Goal: Task Accomplishment & Management: Manage account settings

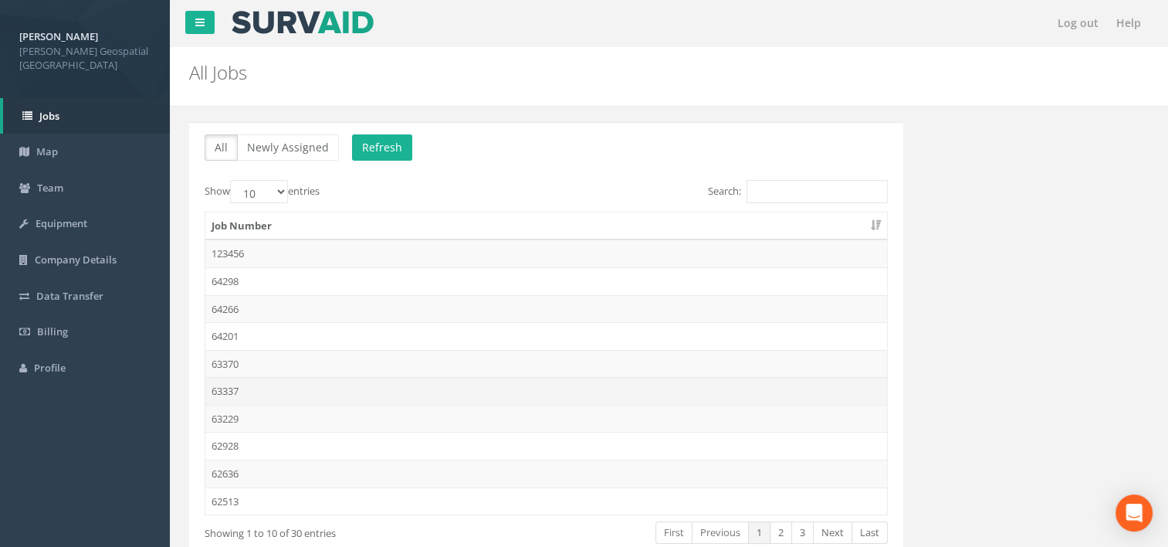
click at [315, 380] on td "63337" at bounding box center [546, 391] width 682 height 28
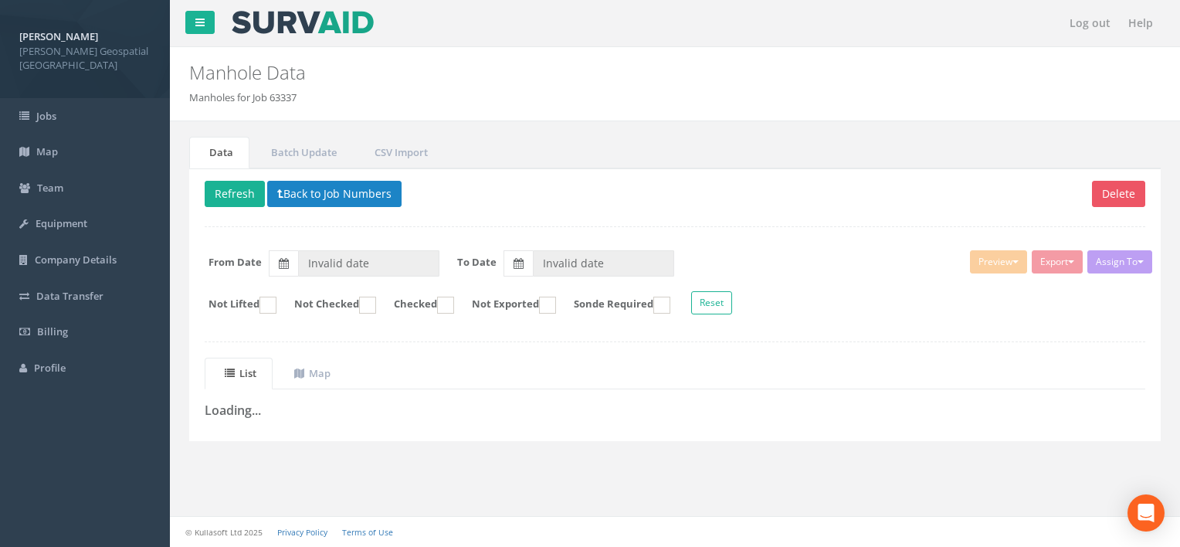
type input "[DATE]"
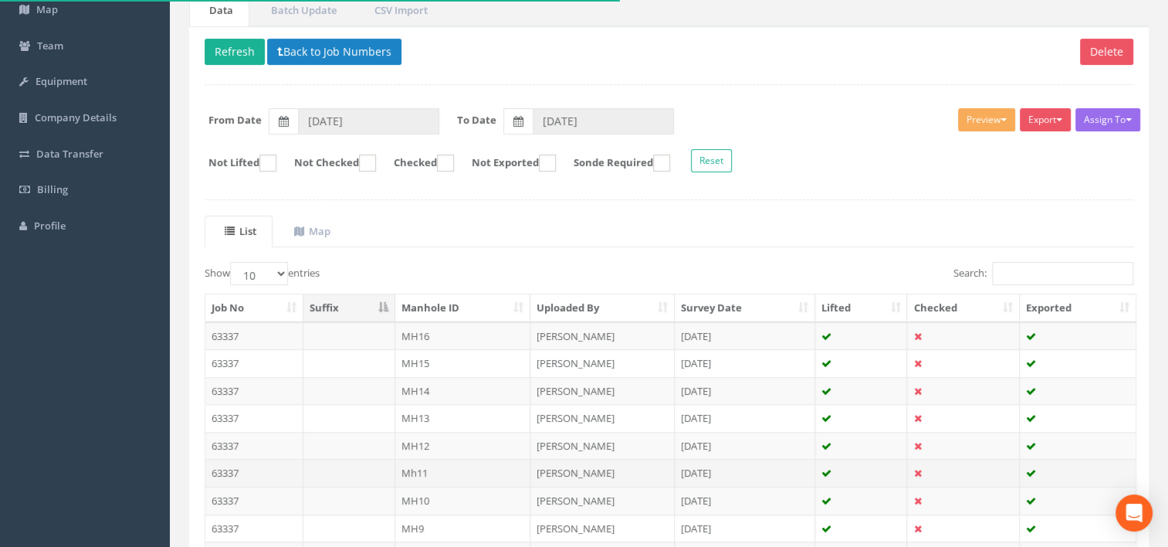
scroll to position [232, 0]
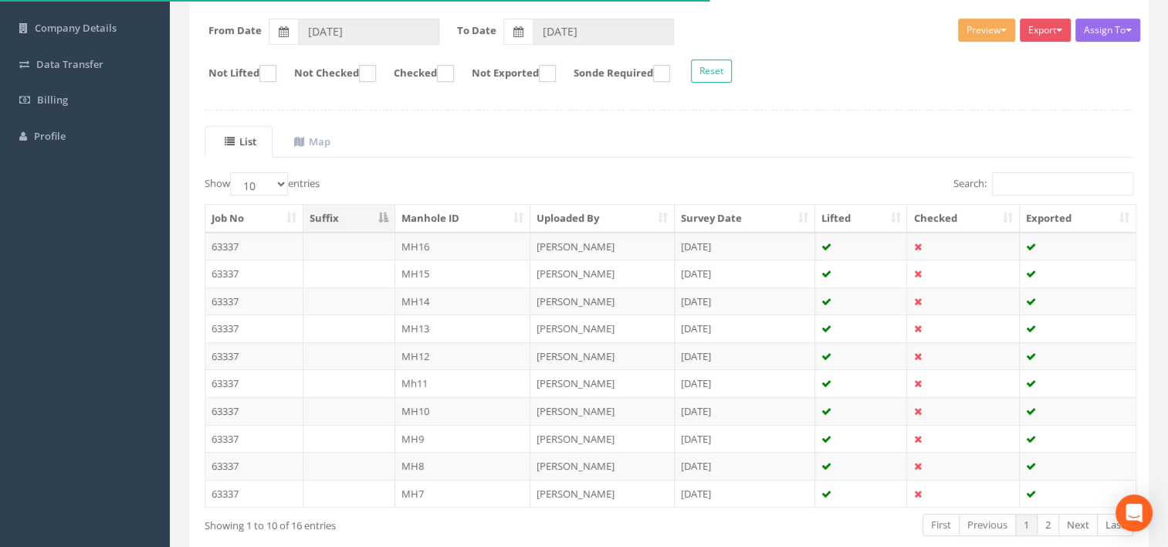
click at [265, 167] on div "List Map Show 10 25 50 100 entries Search: Job No Suffix Manhole ID Uploaded By…" at bounding box center [669, 345] width 929 height 438
click at [266, 180] on select "10 25 50 100" at bounding box center [259, 183] width 58 height 23
select select "25"
click at [232, 172] on select "10 25 50 100" at bounding box center [259, 183] width 58 height 23
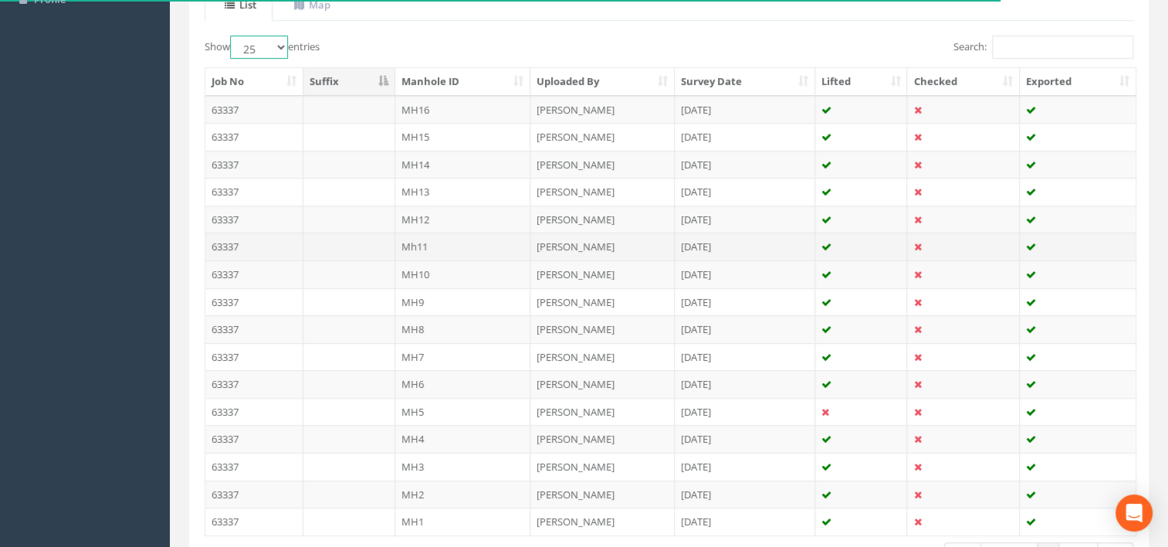
scroll to position [386, 0]
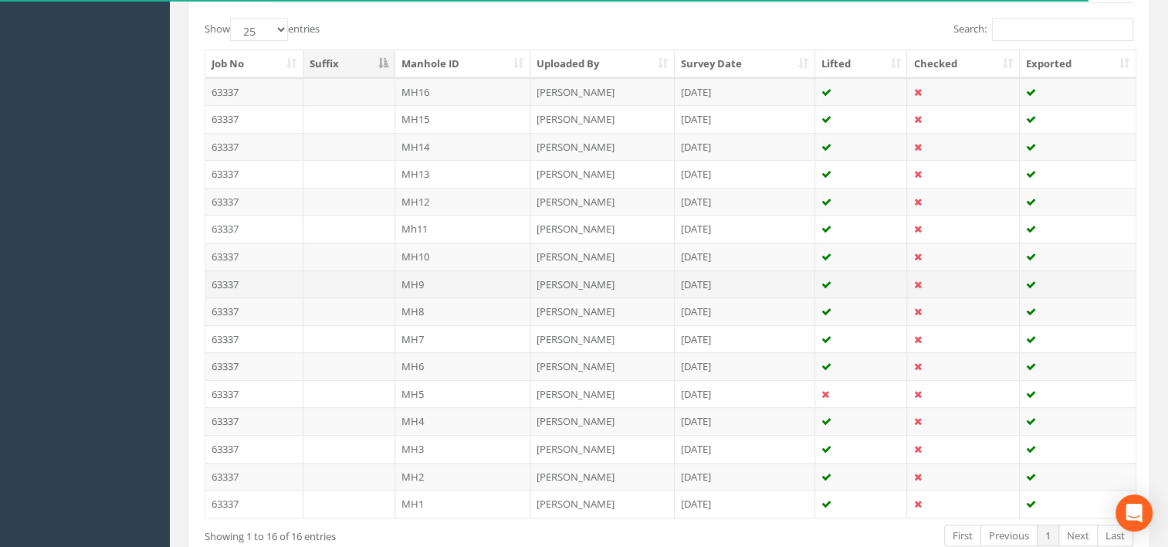
click at [446, 284] on td "MH9" at bounding box center [463, 284] width 136 height 28
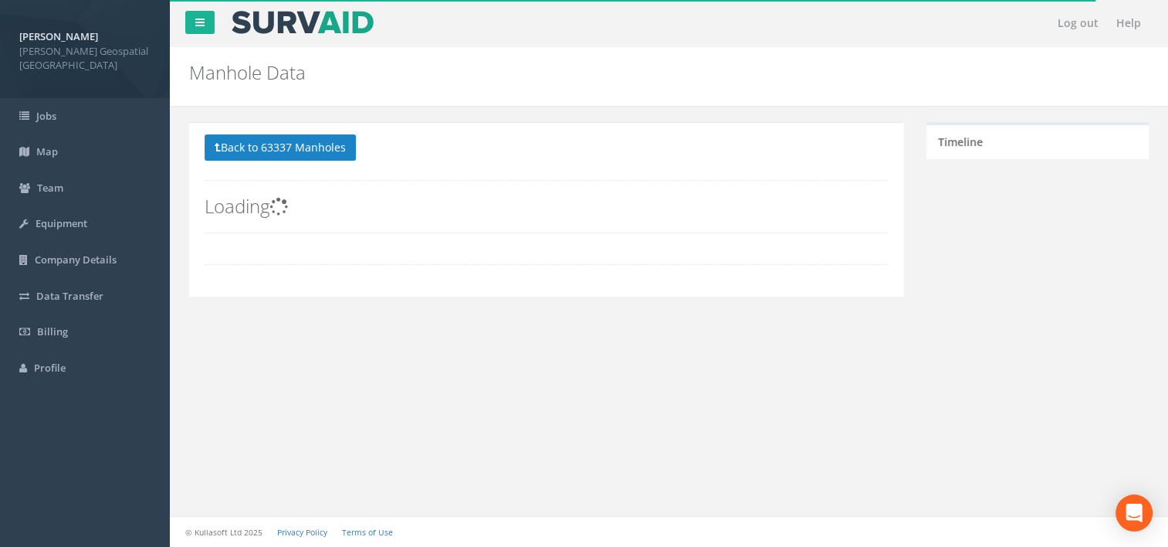
scroll to position [0, 0]
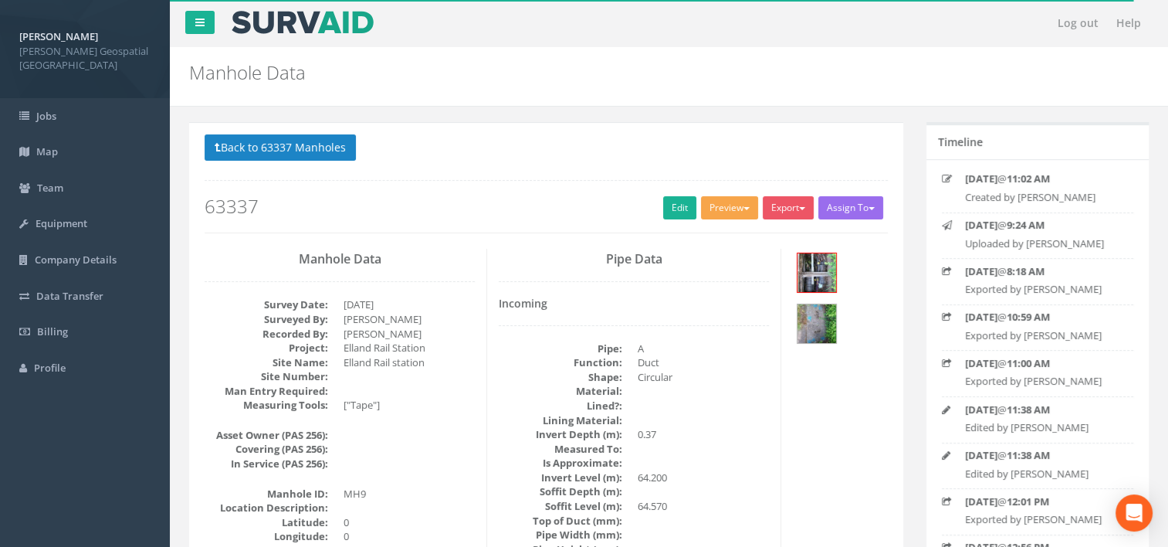
click at [712, 213] on button "Preview" at bounding box center [729, 207] width 57 height 23
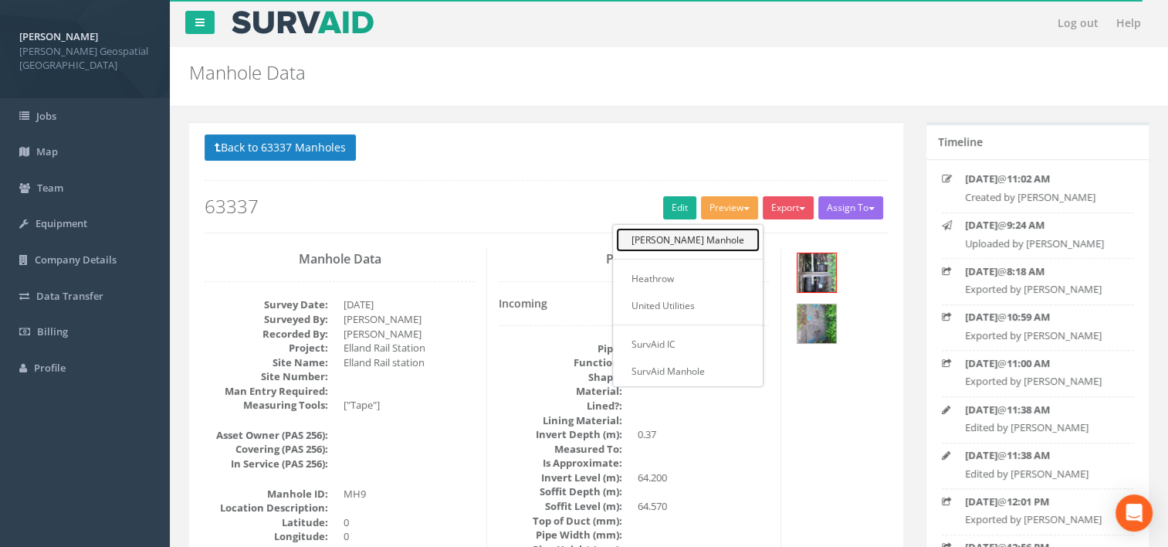
click at [710, 238] on link "[PERSON_NAME] Manhole" at bounding box center [688, 240] width 144 height 24
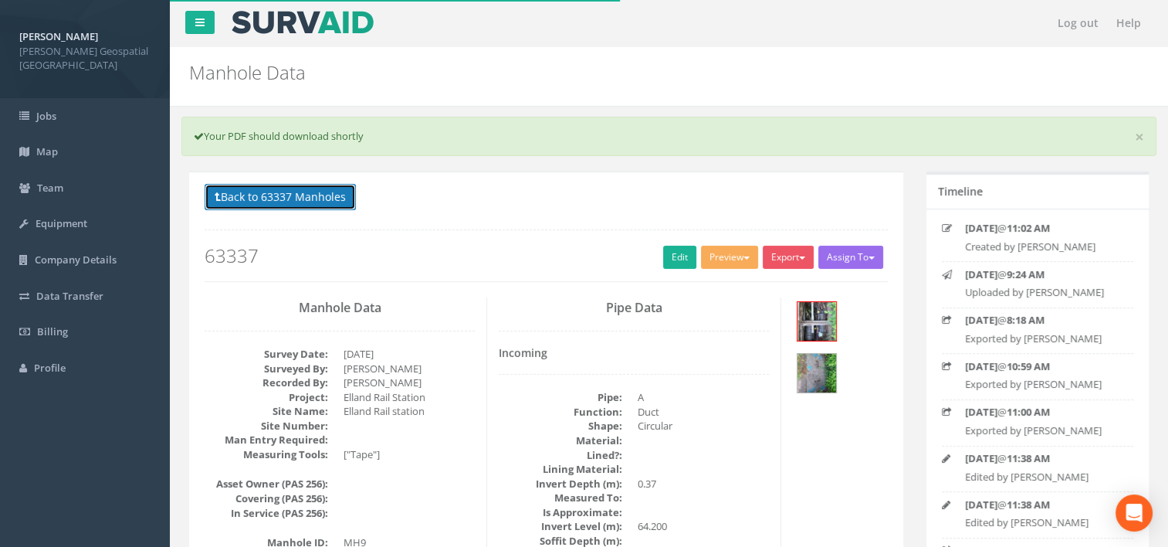
click at [276, 191] on button "Back to 63337 Manholes" at bounding box center [280, 197] width 151 height 26
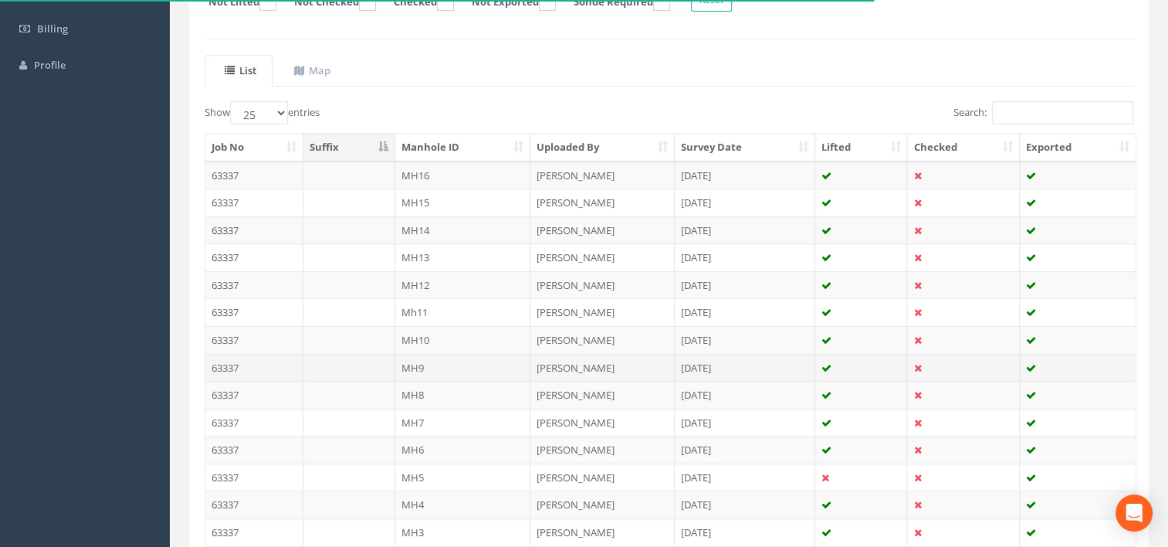
scroll to position [309, 0]
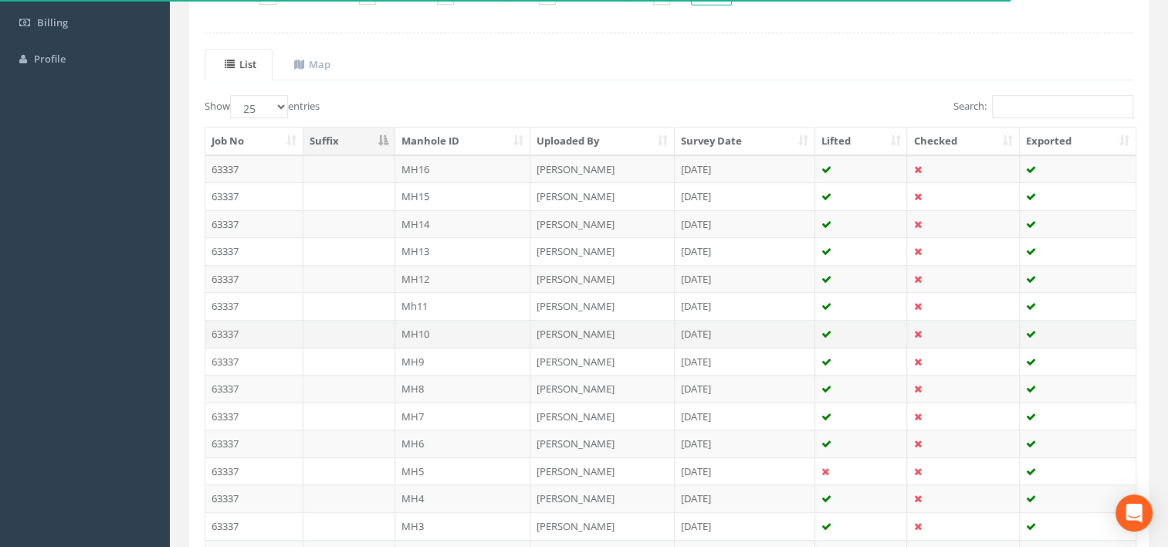
click at [349, 327] on td at bounding box center [349, 334] width 92 height 28
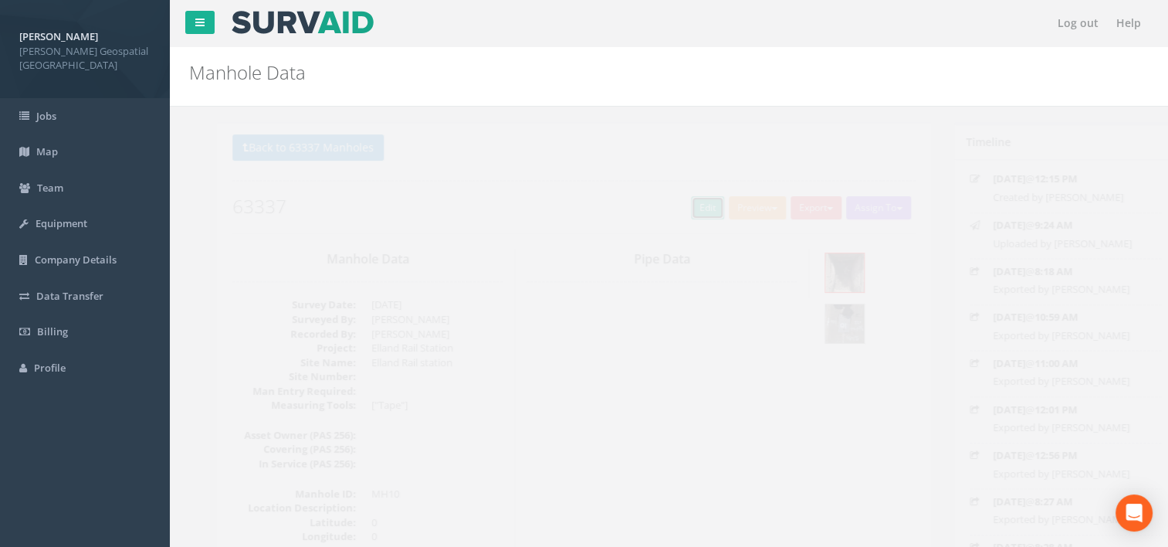
click at [670, 213] on link "Edit" at bounding box center [679, 207] width 33 height 23
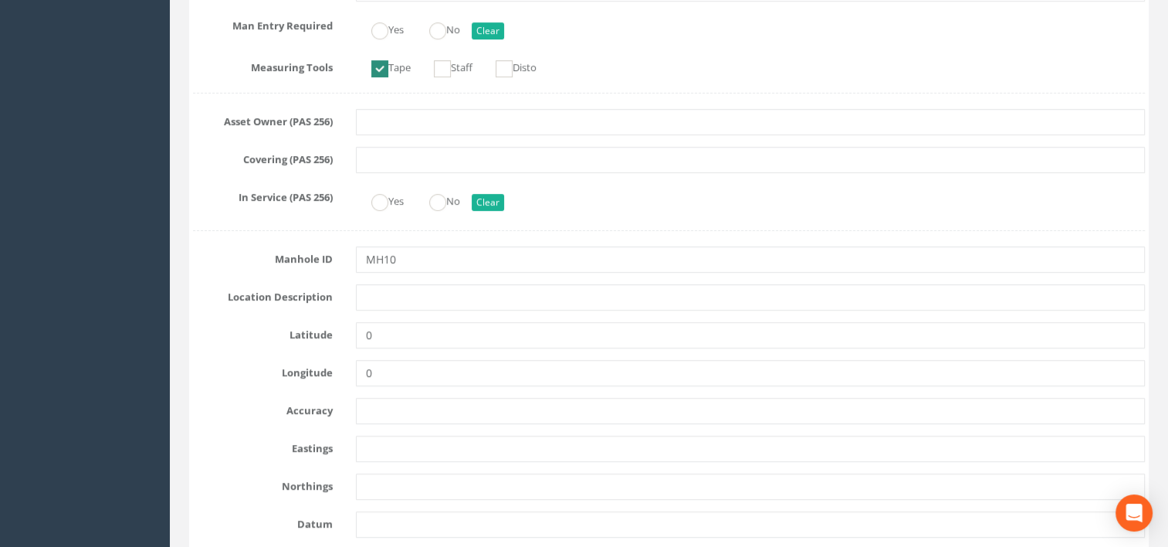
scroll to position [618, 0]
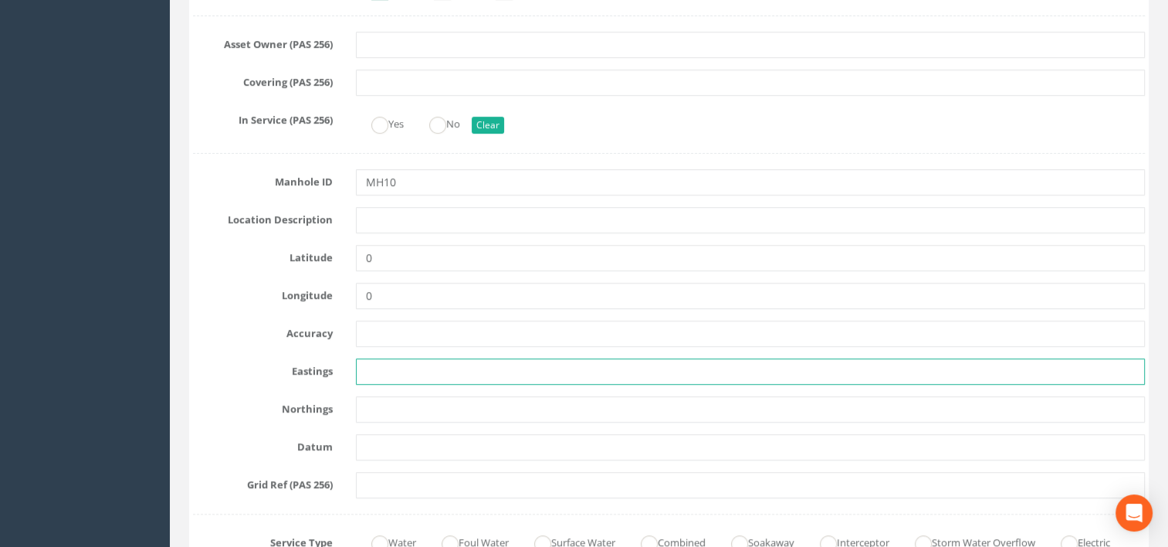
click at [389, 377] on input "text" at bounding box center [751, 371] width 790 height 26
paste input "411259.9151"
type input "411259.9151"
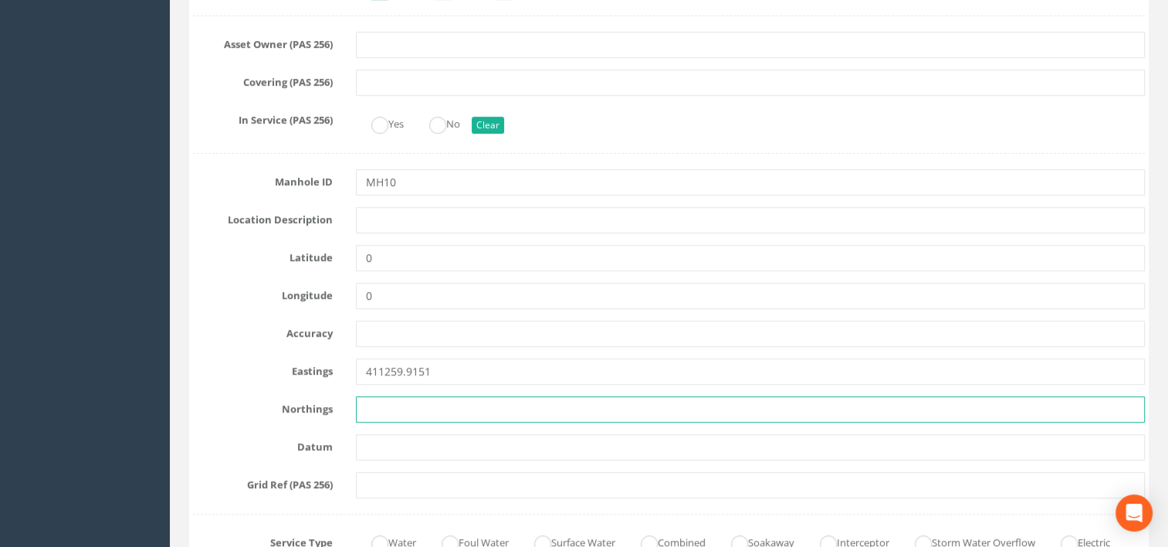
click at [446, 397] on input "text" at bounding box center [751, 409] width 790 height 26
click at [432, 411] on input "text" at bounding box center [751, 409] width 790 height 26
paste input "421524.3349"
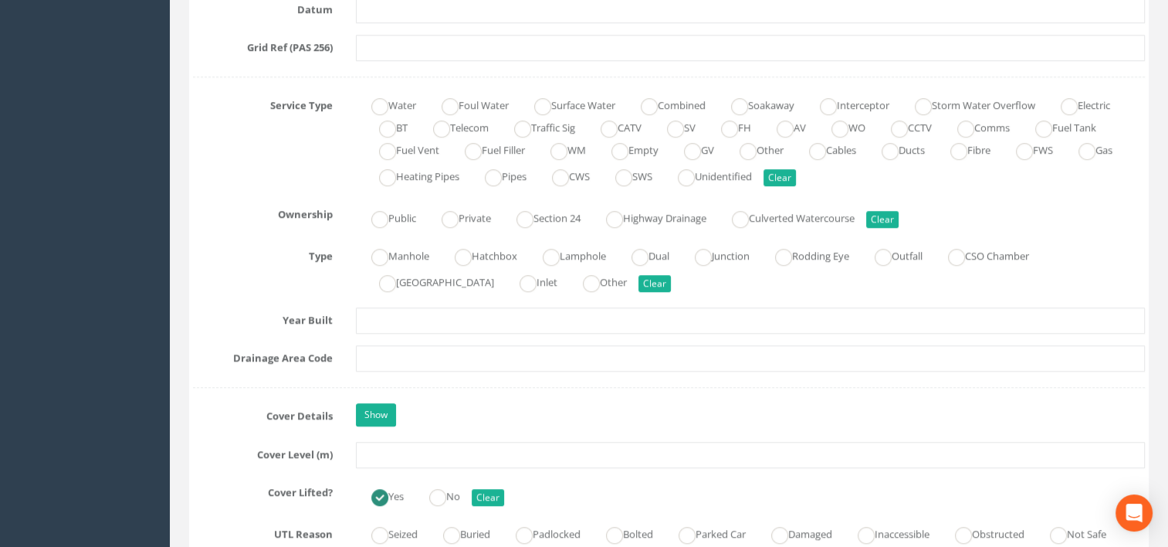
scroll to position [1081, 0]
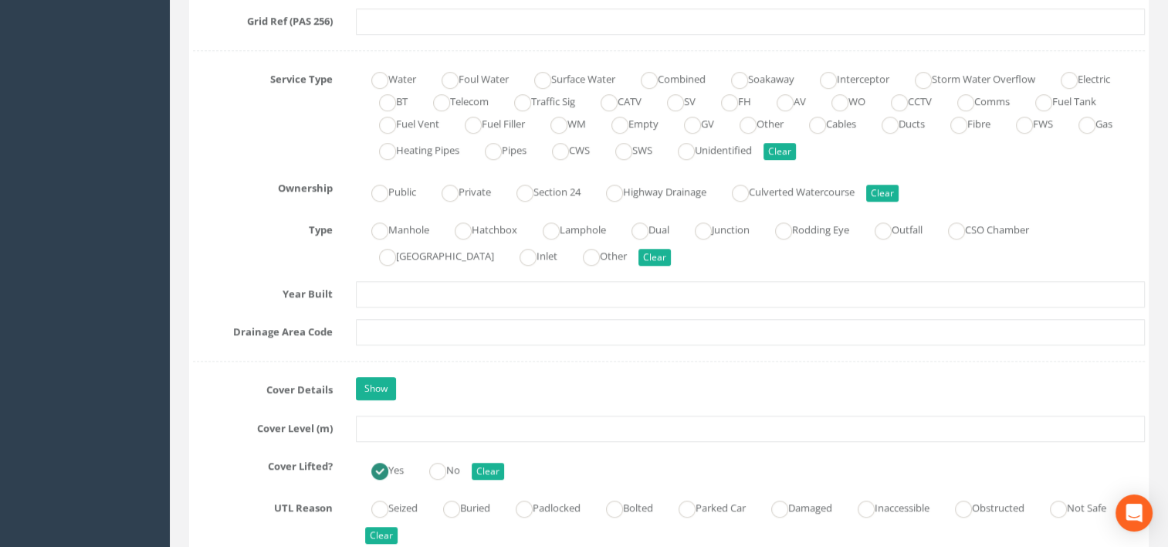
type input "421524.3349"
click at [431, 411] on div "Job Number 63337 Job Number Suffix Survey Date [DATE] Surveyed By [PERSON_NAME]…" at bounding box center [669, 433] width 952 height 2523
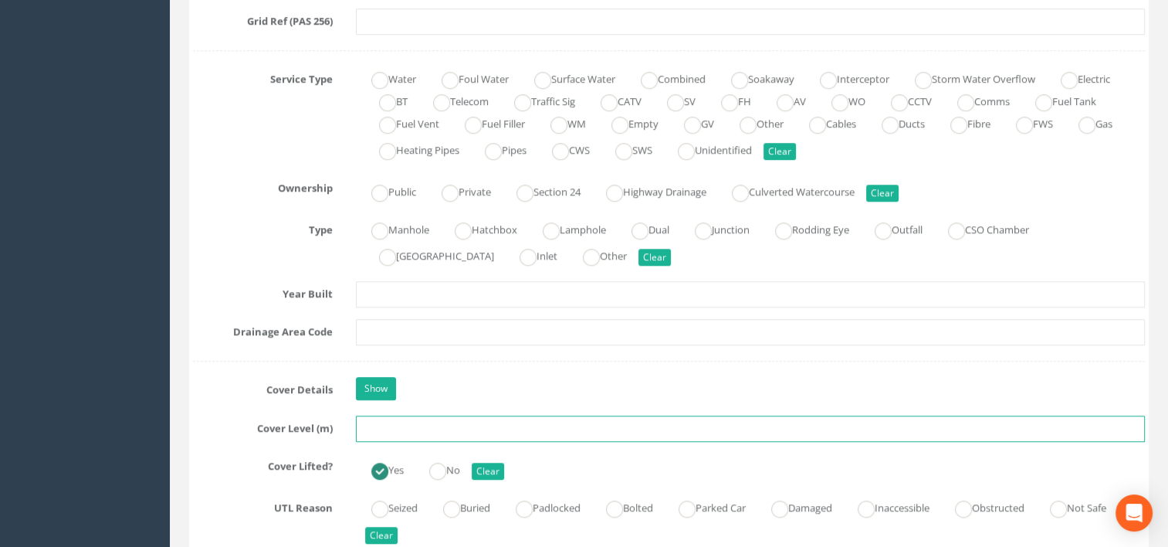
click at [429, 423] on input "text" at bounding box center [751, 428] width 790 height 26
click at [423, 429] on input "text" at bounding box center [751, 428] width 790 height 26
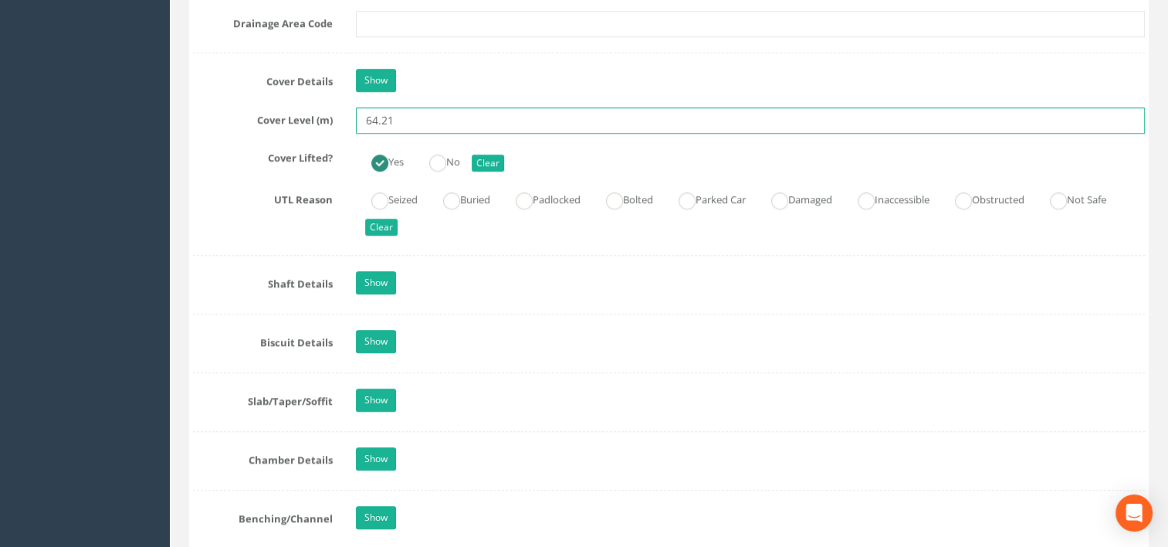
scroll to position [1390, 0]
type input "64.21"
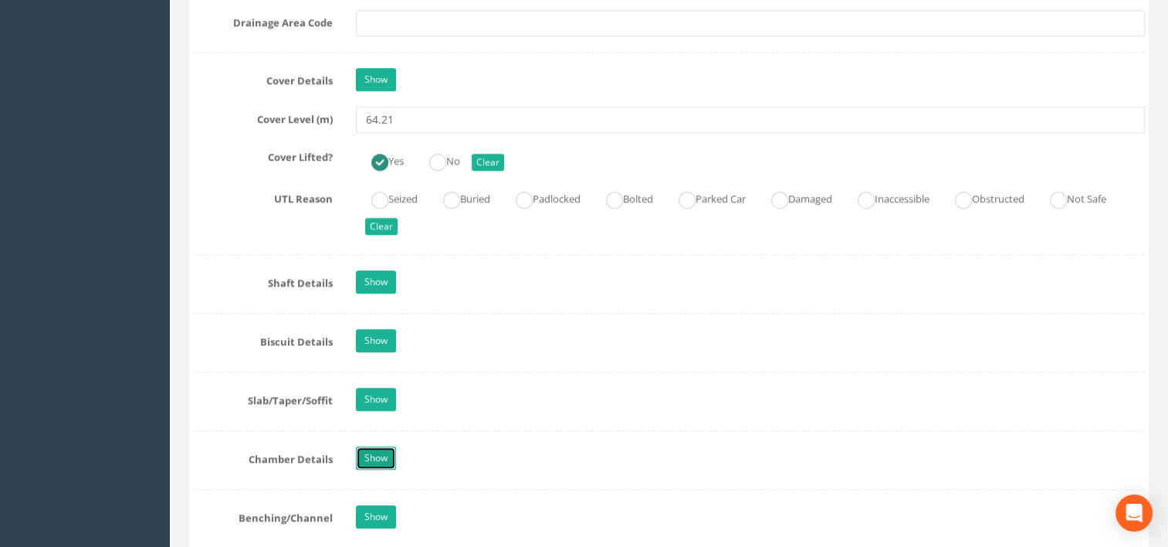
click at [372, 455] on link "Show" at bounding box center [376, 457] width 40 height 23
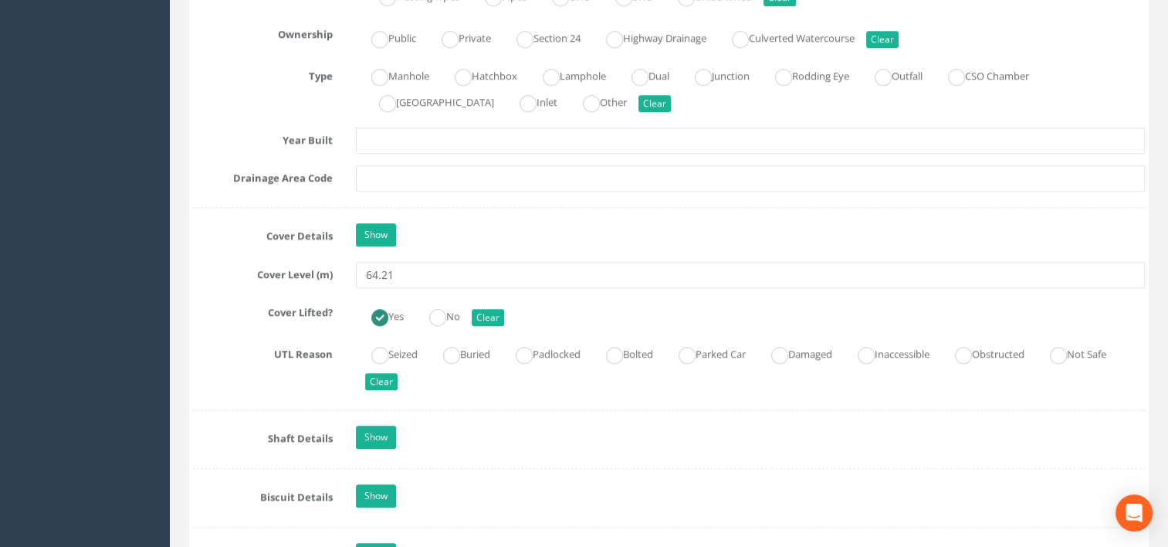
scroll to position [1235, 0]
click at [364, 232] on link "Show" at bounding box center [376, 233] width 40 height 23
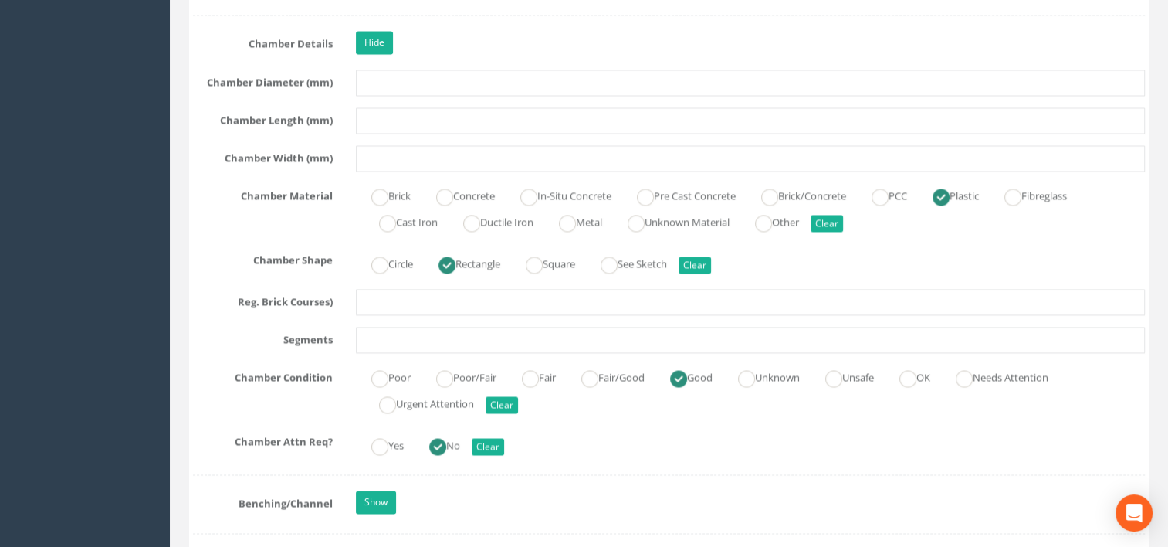
scroll to position [2239, 0]
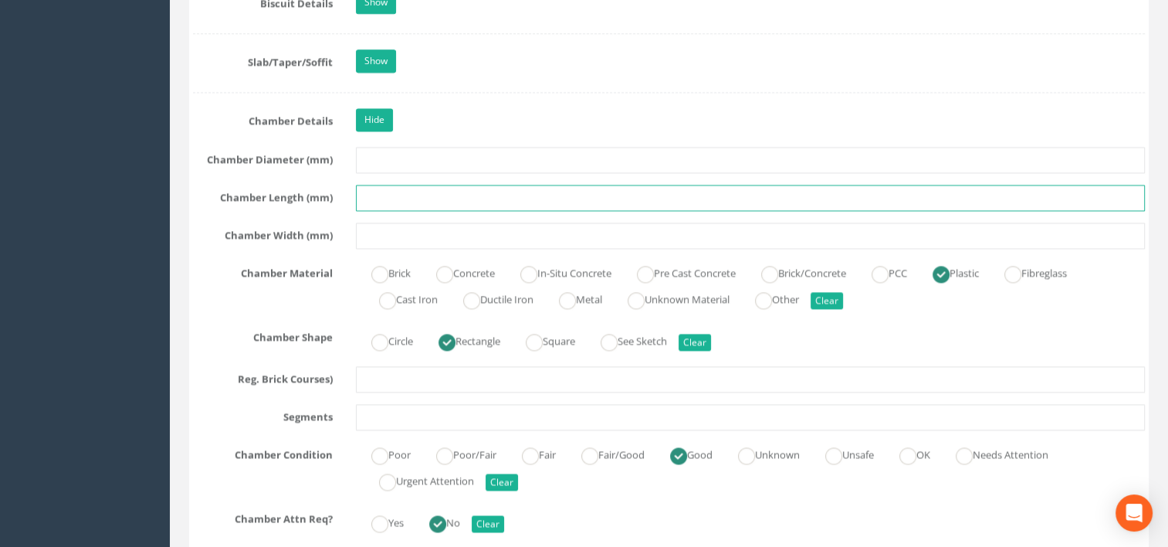
click at [392, 198] on input "text" at bounding box center [751, 198] width 790 height 26
type input "460"
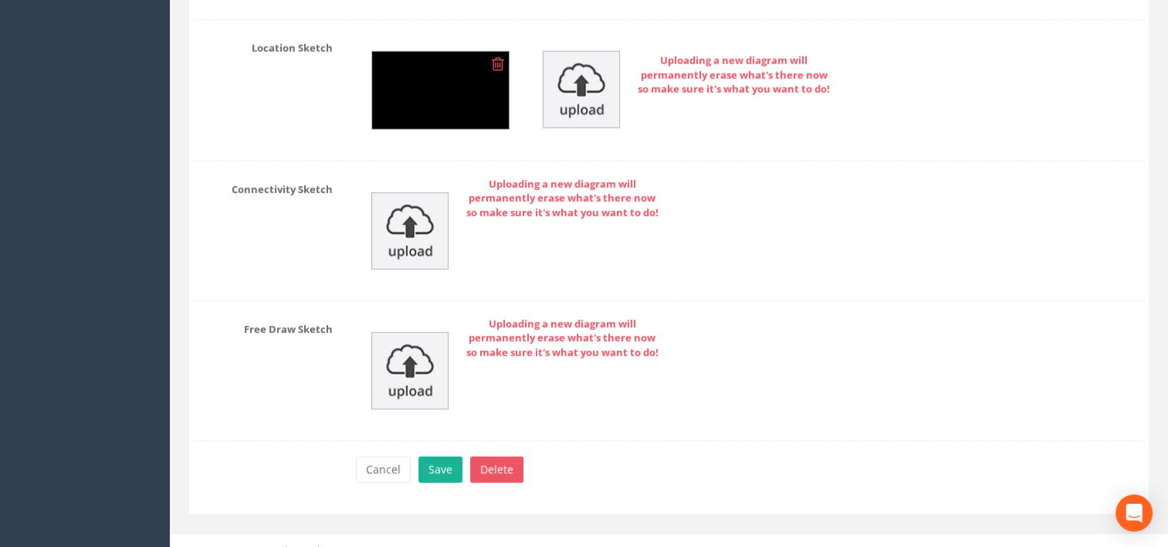
scroll to position [4348, 0]
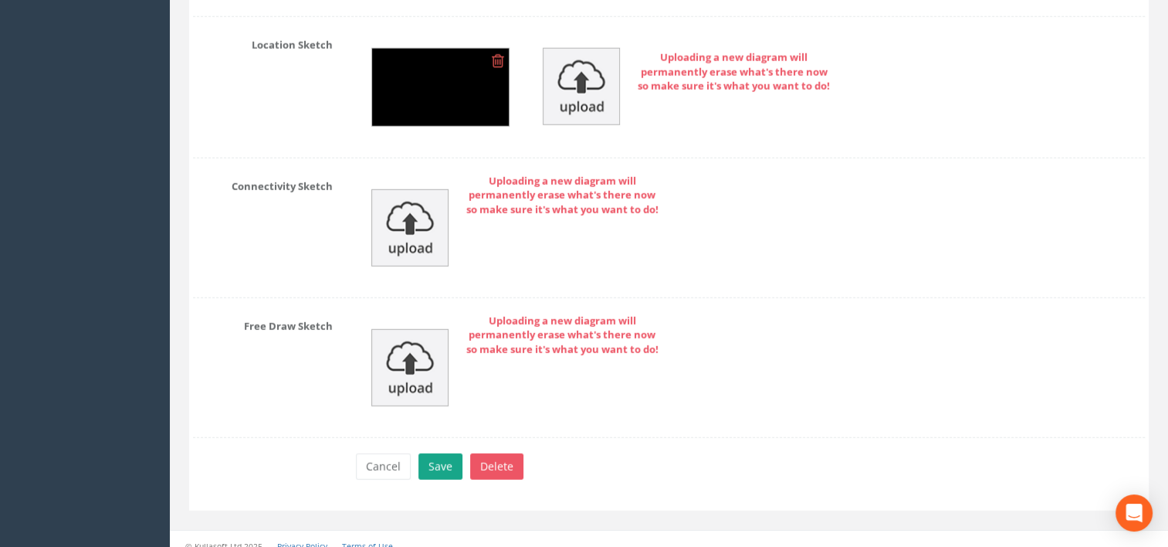
type input "310"
click at [435, 453] on button "Save" at bounding box center [440, 466] width 44 height 26
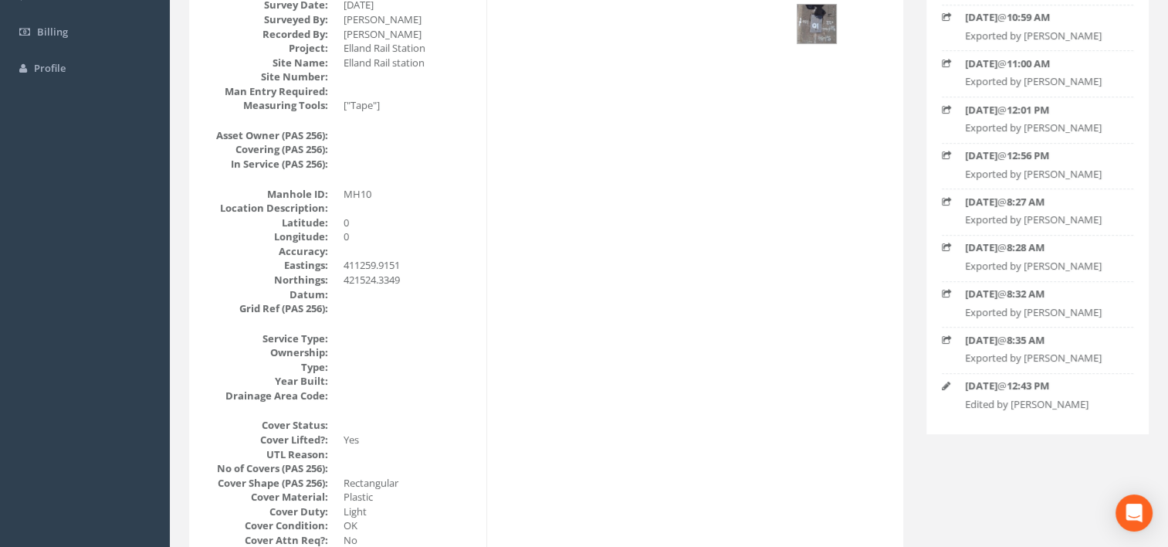
scroll to position [0, 0]
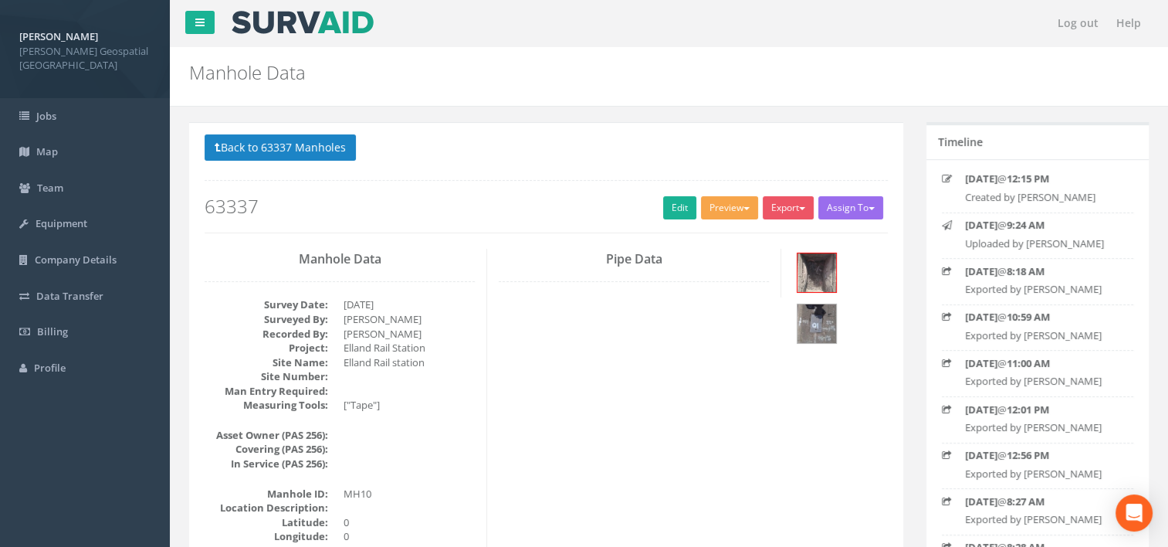
click at [733, 201] on button "Preview" at bounding box center [729, 207] width 57 height 23
click at [719, 238] on link "[PERSON_NAME] Manhole" at bounding box center [688, 240] width 144 height 24
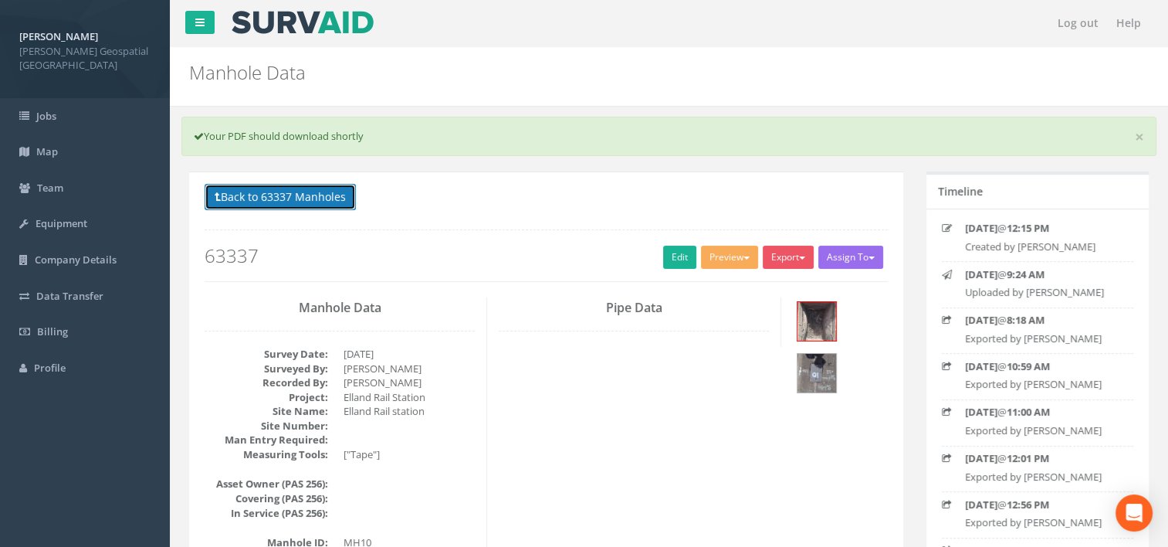
click at [332, 202] on button "Back to 63337 Manholes" at bounding box center [280, 197] width 151 height 26
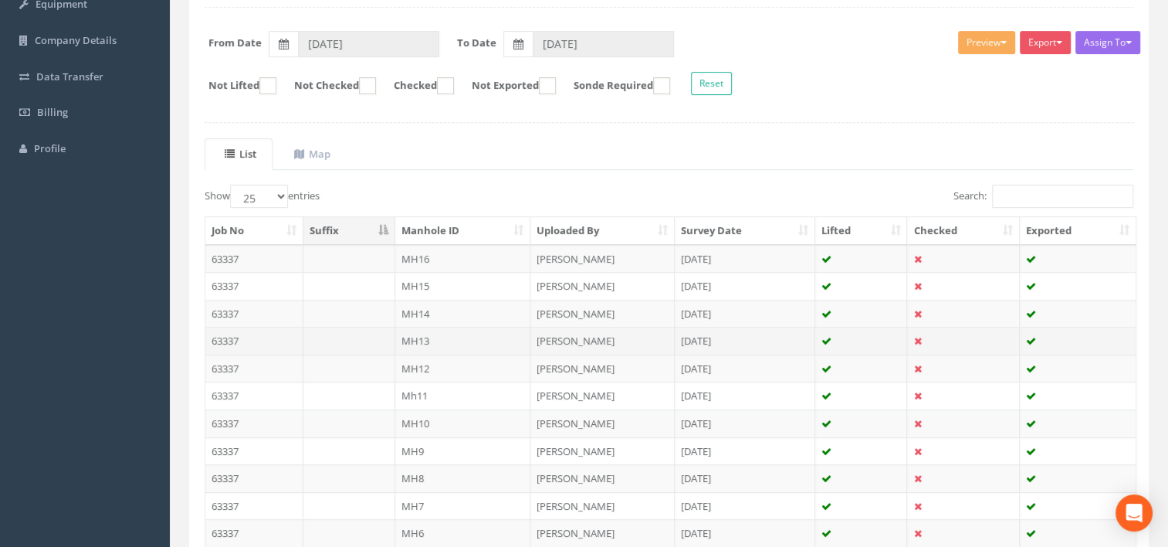
scroll to position [232, 0]
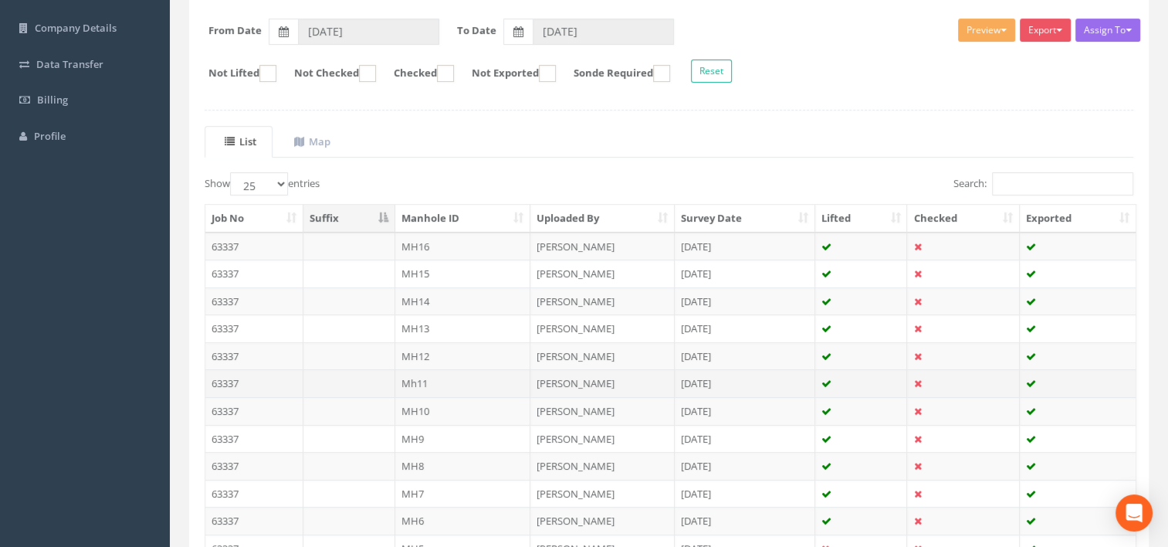
click at [429, 382] on td "Mh11" at bounding box center [463, 383] width 136 height 28
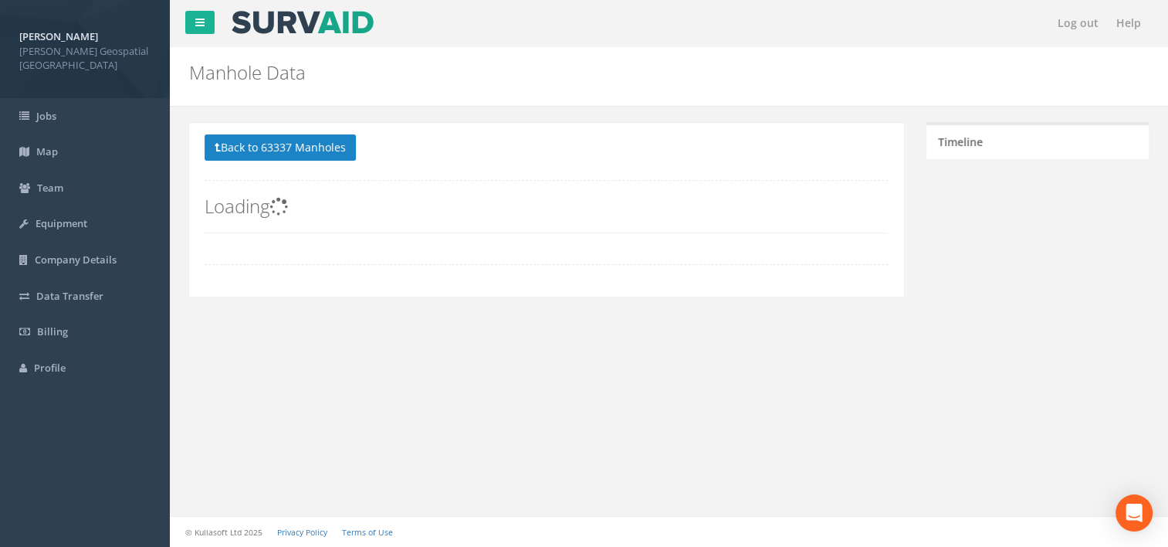
scroll to position [0, 0]
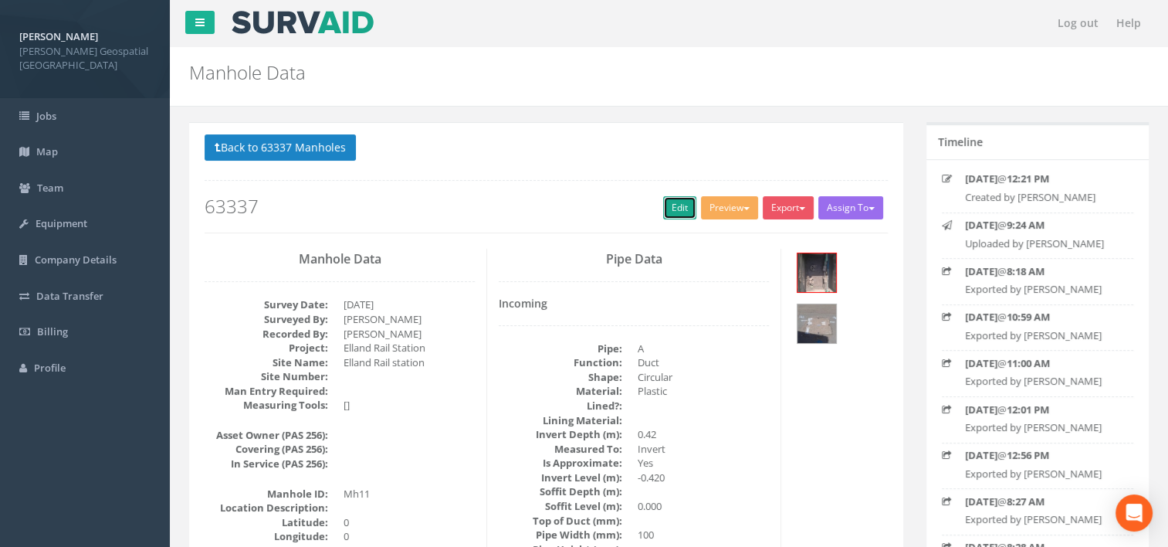
click at [663, 211] on link "Edit" at bounding box center [679, 207] width 33 height 23
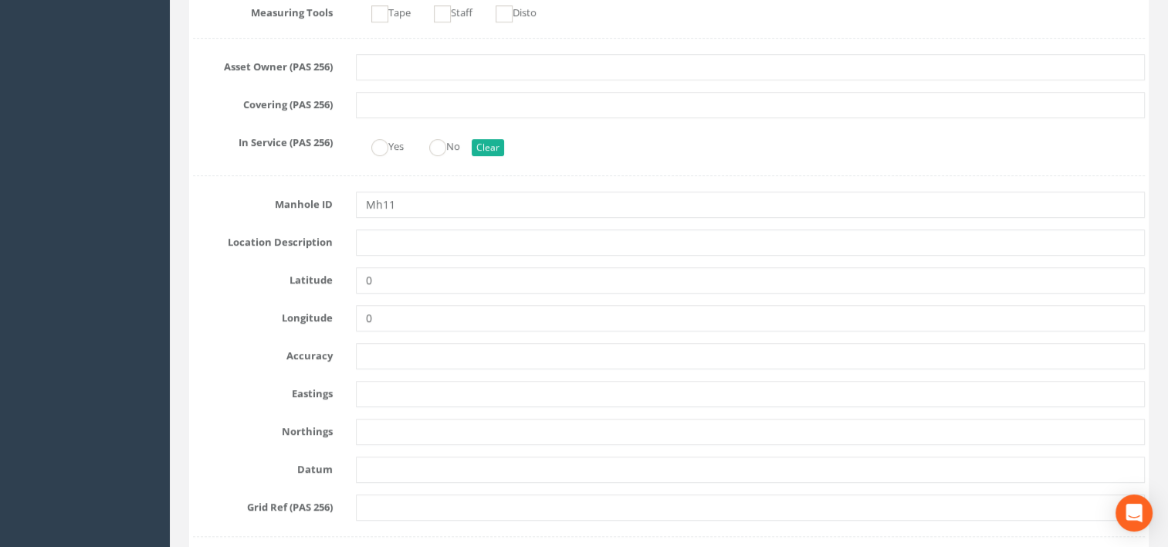
scroll to position [618, 0]
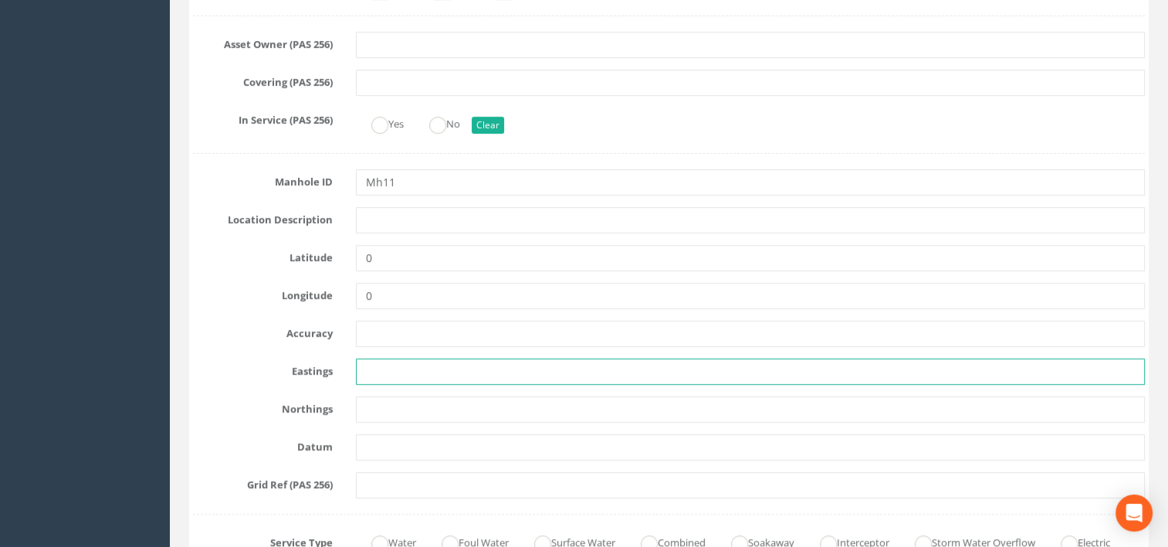
click at [416, 369] on input "text" at bounding box center [751, 371] width 790 height 26
paste input "411261.3649 Y = 421553.8441"
drag, startPoint x: 424, startPoint y: 371, endPoint x: 589, endPoint y: 382, distance: 165.6
click at [589, 382] on input "411261.3649 Y = 421553.8441" at bounding box center [751, 371] width 790 height 26
type input "411261.364"
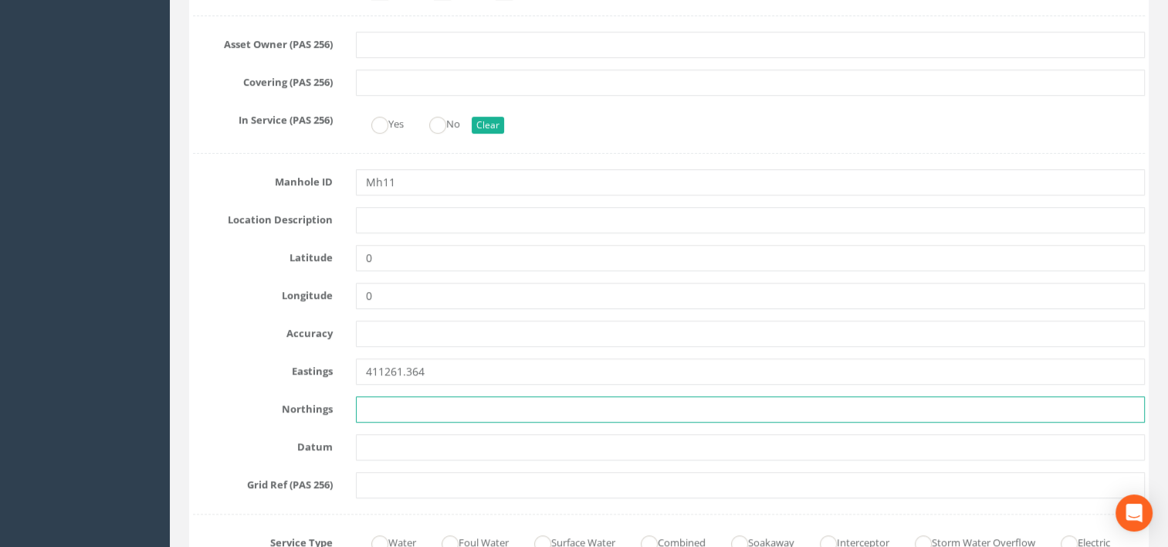
click at [466, 400] on input "text" at bounding box center [751, 409] width 790 height 26
paste input "411261.3649 Y = 421553.8441"
drag, startPoint x: 462, startPoint y: 408, endPoint x: 305, endPoint y: 400, distance: 157.7
click at [303, 401] on div "Northings 411261.3649 Y = 421553.8441" at bounding box center [668, 409] width 975 height 26
click at [466, 411] on input "421553.8441" at bounding box center [751, 409] width 790 height 26
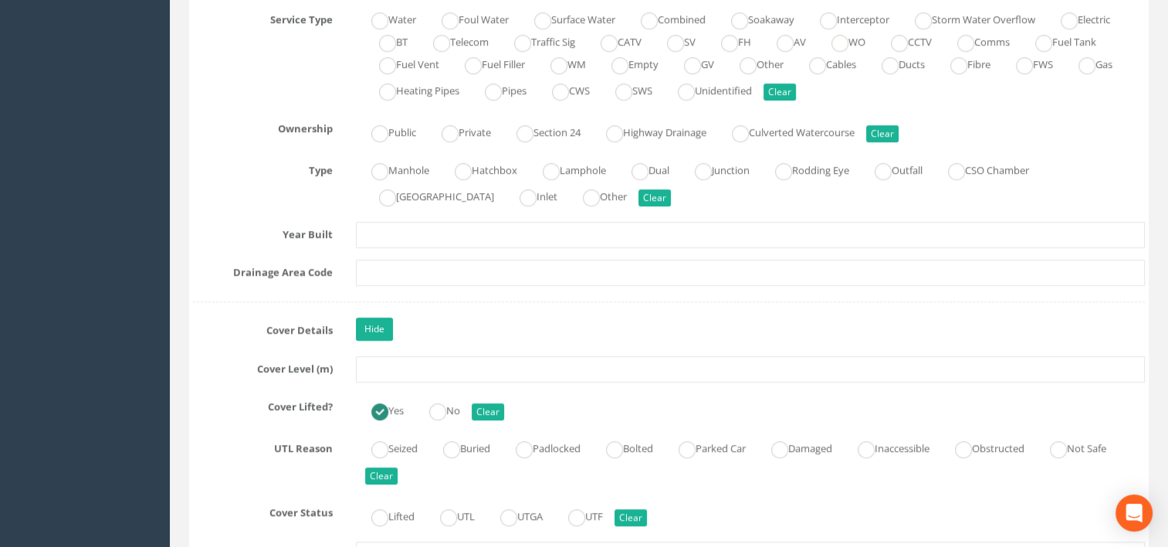
scroll to position [1158, 0]
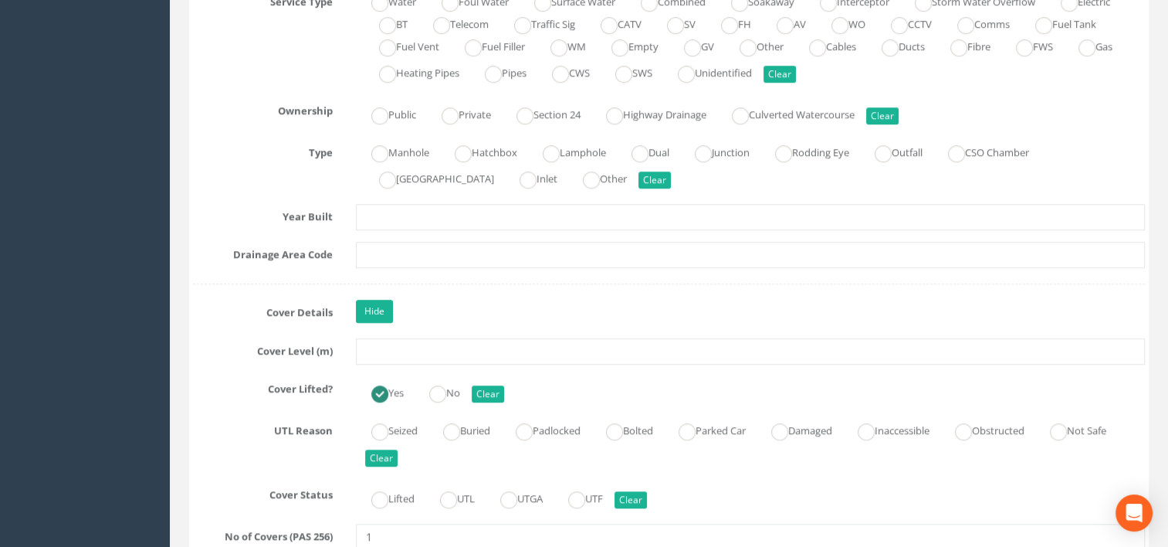
type input "421553.844"
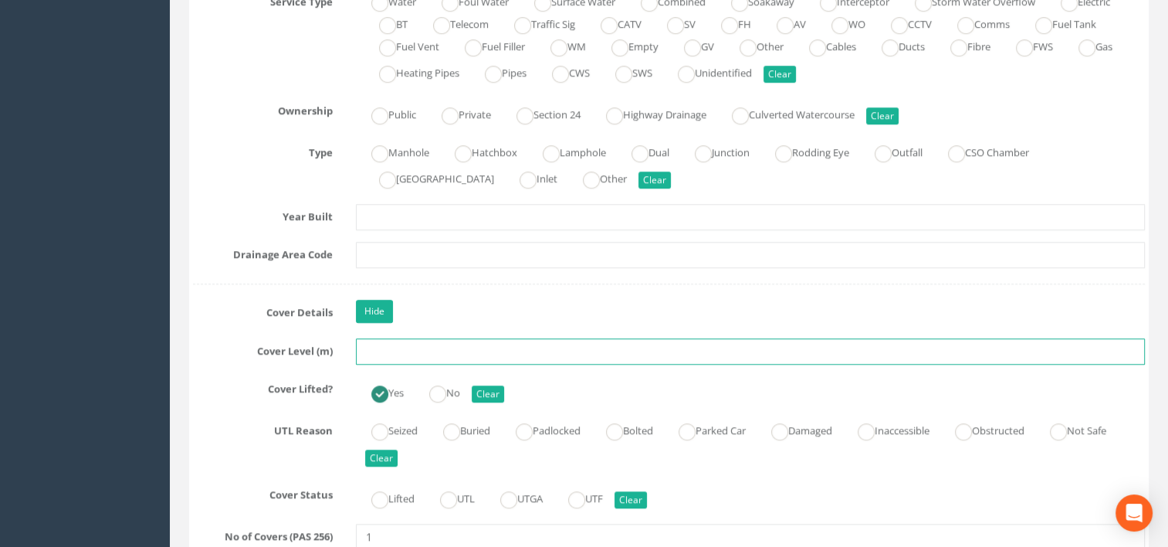
click at [465, 347] on input "text" at bounding box center [751, 351] width 790 height 26
type input "64.41"
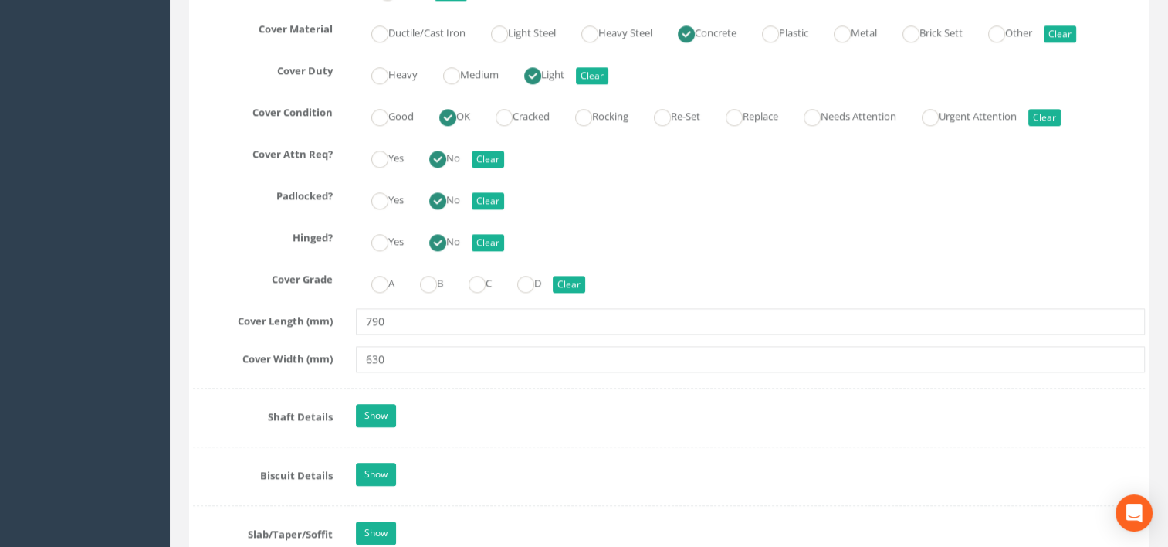
scroll to position [4443, 0]
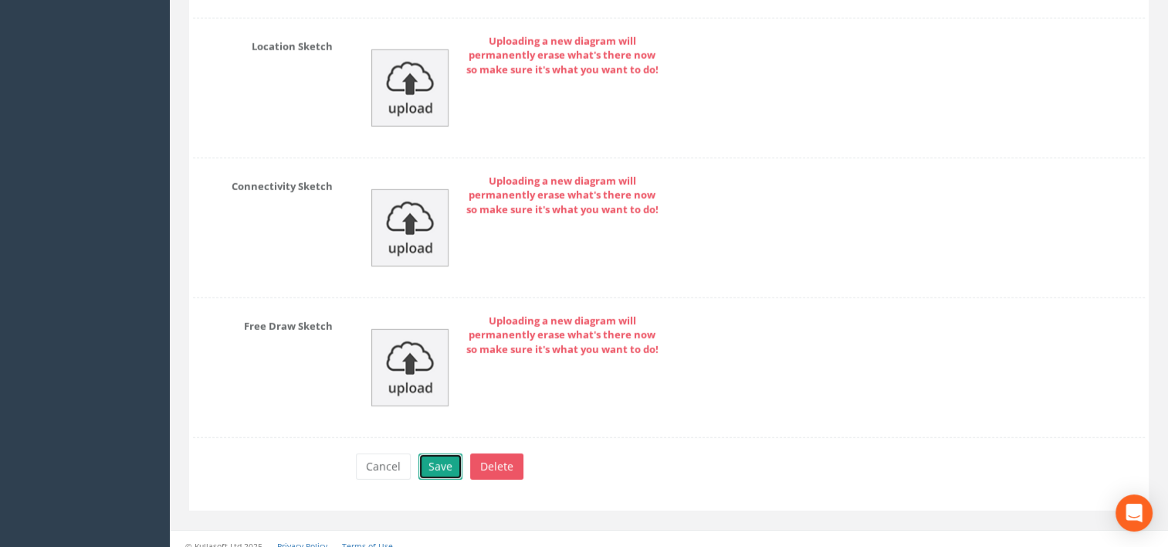
drag, startPoint x: 451, startPoint y: 460, endPoint x: 458, endPoint y: 454, distance: 9.3
click at [452, 458] on button "Save" at bounding box center [440, 466] width 44 height 26
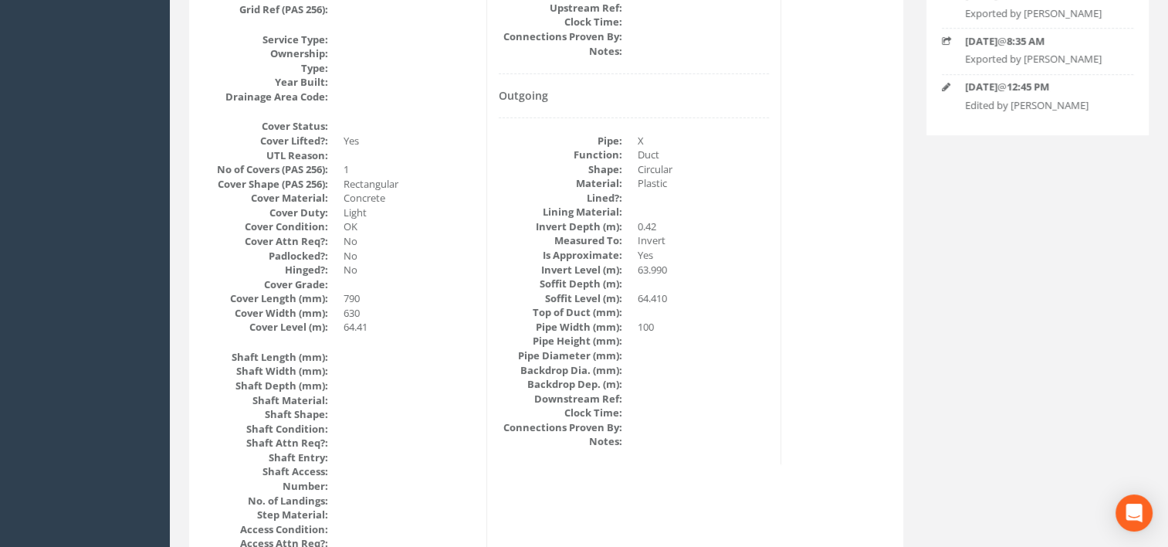
scroll to position [0, 0]
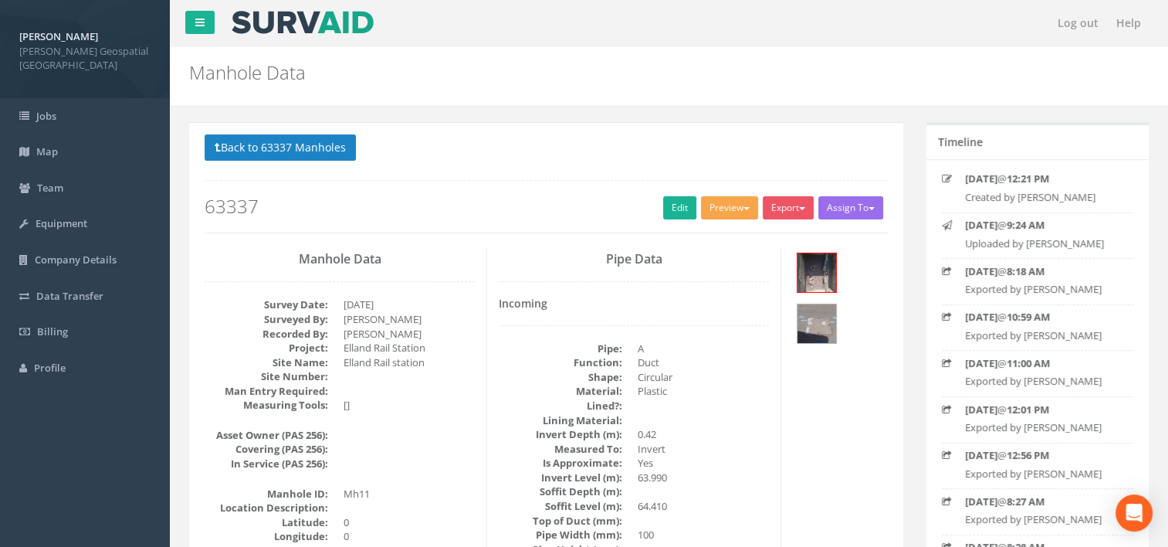
click at [732, 214] on button "Preview" at bounding box center [729, 207] width 57 height 23
click at [727, 237] on link "[PERSON_NAME] Manhole" at bounding box center [688, 240] width 144 height 24
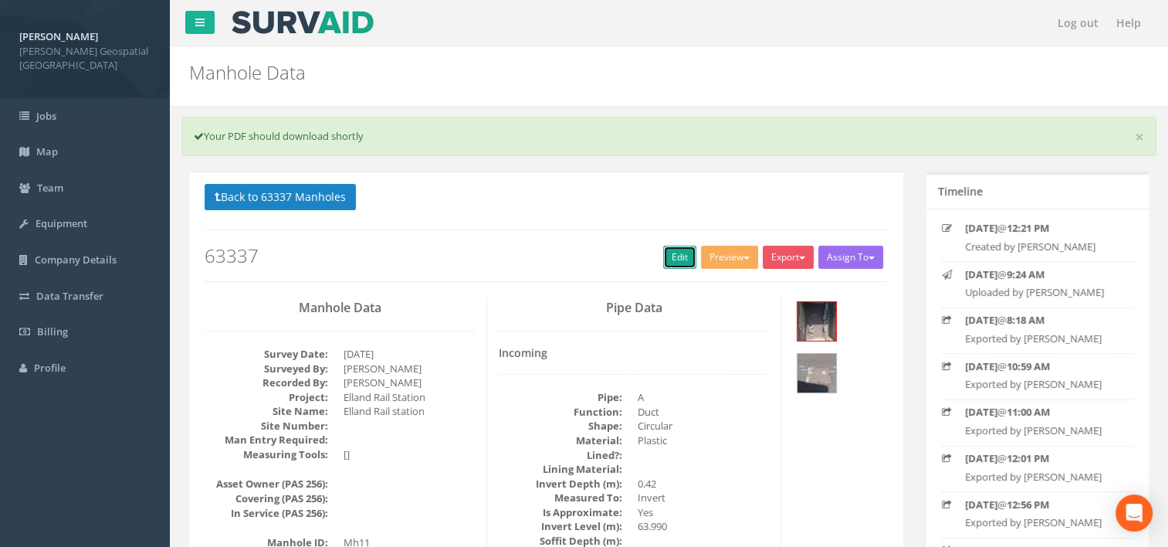
click at [667, 252] on link "Edit" at bounding box center [679, 257] width 33 height 23
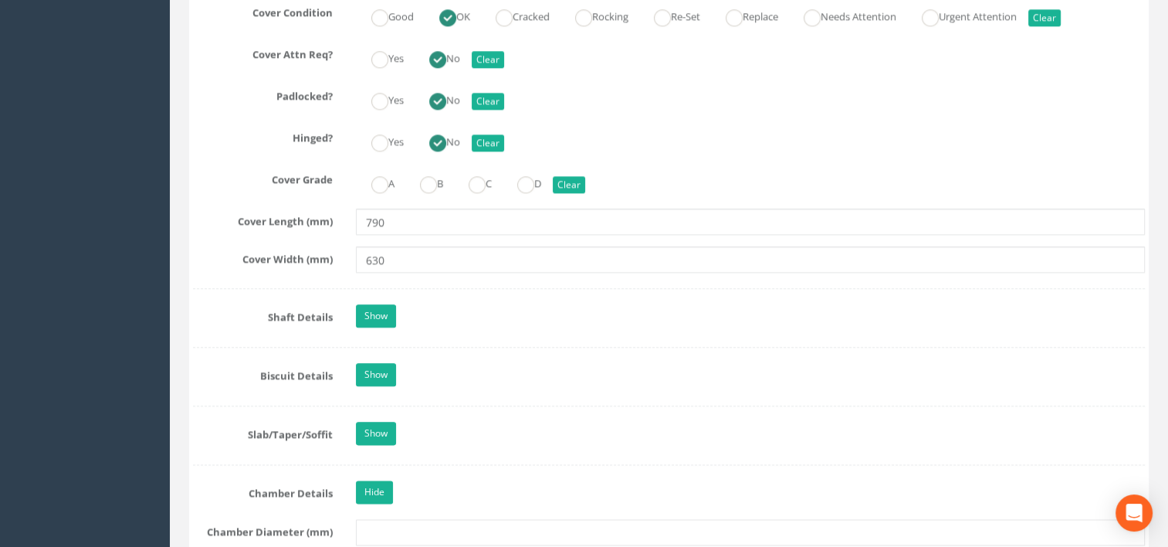
scroll to position [2007, 0]
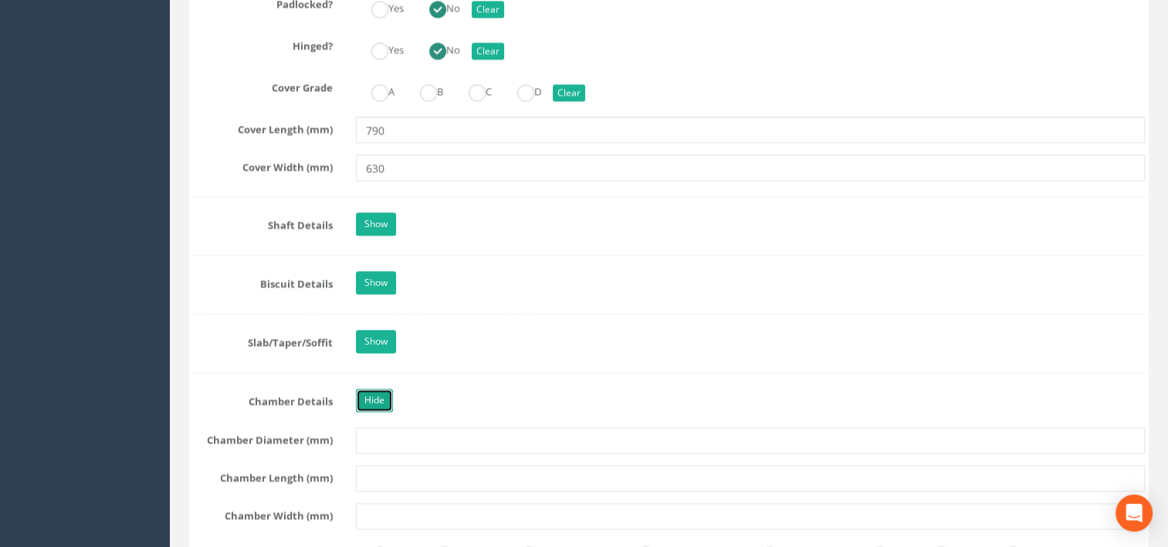
click at [374, 395] on link "Hide" at bounding box center [374, 399] width 37 height 23
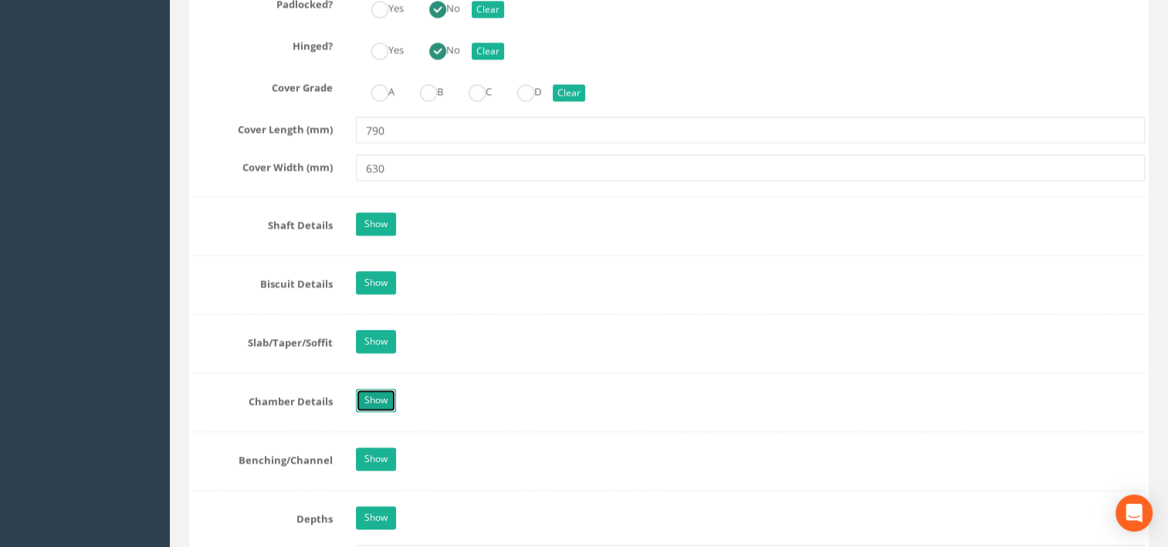
click at [380, 391] on link "Show" at bounding box center [376, 399] width 40 height 23
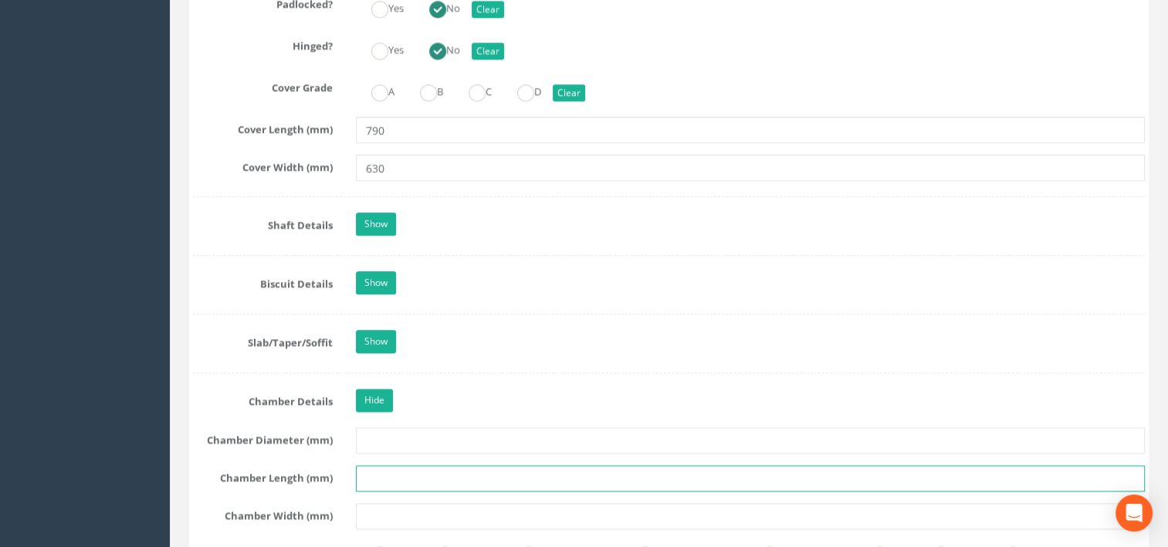
click at [417, 473] on input "text" at bounding box center [751, 478] width 790 height 26
type input "790"
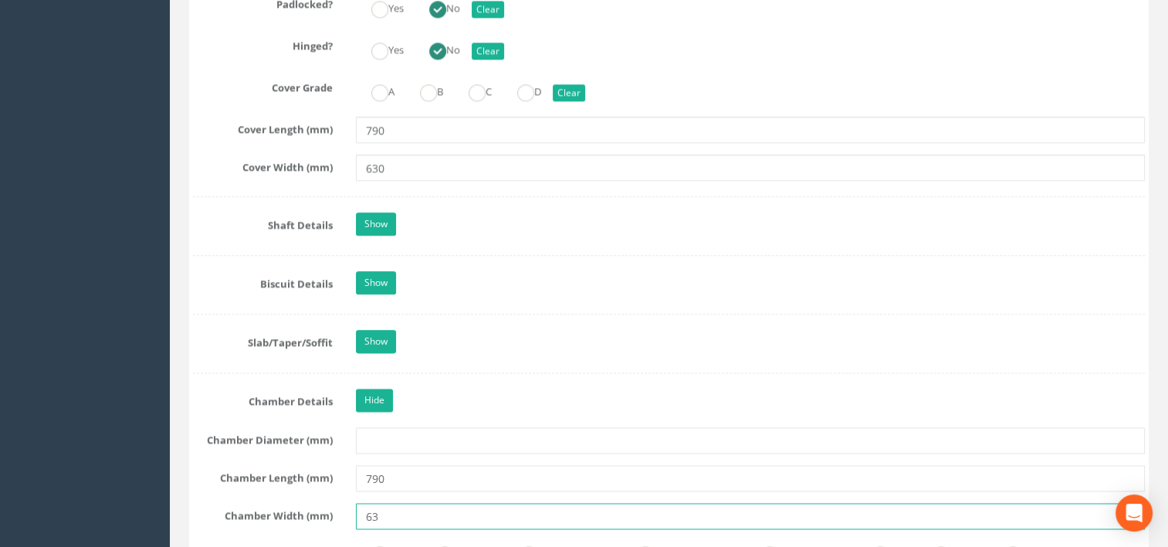
type input "630"
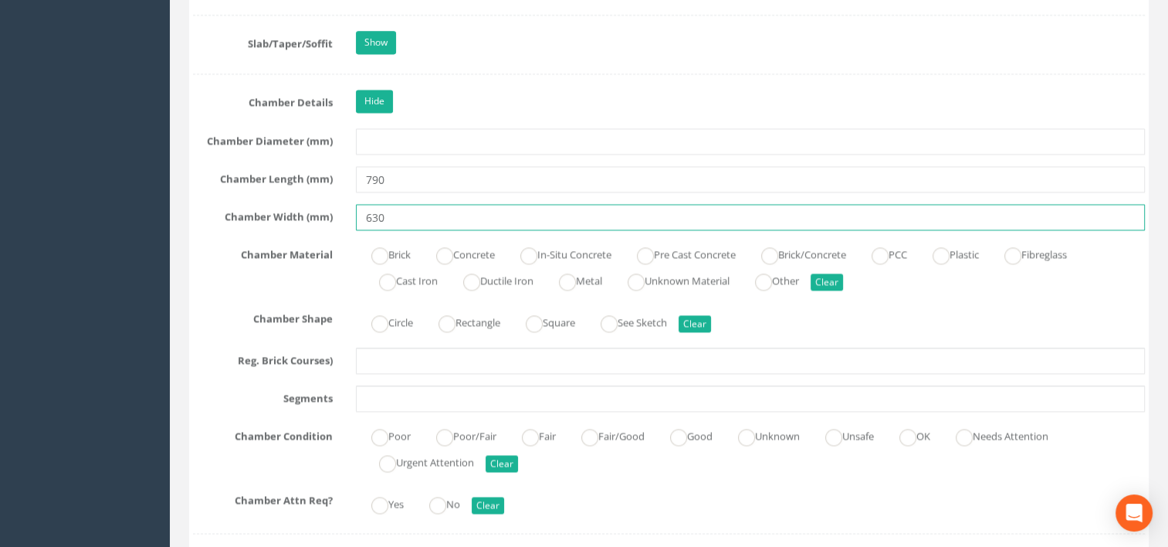
scroll to position [2288, 0]
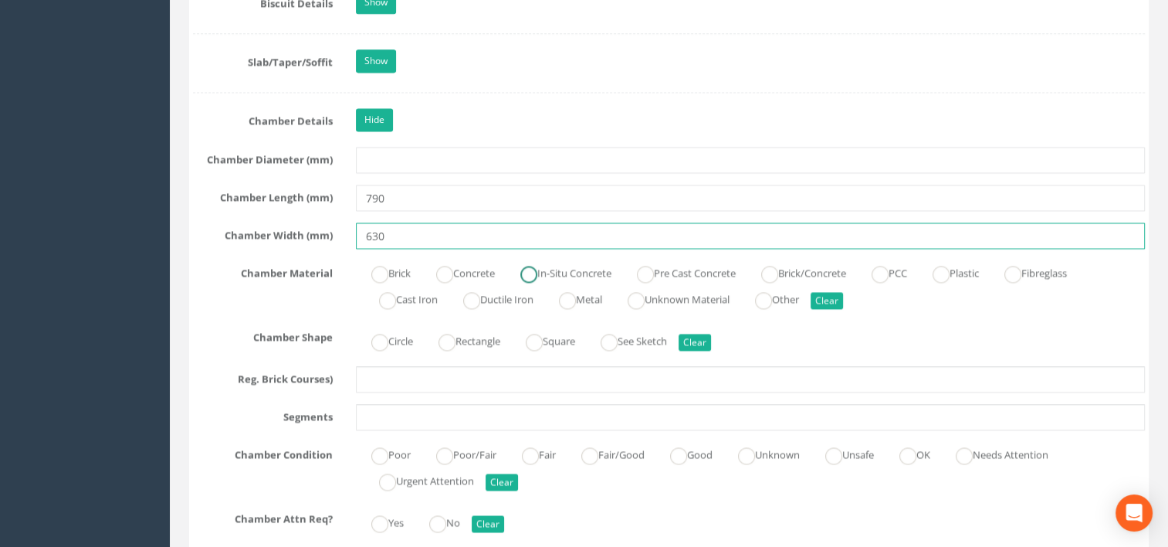
click at [537, 266] on ins at bounding box center [528, 274] width 17 height 17
radio input "true"
click at [451, 334] on ins at bounding box center [447, 342] width 17 height 17
radio input "true"
click at [527, 447] on ins at bounding box center [530, 455] width 17 height 17
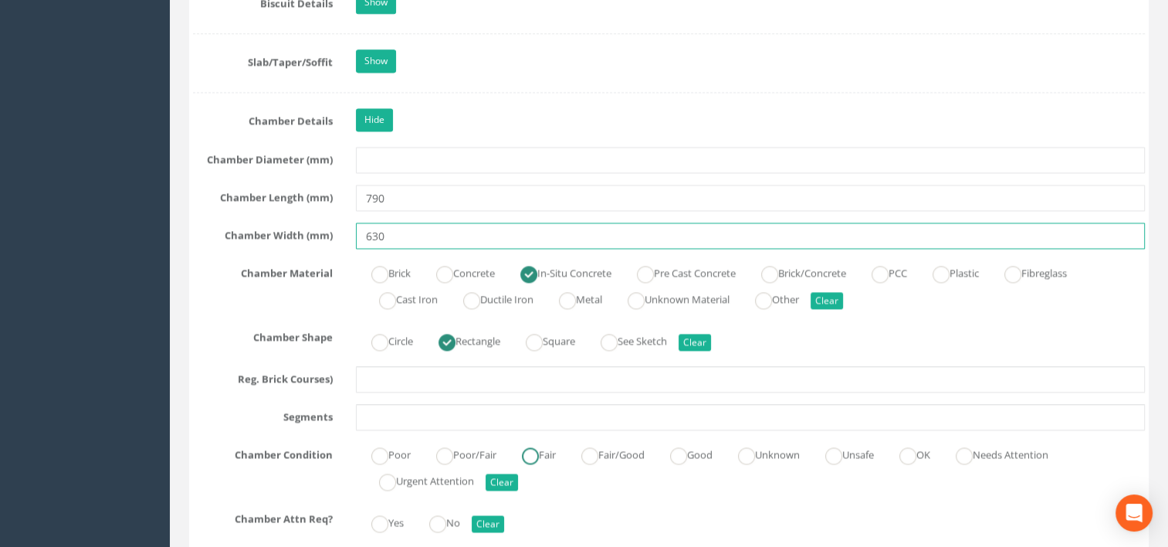
radio input "true"
click at [442, 515] on ins at bounding box center [437, 523] width 17 height 17
radio input "true"
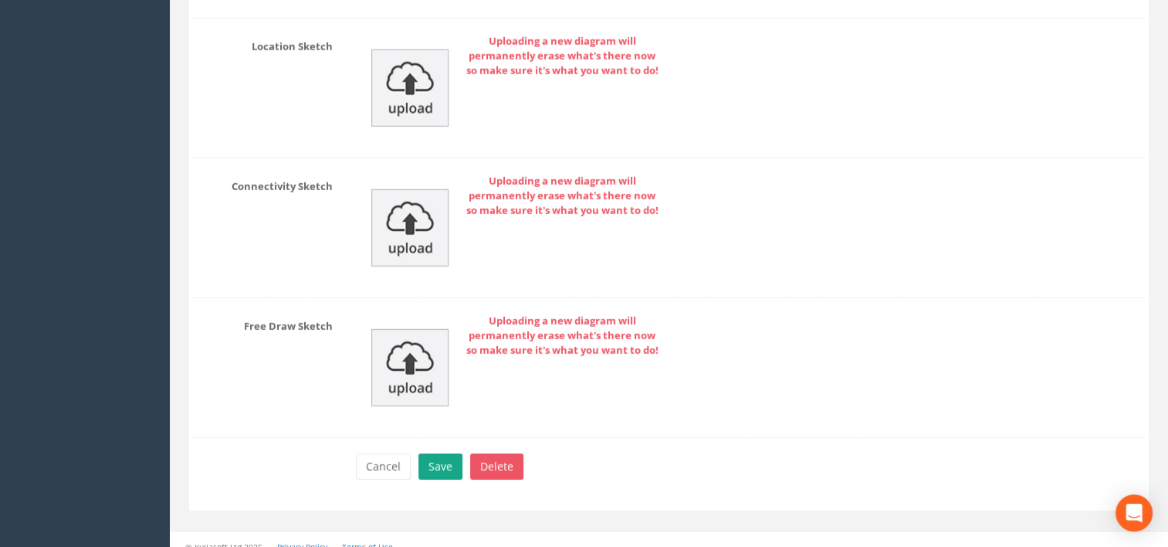
type input "630"
click at [452, 453] on button "Save" at bounding box center [440, 466] width 44 height 26
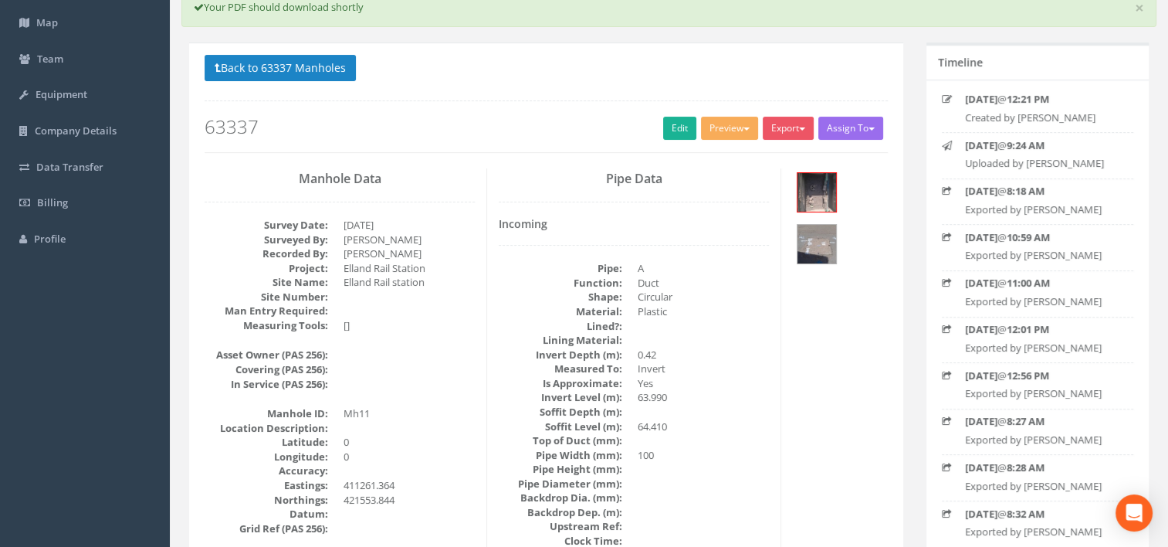
scroll to position [0, 0]
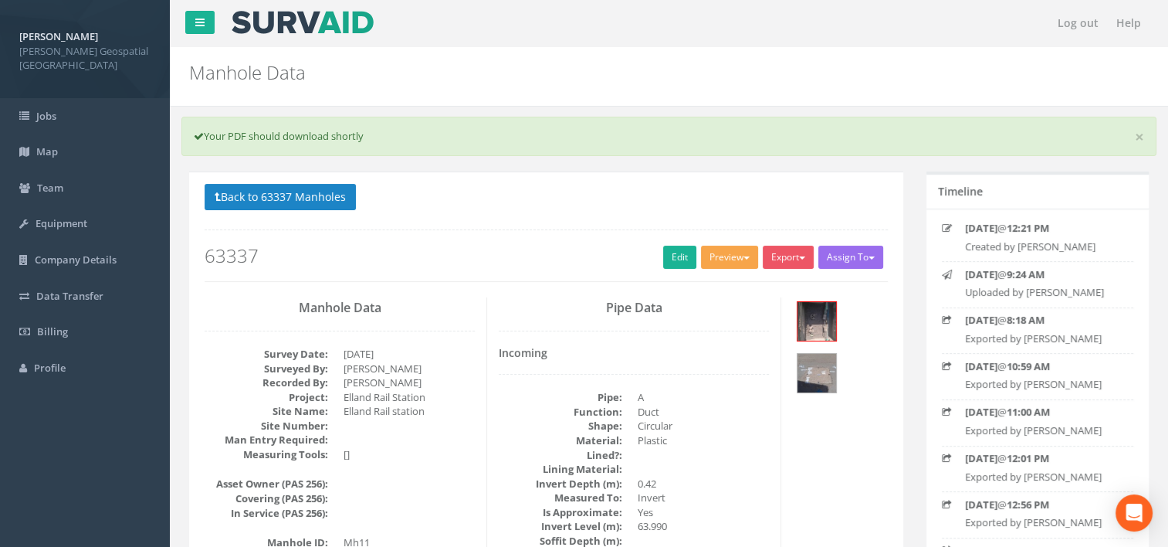
click at [733, 256] on button "Preview" at bounding box center [729, 257] width 57 height 23
click at [713, 278] on link "[PERSON_NAME] Manhole" at bounding box center [688, 289] width 144 height 24
click at [733, 265] on button "Preview" at bounding box center [729, 257] width 57 height 23
click at [724, 283] on link "[PERSON_NAME] Manhole" at bounding box center [688, 289] width 144 height 24
click at [307, 208] on button "Back to 63337 Manholes" at bounding box center [280, 197] width 151 height 26
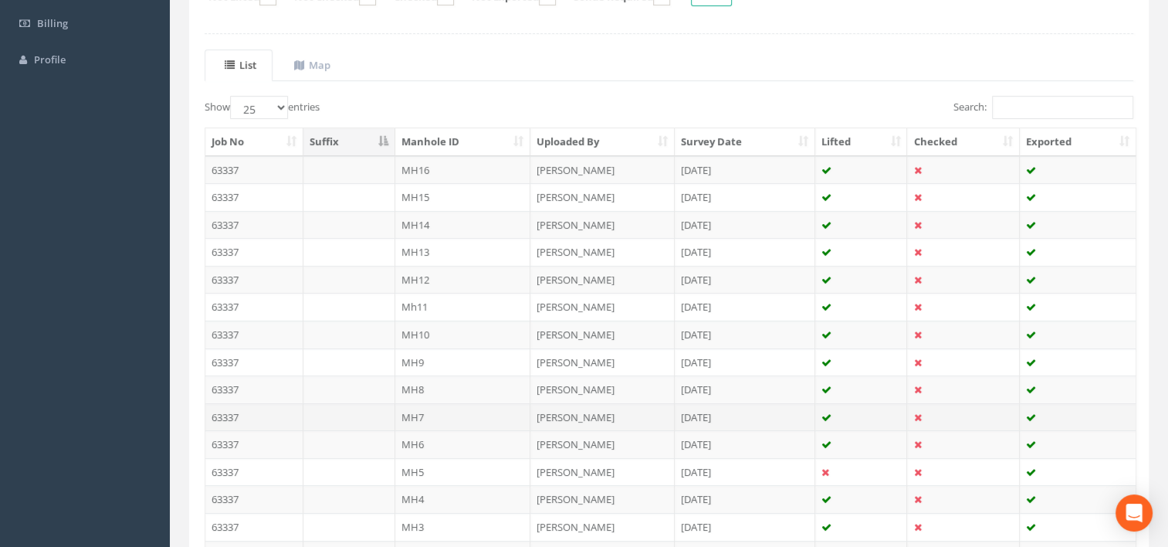
scroll to position [309, 0]
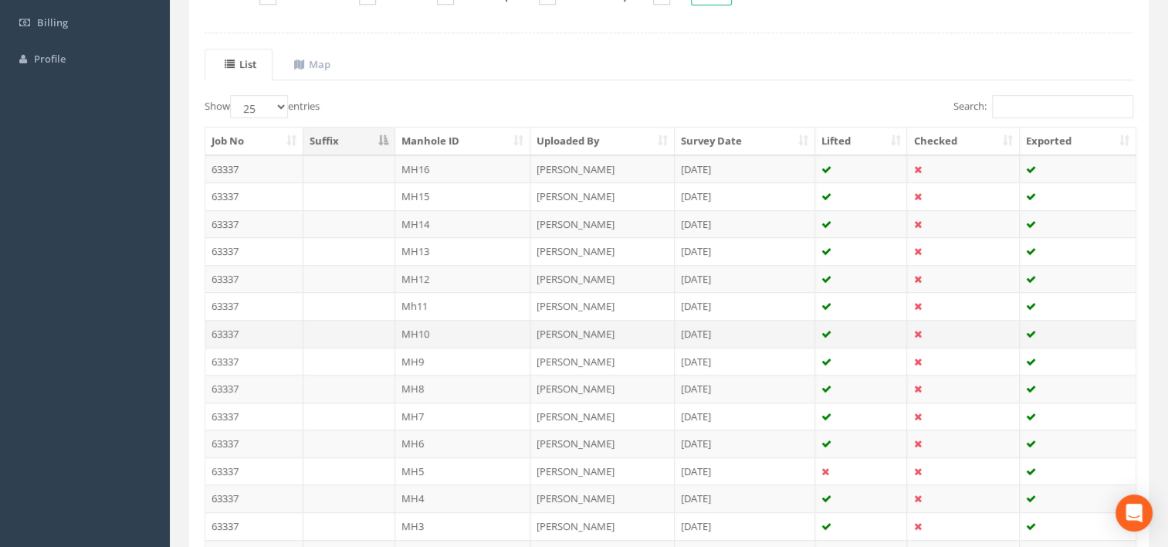
click at [439, 328] on td "MH10" at bounding box center [463, 334] width 136 height 28
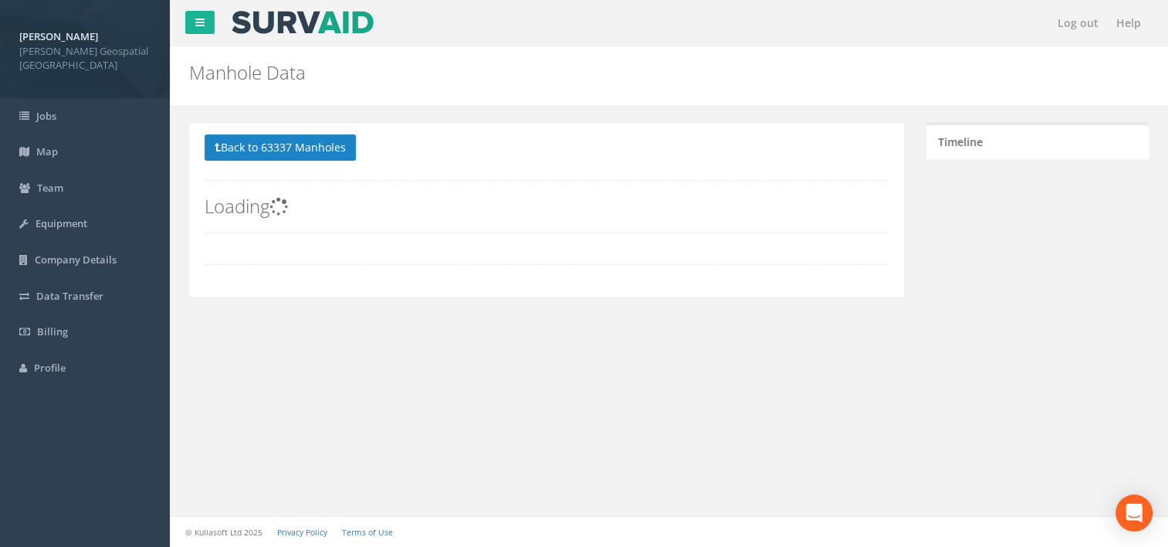
scroll to position [0, 0]
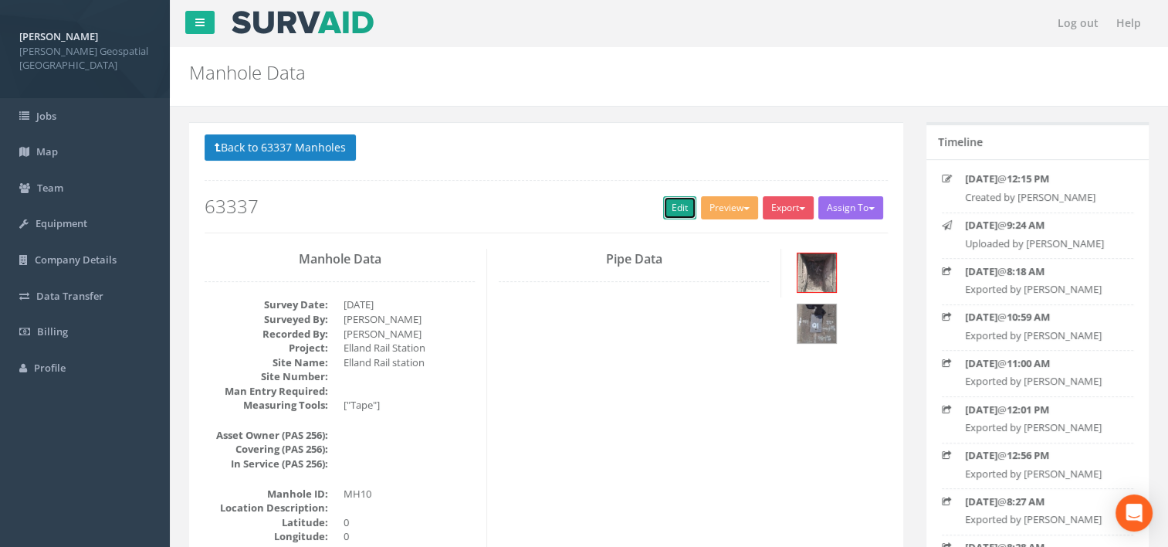
click at [670, 212] on link "Edit" at bounding box center [679, 207] width 33 height 23
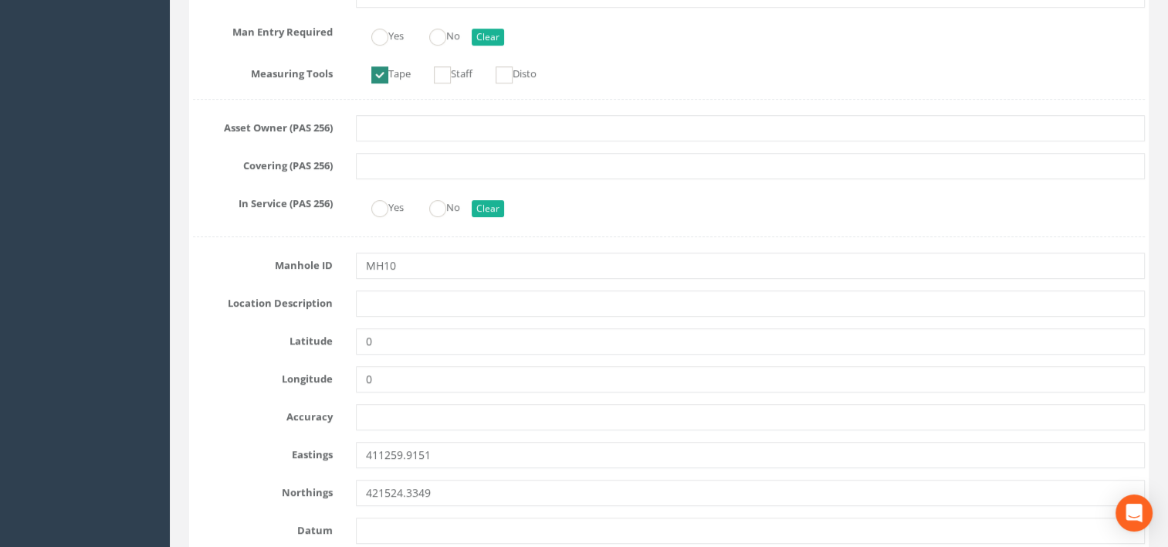
scroll to position [540, 0]
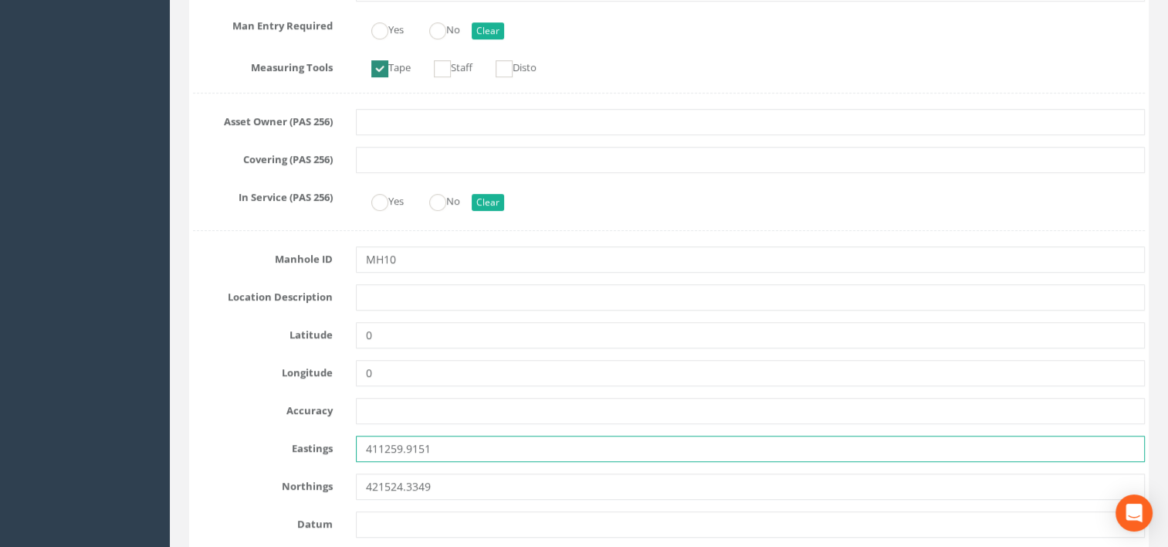
click at [484, 443] on input "411259.9151" at bounding box center [751, 448] width 790 height 26
type input "411259.915"
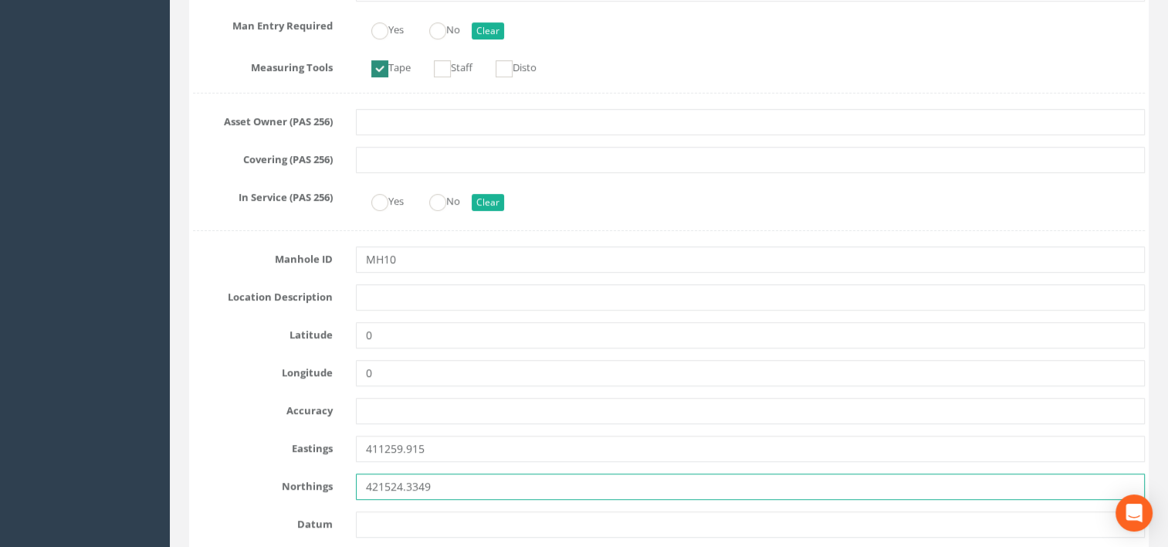
click at [459, 481] on input "421524.3349" at bounding box center [751, 486] width 790 height 26
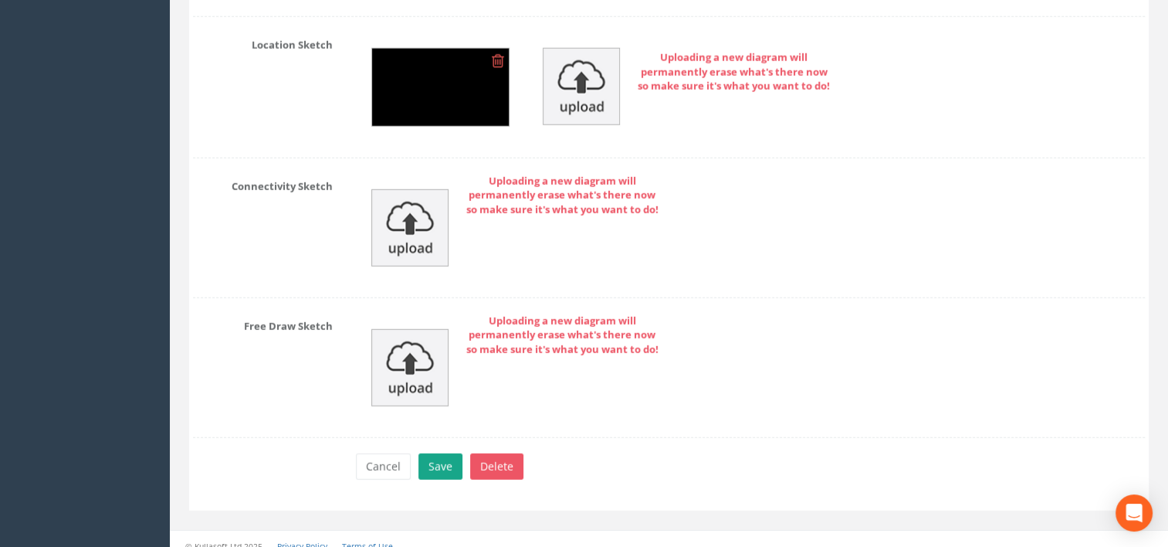
type input "421524.334"
click at [432, 461] on button "Save" at bounding box center [440, 466] width 44 height 26
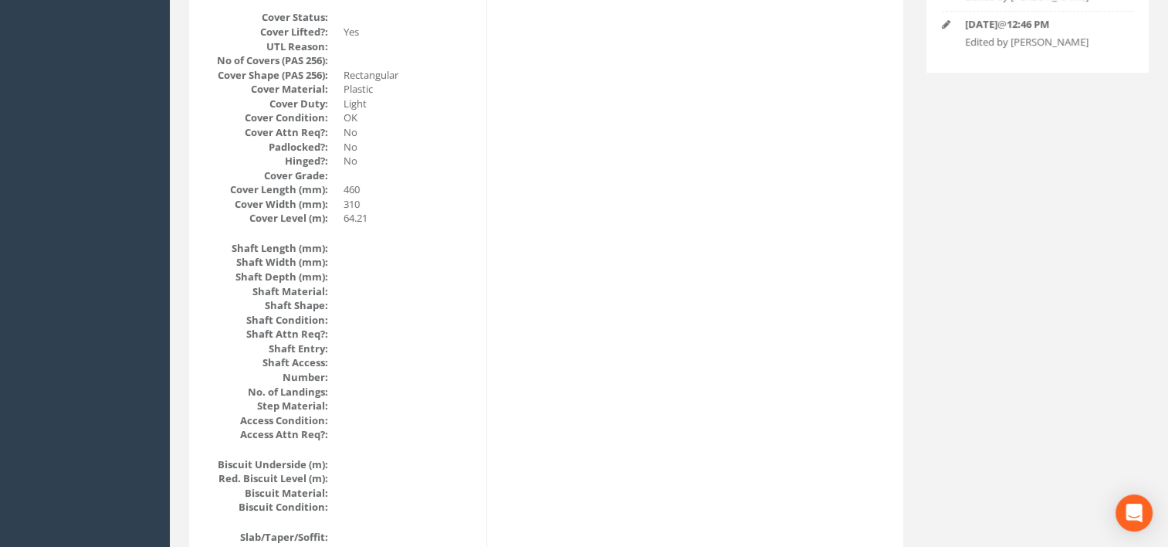
scroll to position [0, 0]
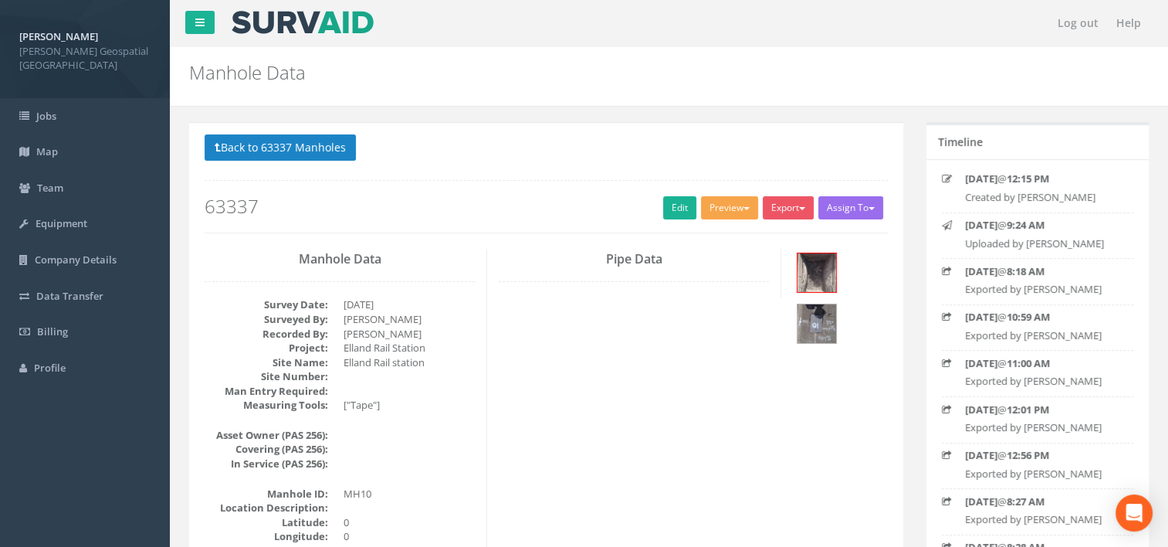
click at [731, 200] on button "Preview" at bounding box center [729, 207] width 57 height 23
click at [730, 229] on link "[PERSON_NAME] Manhole" at bounding box center [688, 240] width 144 height 24
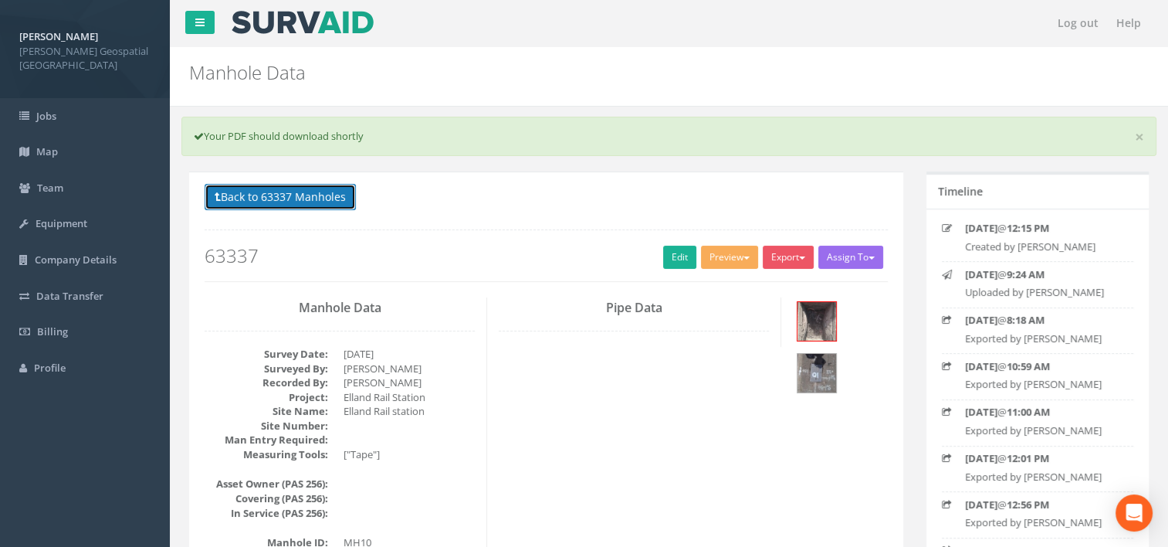
click at [274, 200] on button "Back to 63337 Manholes" at bounding box center [280, 197] width 151 height 26
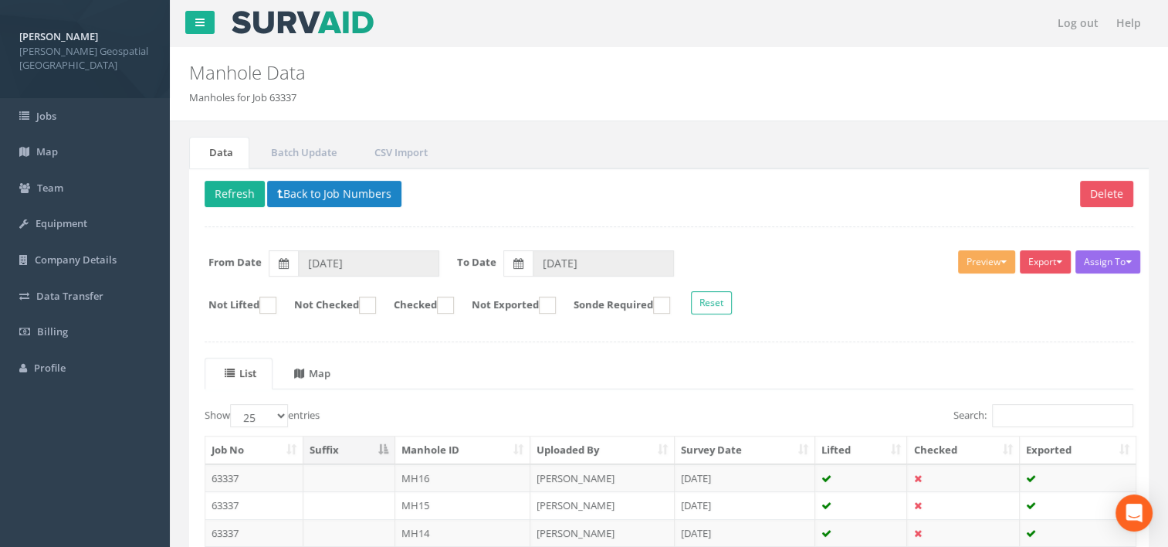
scroll to position [232, 0]
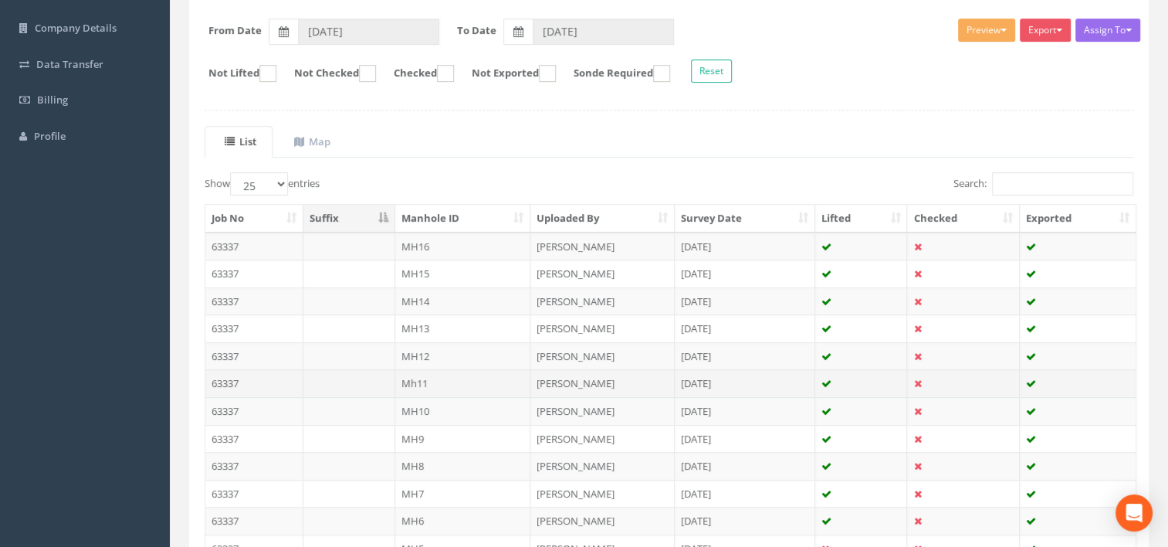
click at [440, 383] on td "Mh11" at bounding box center [463, 383] width 136 height 28
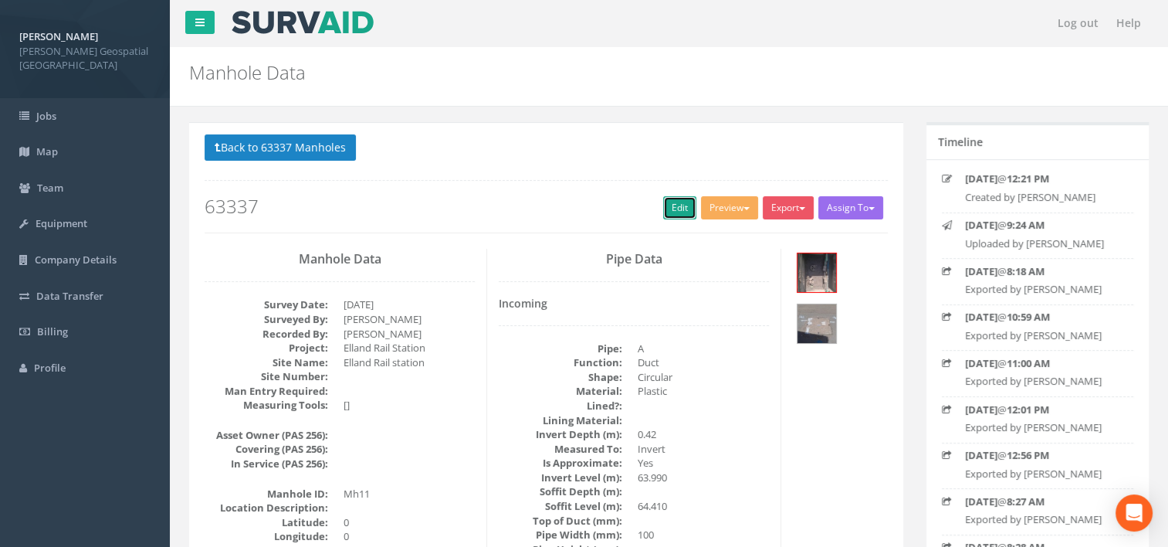
click at [673, 215] on link "Edit" at bounding box center [679, 207] width 33 height 23
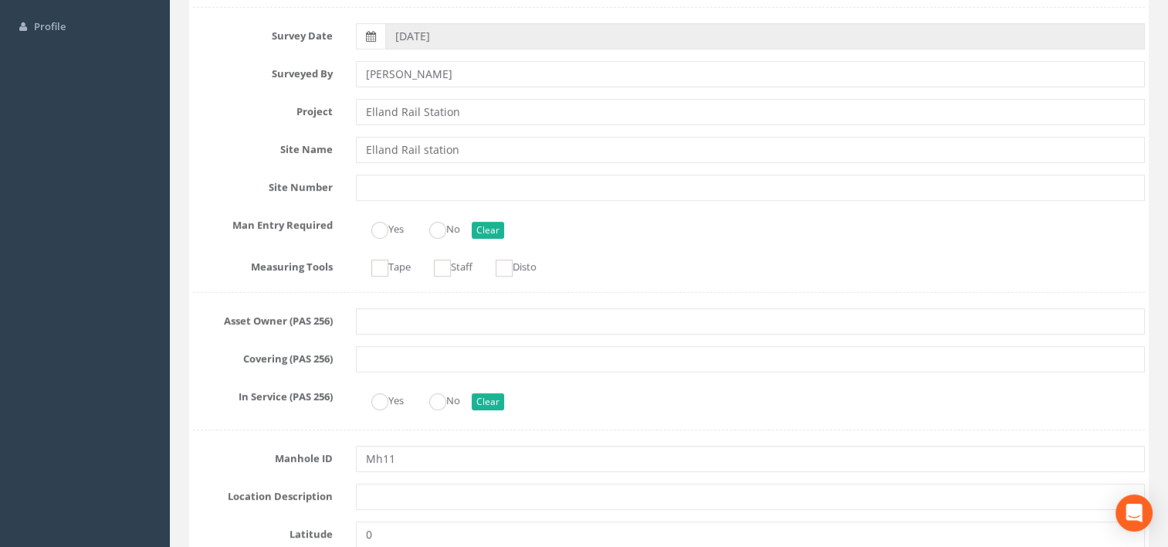
scroll to position [386, 0]
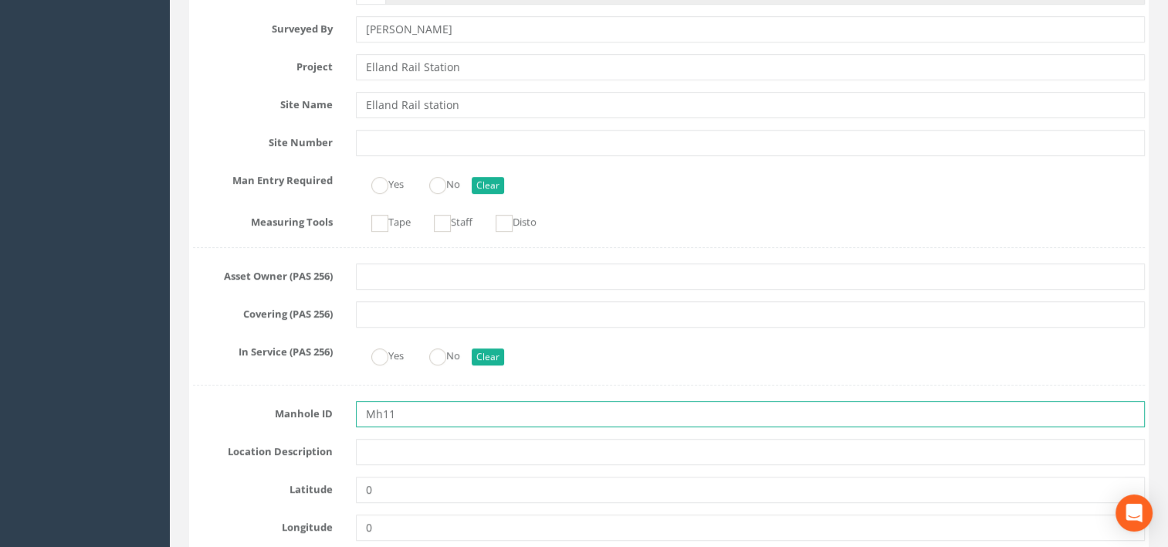
click at [382, 411] on input "Mh11" at bounding box center [751, 414] width 790 height 26
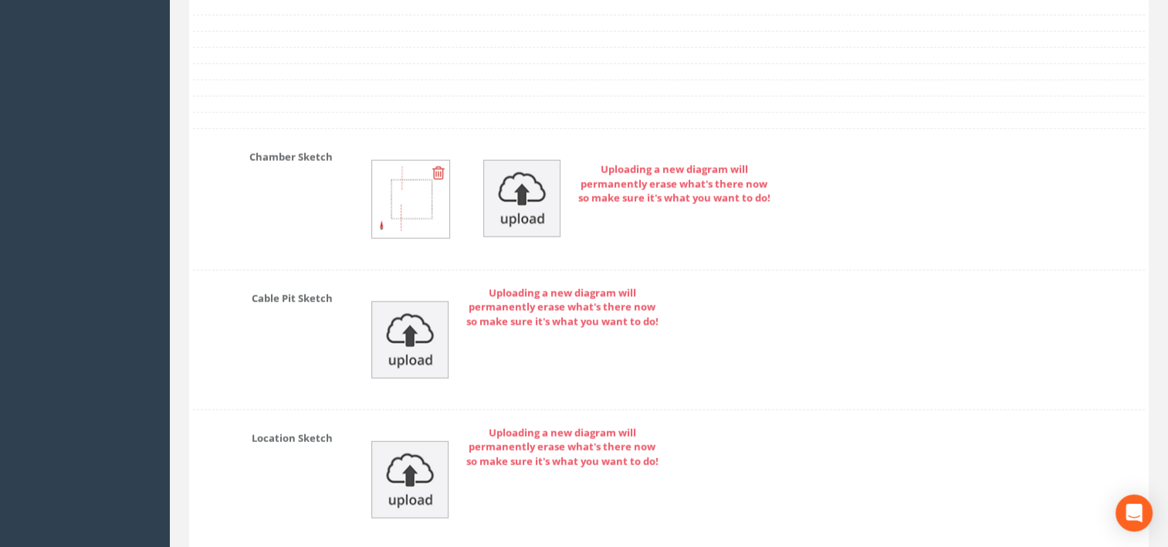
scroll to position [4370, 0]
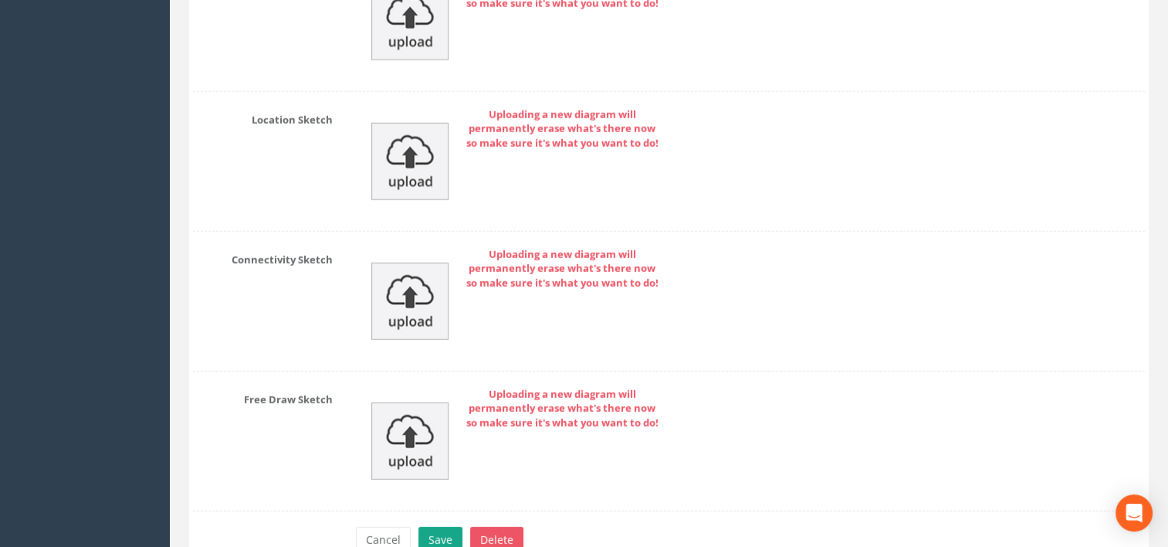
type input "MH11"
click at [431, 527] on button "Save" at bounding box center [440, 540] width 44 height 26
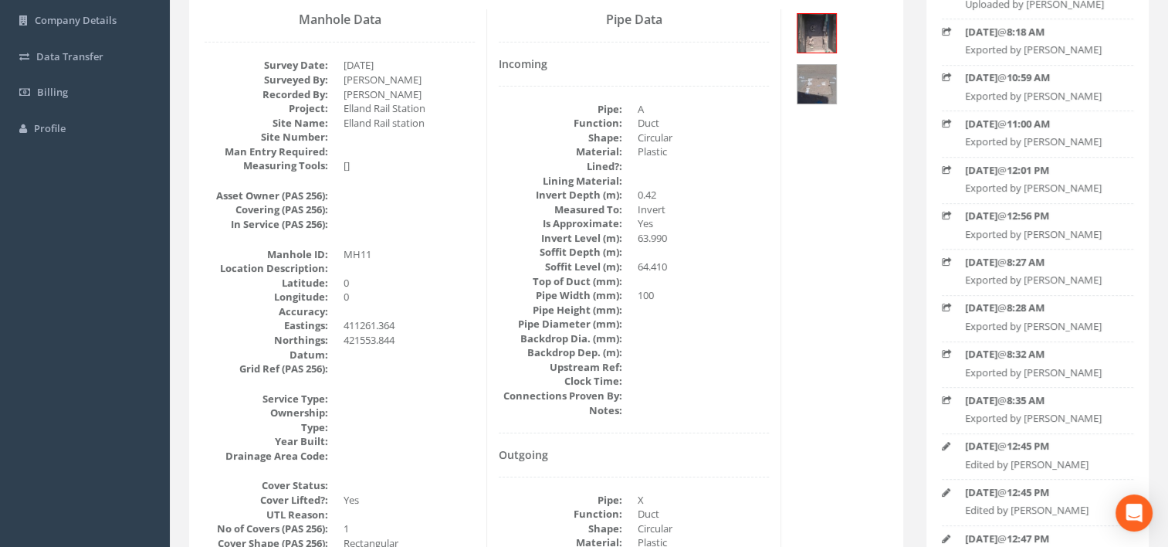
scroll to position [0, 0]
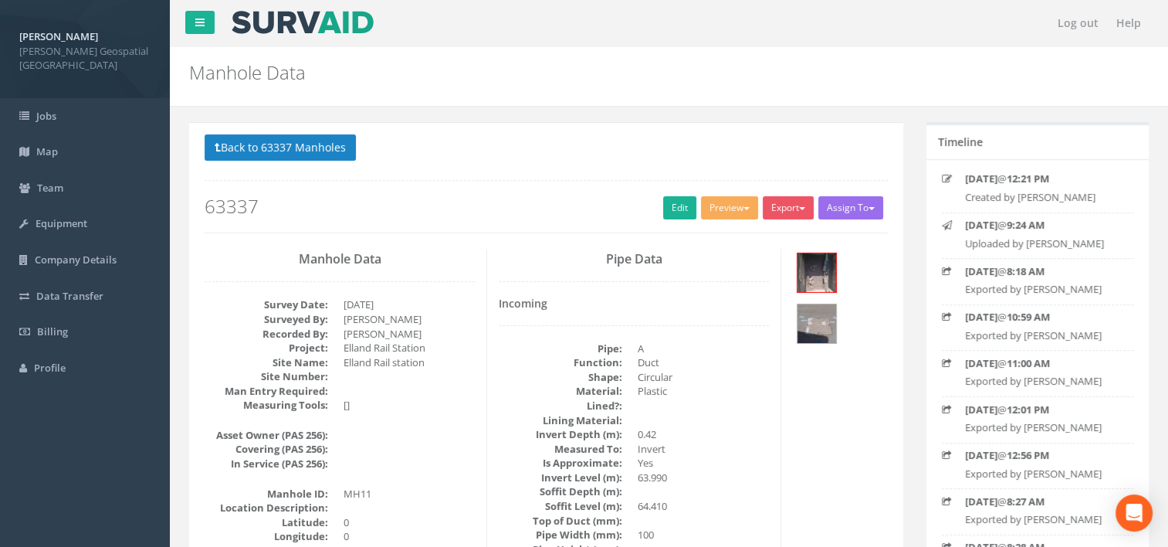
click at [716, 221] on div "Preview [PERSON_NAME] Manhole Heathrow United Utilities SurvAid IC SurvAid Manh…" at bounding box center [732, 209] width 62 height 27
click at [727, 212] on button "Preview" at bounding box center [729, 207] width 57 height 23
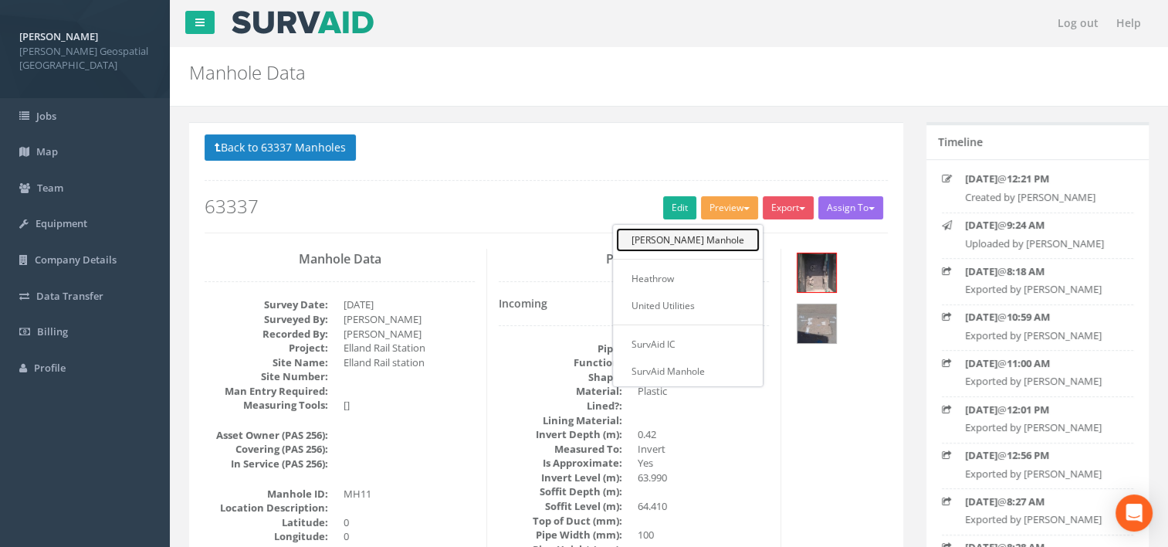
click at [723, 234] on link "[PERSON_NAME] Manhole" at bounding box center [688, 240] width 144 height 24
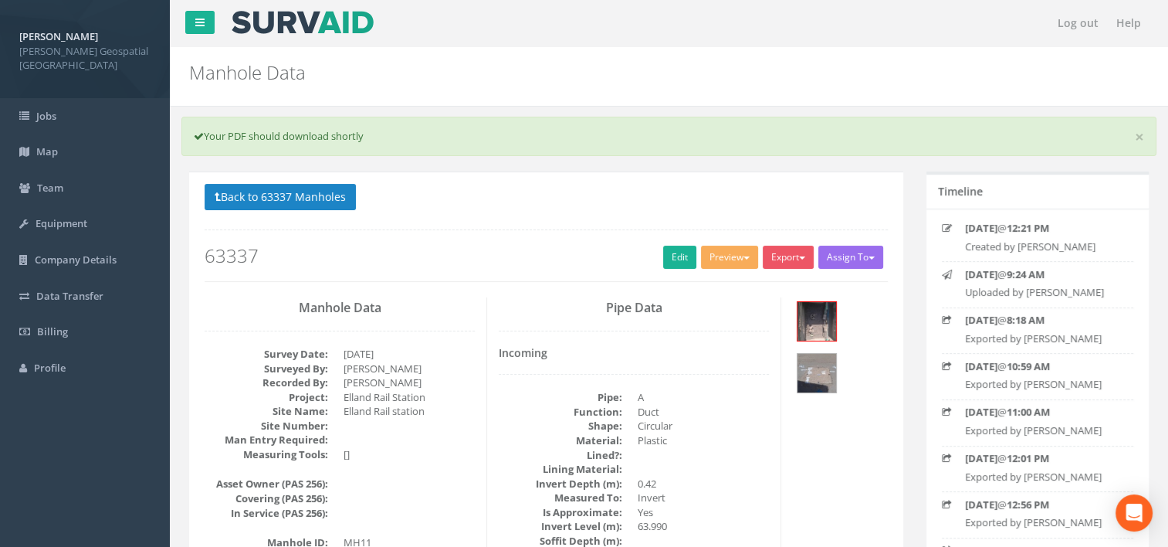
click at [460, 206] on p "Back to 63337 Manholes Back to Map" at bounding box center [546, 199] width 683 height 30
click at [344, 194] on button "Back to 63337 Manholes" at bounding box center [280, 197] width 151 height 26
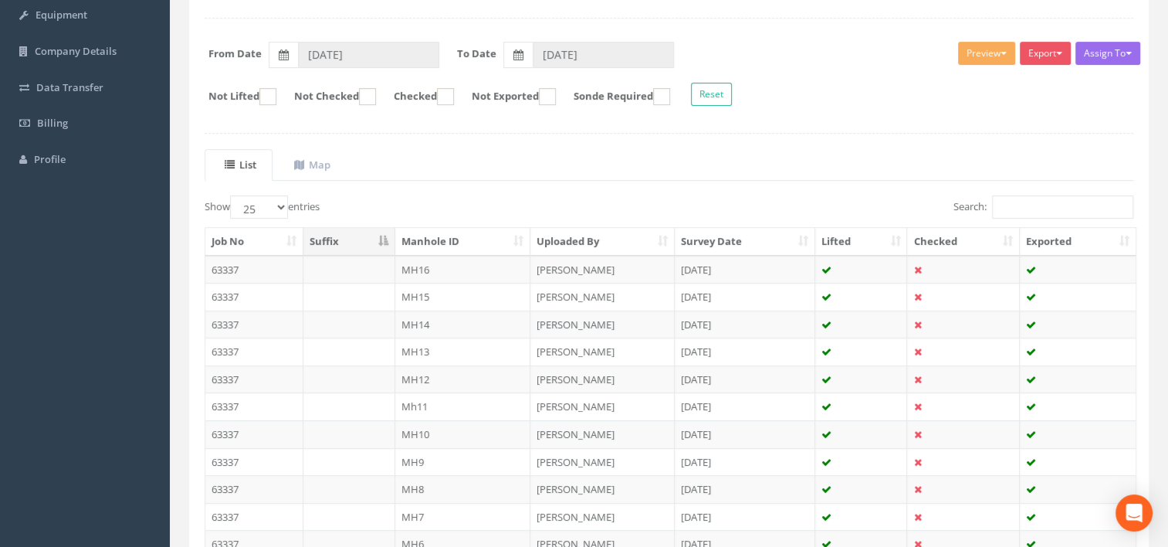
scroll to position [386, 0]
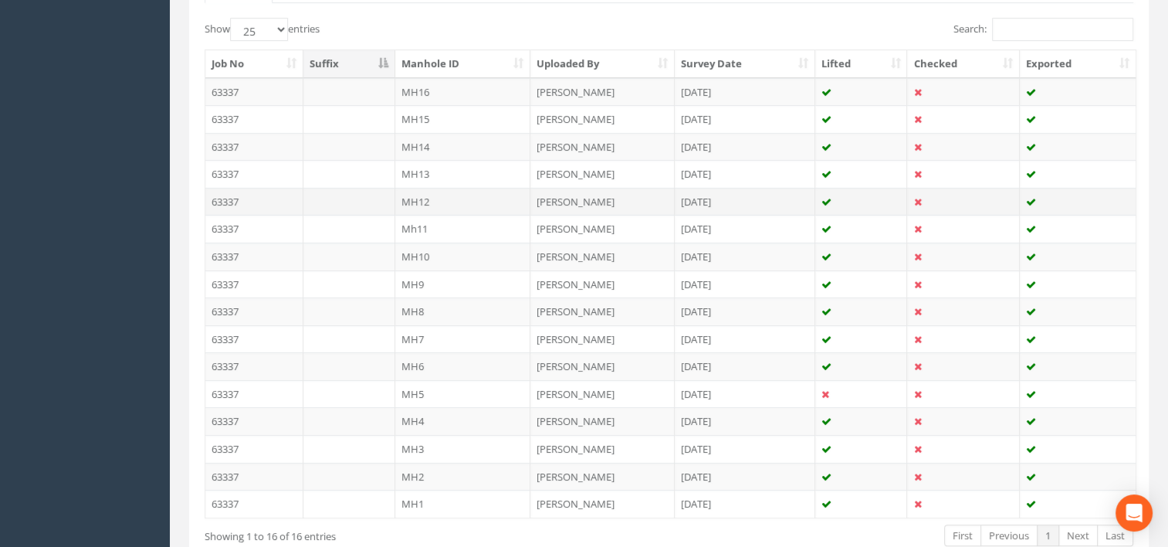
click at [439, 198] on td "MH12" at bounding box center [463, 202] width 136 height 28
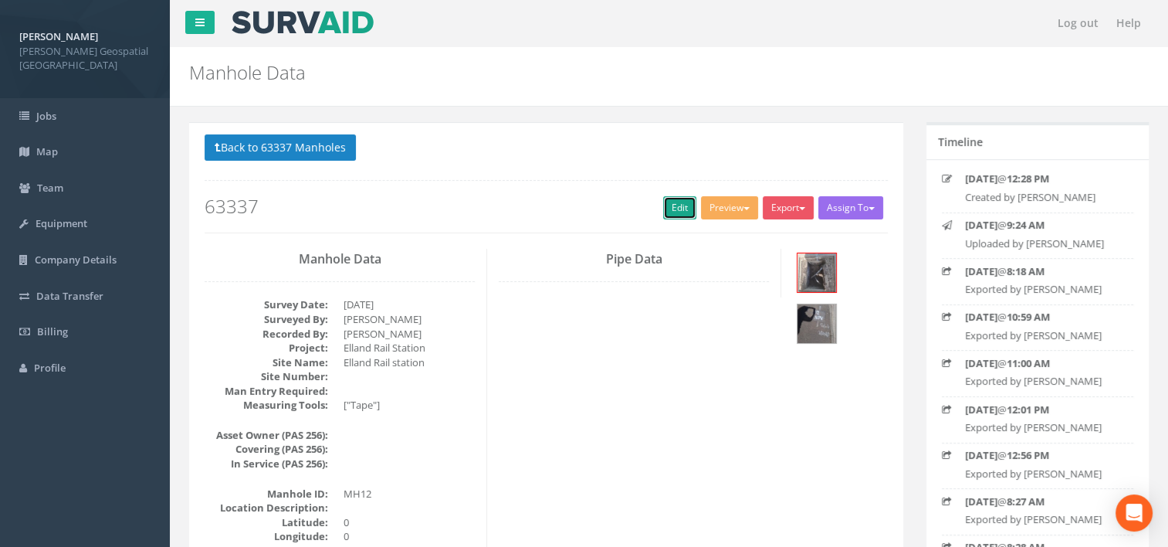
click at [674, 204] on link "Edit" at bounding box center [679, 207] width 33 height 23
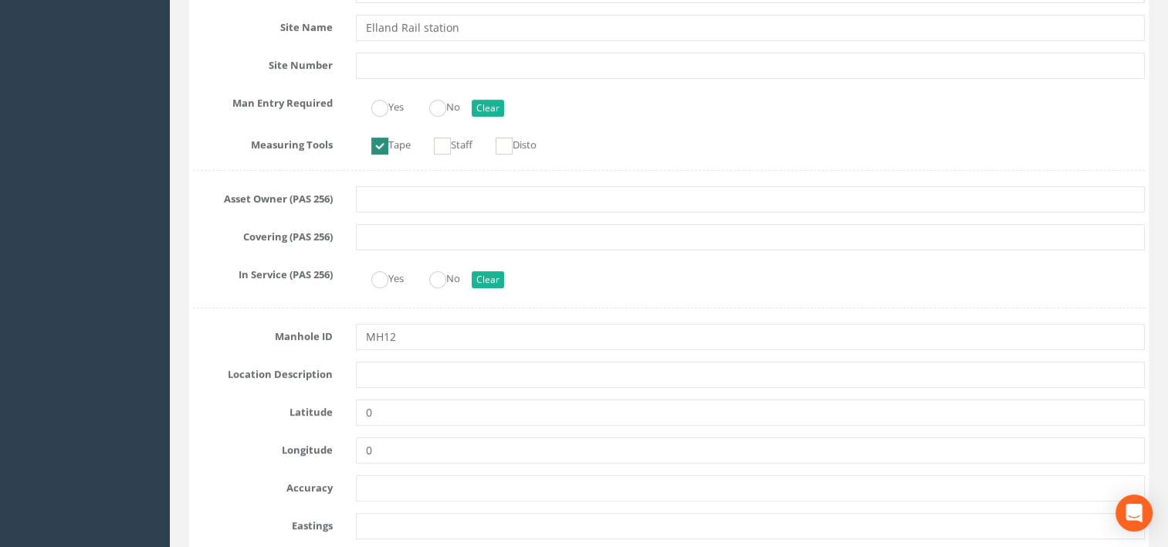
scroll to position [695, 0]
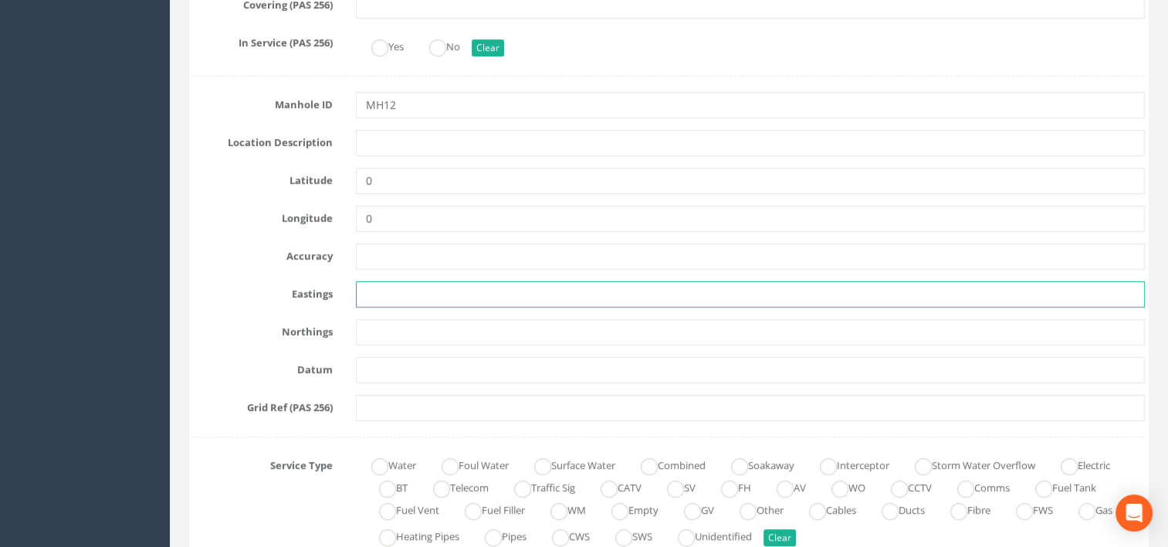
click at [445, 294] on input "text" at bounding box center [751, 294] width 790 height 26
paste input "411262.4305 Y = 421560.1812"
drag, startPoint x: 503, startPoint y: 290, endPoint x: 429, endPoint y: 299, distance: 74.6
click at [429, 299] on input "411262.4305 Y = 421560.1812" at bounding box center [751, 294] width 790 height 26
type input "411262.430"
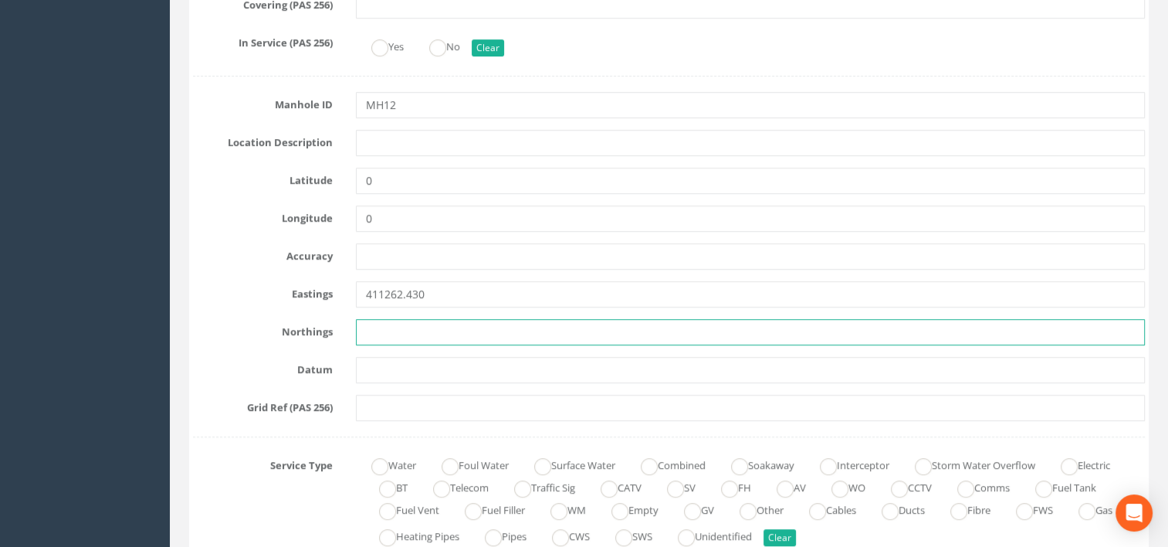
click at [428, 324] on input "text" at bounding box center [751, 332] width 790 height 26
paste input "411262.4305 Y = 421560.1812"
click at [429, 330] on input "411262.4305 Y = 421560.1812" at bounding box center [751, 332] width 790 height 26
drag, startPoint x: 459, startPoint y: 330, endPoint x: 247, endPoint y: 351, distance: 213.3
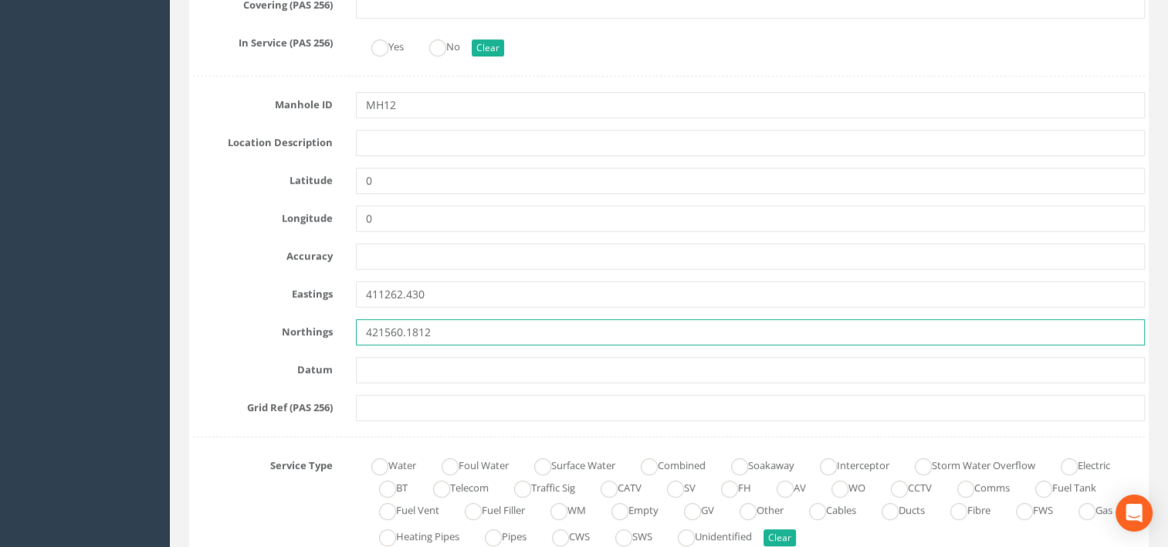
click at [492, 325] on input "421560.1812" at bounding box center [751, 332] width 790 height 26
type input "421560.1812"
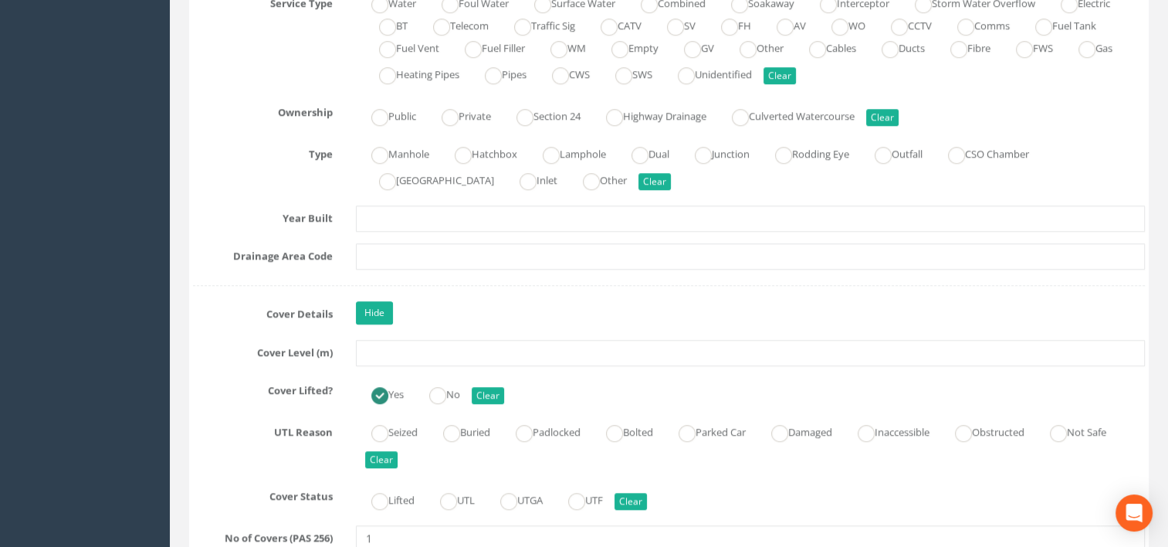
scroll to position [1158, 0]
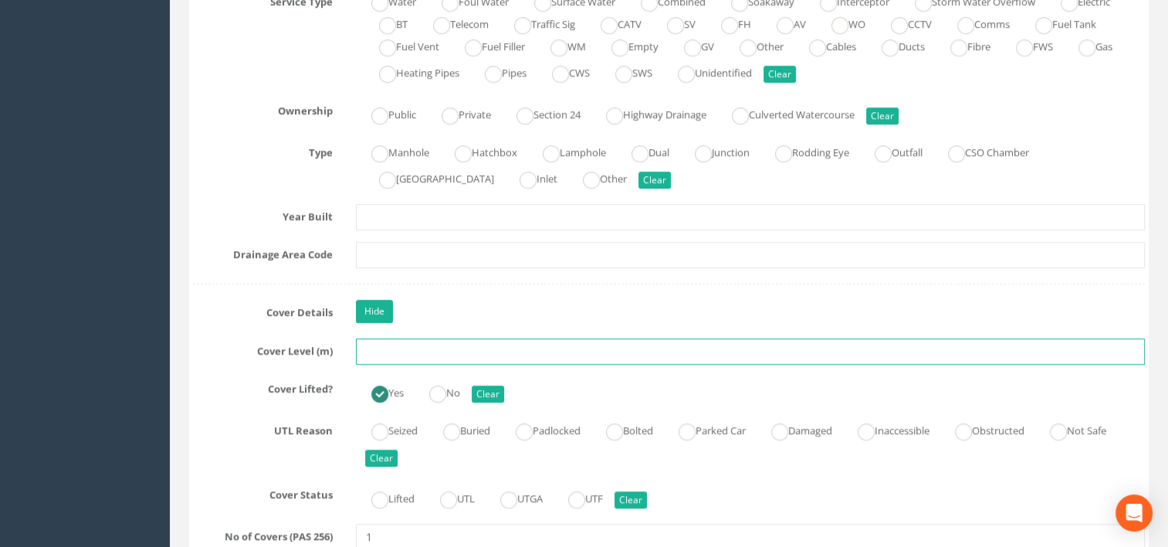
click at [385, 353] on input "text" at bounding box center [751, 351] width 790 height 26
type input "64.38"
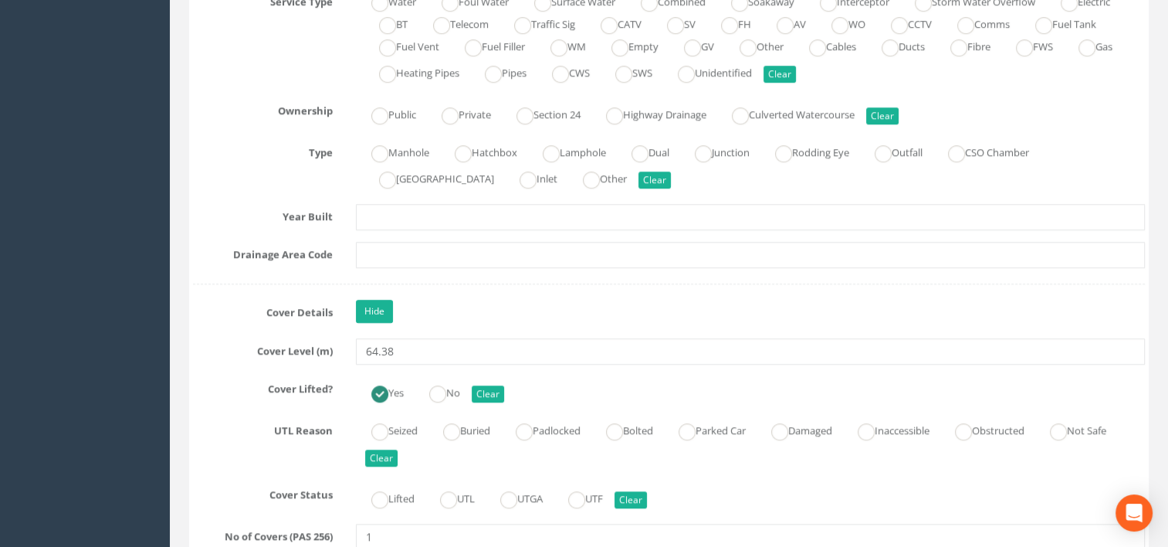
click at [511, 310] on div "Hide" at bounding box center [750, 313] width 813 height 27
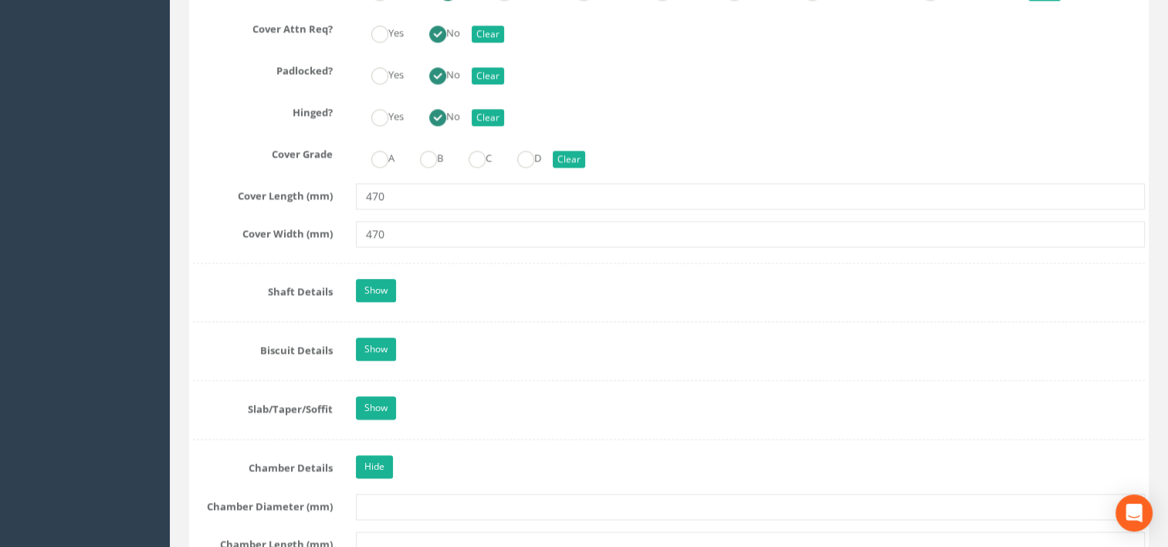
scroll to position [1930, 0]
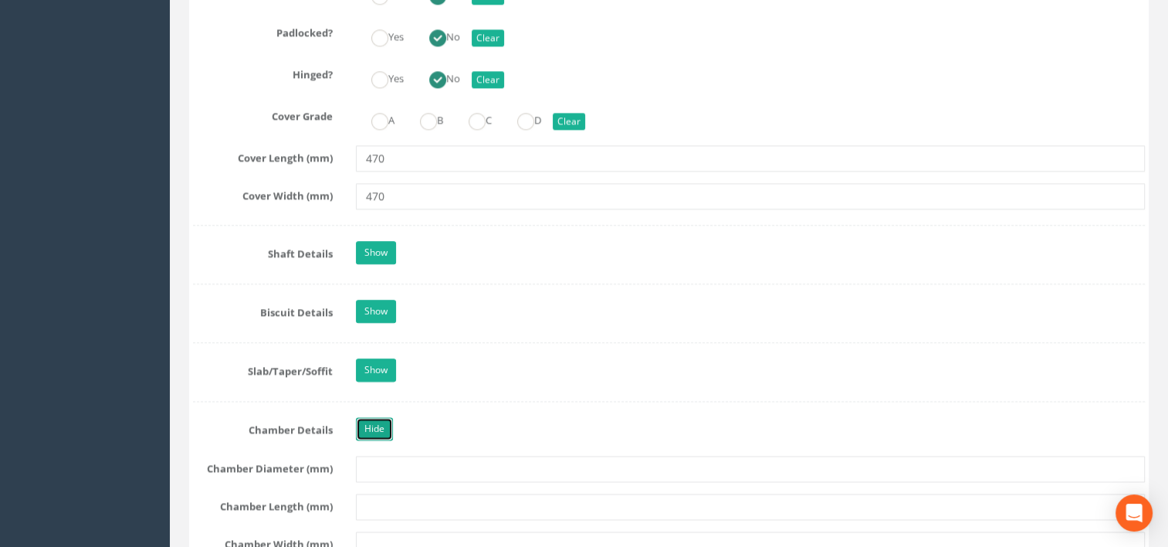
click at [380, 428] on link "Hide" at bounding box center [374, 428] width 37 height 23
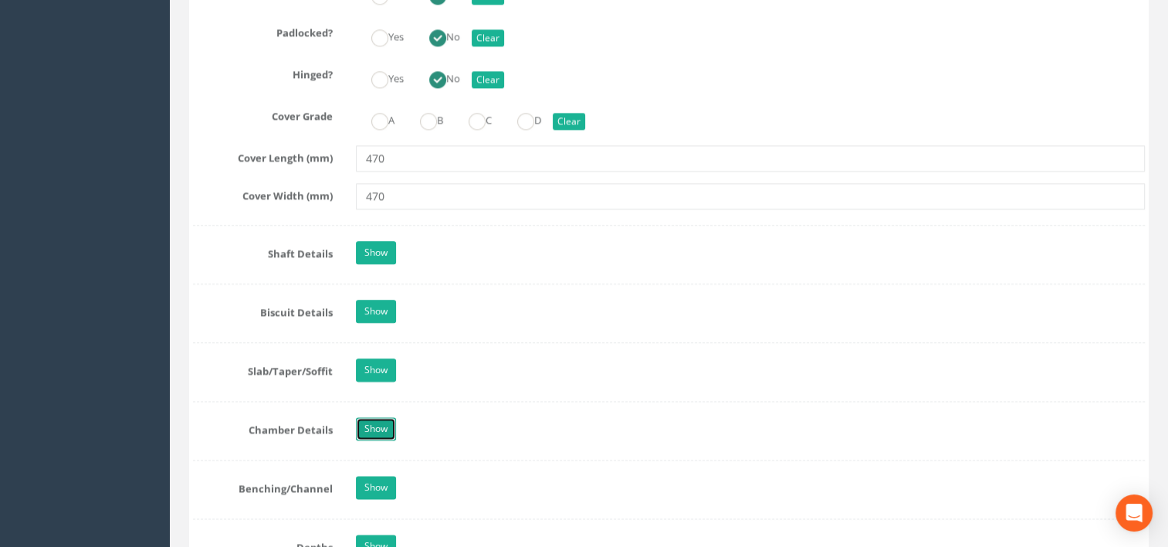
click at [380, 428] on link "Show" at bounding box center [376, 428] width 40 height 23
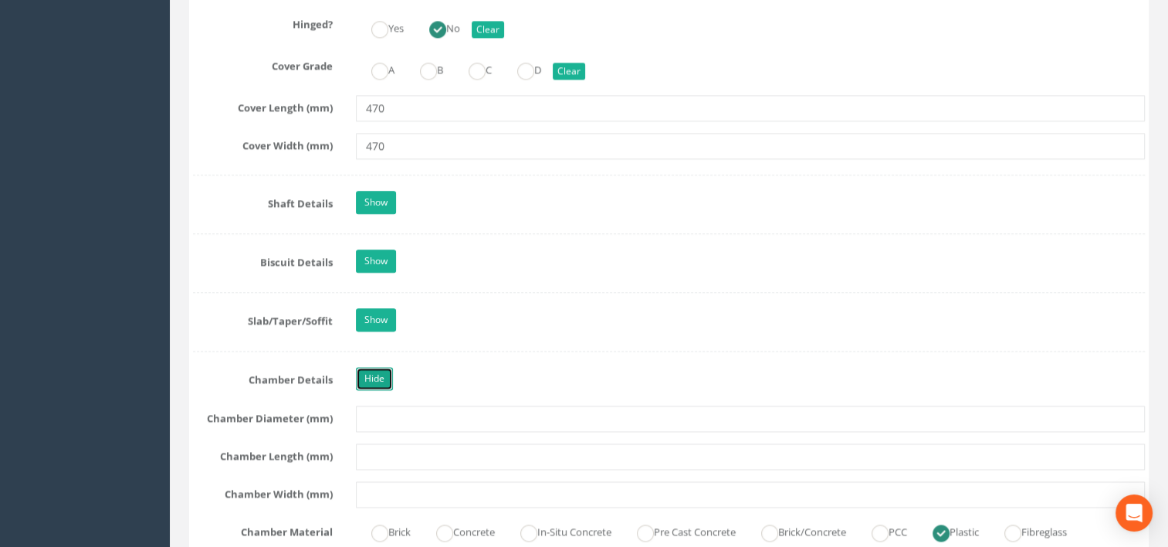
scroll to position [2007, 0]
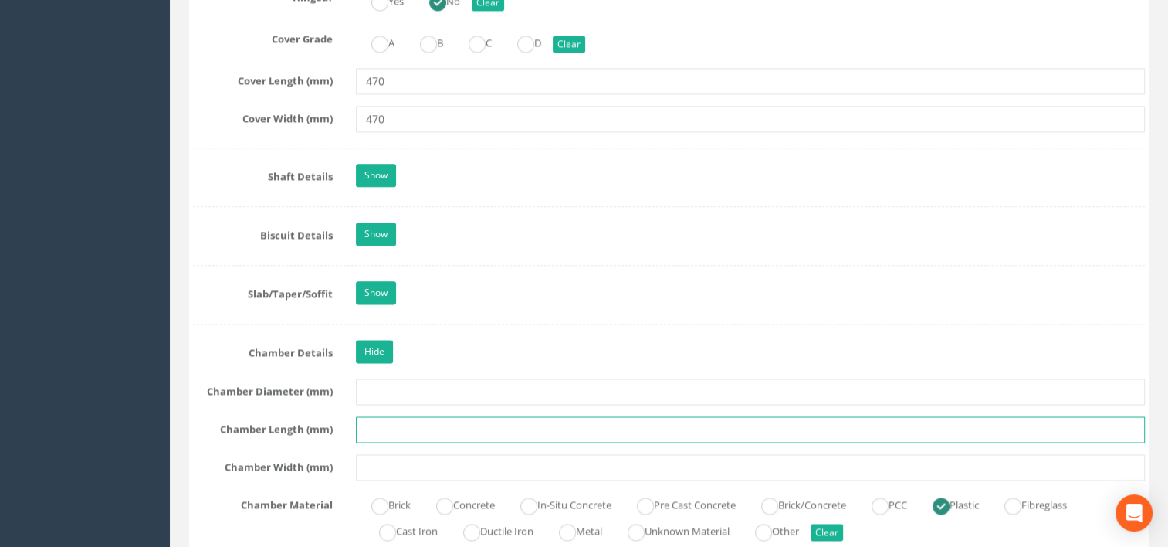
click at [392, 420] on input "text" at bounding box center [751, 429] width 790 height 26
type input "470"
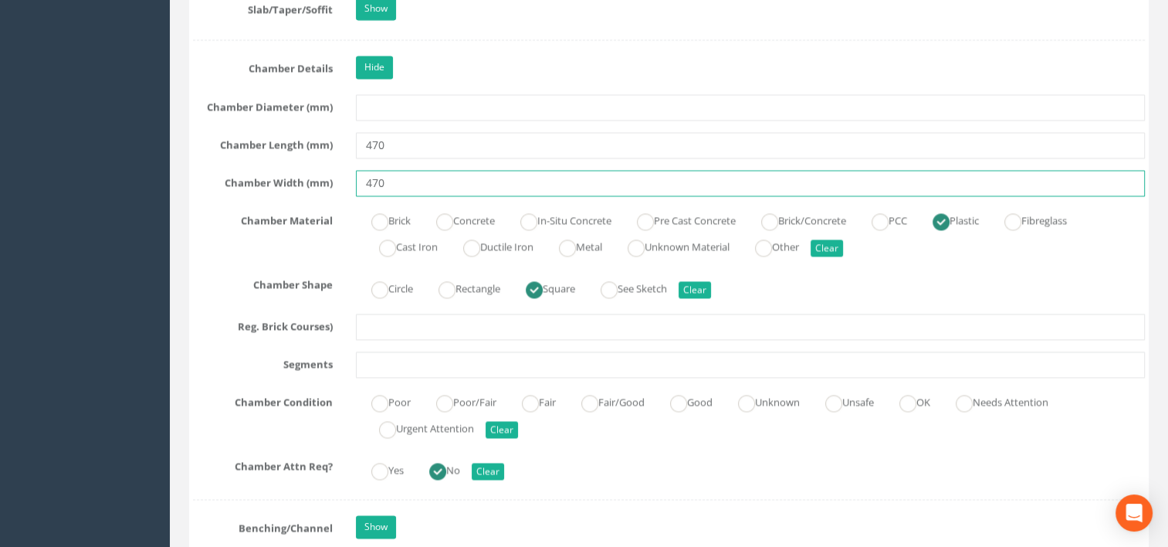
scroll to position [2285, 0]
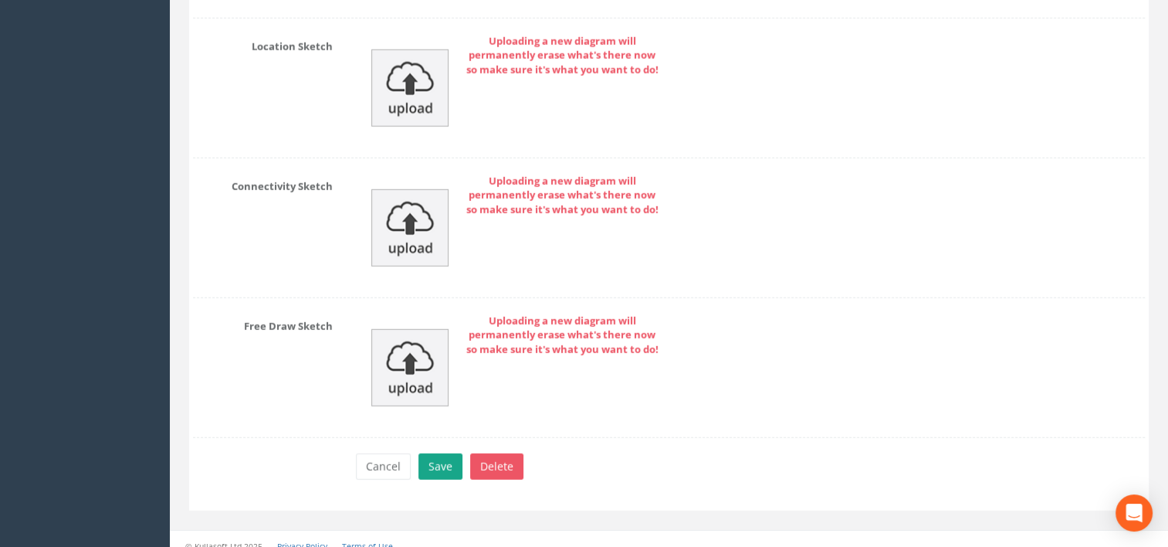
type input "470"
click at [442, 453] on button "Save" at bounding box center [440, 466] width 44 height 26
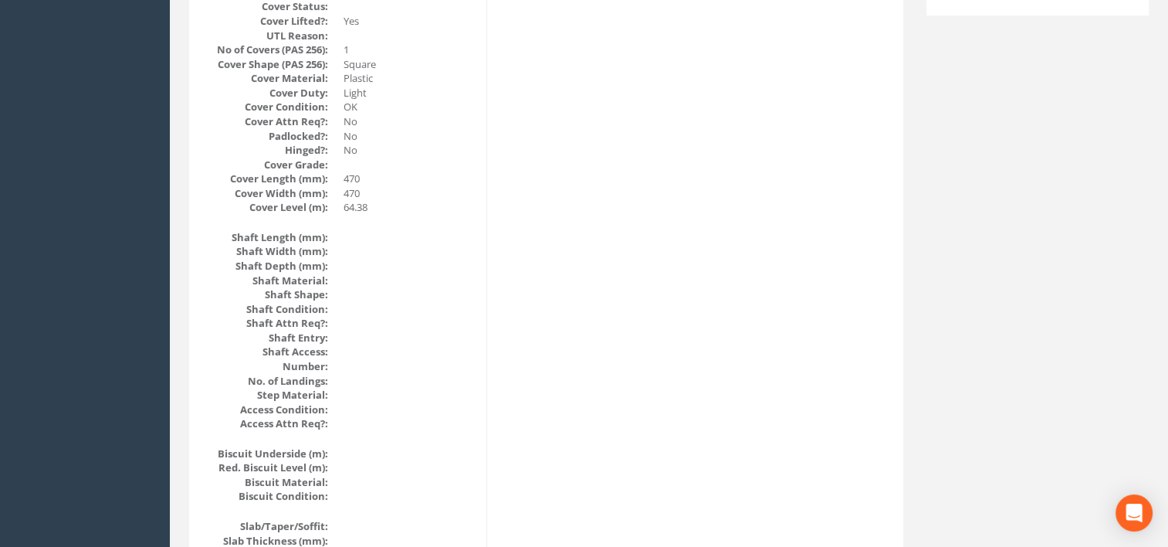
scroll to position [0, 0]
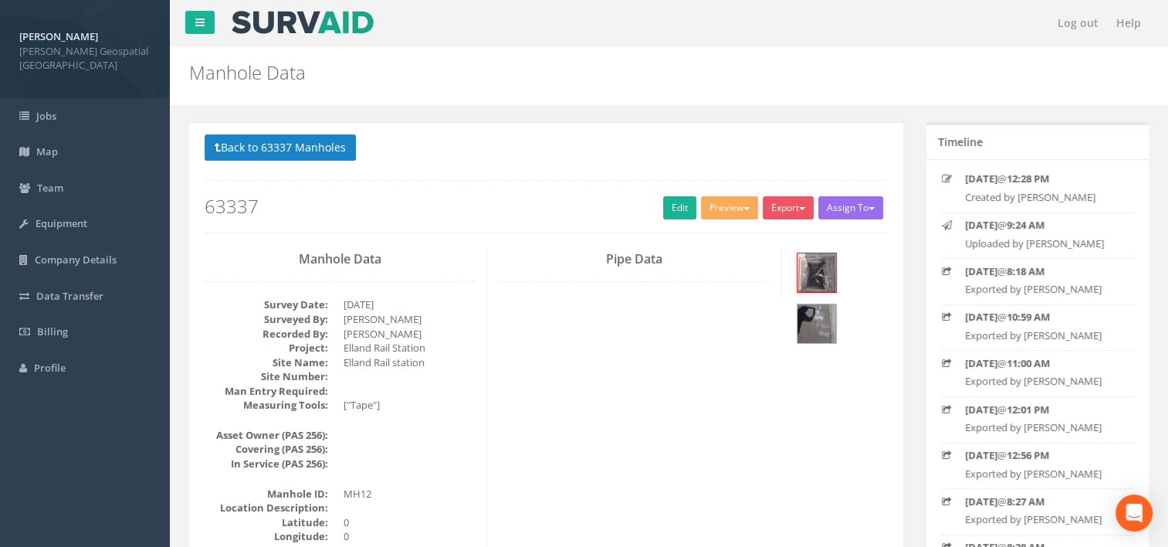
click at [726, 210] on button "Preview" at bounding box center [729, 207] width 57 height 23
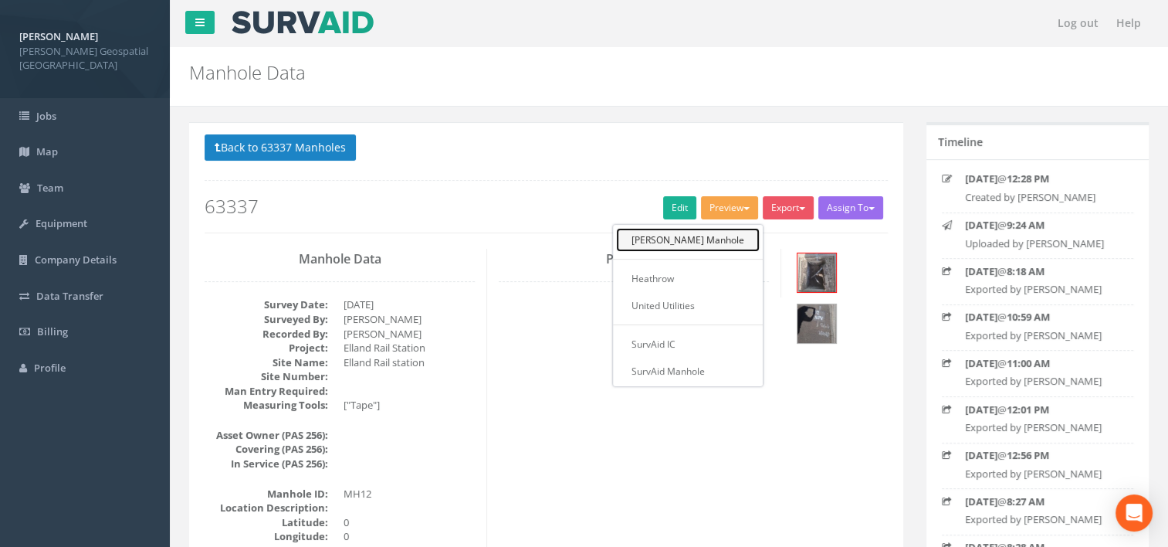
click at [716, 235] on link "[PERSON_NAME] Manhole" at bounding box center [688, 240] width 144 height 24
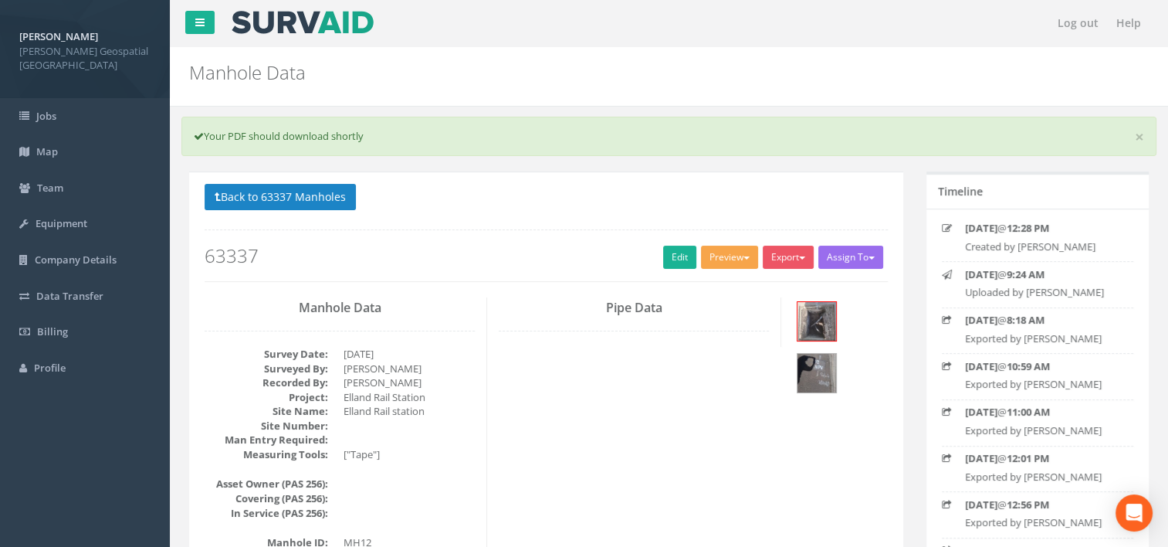
drag, startPoint x: 701, startPoint y: 259, endPoint x: 693, endPoint y: 252, distance: 10.4
click at [701, 259] on button "Preview" at bounding box center [729, 257] width 57 height 23
click at [681, 253] on link "Edit" at bounding box center [679, 257] width 33 height 23
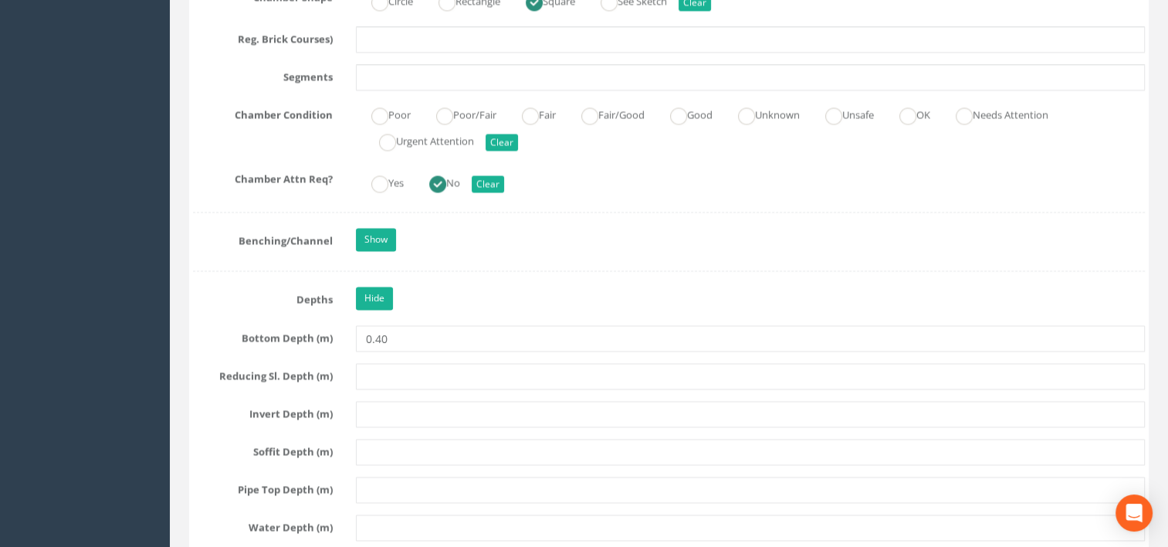
scroll to position [2567, 0]
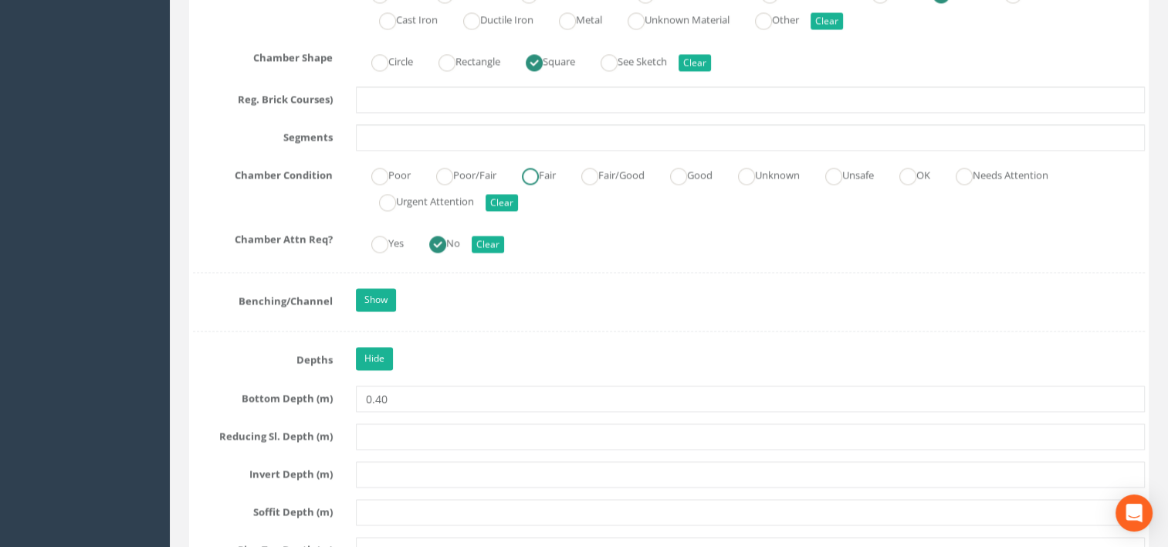
click at [539, 168] on ins at bounding box center [530, 176] width 17 height 17
radio input "true"
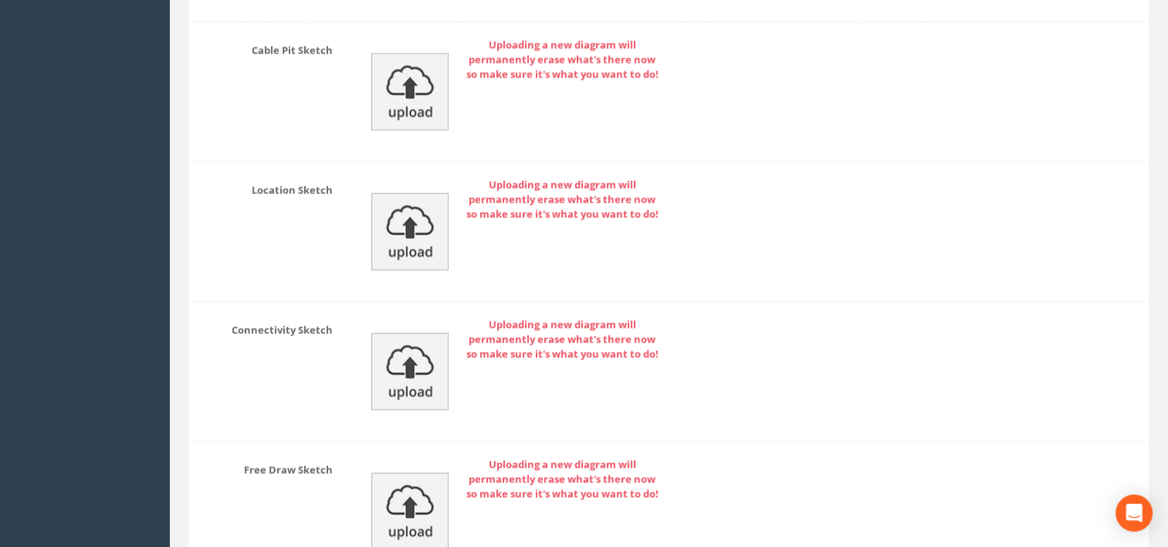
scroll to position [4395, 0]
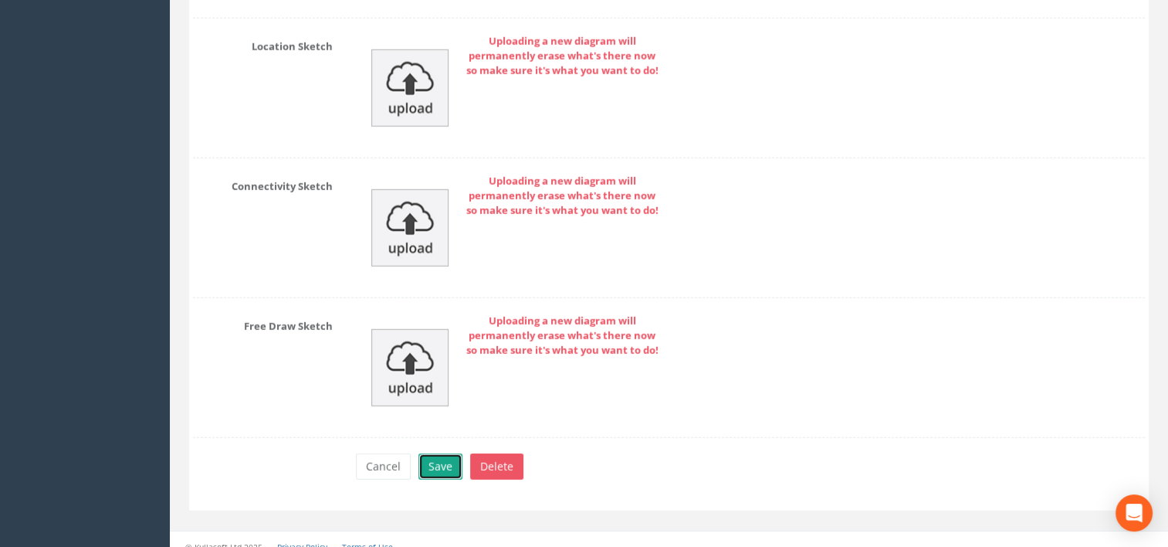
click at [448, 457] on button "Save" at bounding box center [440, 466] width 44 height 26
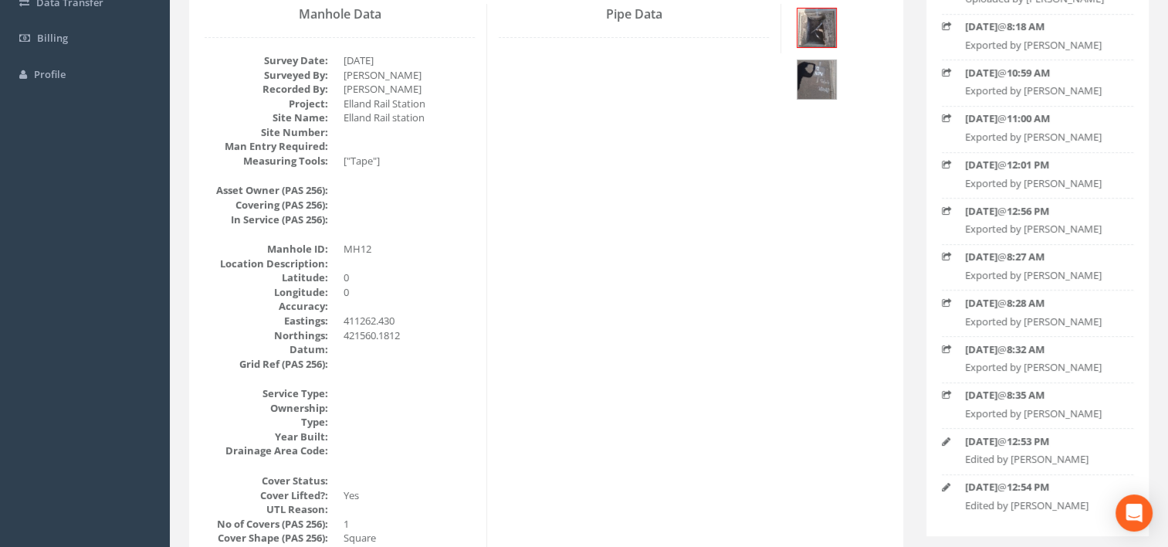
scroll to position [0, 0]
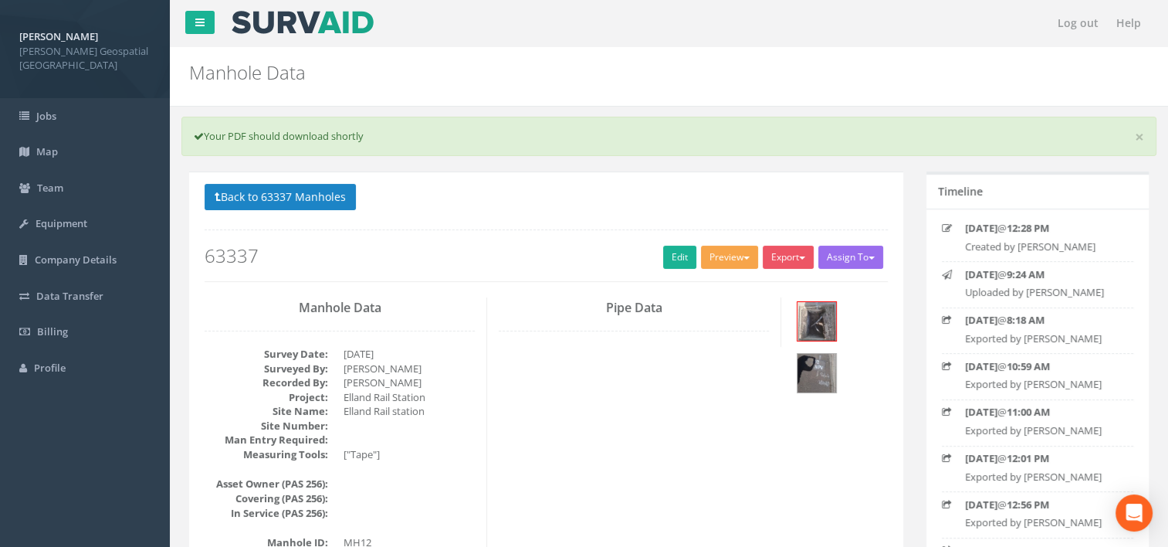
click at [733, 266] on button "Preview" at bounding box center [729, 257] width 57 height 23
click at [722, 281] on link "[PERSON_NAME] Manhole" at bounding box center [688, 289] width 144 height 24
click at [297, 195] on button "Back to 63337 Manholes" at bounding box center [280, 197] width 151 height 26
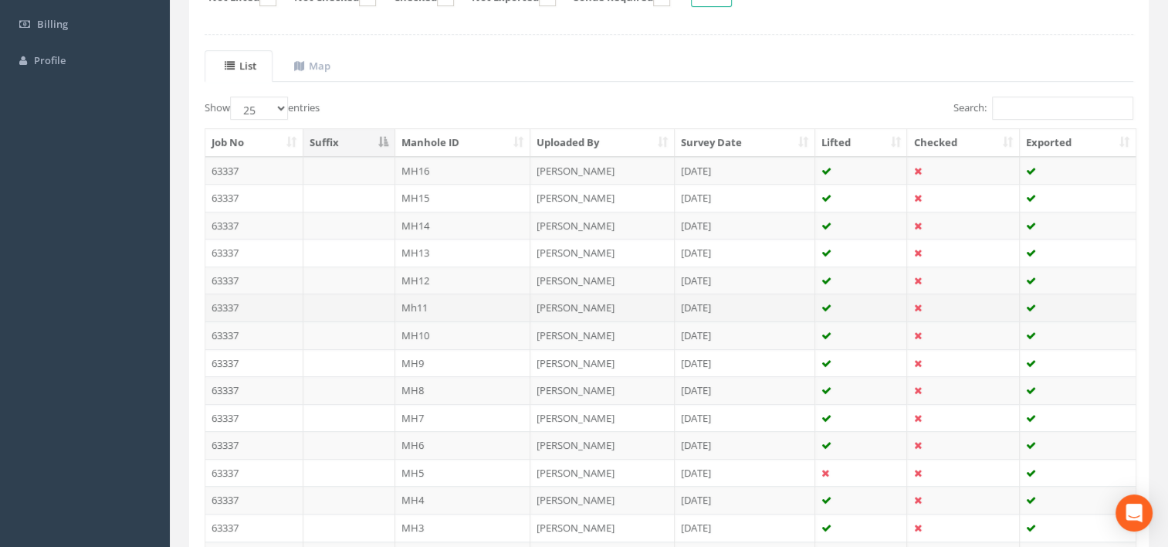
scroll to position [309, 0]
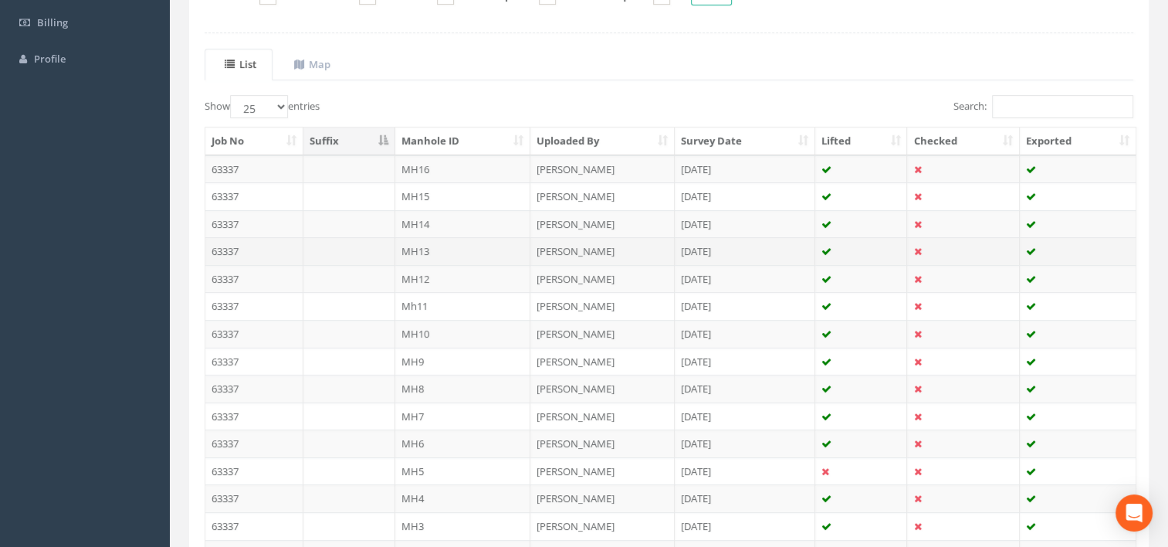
click at [442, 249] on td "MH13" at bounding box center [463, 251] width 136 height 28
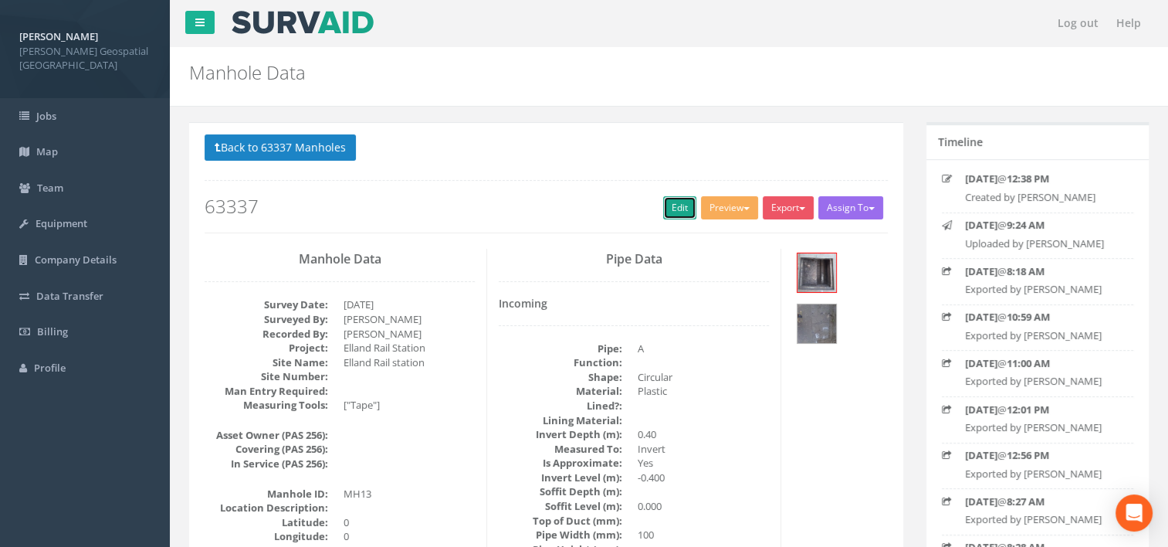
click at [675, 217] on link "Edit" at bounding box center [679, 207] width 33 height 23
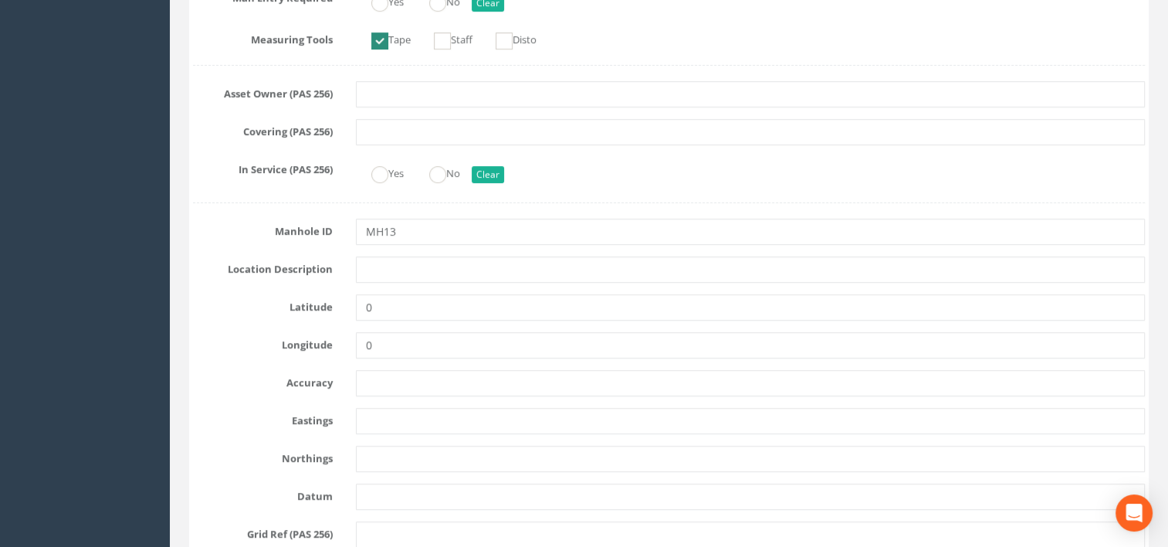
scroll to position [618, 0]
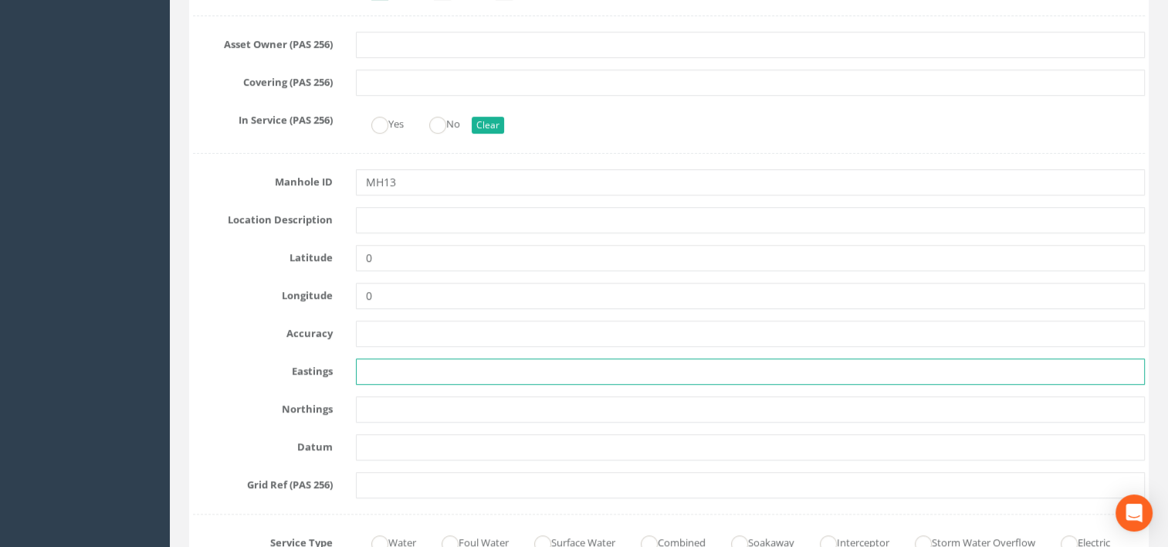
click at [393, 364] on input "text" at bounding box center [751, 371] width 790 height 26
paste input "411262.6136 Y = 421575.2009"
type input "411262.6136 Y = 421575.2009"
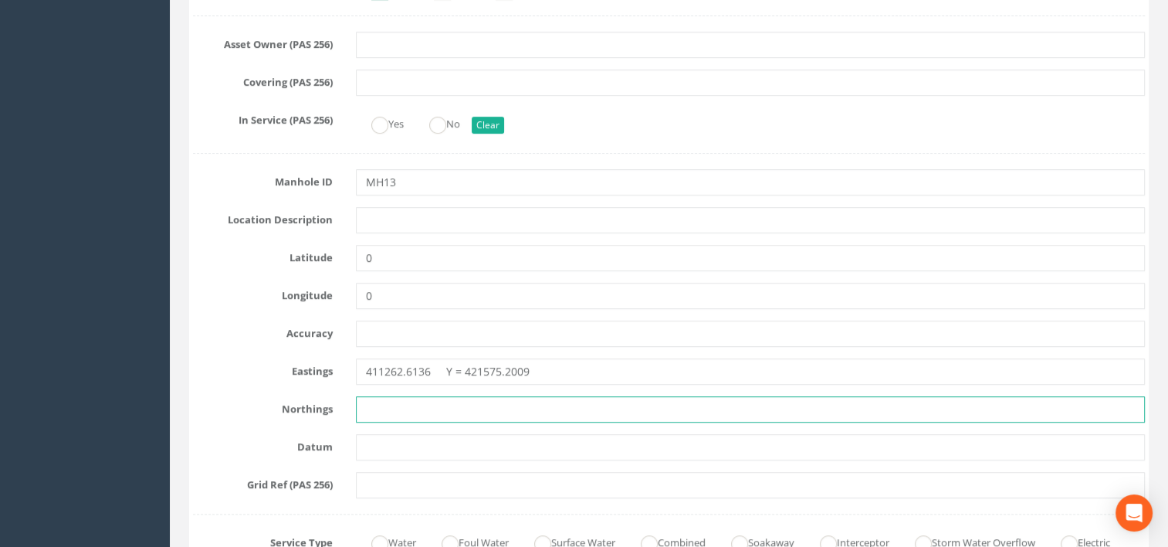
click at [401, 404] on input "text" at bounding box center [751, 409] width 790 height 26
paste input "411262.6136 Y = 421575.2009"
type input "411262.6136 Y = 421575.2009"
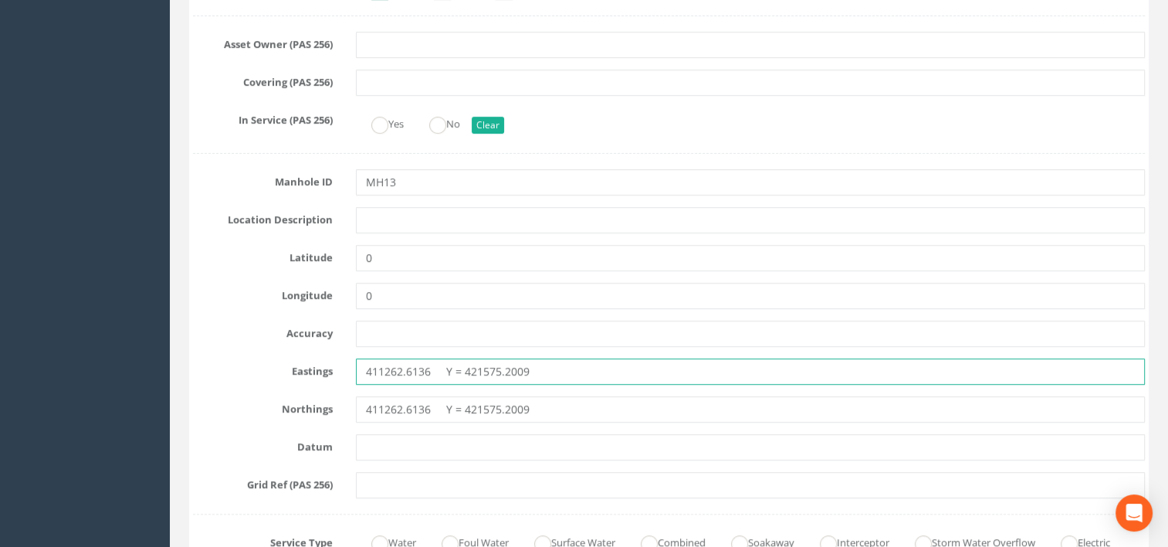
drag, startPoint x: 476, startPoint y: 371, endPoint x: 622, endPoint y: 384, distance: 147.3
click at [368, 371] on input "411262.613" at bounding box center [751, 371] width 790 height 26
type input "411262.613"
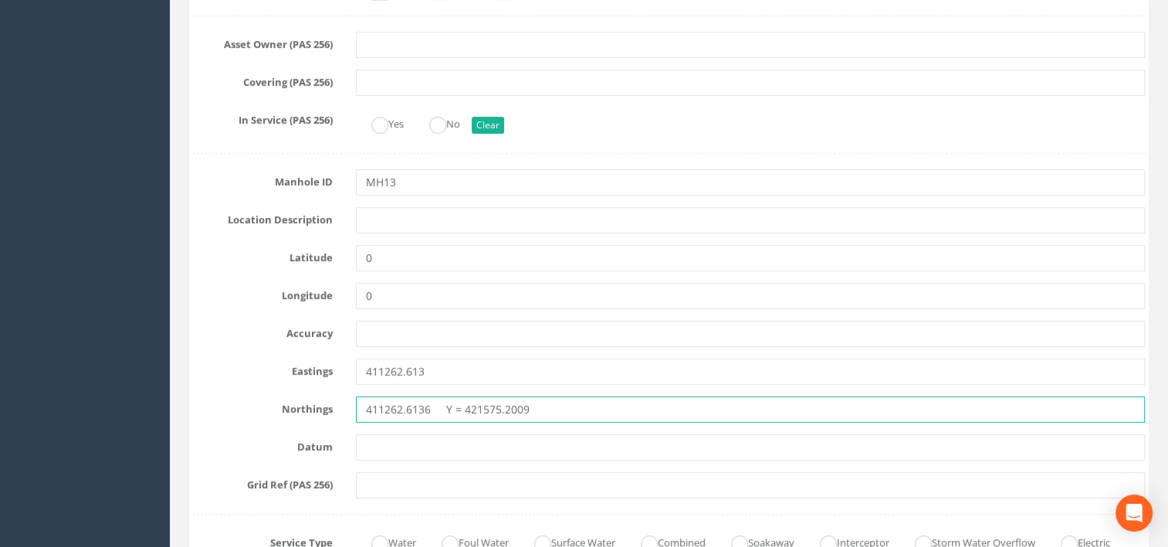
drag, startPoint x: 461, startPoint y: 408, endPoint x: 234, endPoint y: 411, distance: 227.0
click at [234, 411] on div "Northings 411262.6136 Y = 421575.2009" at bounding box center [668, 409] width 975 height 26
click at [500, 408] on input "421575.2009" at bounding box center [751, 409] width 790 height 26
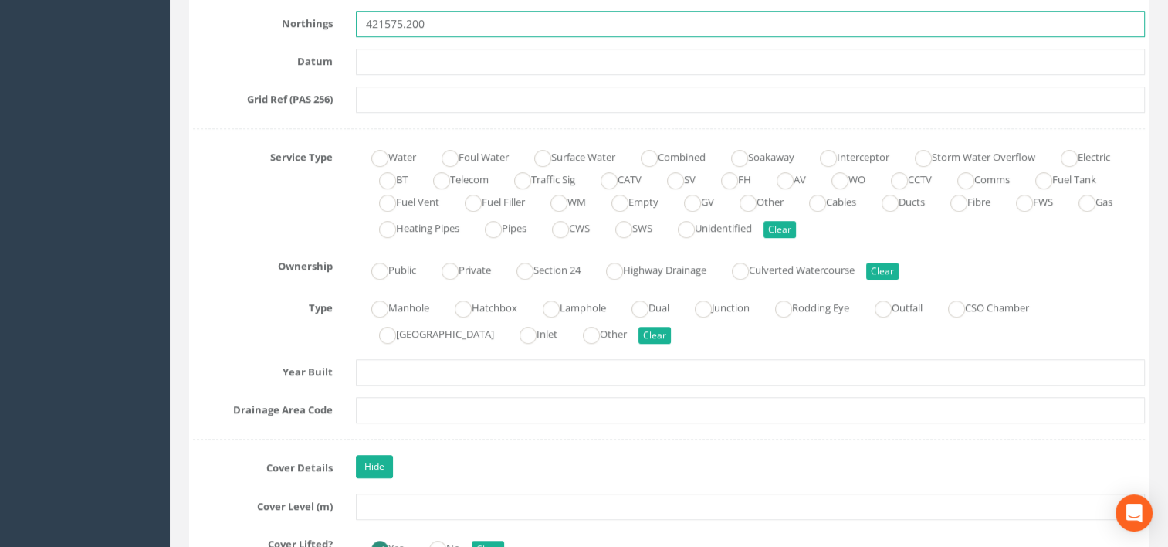
scroll to position [1004, 0]
type input "421575.200"
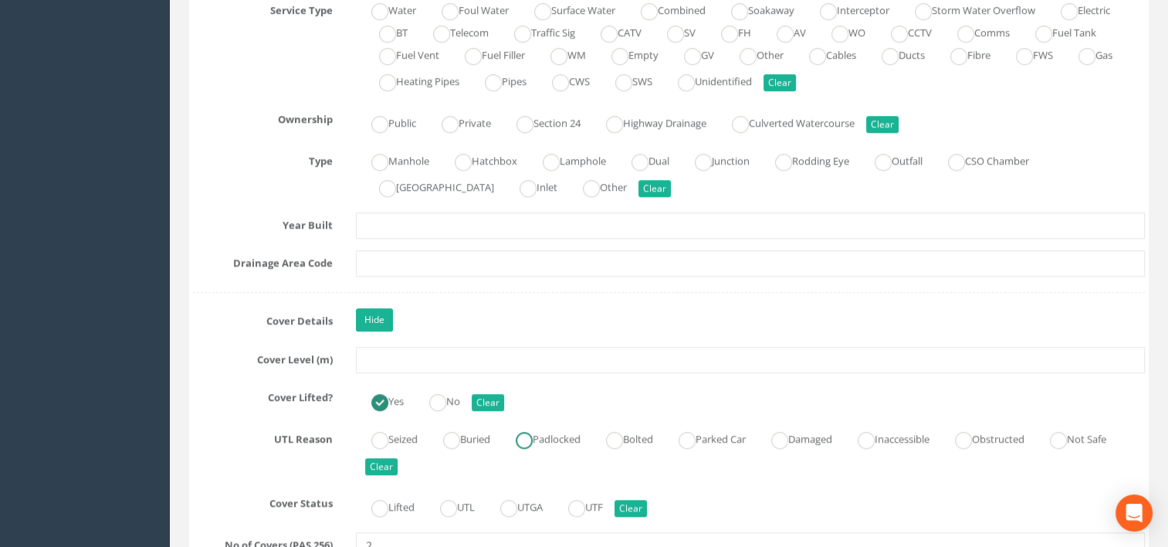
scroll to position [1158, 0]
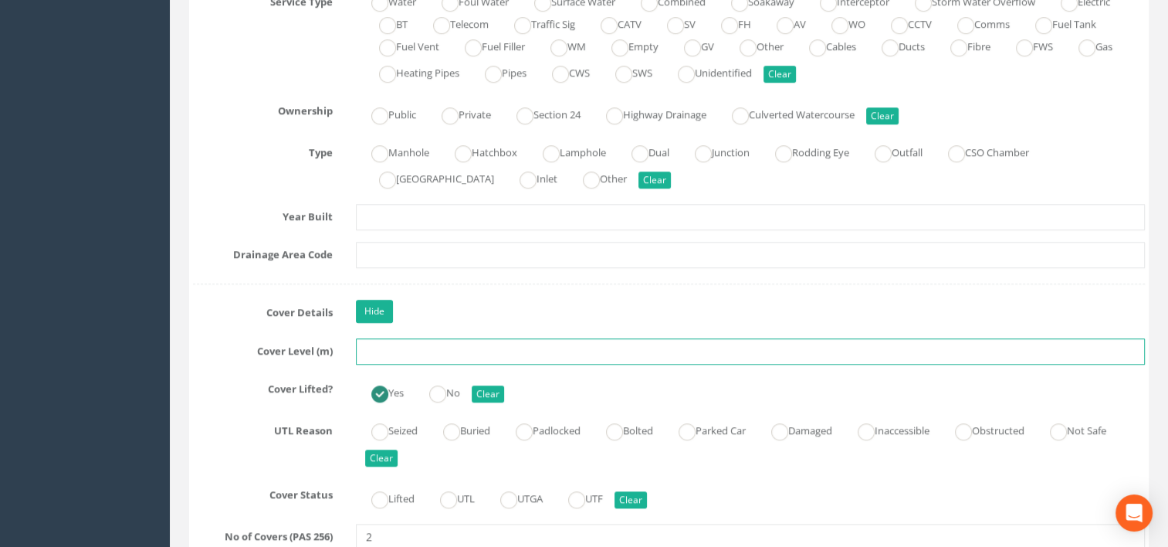
click at [405, 353] on input "text" at bounding box center [751, 351] width 790 height 26
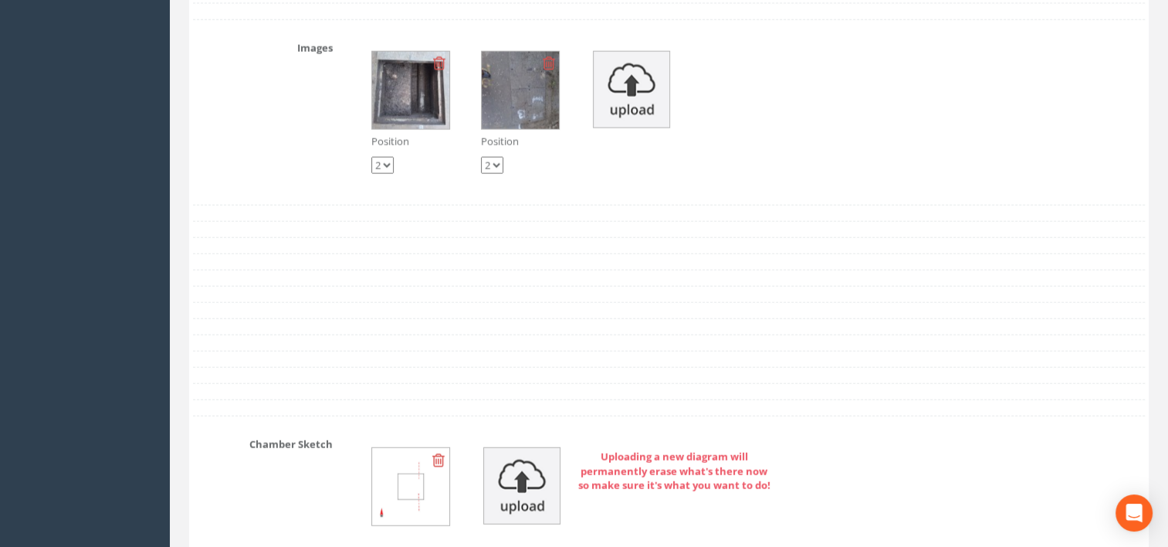
scroll to position [3675, 0]
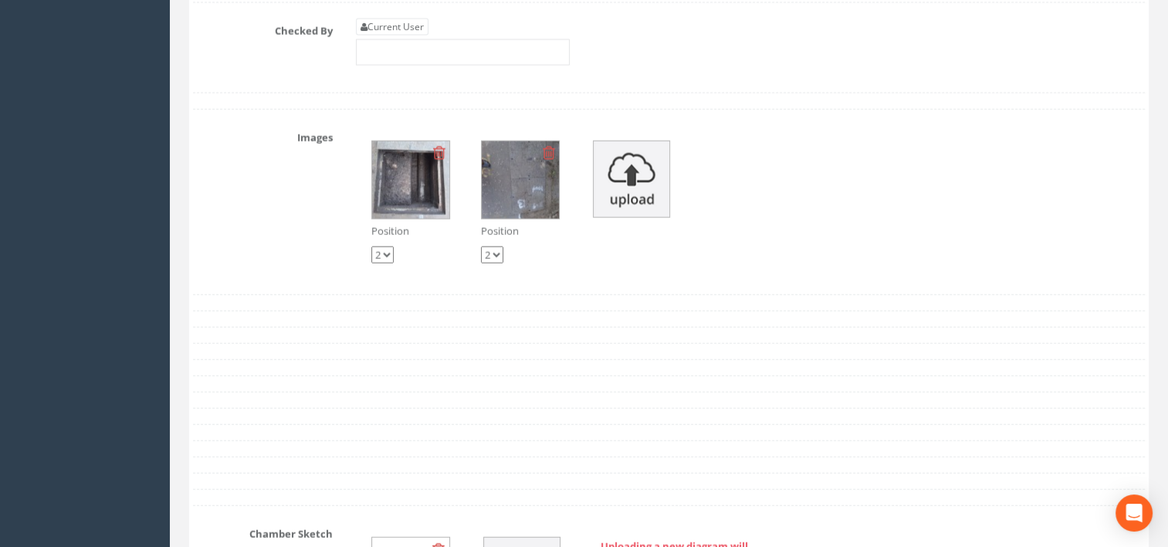
type input "64.57"
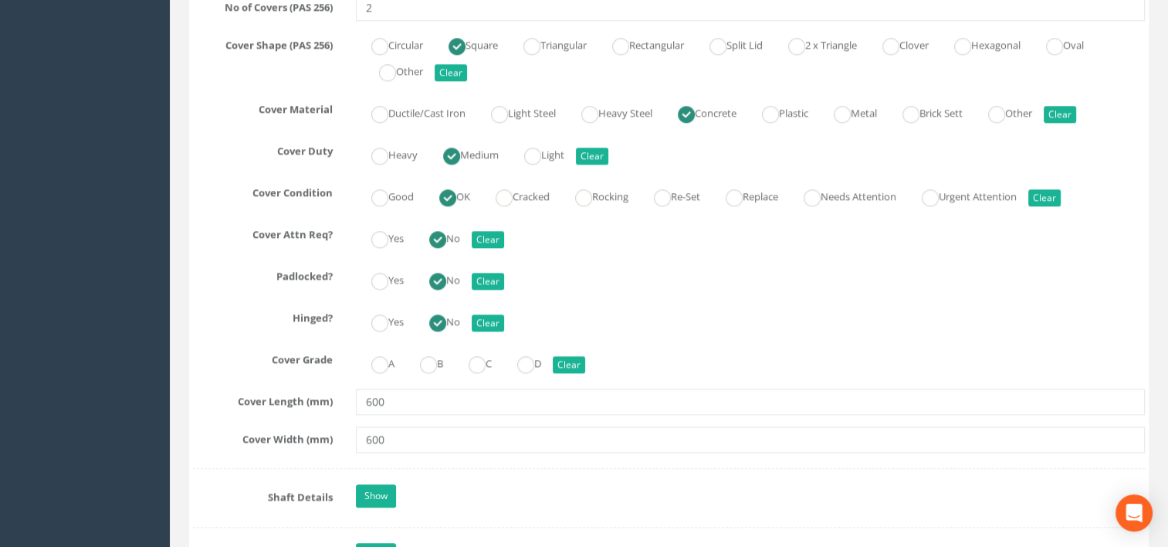
scroll to position [1668, 0]
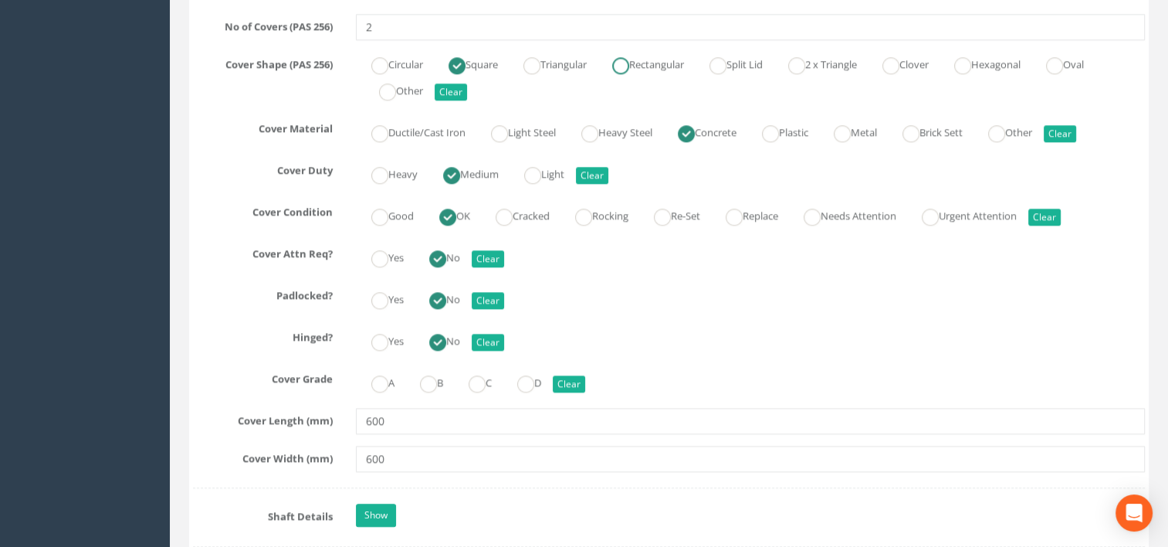
click at [626, 62] on ins at bounding box center [620, 65] width 17 height 17
radio input "false"
radio input "true"
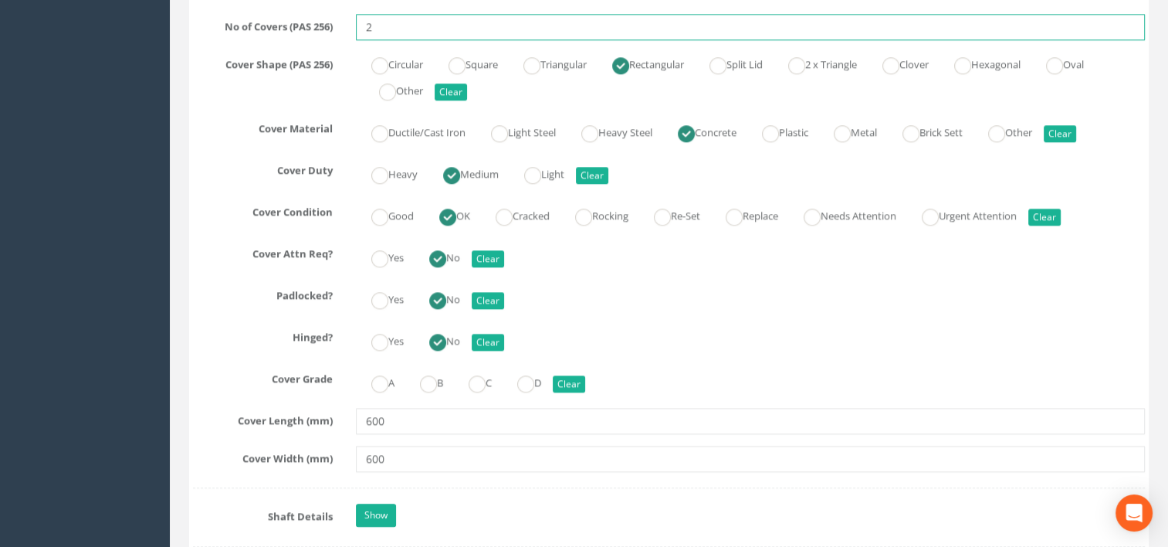
click at [402, 19] on input "2" at bounding box center [751, 27] width 790 height 26
type input "1"
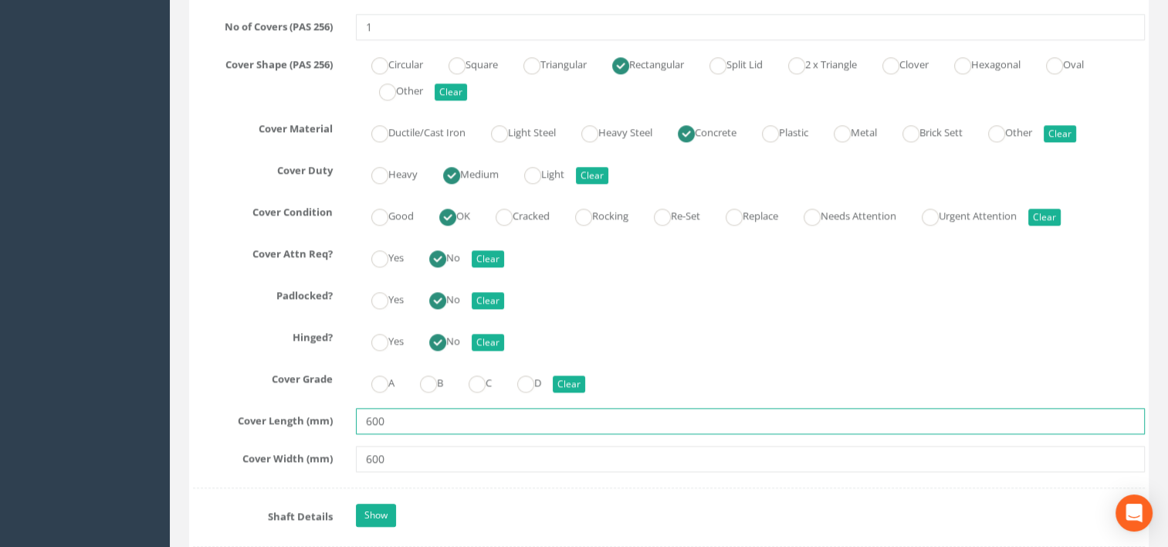
drag, startPoint x: 401, startPoint y: 416, endPoint x: 327, endPoint y: 417, distance: 74.1
click at [327, 417] on div "Cover Length (mm) 600" at bounding box center [668, 421] width 975 height 26
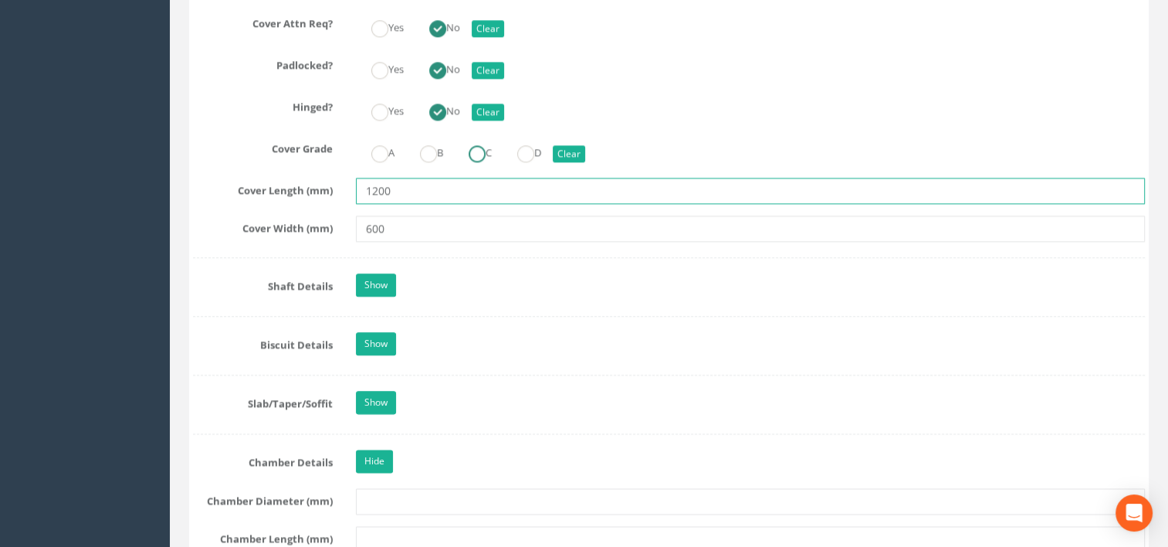
scroll to position [1899, 0]
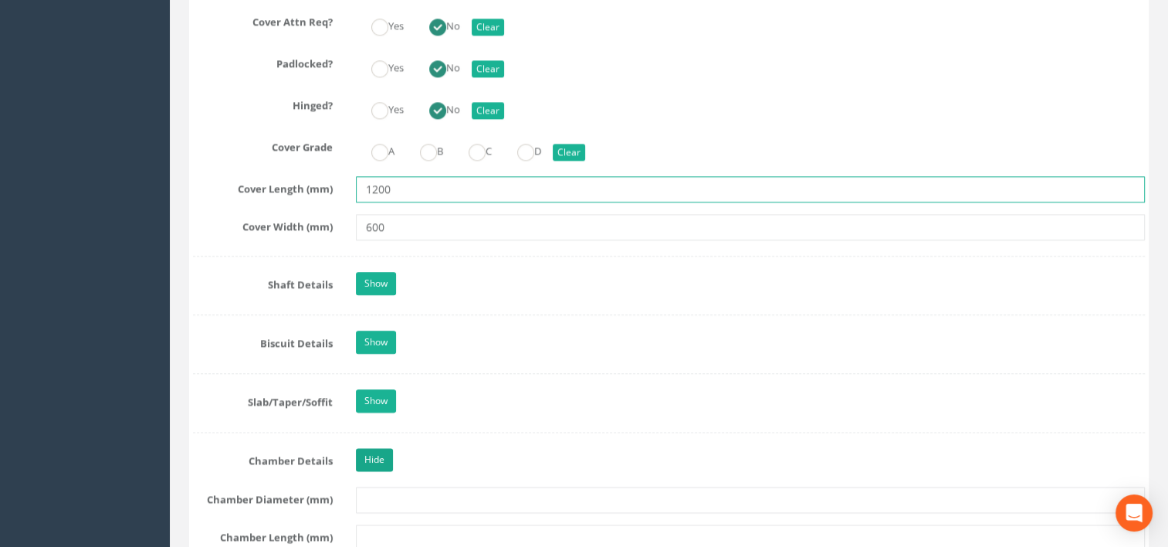
type input "1200"
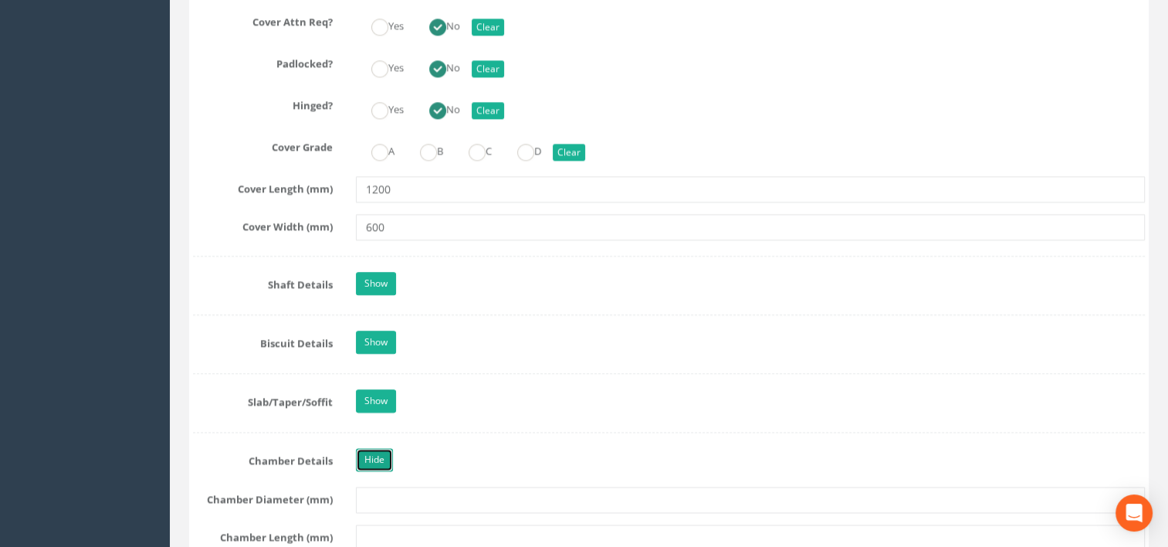
click at [378, 451] on link "Hide" at bounding box center [374, 459] width 37 height 23
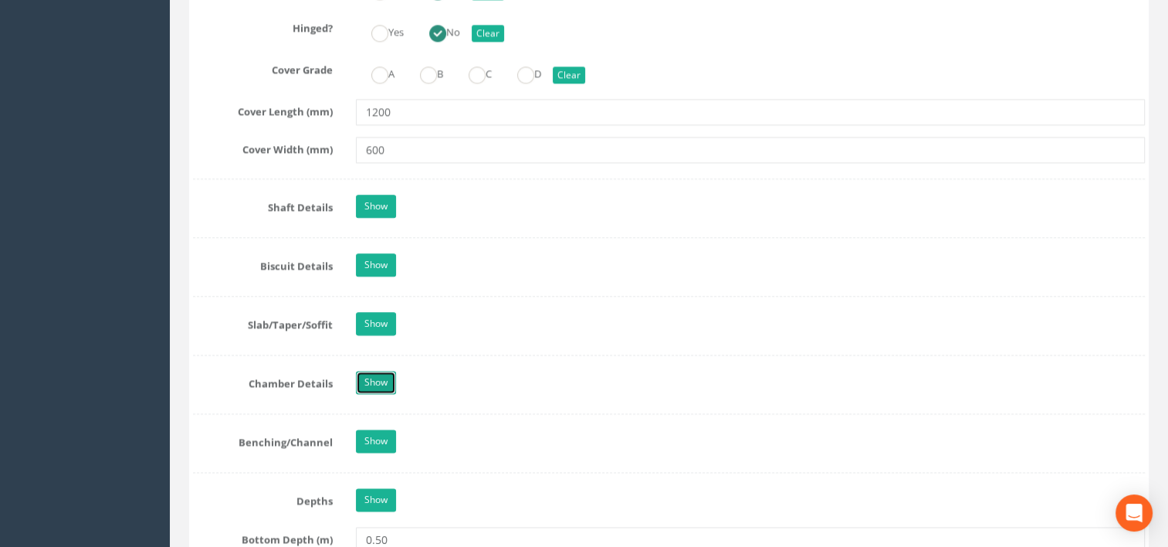
click at [371, 378] on link "Show" at bounding box center [376, 382] width 40 height 23
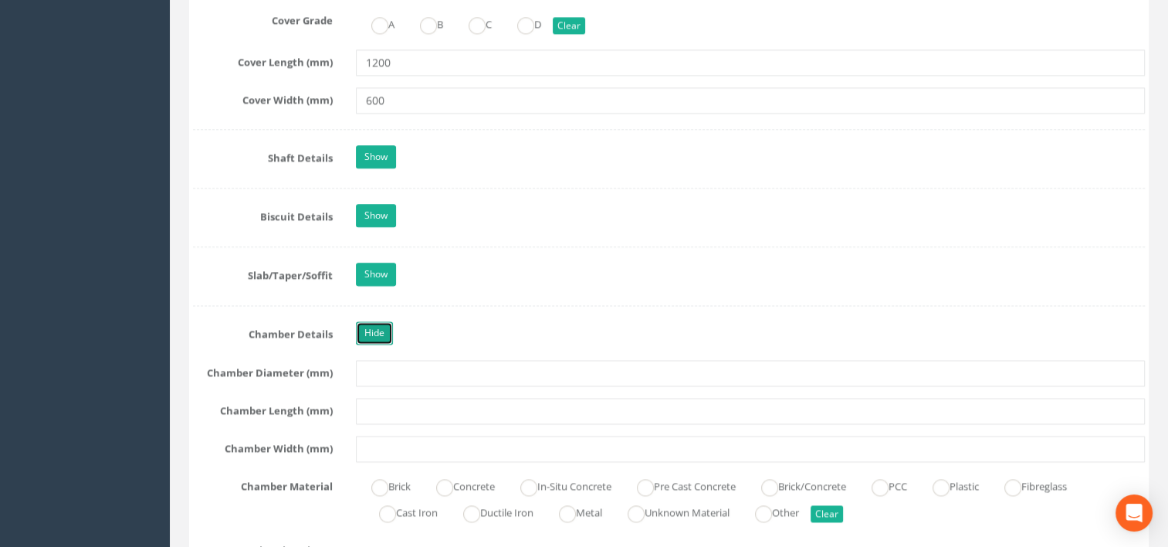
scroll to position [2054, 0]
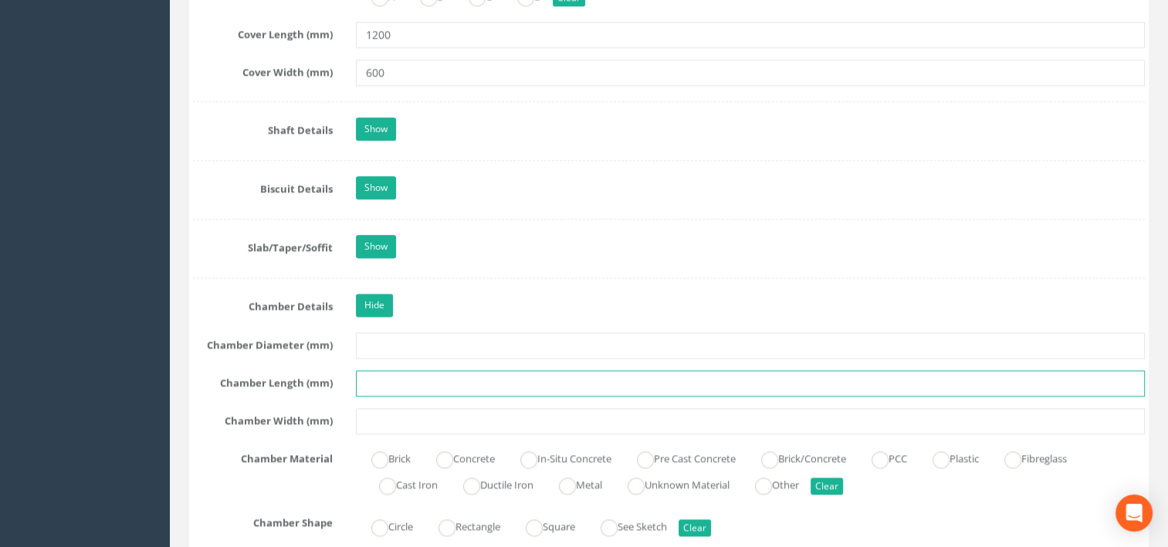
click at [388, 380] on input "text" at bounding box center [751, 383] width 790 height 26
type input "1200"
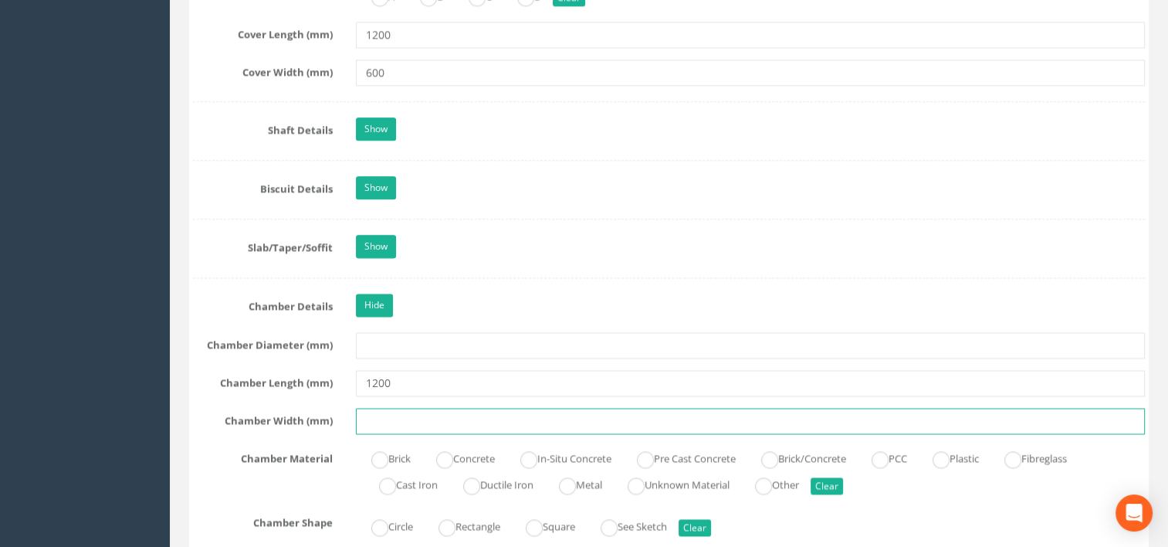
click at [395, 418] on input "text" at bounding box center [751, 421] width 790 height 26
type input "600"
click at [537, 451] on ins at bounding box center [528, 459] width 17 height 17
radio input "true"
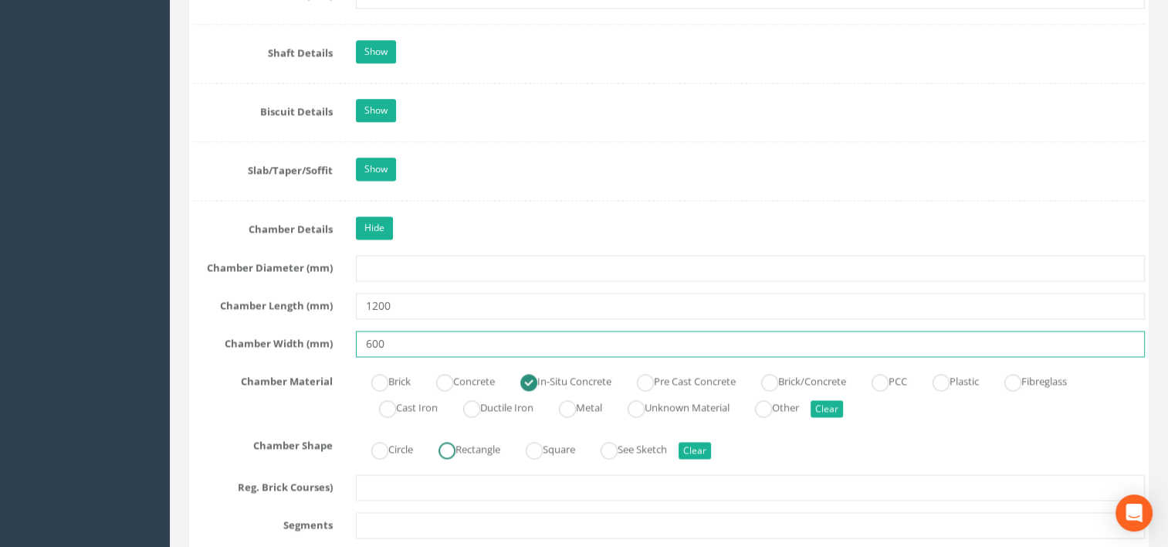
type input "600"
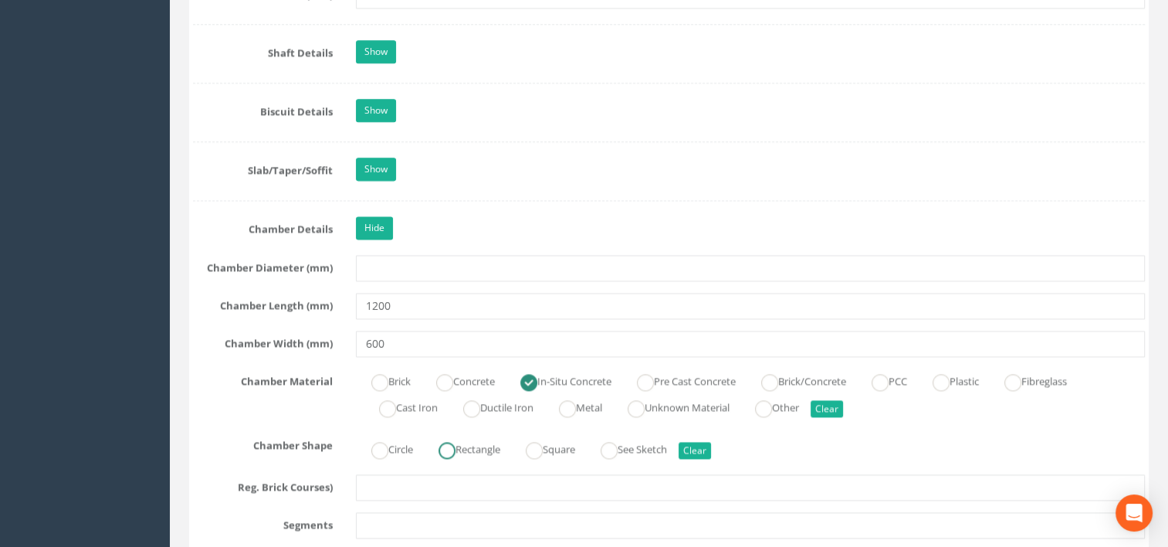
click at [482, 441] on label "Rectangle" at bounding box center [461, 447] width 77 height 22
radio input "true"
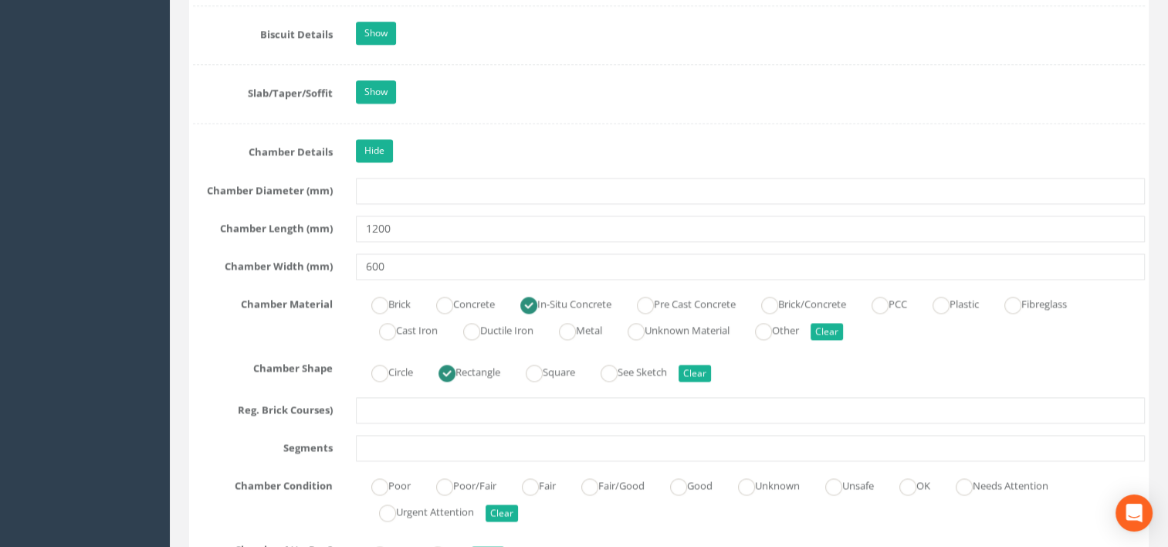
scroll to position [2285, 0]
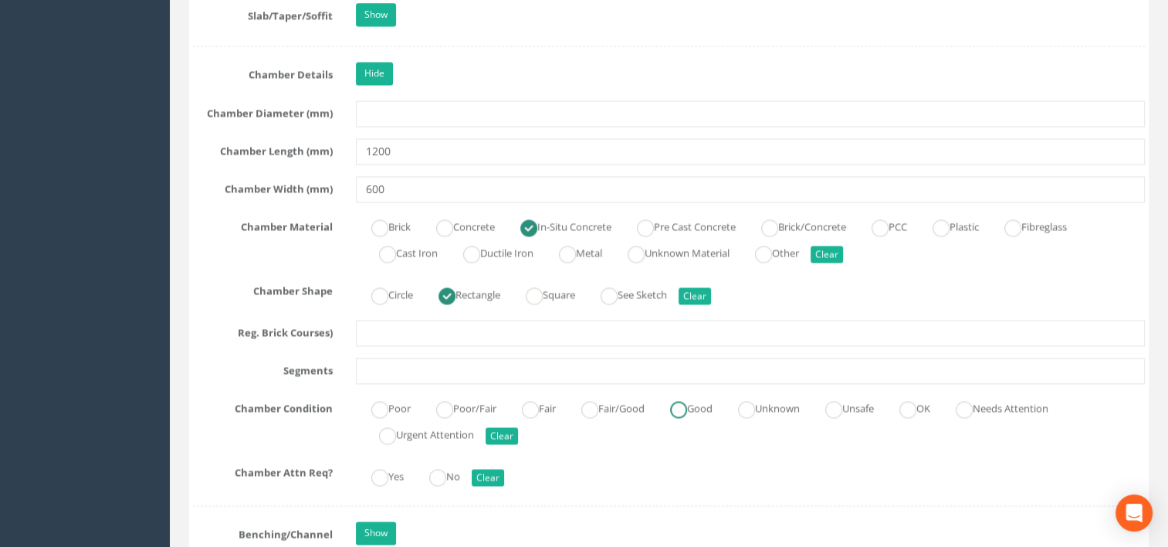
click at [687, 405] on ins at bounding box center [678, 409] width 17 height 17
radio input "true"
click at [444, 473] on ins at bounding box center [437, 477] width 17 height 17
radio input "true"
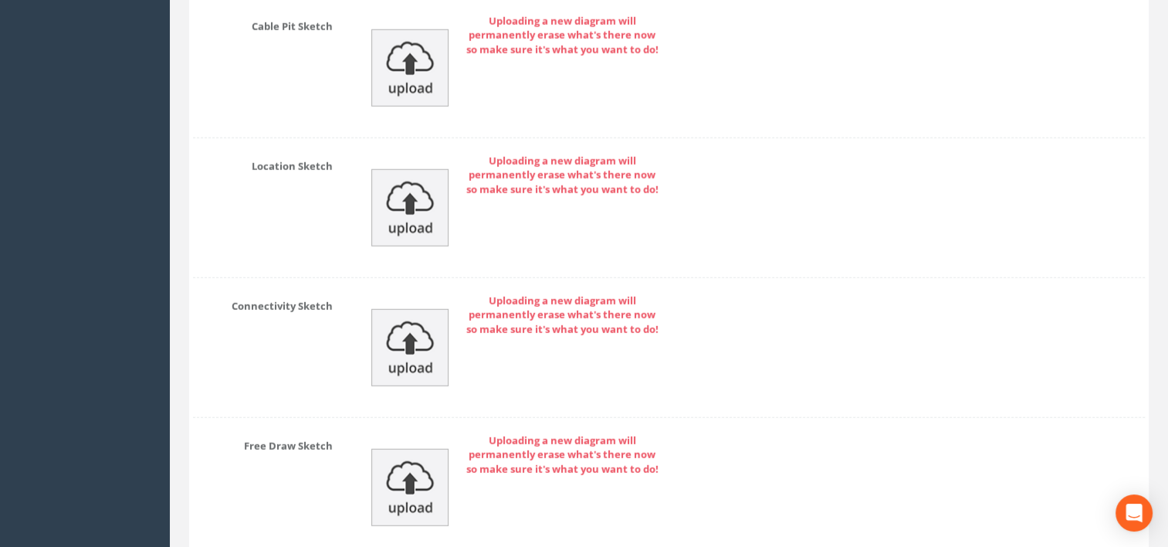
scroll to position [4443, 0]
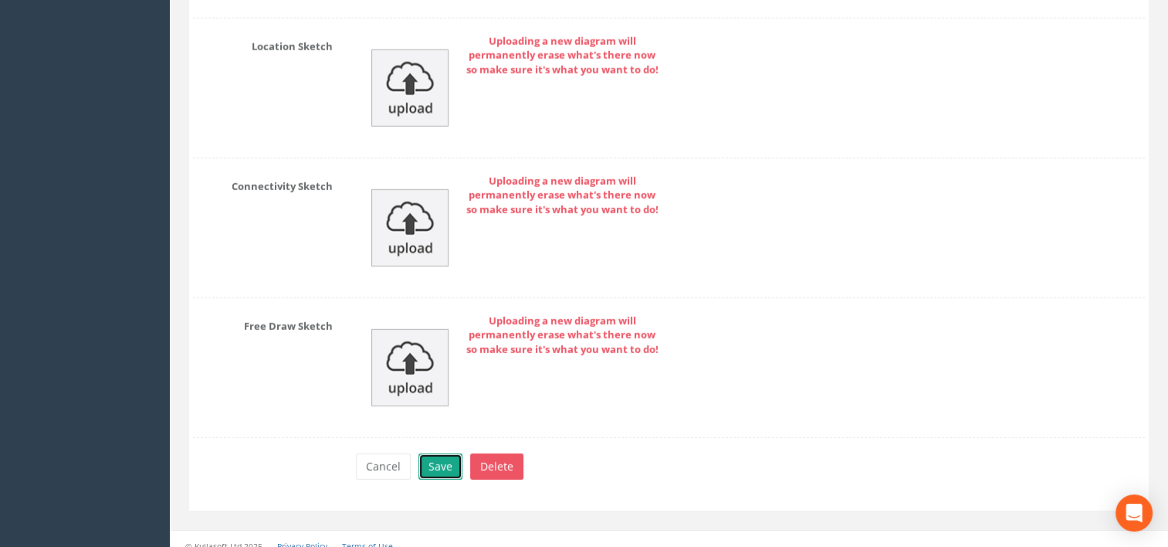
click at [432, 454] on button "Save" at bounding box center [440, 466] width 44 height 26
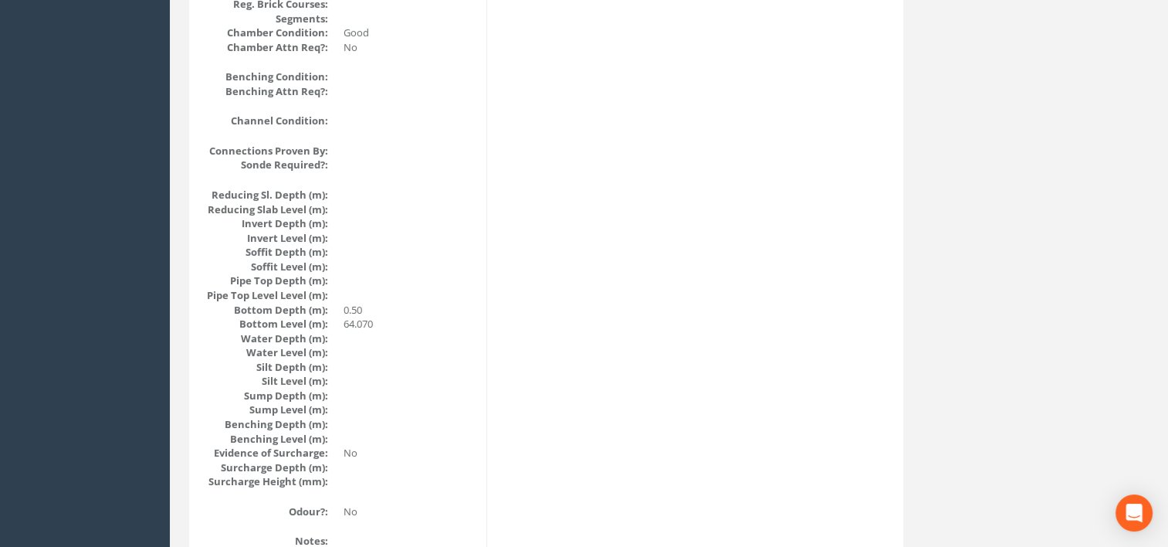
scroll to position [0, 0]
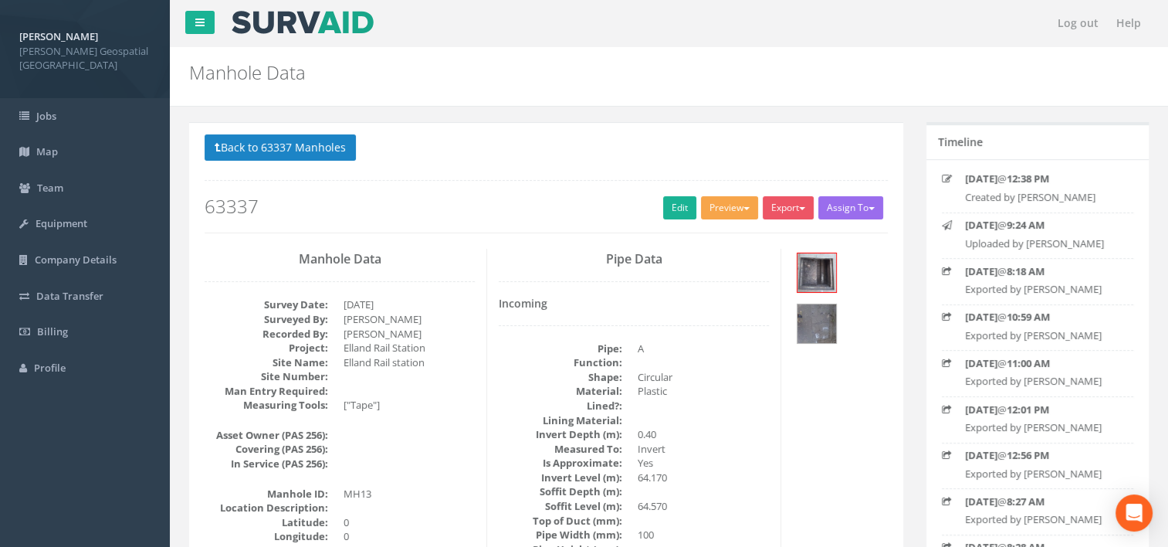
click at [724, 198] on button "Preview" at bounding box center [729, 207] width 57 height 23
click at [707, 238] on link "[PERSON_NAME] Manhole" at bounding box center [688, 240] width 144 height 24
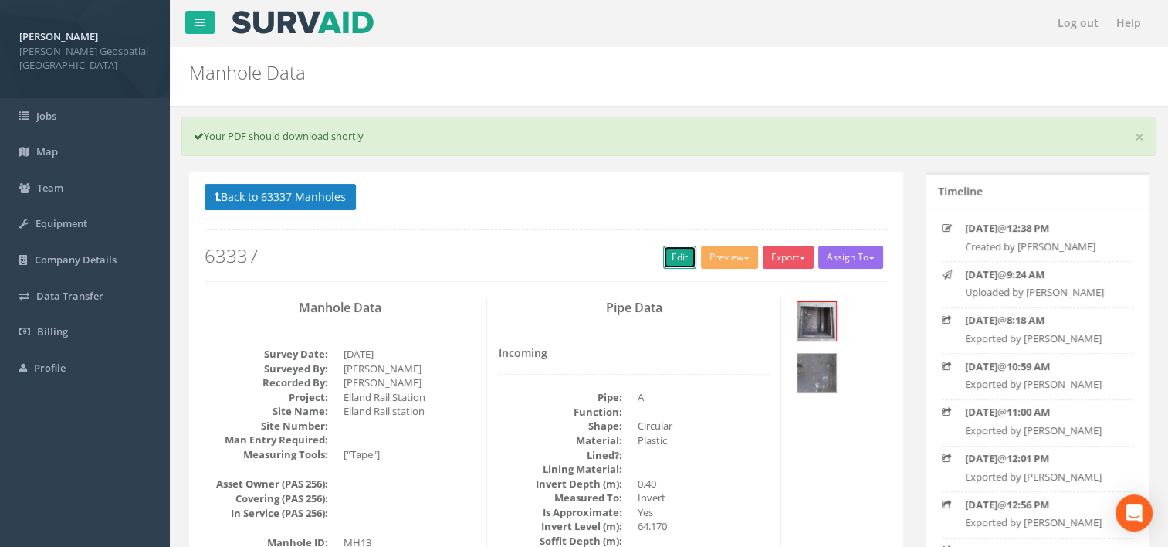
click at [667, 264] on link "Edit" at bounding box center [679, 257] width 33 height 23
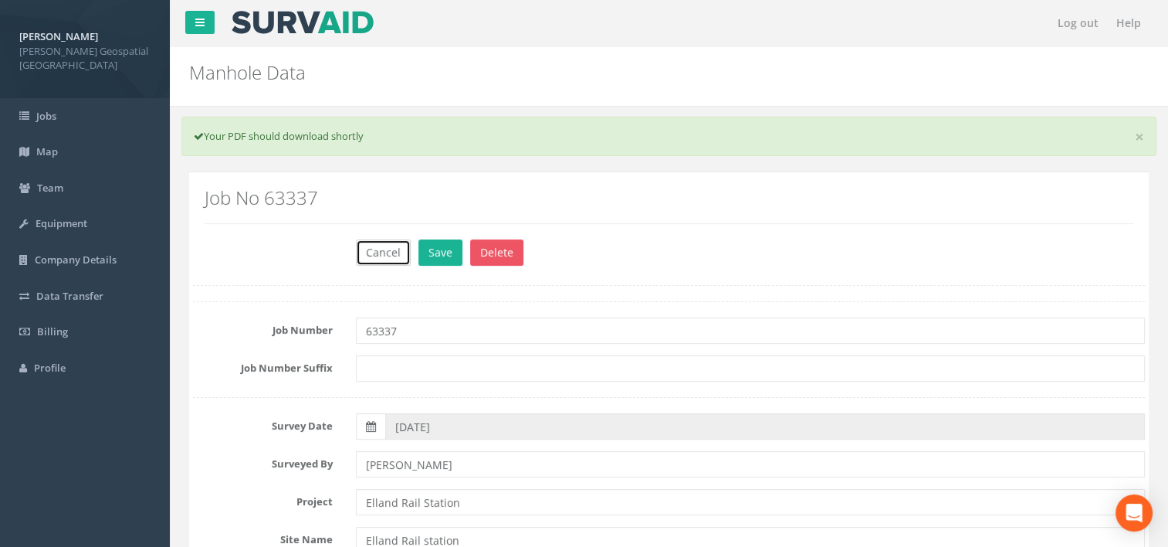
click at [364, 251] on button "Cancel" at bounding box center [383, 252] width 55 height 26
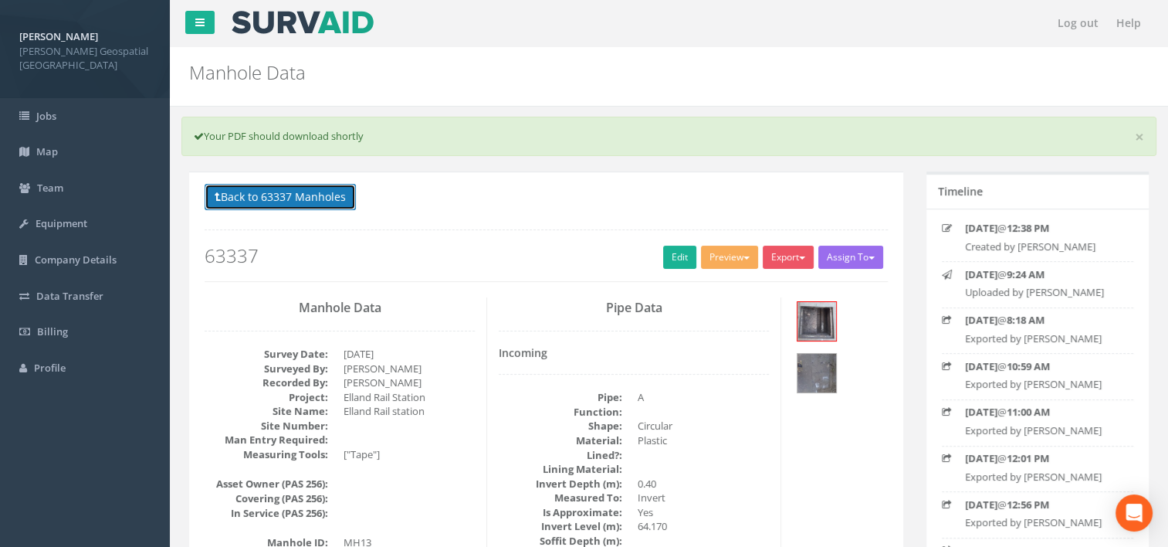
click at [297, 195] on button "Back to 63337 Manholes" at bounding box center [280, 197] width 151 height 26
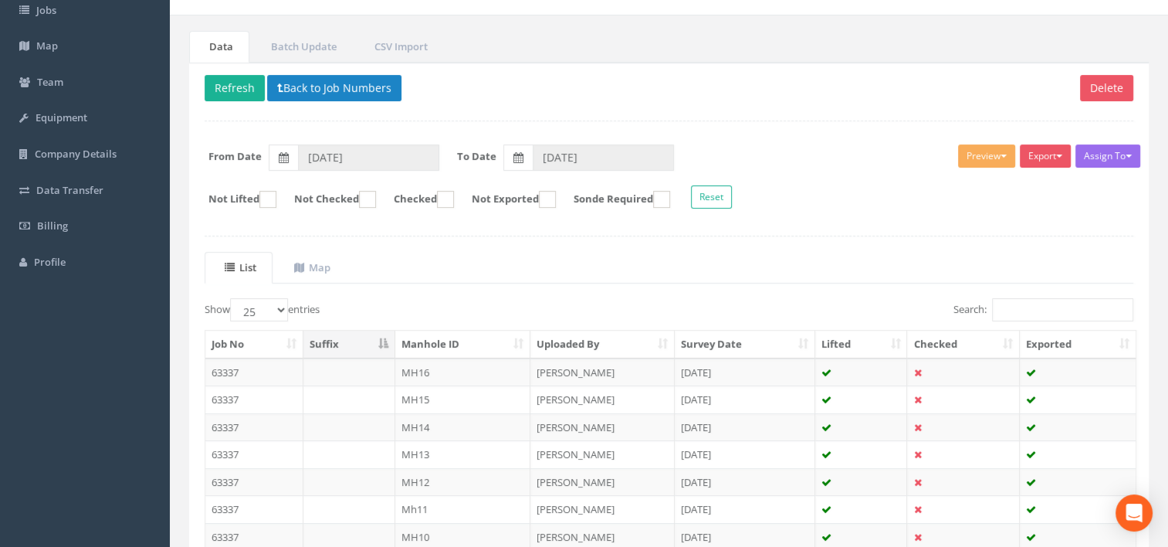
scroll to position [232, 0]
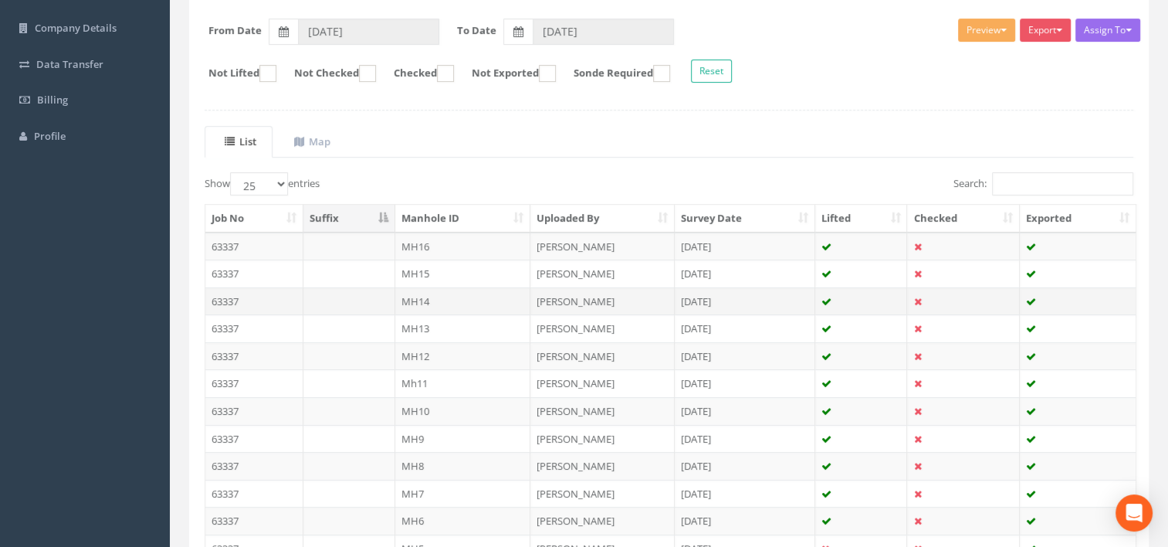
click at [426, 303] on td "MH14" at bounding box center [463, 301] width 136 height 28
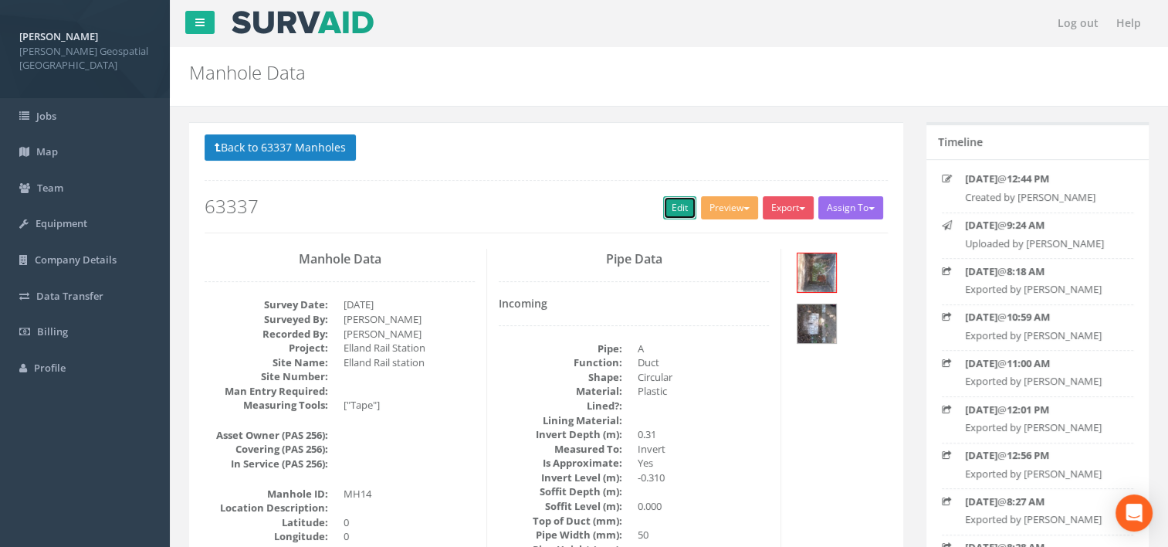
click at [671, 213] on link "Edit" at bounding box center [679, 207] width 33 height 23
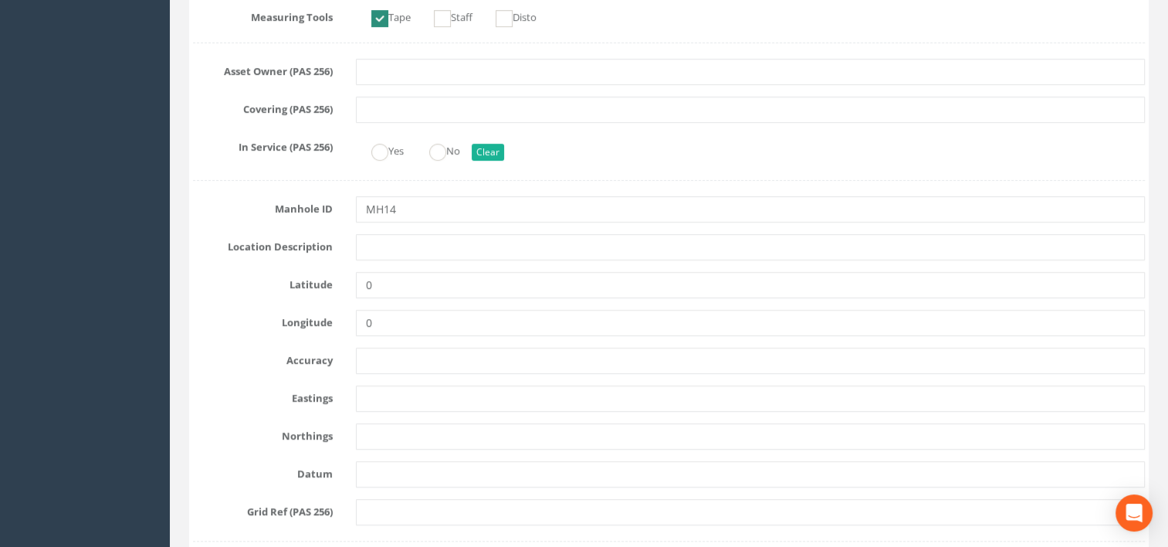
scroll to position [618, 0]
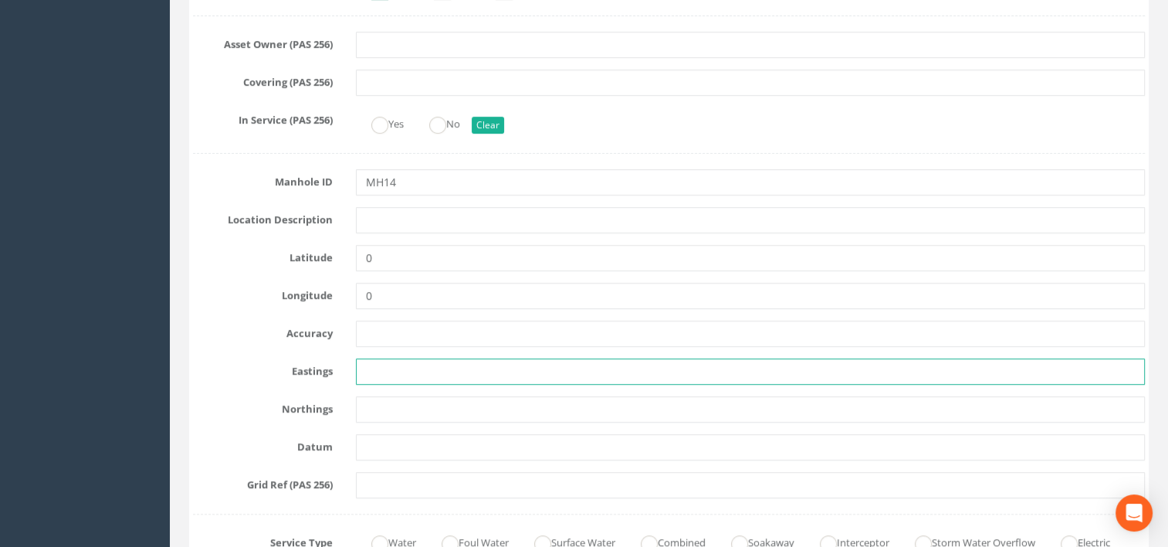
click at [436, 378] on input "text" at bounding box center [751, 371] width 790 height 26
paste input "411258.6407 Y = 421573.5916"
drag, startPoint x: 424, startPoint y: 364, endPoint x: 506, endPoint y: 349, distance: 84.0
click at [516, 374] on input "411258.640916" at bounding box center [751, 371] width 790 height 26
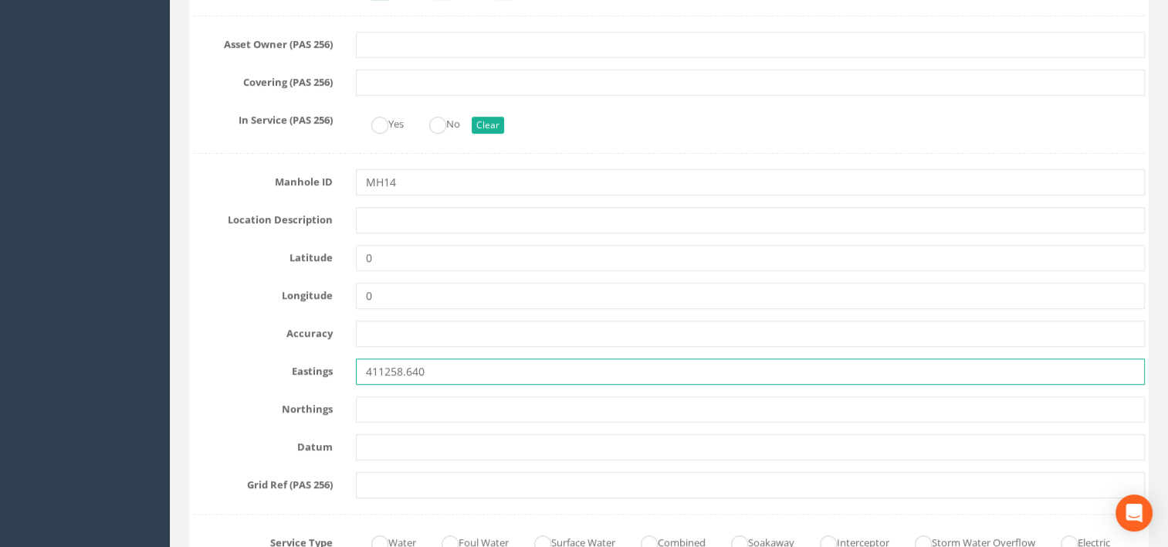
type input "411258.640"
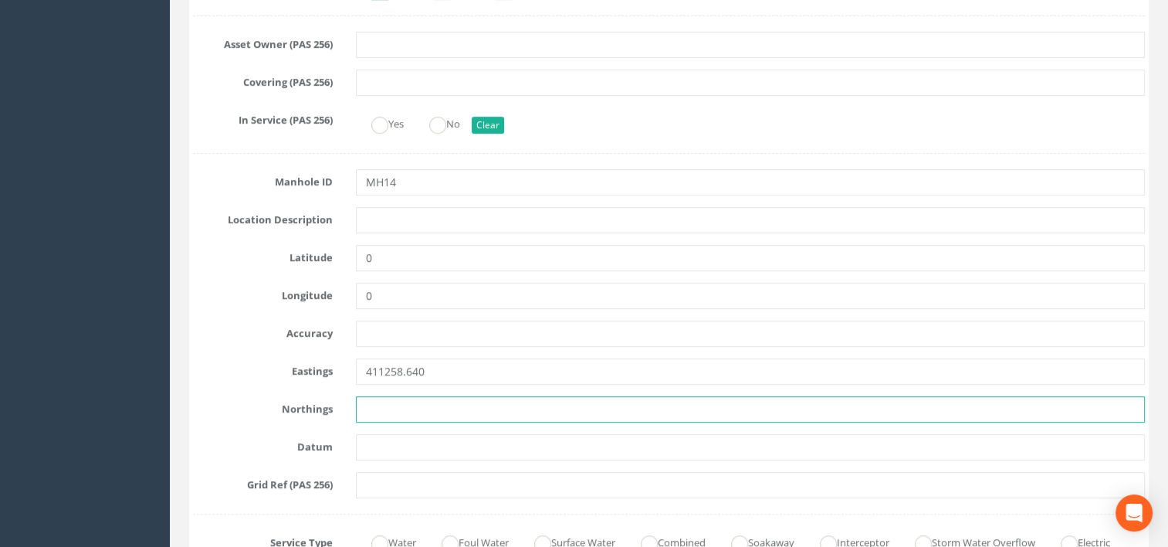
click at [475, 396] on input "text" at bounding box center [751, 409] width 790 height 26
paste input "411258.6407 Y = 421573.5916"
drag, startPoint x: 463, startPoint y: 411, endPoint x: 307, endPoint y: 435, distance: 157.9
click at [463, 412] on input "421573.5916" at bounding box center [751, 409] width 790 height 26
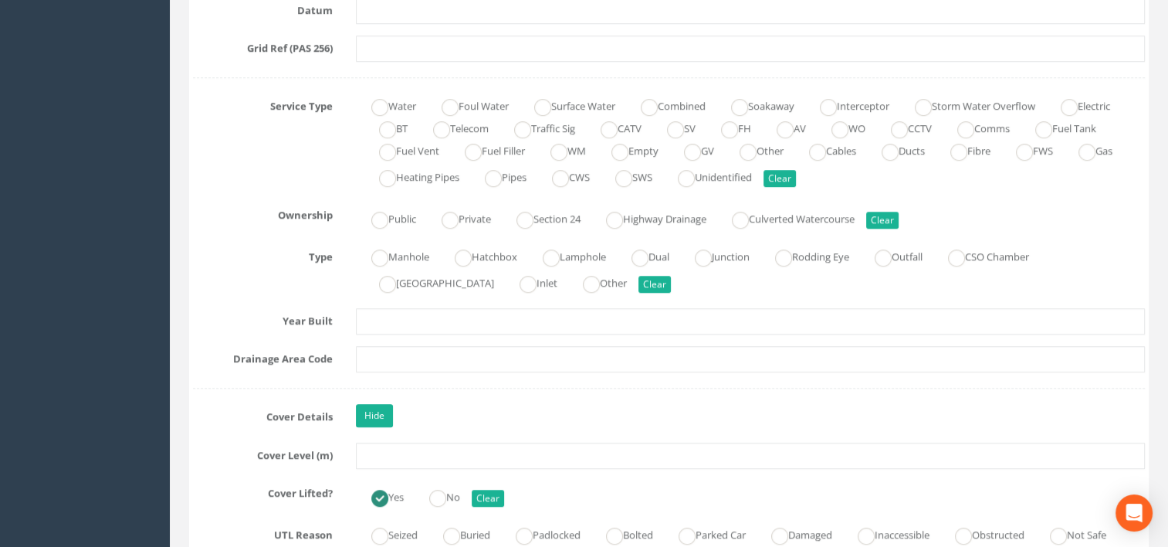
scroll to position [1081, 0]
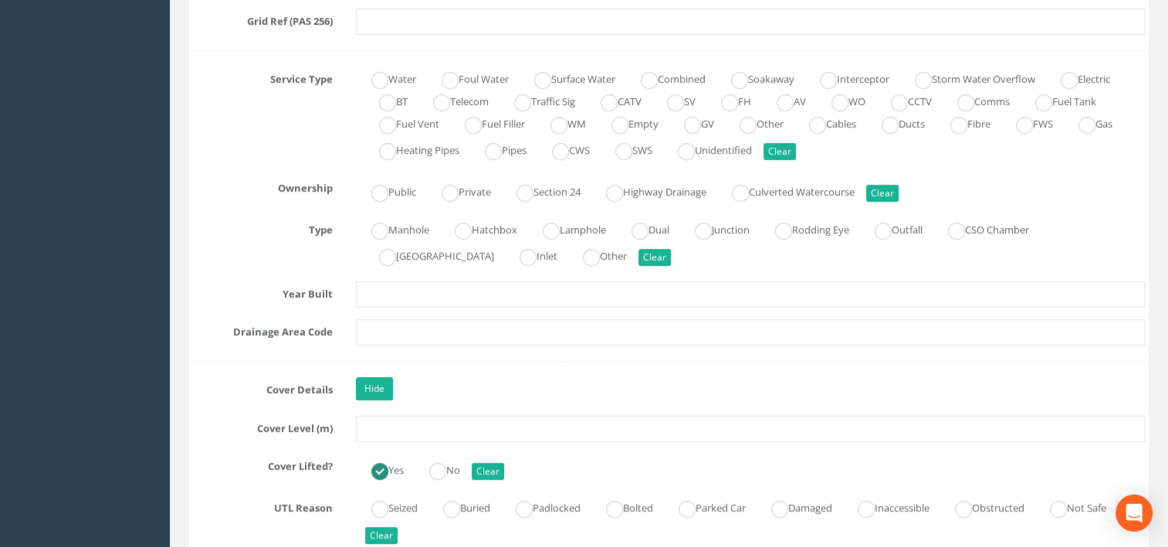
type input "421573.591"
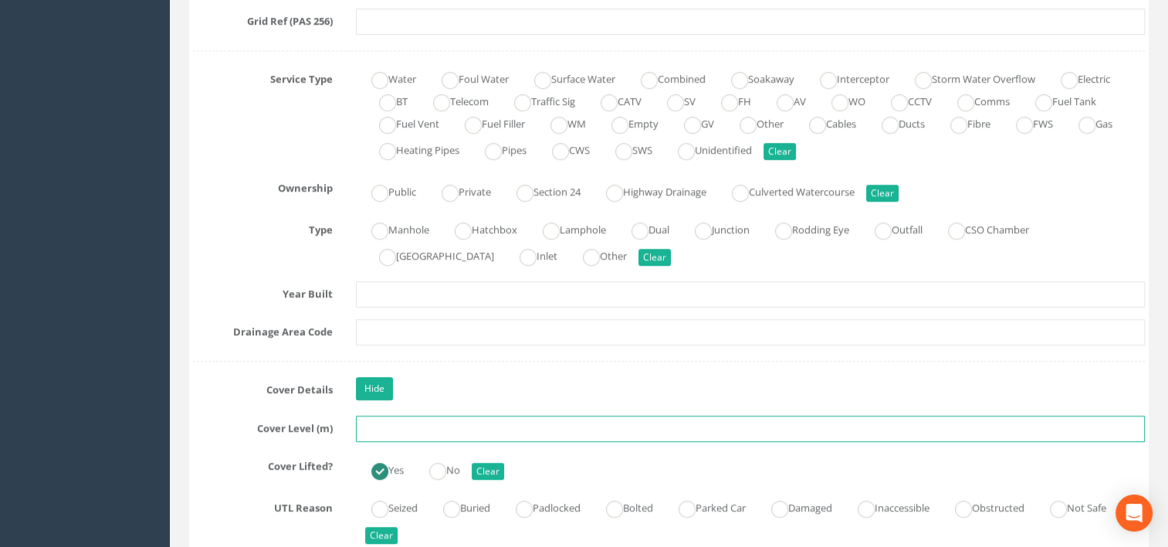
click at [494, 425] on input "text" at bounding box center [751, 428] width 790 height 26
click at [377, 426] on input "text" at bounding box center [751, 428] width 790 height 26
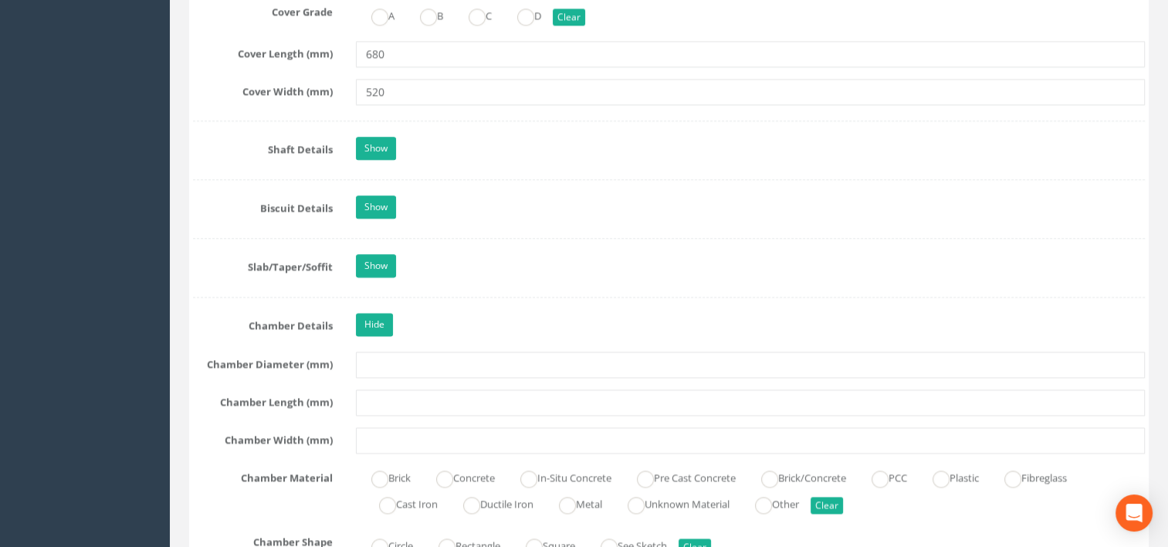
scroll to position [2007, 0]
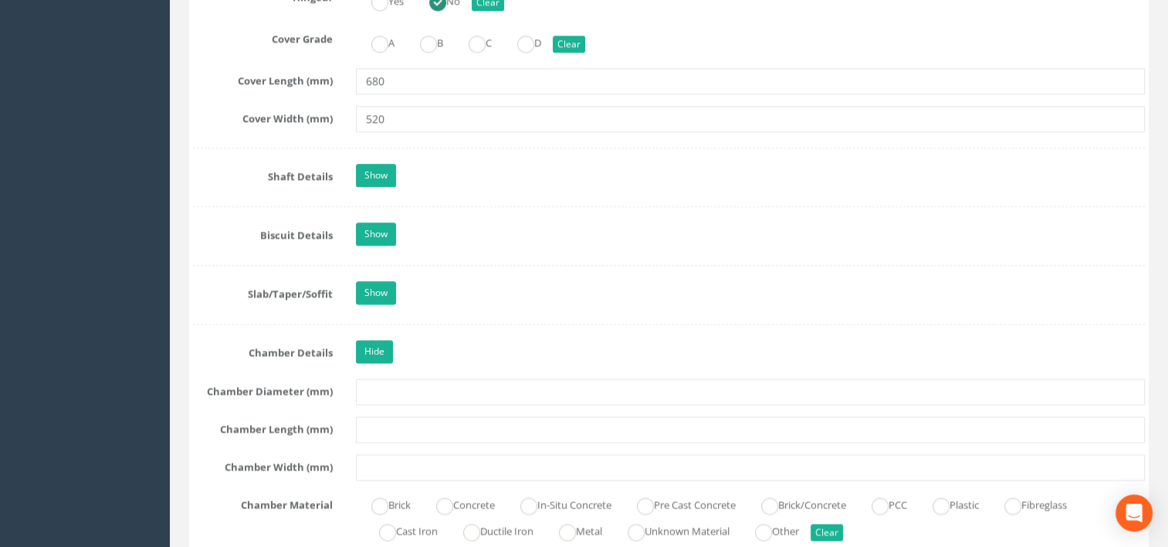
type input "64.46"
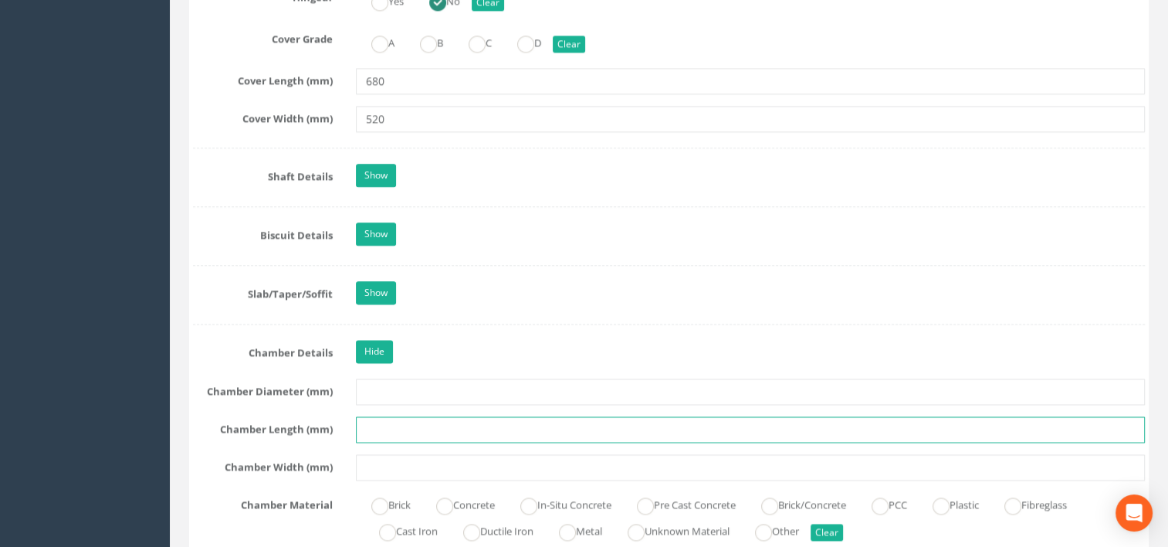
click at [408, 416] on input "text" at bounding box center [751, 429] width 790 height 26
type input "680"
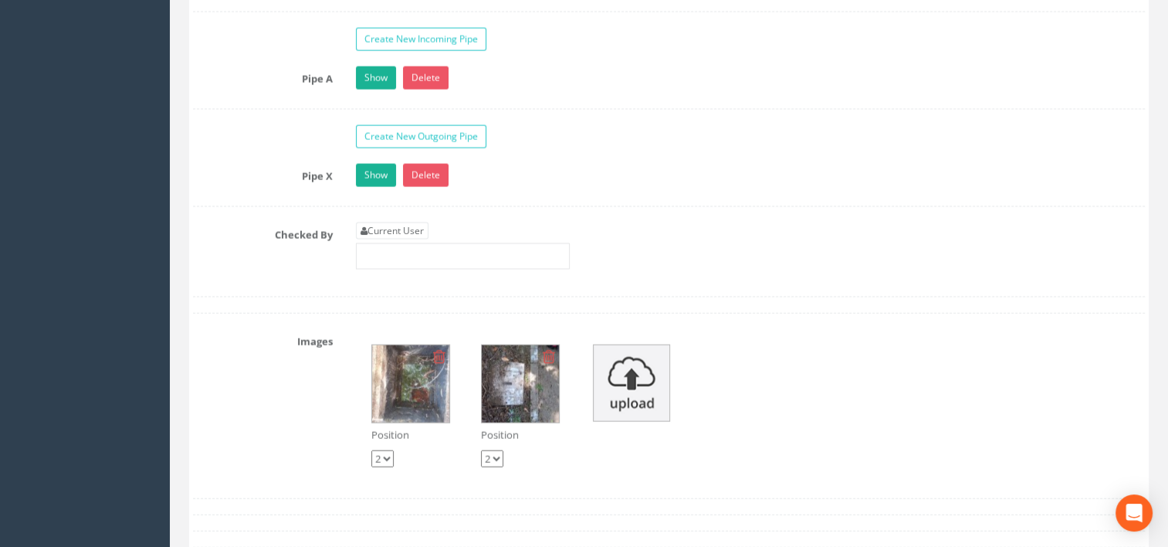
scroll to position [3477, 0]
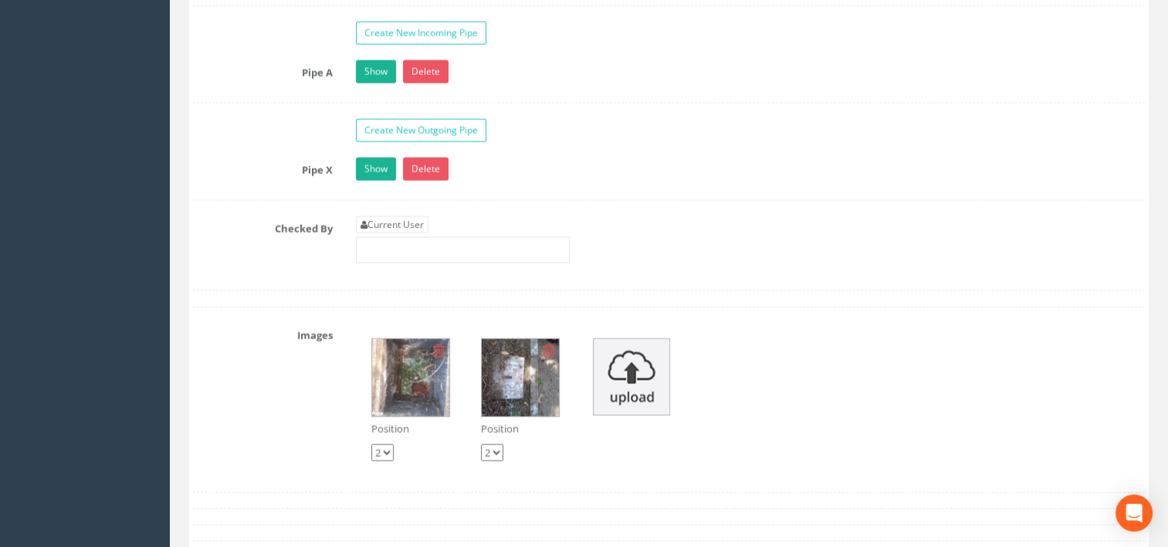
type input "520"
click at [399, 361] on img at bounding box center [410, 377] width 77 height 77
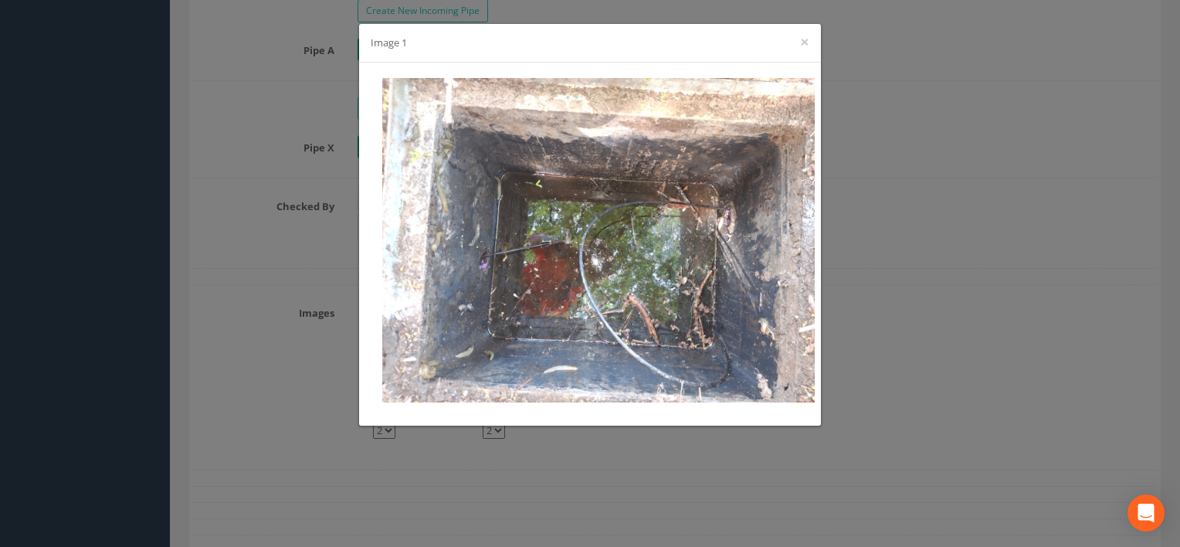
click at [797, 40] on div "Image 1 ×" at bounding box center [590, 43] width 462 height 39
click at [802, 39] on button "×" at bounding box center [804, 42] width 9 height 16
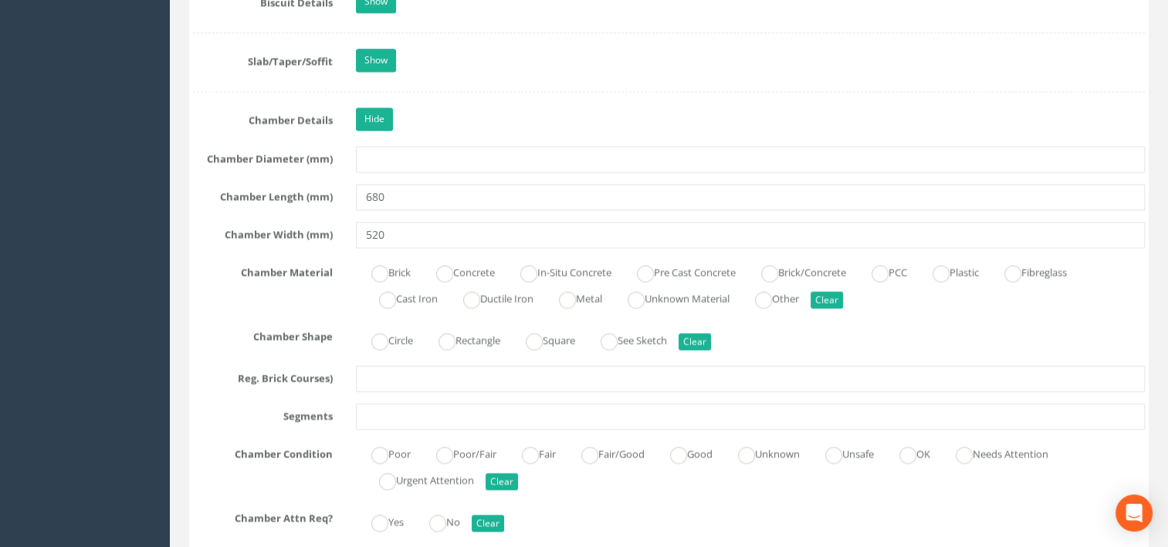
scroll to position [2204, 0]
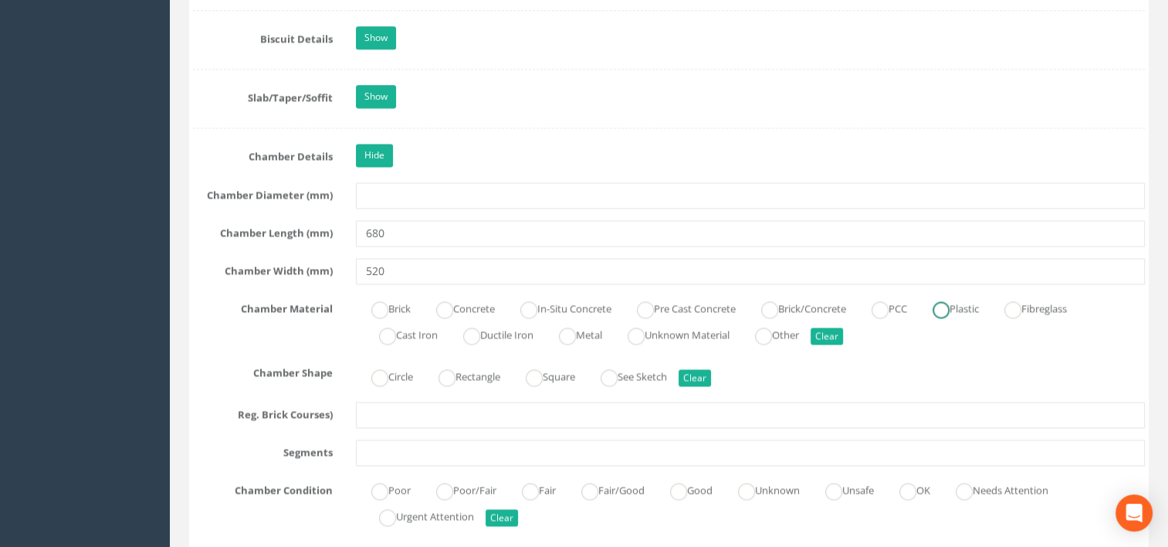
click at [979, 299] on label "Plastic" at bounding box center [948, 307] width 62 height 22
radio input "true"
click at [477, 364] on label "Rectangle" at bounding box center [461, 375] width 77 height 22
radio input "true"
click at [634, 484] on label "Fair/Good" at bounding box center [605, 488] width 79 height 22
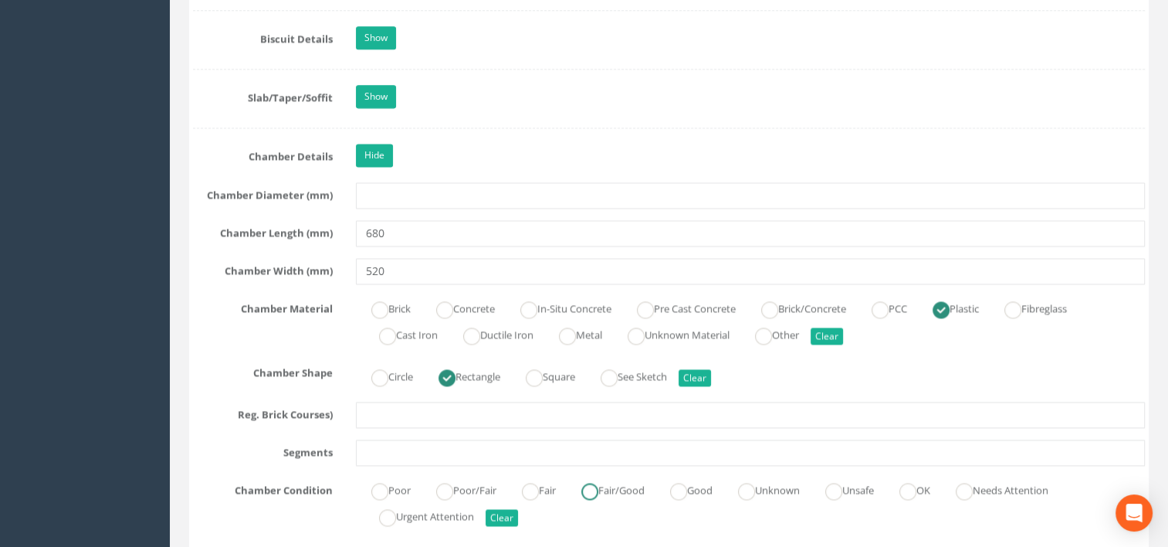
radio input "true"
click at [553, 477] on label "Fair" at bounding box center [530, 488] width 49 height 22
radio input "true"
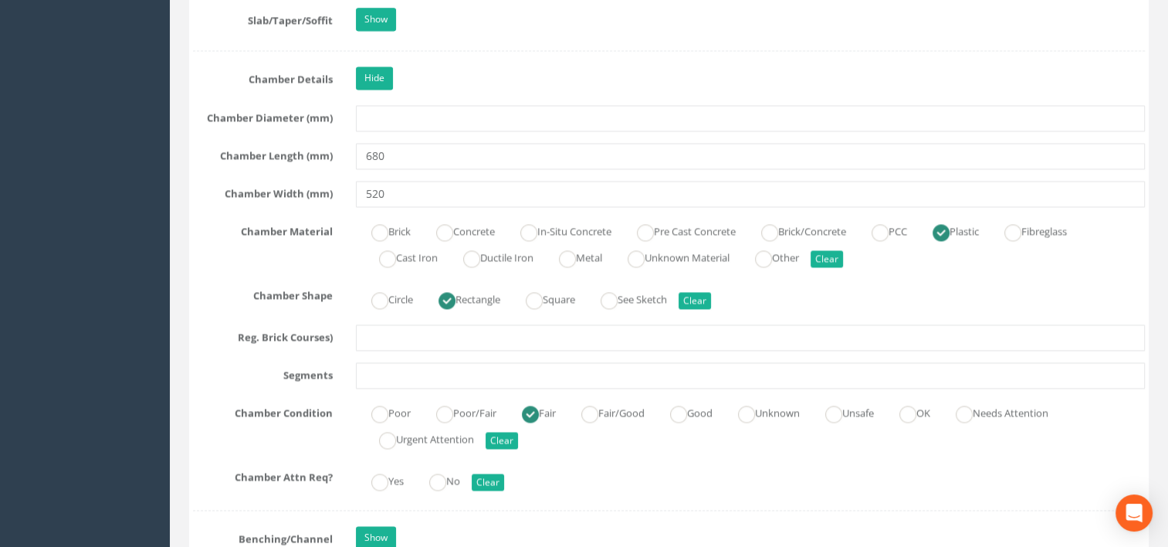
scroll to position [2358, 0]
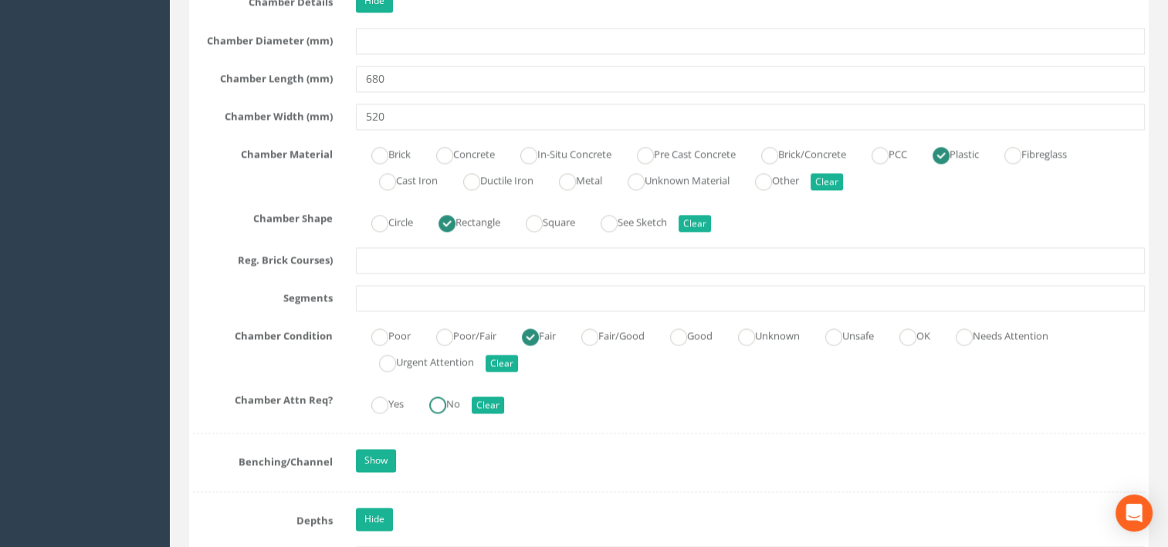
click at [442, 396] on ins at bounding box center [437, 404] width 17 height 17
radio input "true"
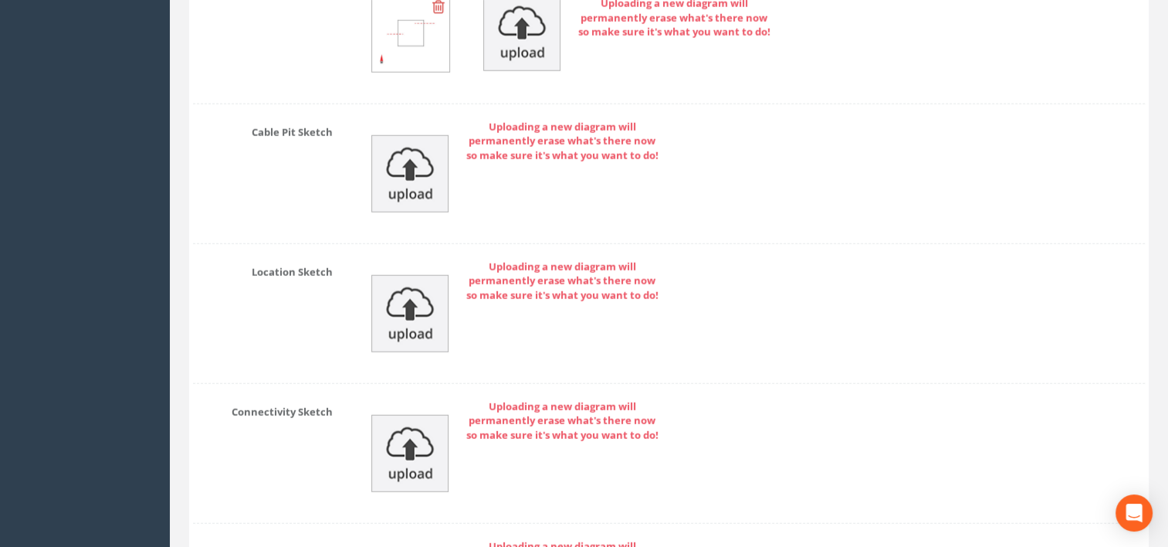
scroll to position [4443, 0]
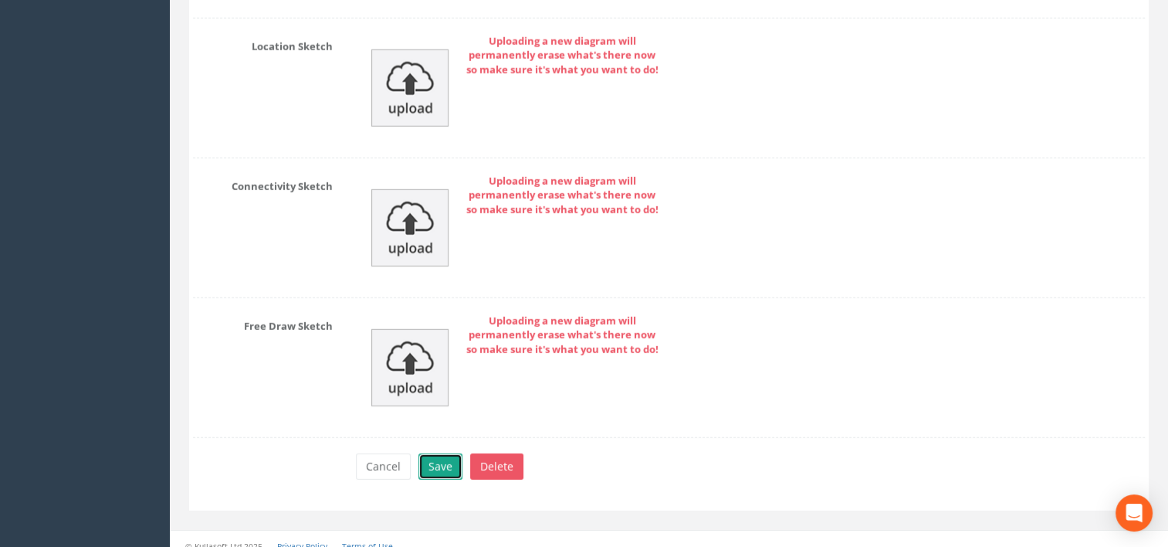
click at [436, 453] on button "Save" at bounding box center [440, 466] width 44 height 26
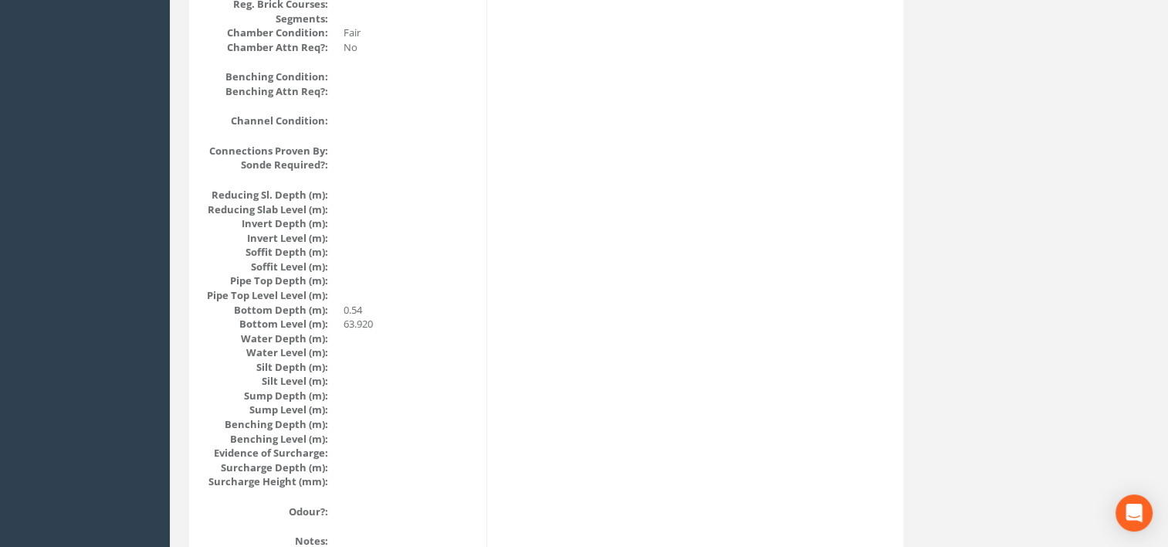
scroll to position [0, 0]
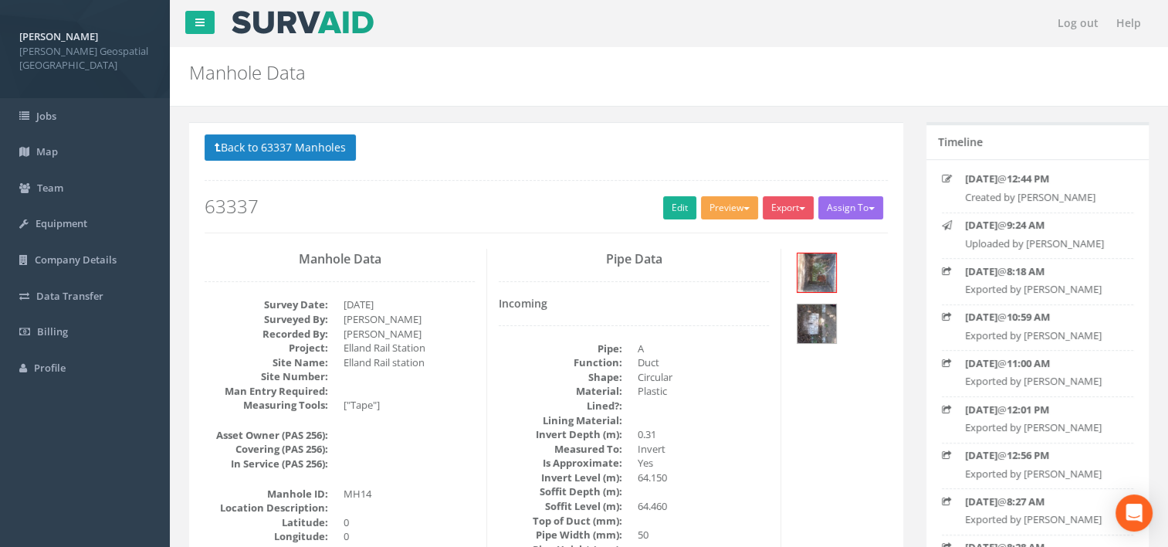
click at [750, 205] on button "Preview" at bounding box center [729, 207] width 57 height 23
click at [721, 229] on link "[PERSON_NAME] Manhole" at bounding box center [688, 240] width 144 height 24
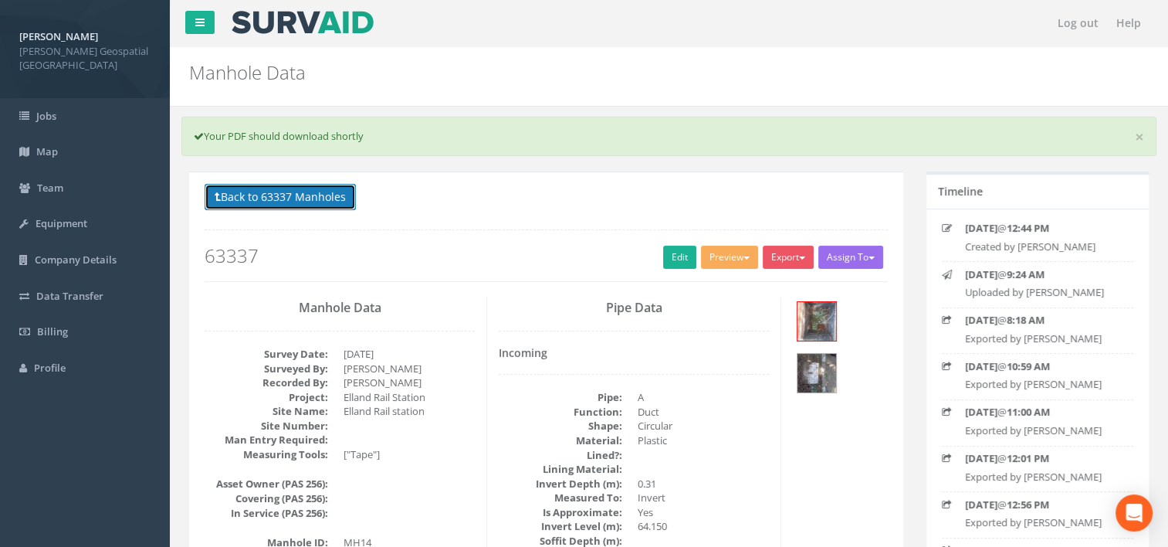
click at [285, 185] on button "Back to 63337 Manholes" at bounding box center [280, 197] width 151 height 26
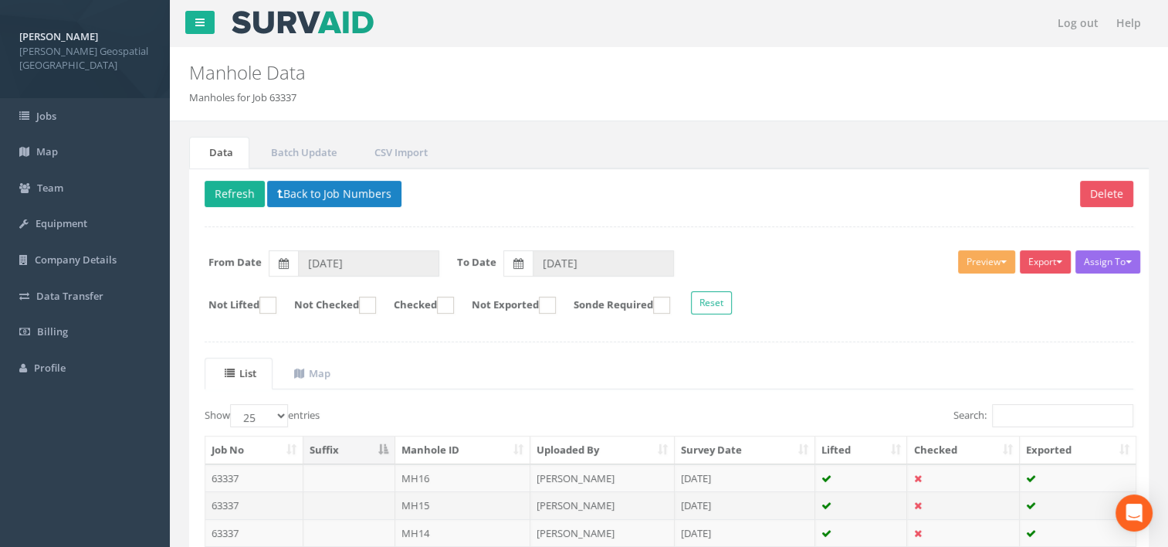
click at [443, 504] on td "MH15" at bounding box center [463, 505] width 136 height 28
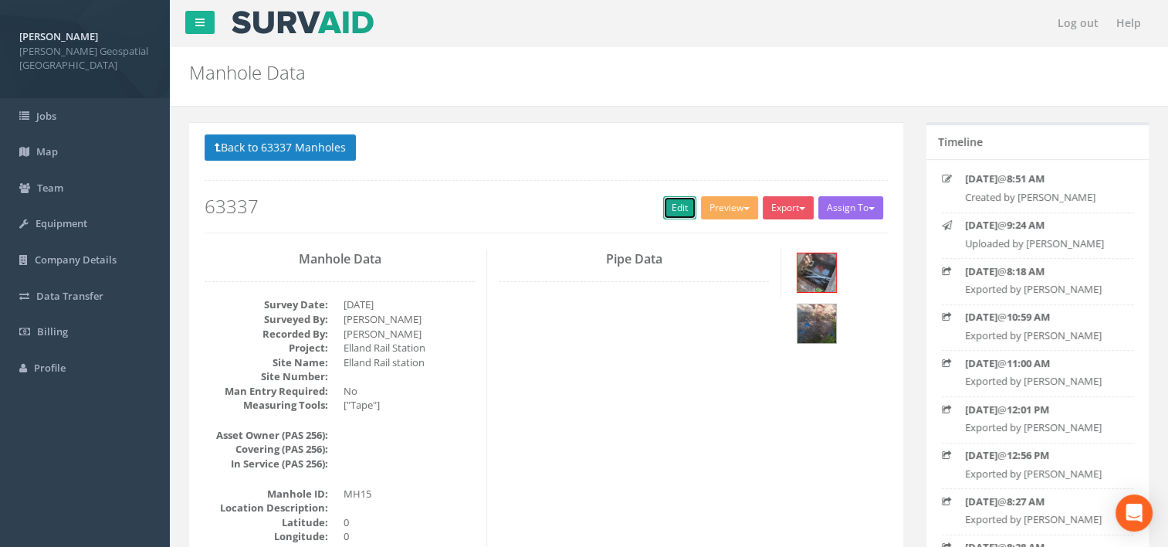
click at [679, 213] on link "Edit" at bounding box center [679, 207] width 33 height 23
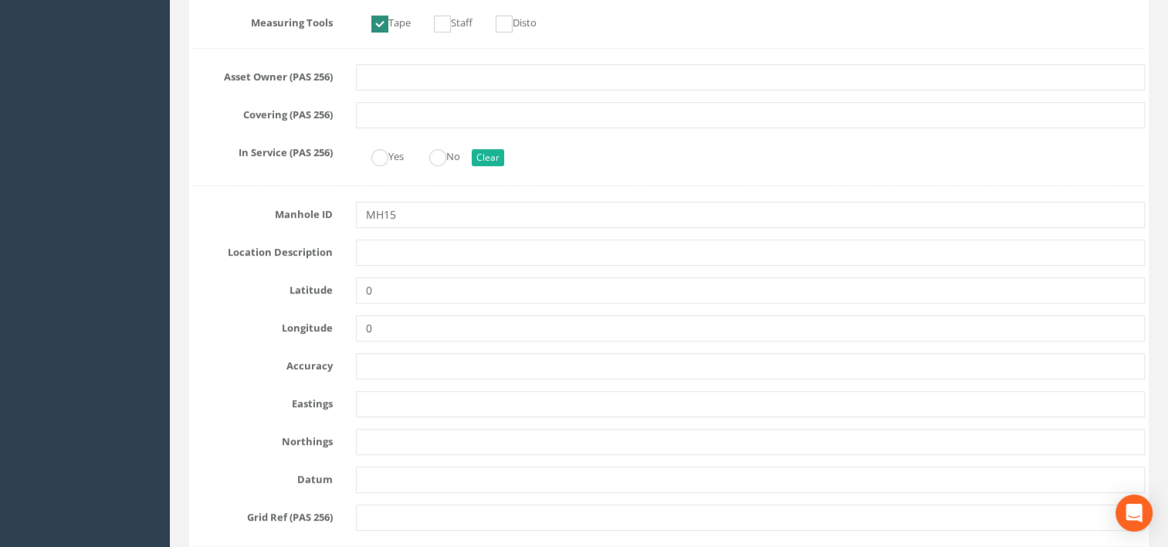
scroll to position [618, 0]
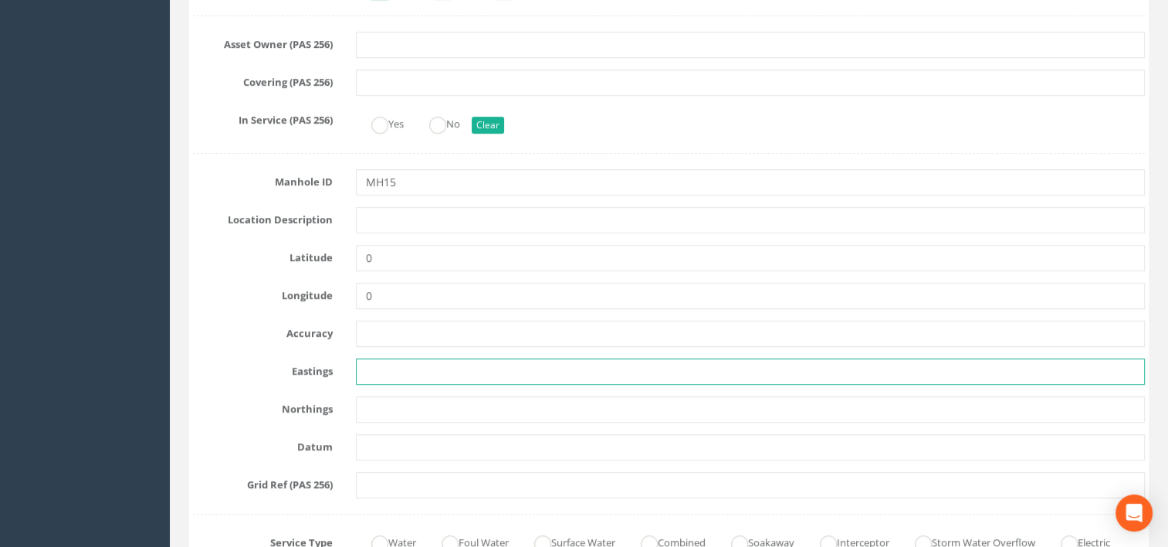
click at [426, 376] on input "text" at bounding box center [751, 371] width 790 height 26
paste input "411133.4744 Y = 421564.9061"
drag, startPoint x: 425, startPoint y: 374, endPoint x: 766, endPoint y: 387, distance: 341.5
type input "411133.474"
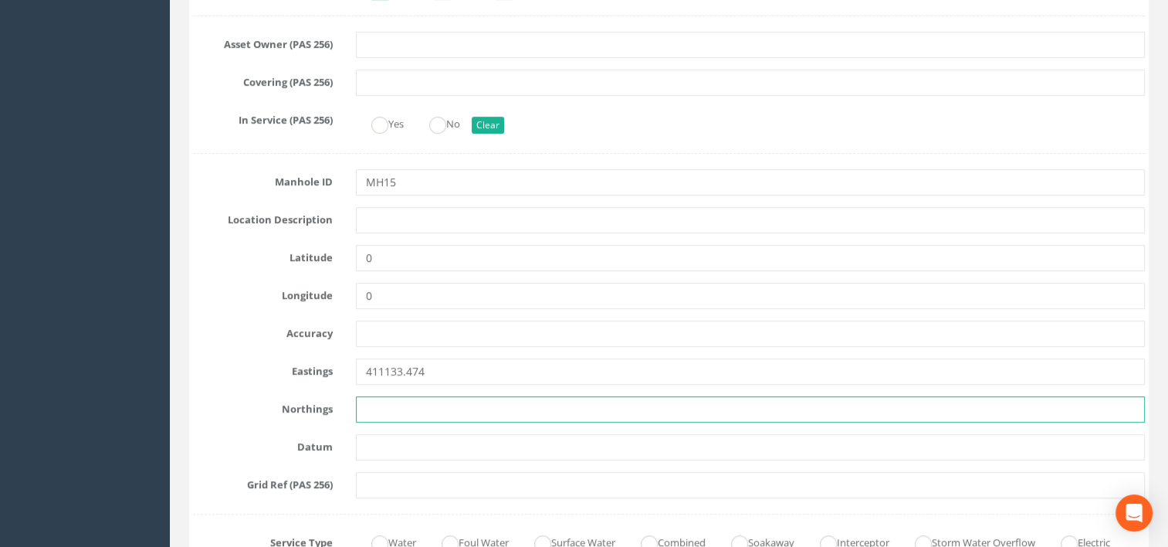
click at [469, 396] on input "text" at bounding box center [751, 409] width 790 height 26
paste input "411133.4744 Y = 421564.9061"
drag, startPoint x: 462, startPoint y: 408, endPoint x: 345, endPoint y: 424, distance: 118.5
click at [506, 412] on input "421564.9061" at bounding box center [751, 409] width 790 height 26
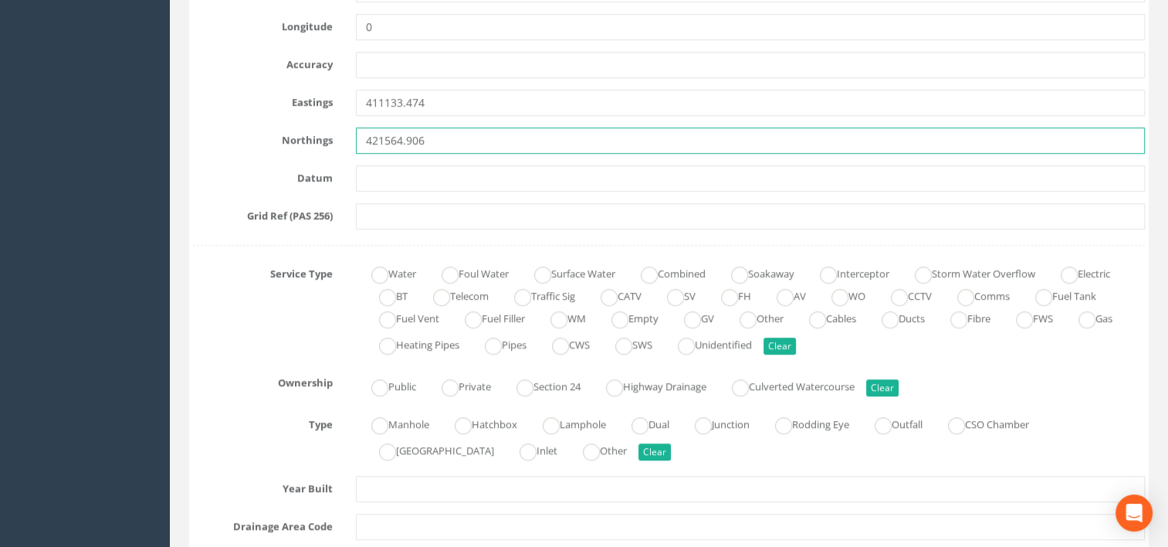
scroll to position [926, 0]
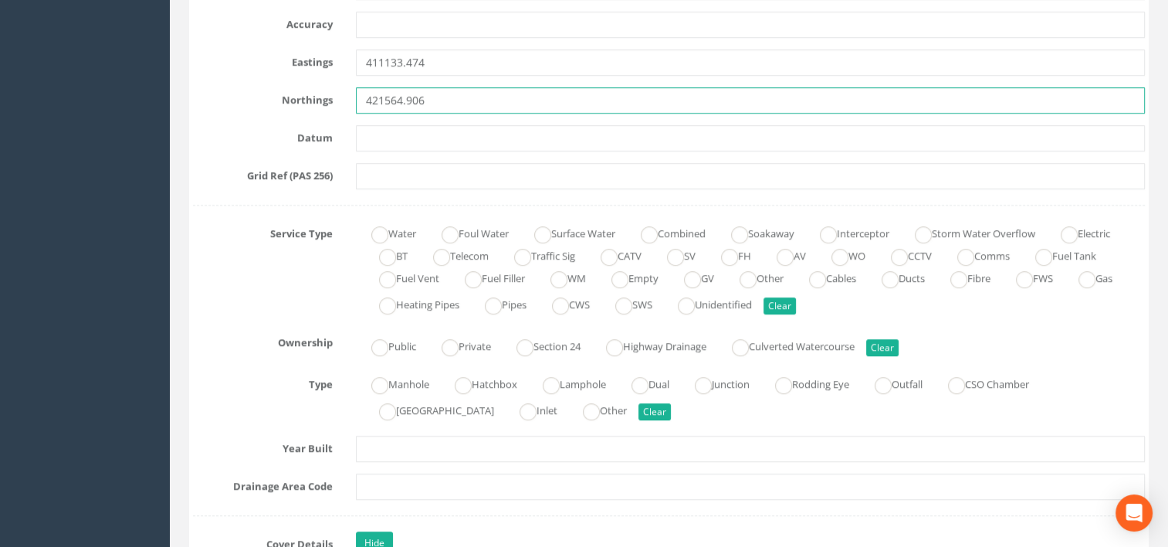
type input "421564.906"
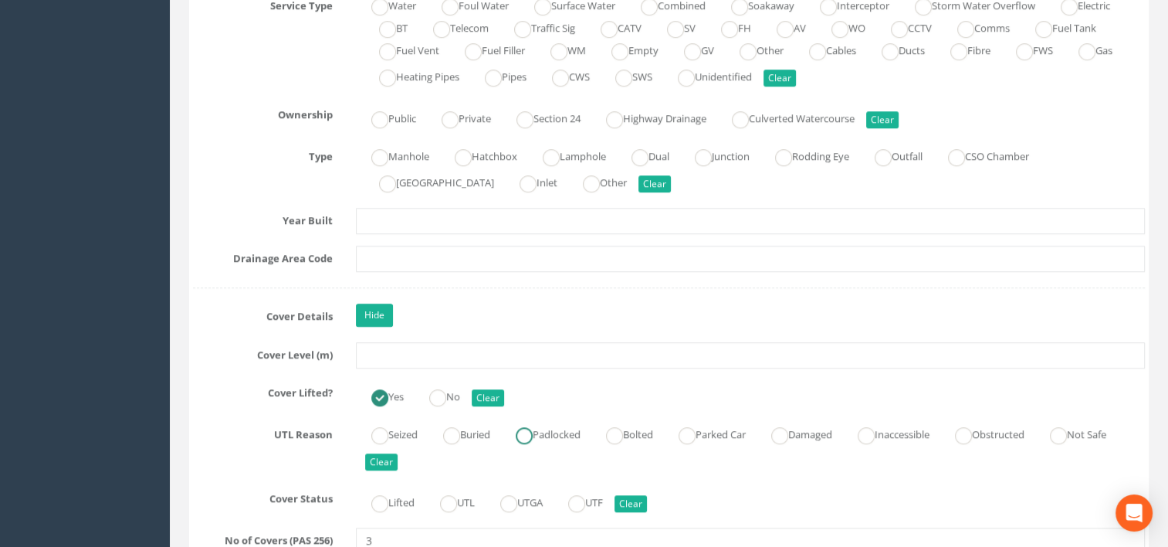
scroll to position [1158, 0]
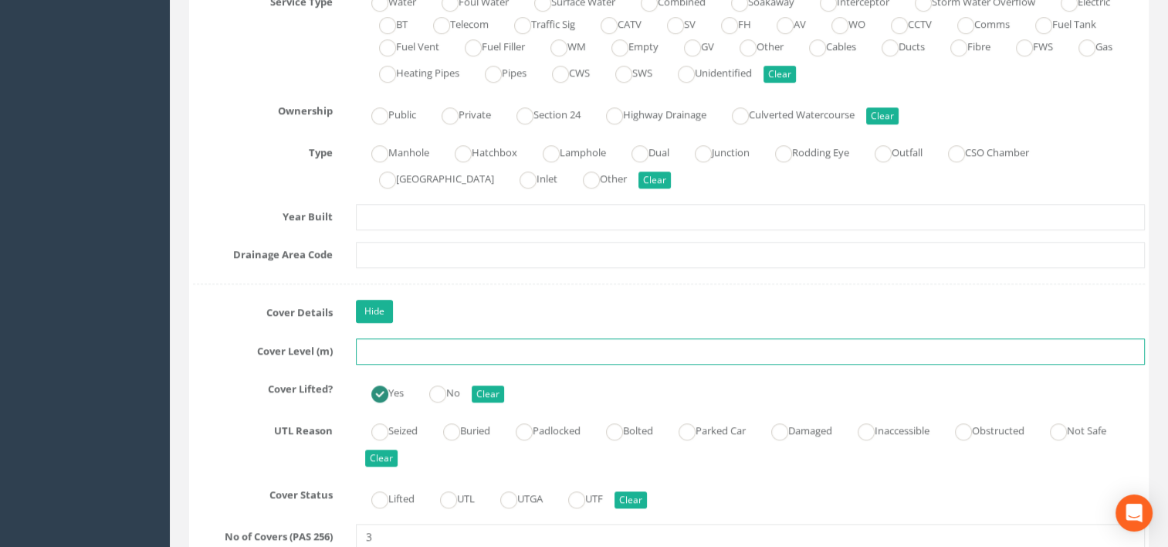
click at [410, 348] on input "text" at bounding box center [751, 351] width 790 height 26
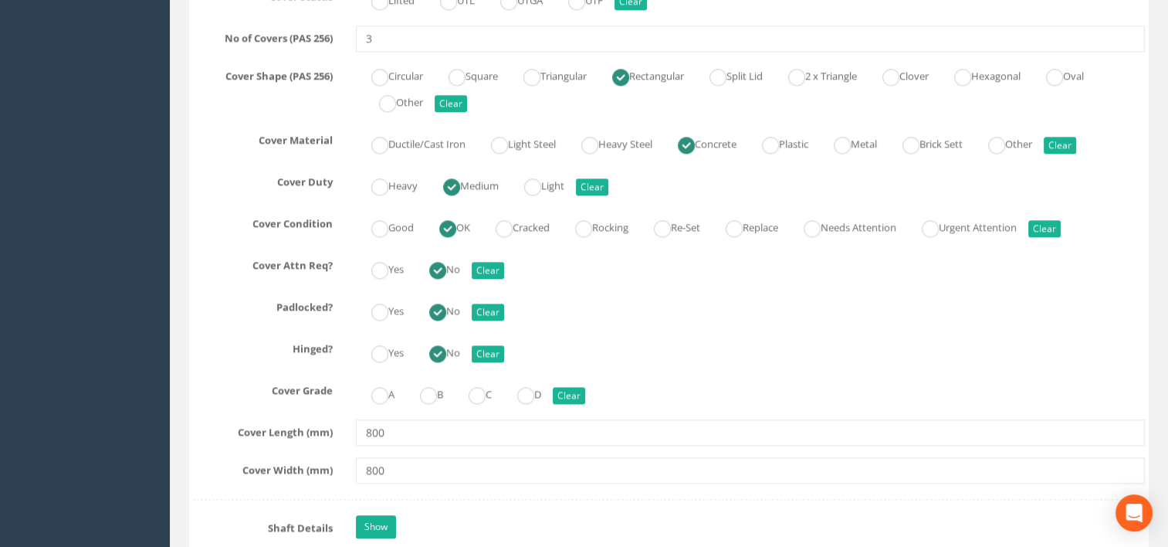
scroll to position [1699, 0]
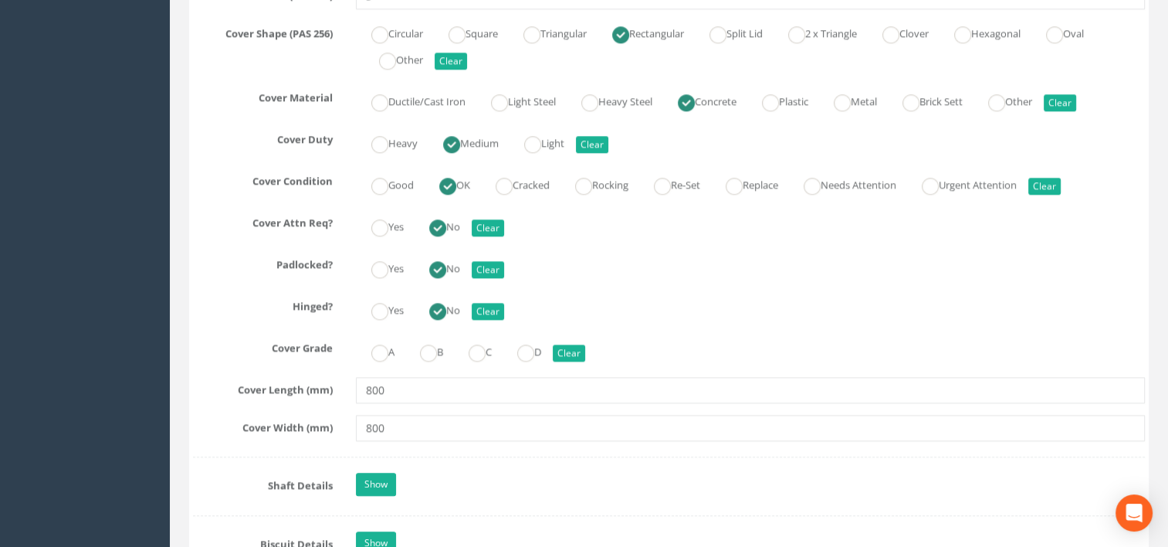
type input "63.99"
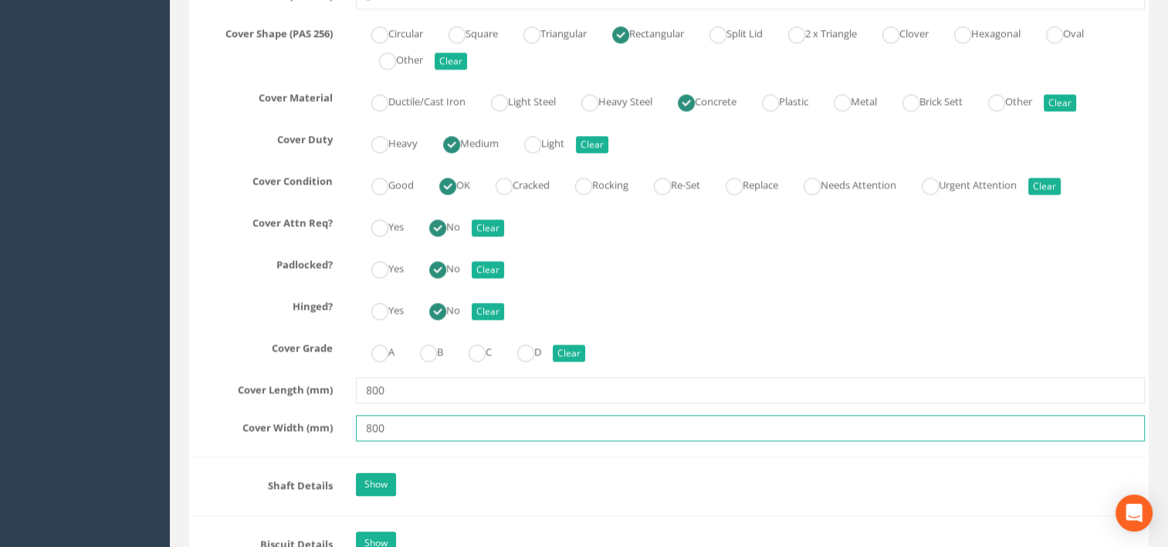
drag, startPoint x: 409, startPoint y: 415, endPoint x: 310, endPoint y: 415, distance: 98.8
click at [310, 415] on div "Cover Width (mm) 800" at bounding box center [668, 428] width 975 height 26
type input "2400"
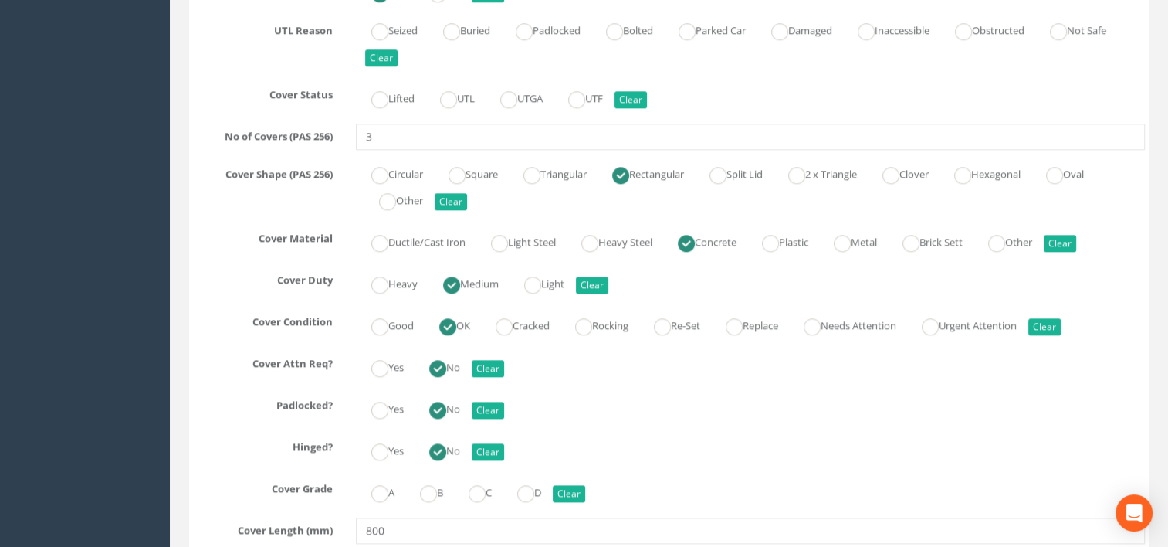
scroll to position [1544, 0]
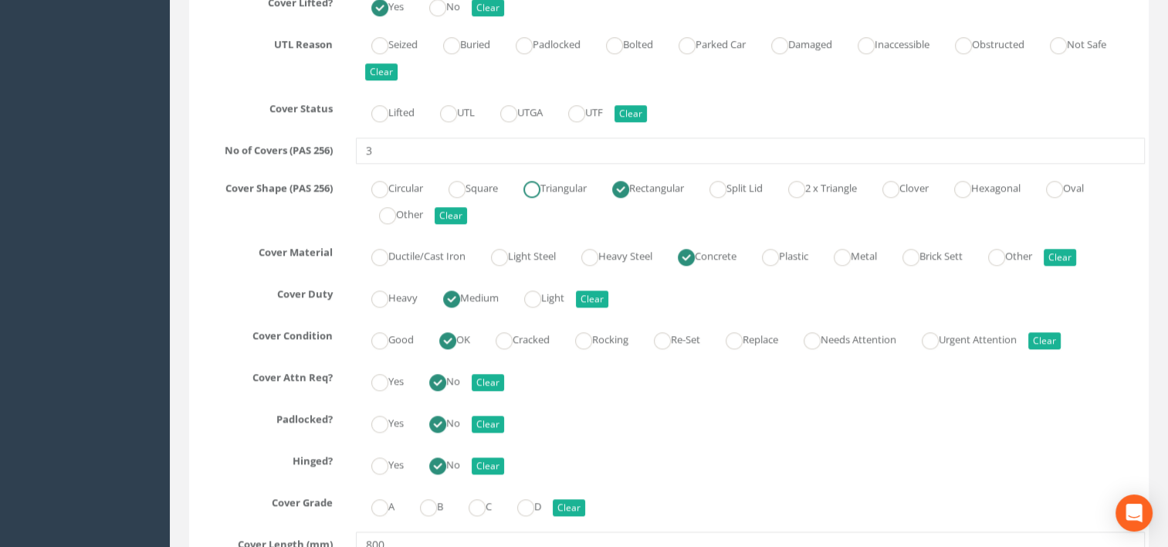
click at [540, 189] on ins at bounding box center [531, 189] width 17 height 17
radio input "true"
type input "2400"
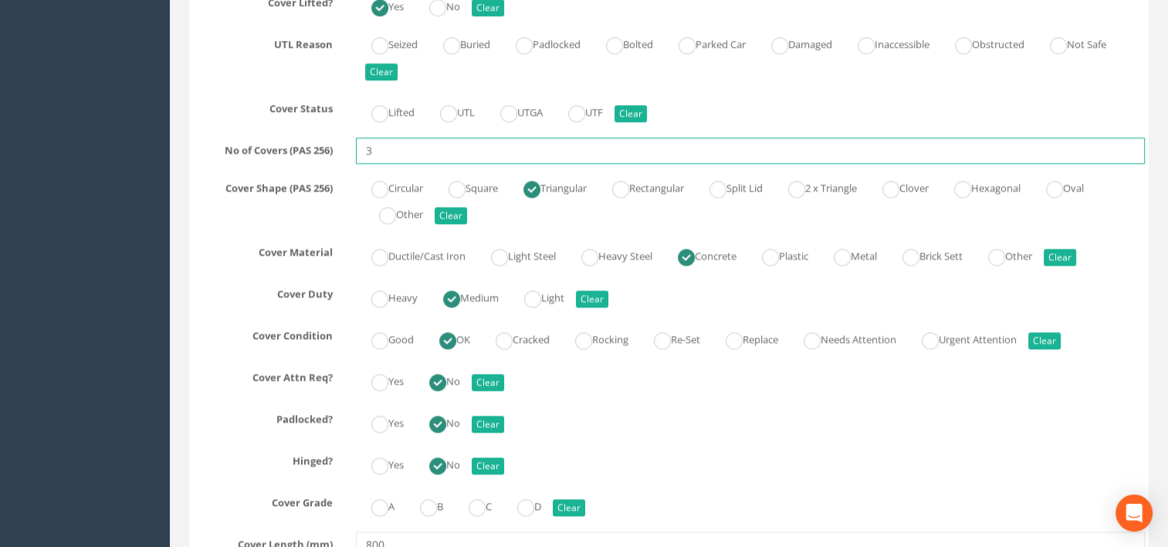
drag, startPoint x: 361, startPoint y: 145, endPoint x: 338, endPoint y: 149, distance: 22.7
click at [338, 149] on div "No of Covers (PAS 256) 3" at bounding box center [668, 150] width 975 height 26
type input "1"
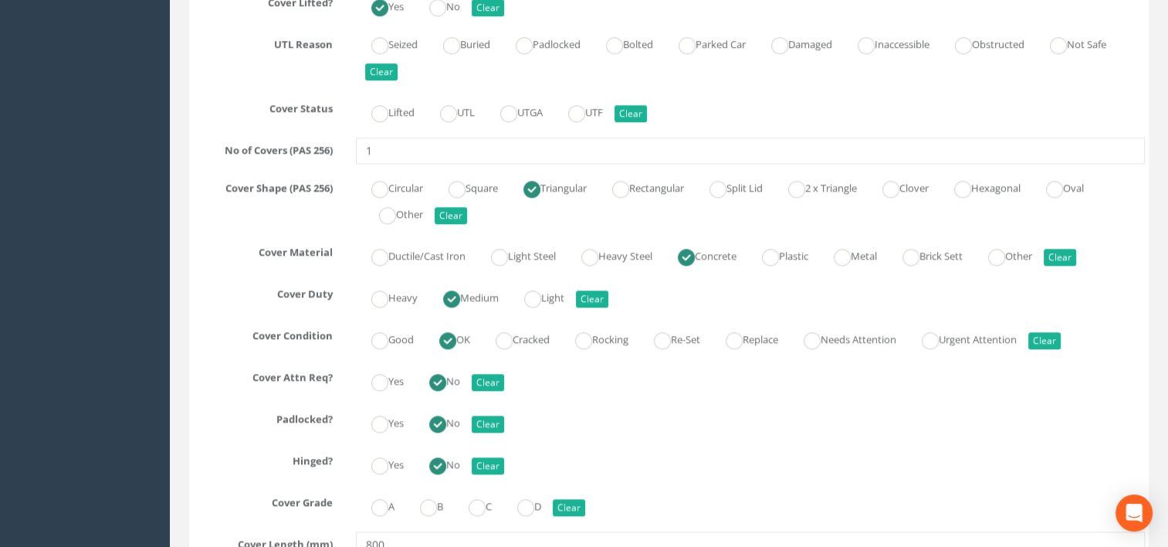
click at [327, 207] on div "Cover Shape (PAS 256) Circular Square Triangular Rectangular Split Lid 2 x Tria…" at bounding box center [668, 201] width 975 height 53
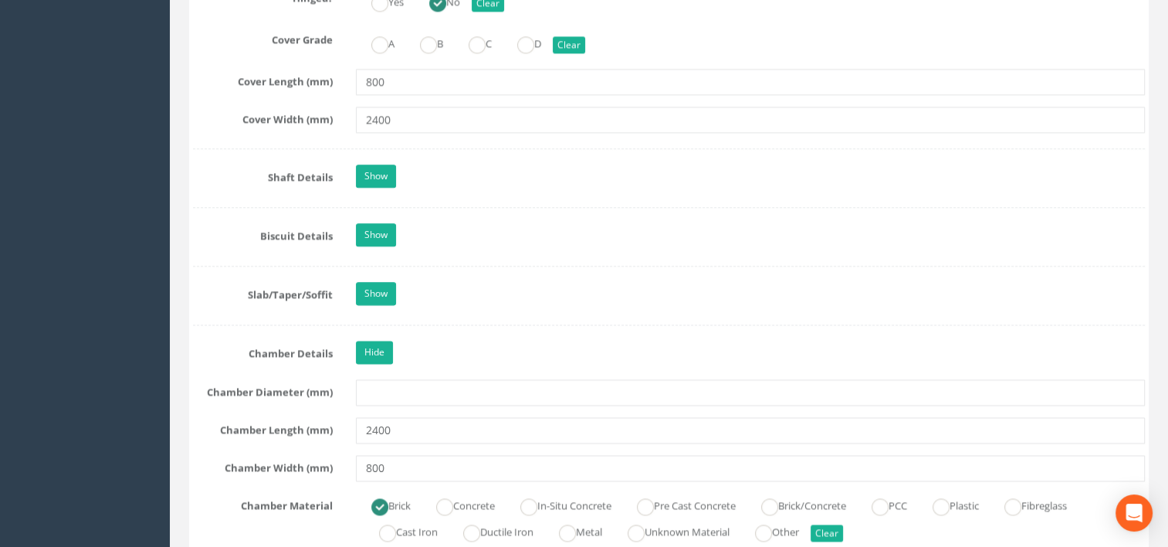
scroll to position [2007, 0]
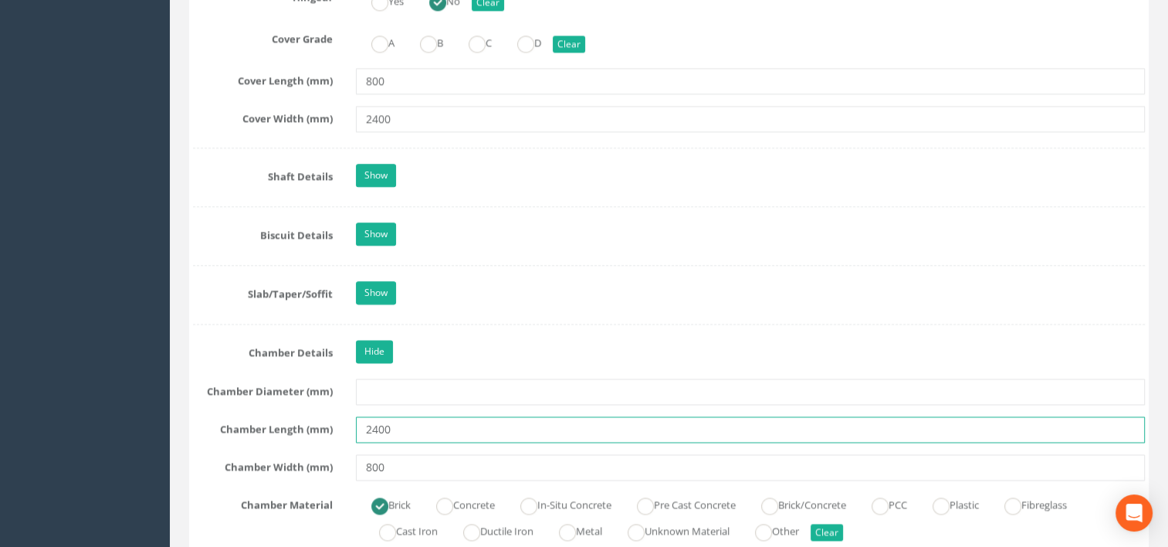
click at [287, 432] on div "Chamber Length (mm) 2400" at bounding box center [668, 429] width 975 height 26
type input "800"
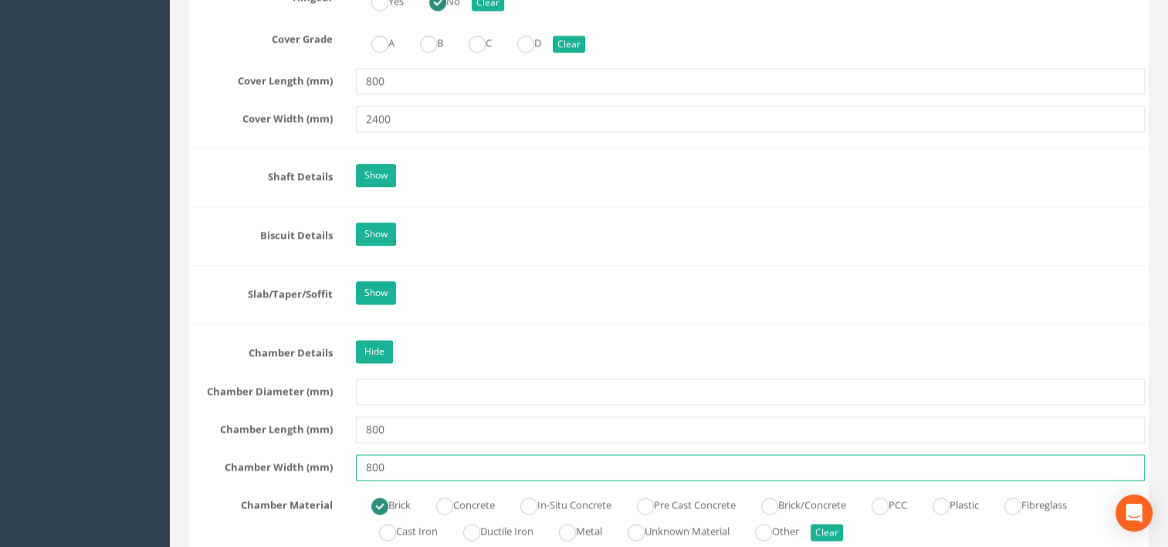
drag, startPoint x: 404, startPoint y: 460, endPoint x: 316, endPoint y: 454, distance: 88.2
click at [316, 454] on div "Chamber Width (mm) 800" at bounding box center [668, 467] width 975 height 26
type input "2400"
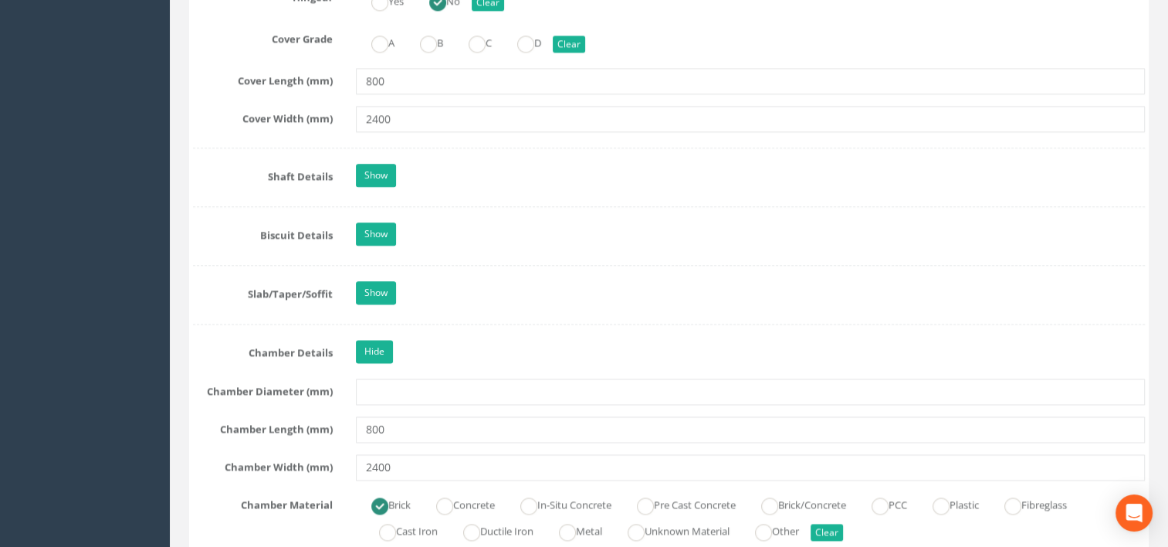
click at [200, 416] on label "Chamber Length (mm)" at bounding box center [262, 426] width 163 height 20
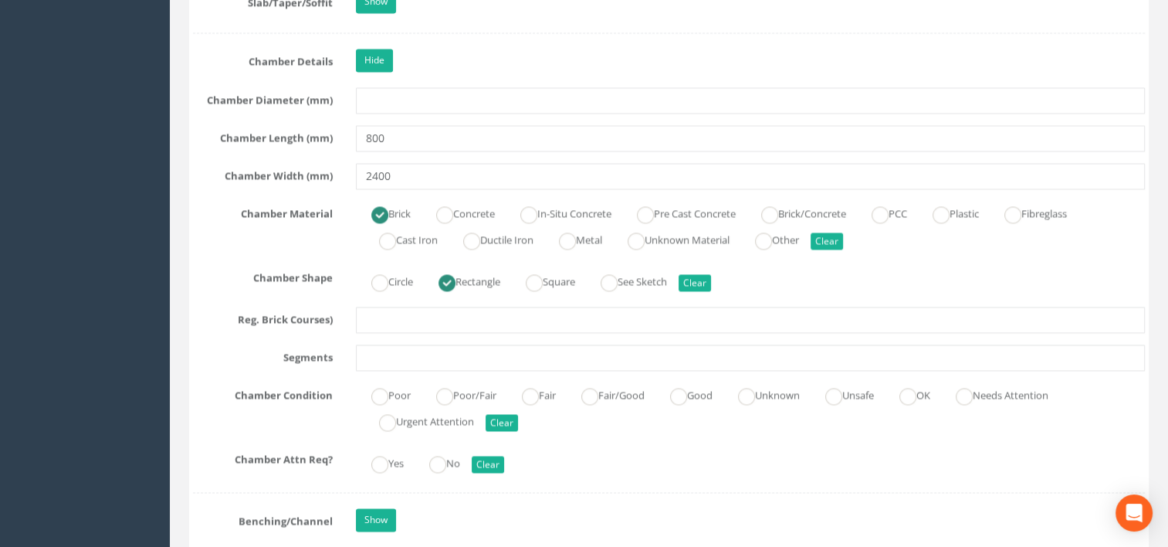
scroll to position [2316, 0]
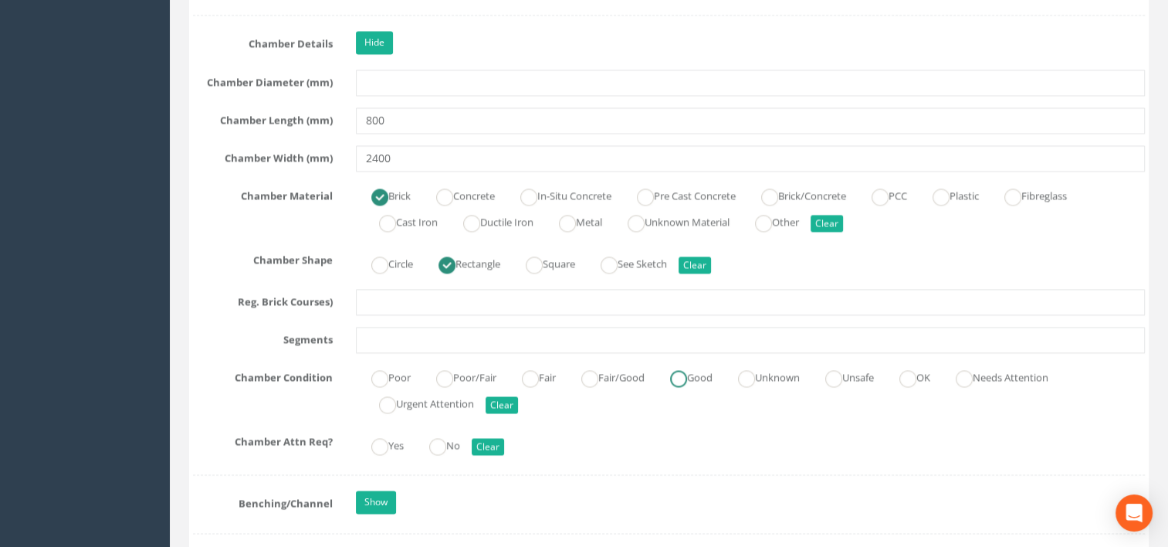
click at [680, 375] on label "Good" at bounding box center [684, 375] width 58 height 22
radio input "true"
click at [437, 438] on ins at bounding box center [437, 446] width 17 height 17
radio input "true"
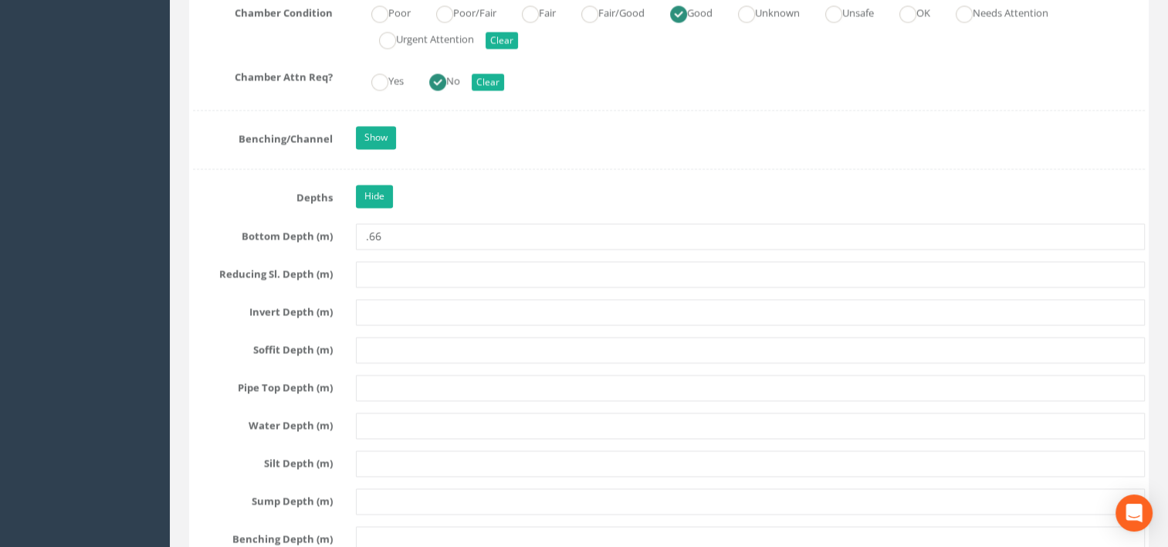
scroll to position [2493, 0]
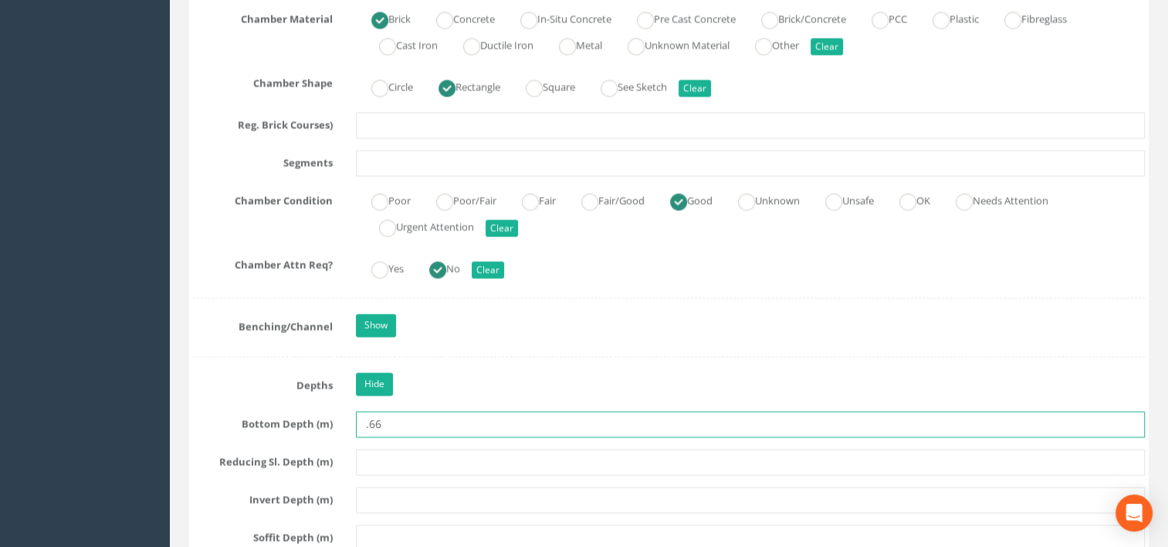
click at [358, 412] on input ".66" at bounding box center [751, 424] width 790 height 26
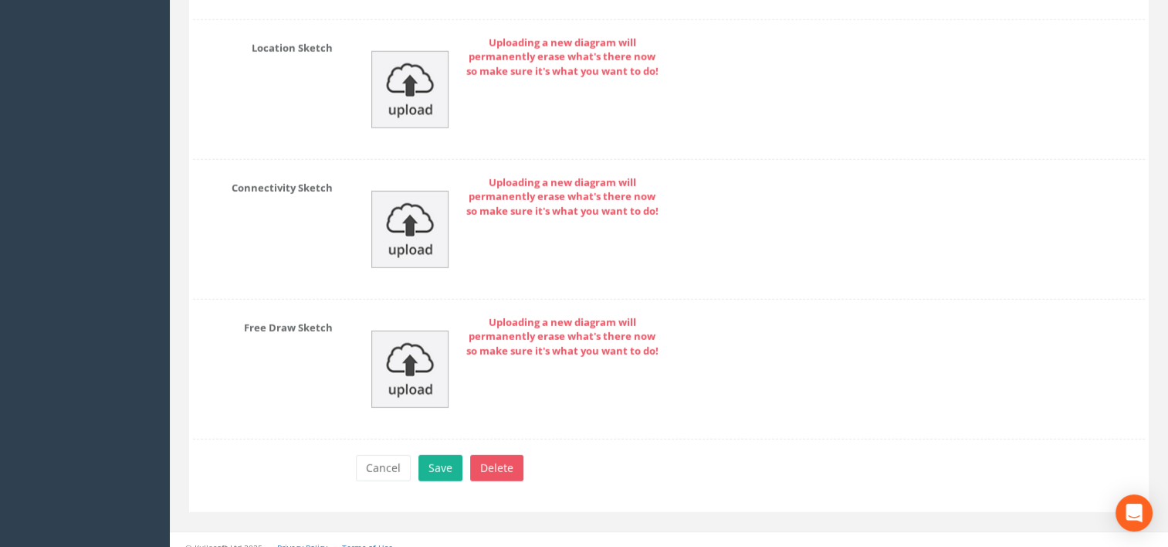
scroll to position [4346, 0]
type input "0.66"
click at [451, 464] on button "Save" at bounding box center [440, 466] width 44 height 26
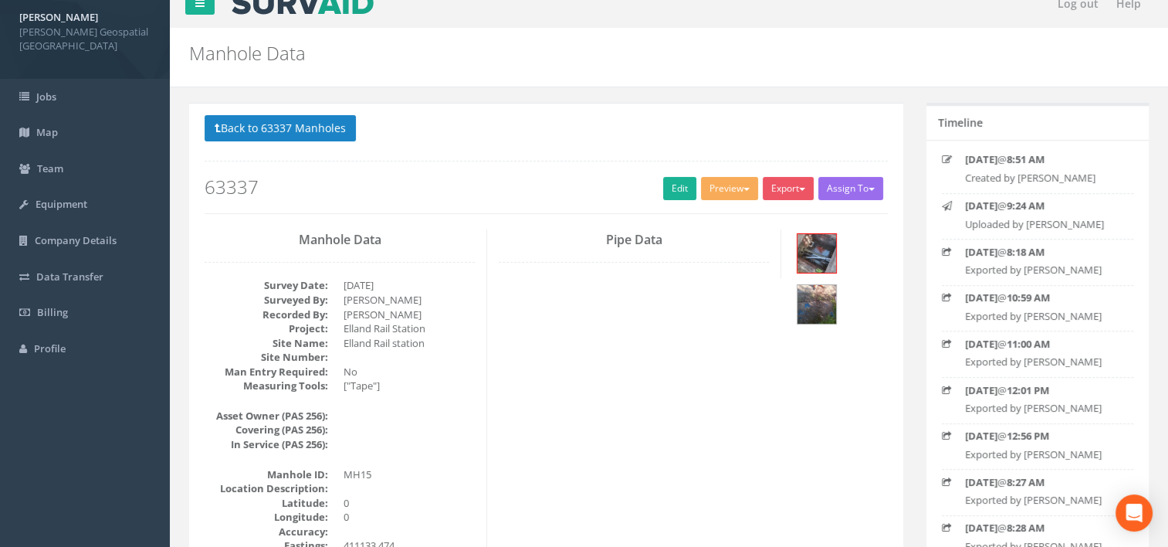
scroll to position [0, 0]
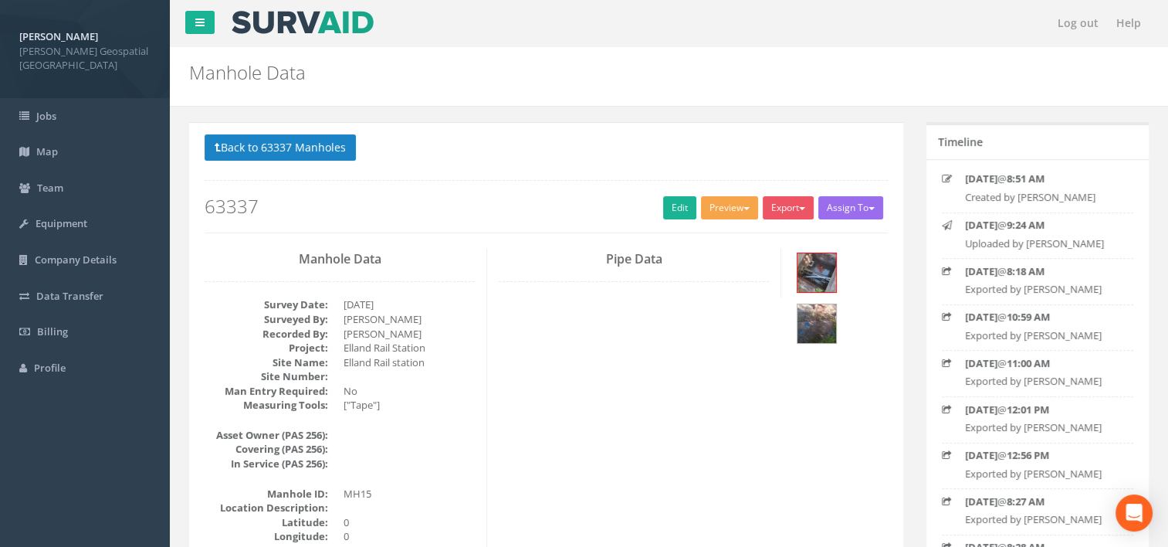
click at [737, 200] on button "Preview" at bounding box center [729, 207] width 57 height 23
click at [706, 241] on link "[PERSON_NAME] Manhole" at bounding box center [688, 240] width 144 height 24
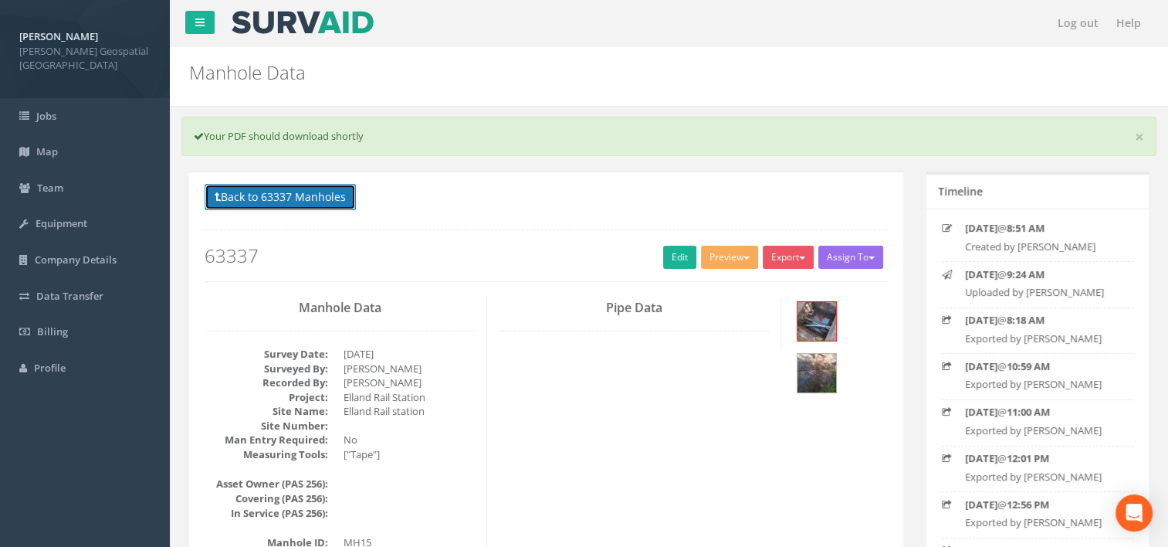
click at [239, 195] on button "Back to 63337 Manholes" at bounding box center [280, 197] width 151 height 26
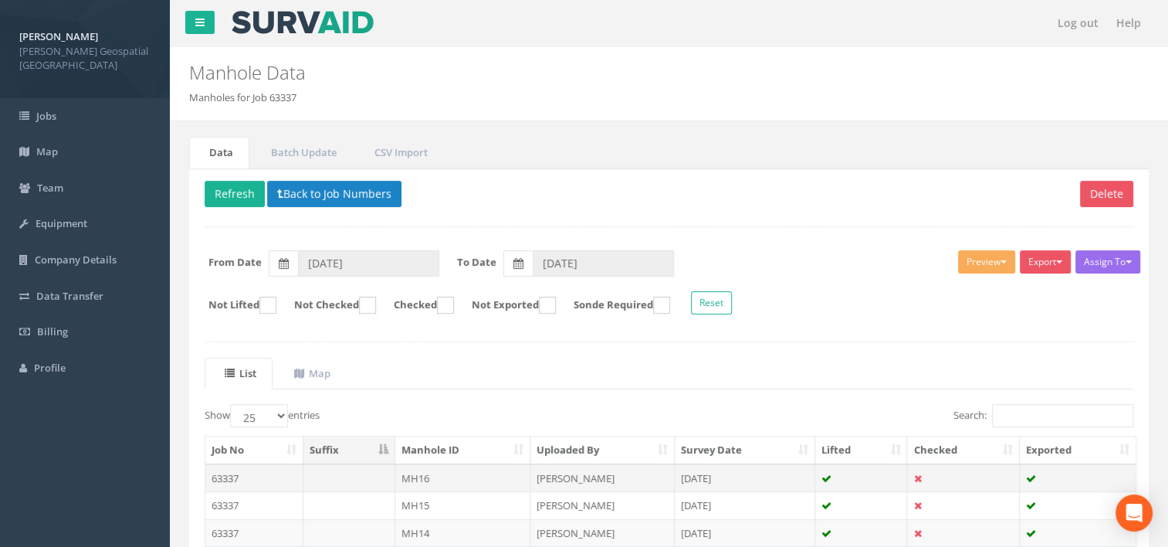
click at [330, 470] on td at bounding box center [349, 478] width 92 height 28
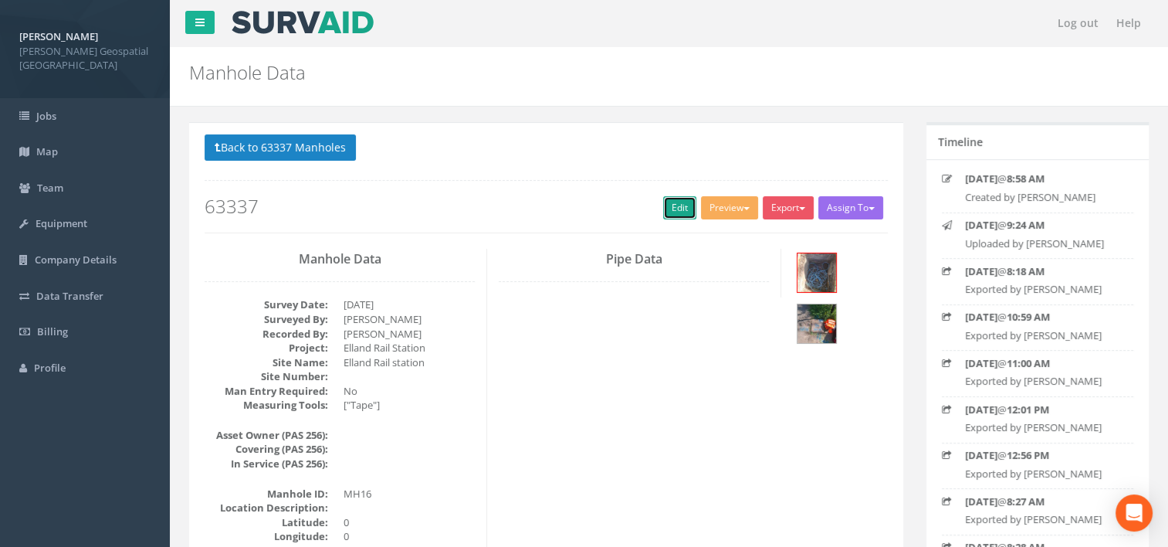
click at [682, 204] on link "Edit" at bounding box center [679, 207] width 33 height 23
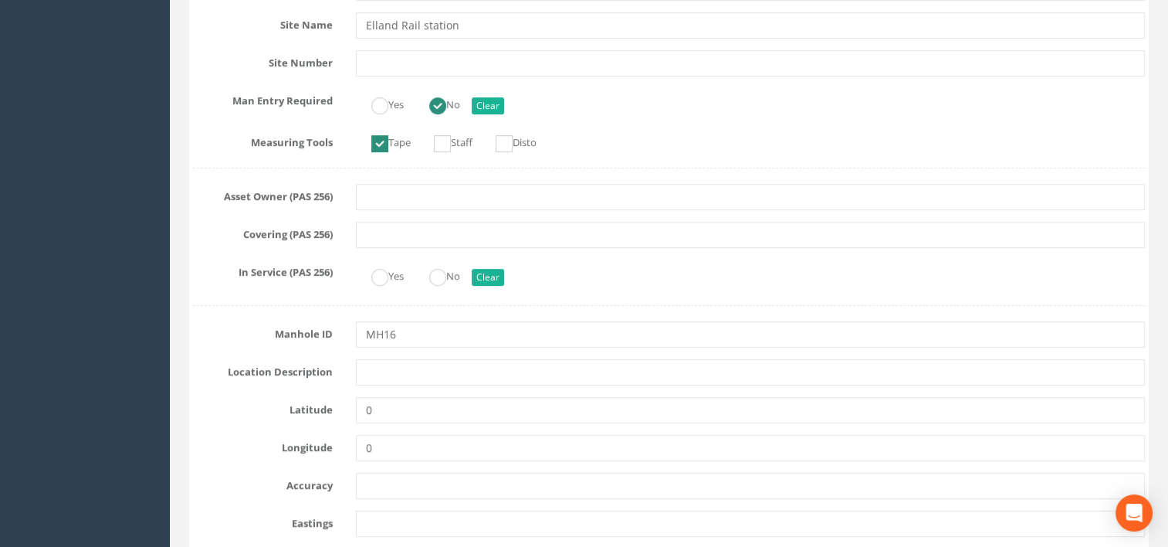
scroll to position [540, 0]
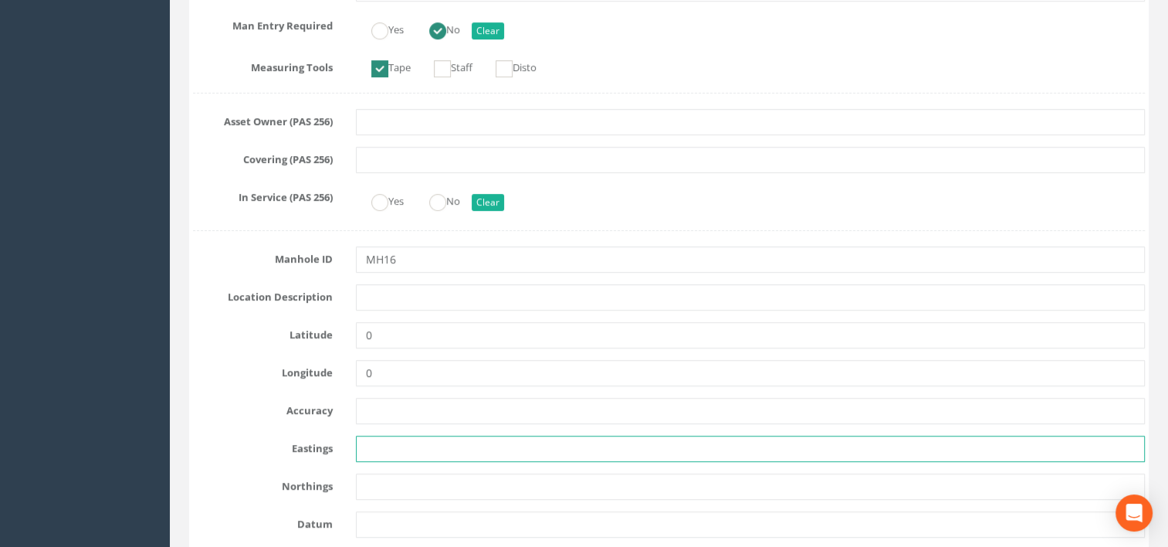
click at [420, 446] on input "text" at bounding box center [751, 448] width 790 height 26
paste input "411134.2220 Y = 421568.9231"
drag, startPoint x: 422, startPoint y: 447, endPoint x: 754, endPoint y: 452, distance: 331.3
click at [754, 452] on input "411134.2220 Y = 421568.9231" at bounding box center [751, 448] width 790 height 26
type input "411134.222"
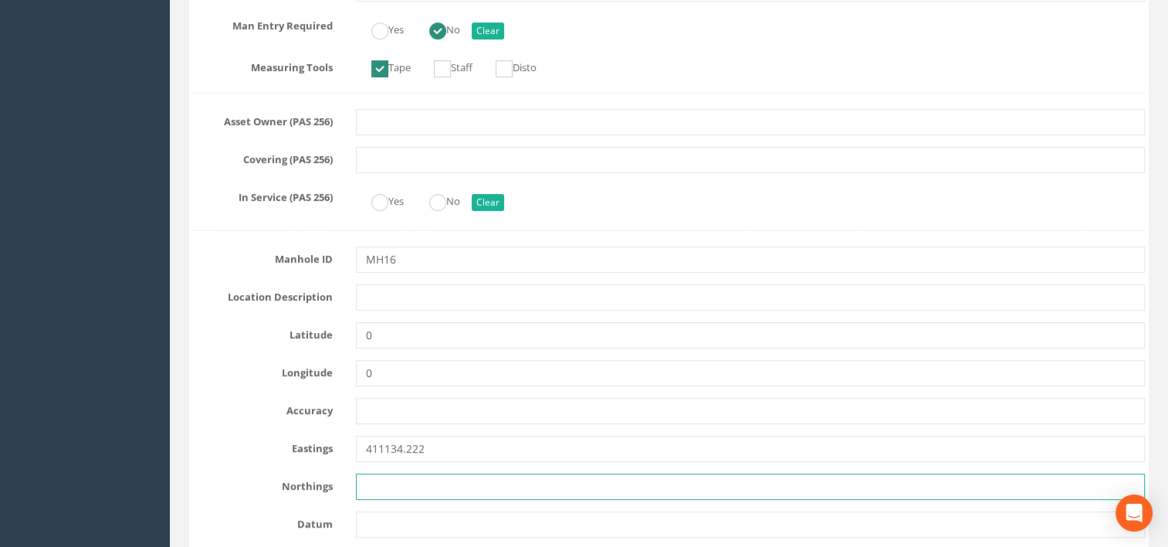
click at [475, 485] on input "text" at bounding box center [751, 486] width 790 height 26
paste input "411134.2220 Y = 421568.9231"
drag, startPoint x: 461, startPoint y: 485, endPoint x: 328, endPoint y: 499, distance: 133.5
click at [505, 485] on input "421568.9231" at bounding box center [751, 486] width 790 height 26
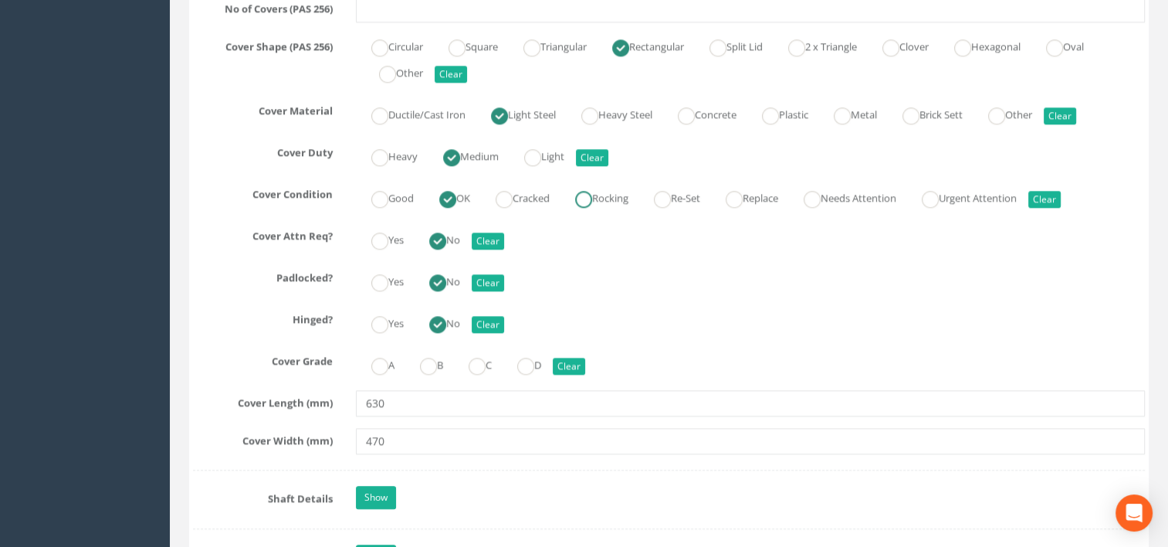
scroll to position [1699, 0]
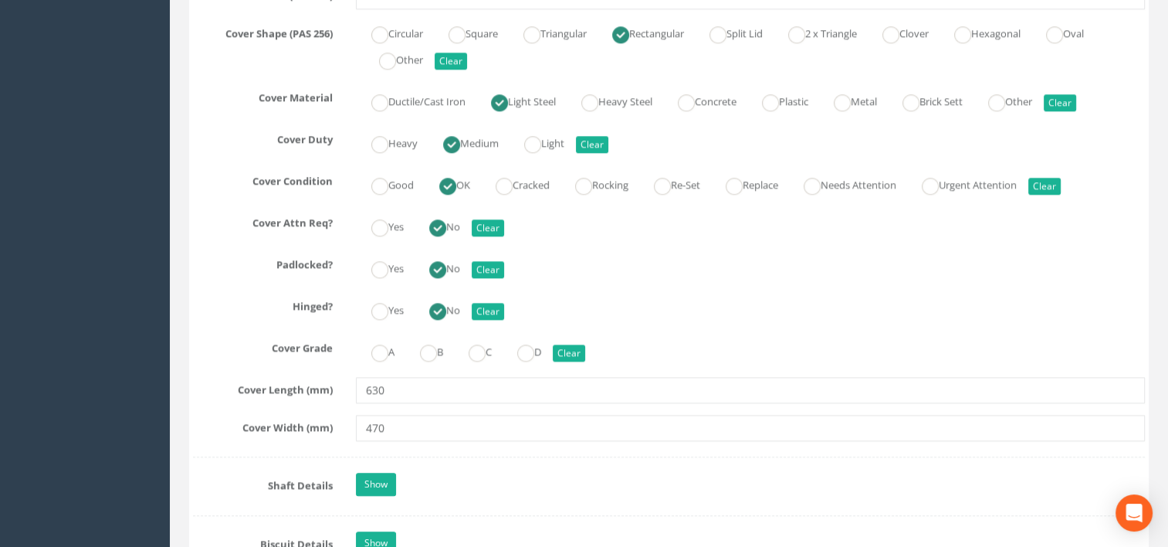
type input "421568.923"
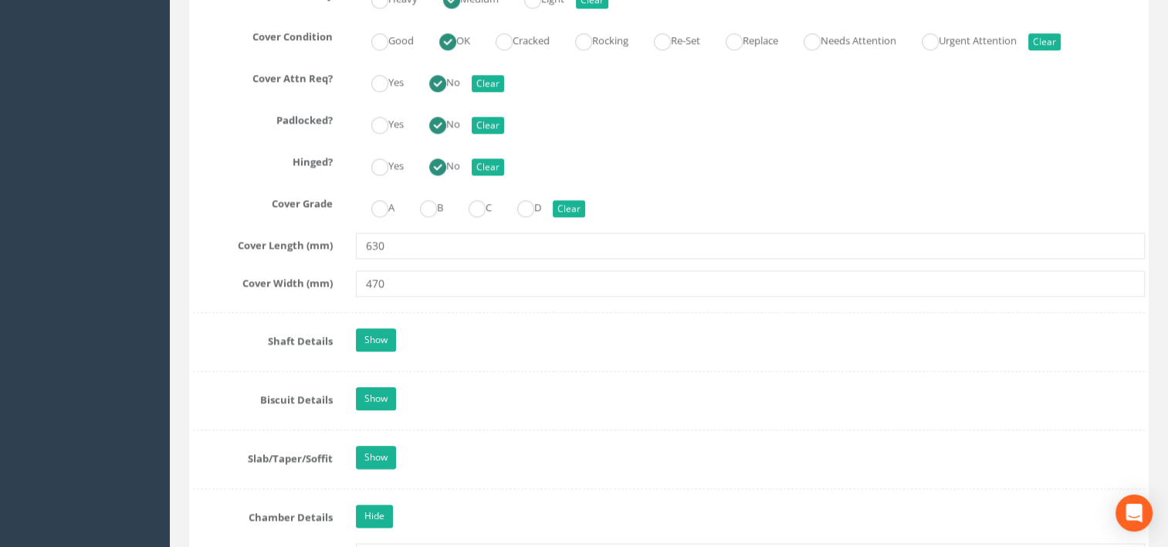
scroll to position [1853, 0]
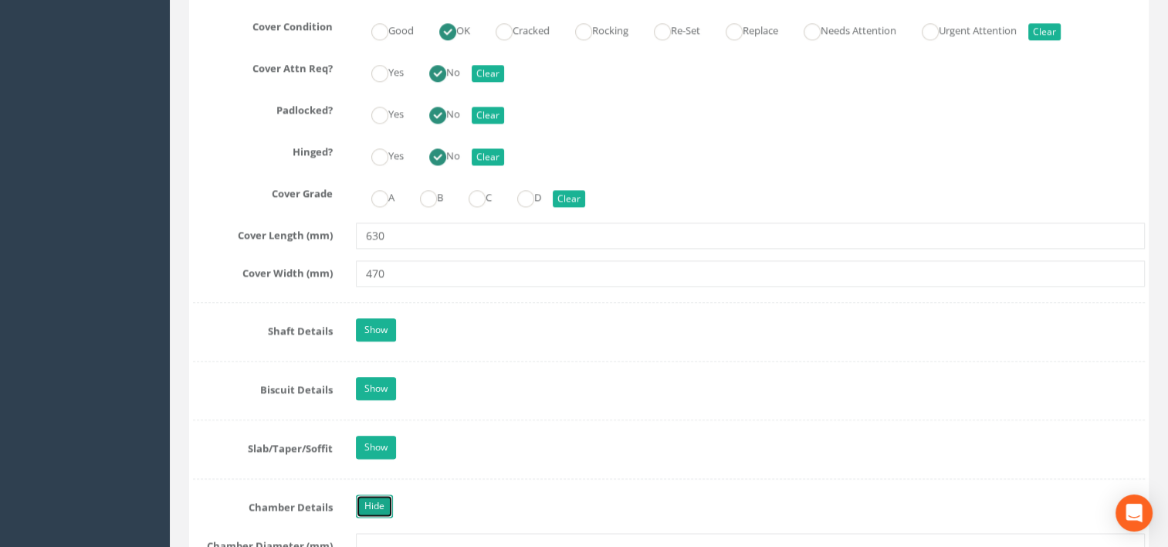
click at [371, 503] on link "Hide" at bounding box center [374, 505] width 37 height 23
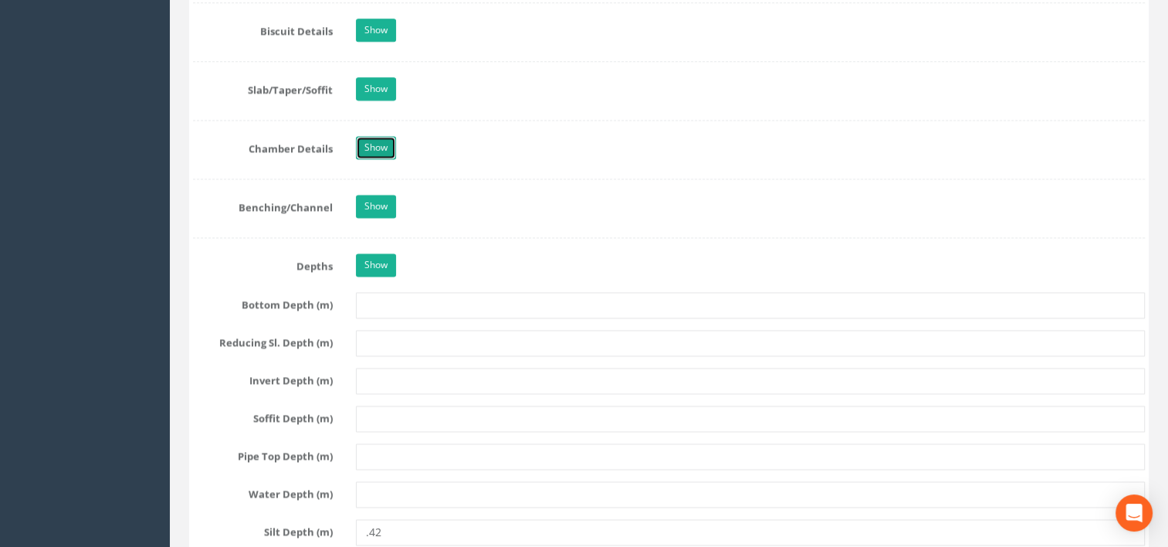
scroll to position [2239, 0]
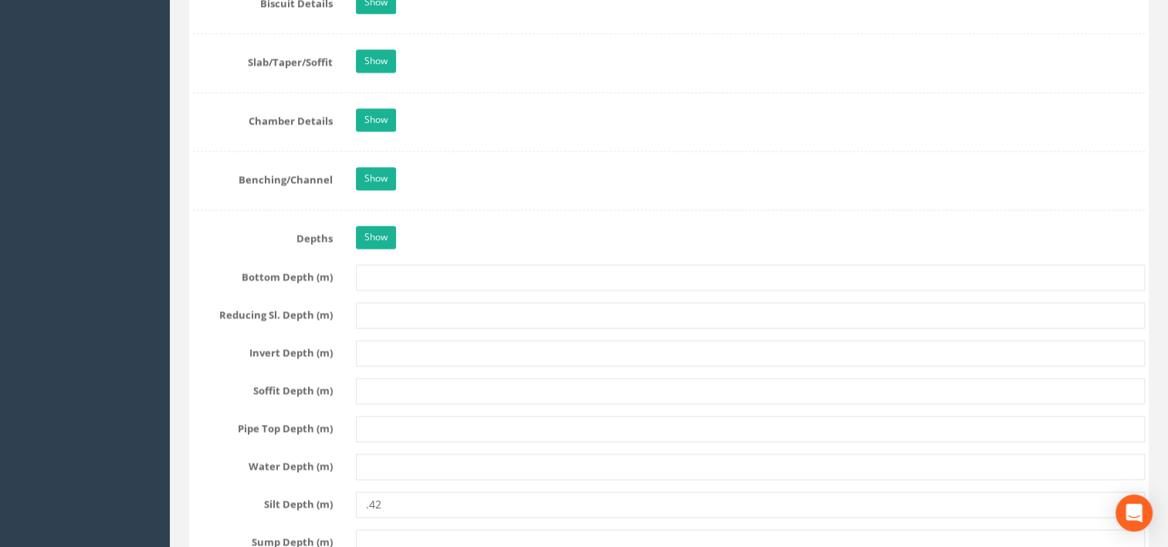
click at [398, 235] on div "Show" at bounding box center [750, 238] width 813 height 27
click at [386, 232] on link "Show" at bounding box center [376, 236] width 40 height 23
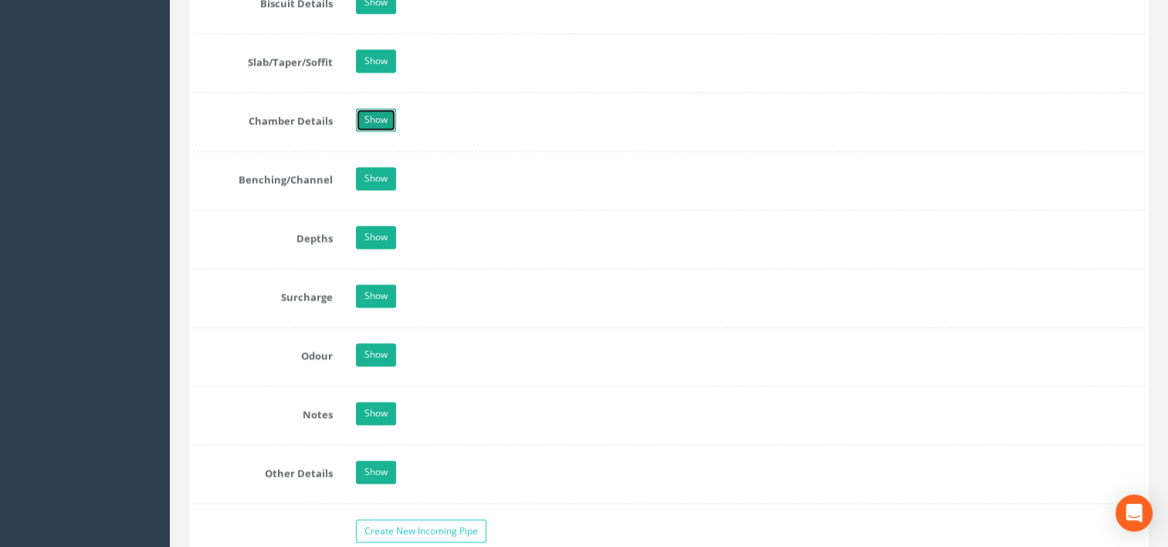
click at [387, 116] on link "Show" at bounding box center [376, 119] width 40 height 23
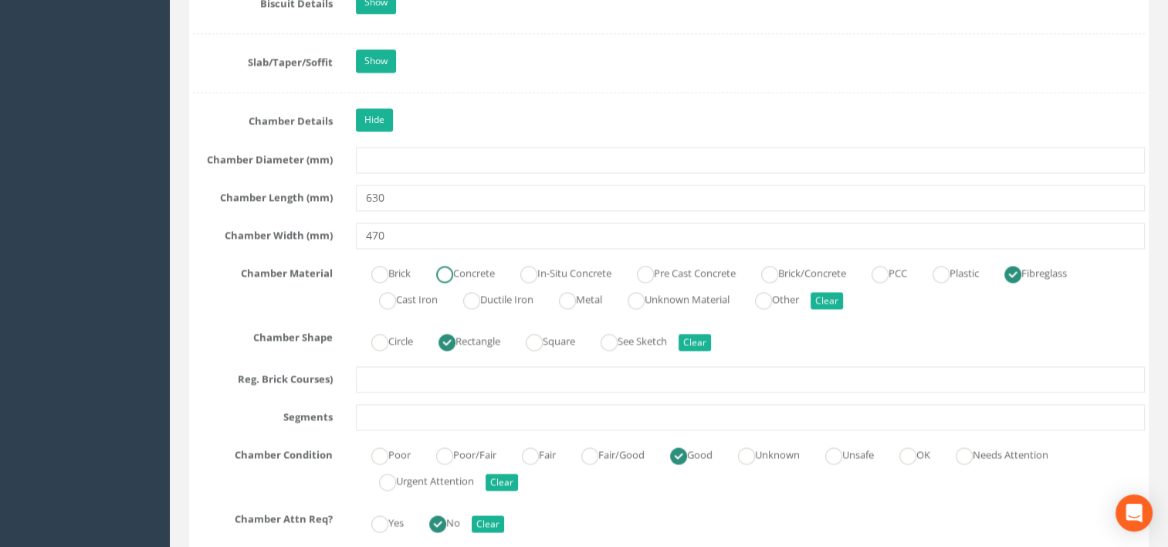
click at [473, 265] on label "Concrete" at bounding box center [458, 271] width 74 height 22
radio input "true"
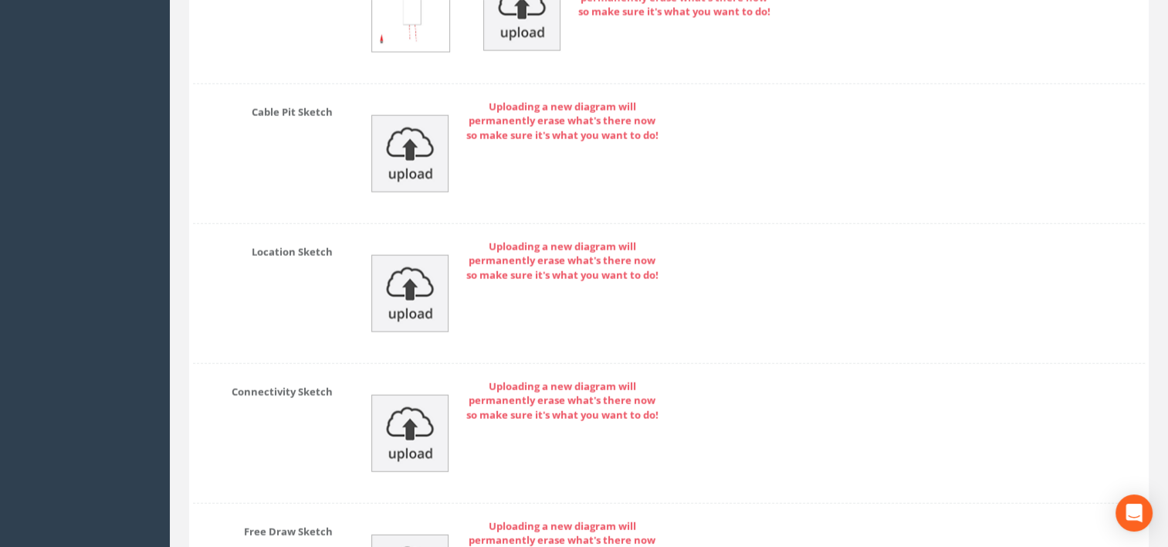
scroll to position [4006, 0]
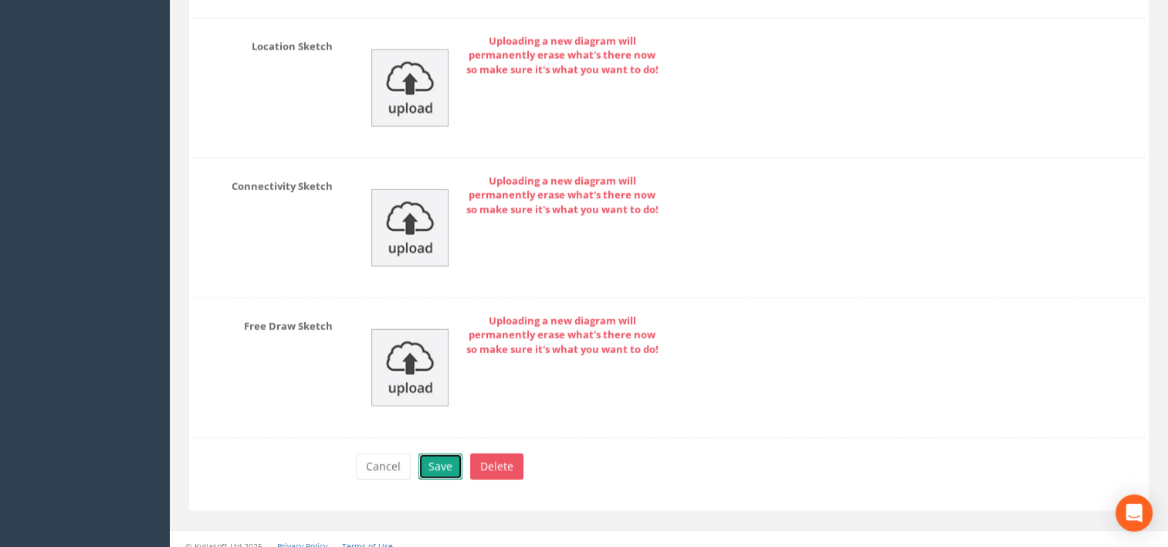
click at [447, 463] on button "Save" at bounding box center [440, 466] width 44 height 26
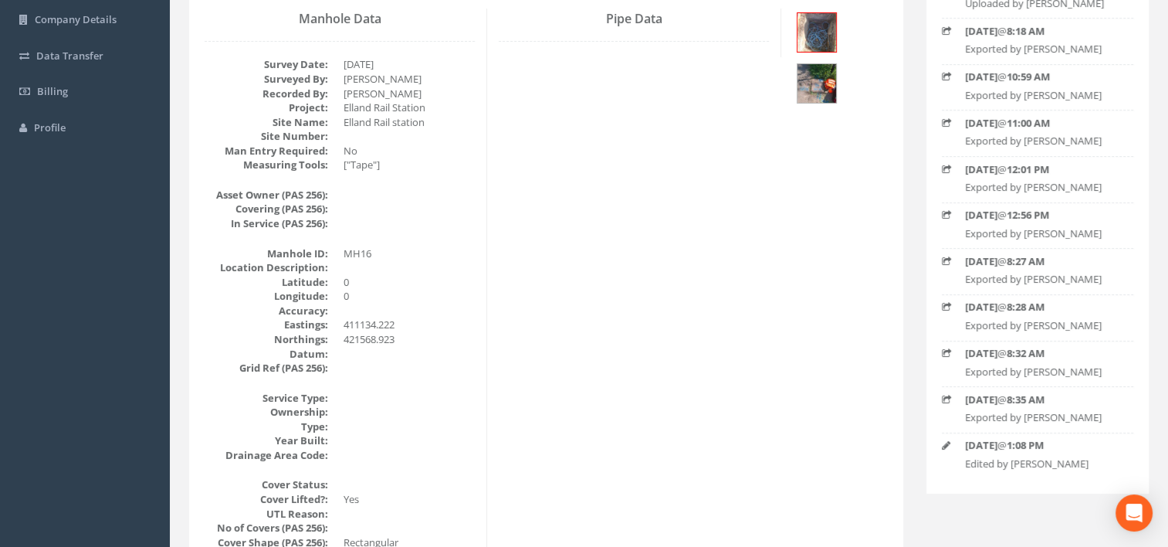
scroll to position [80, 0]
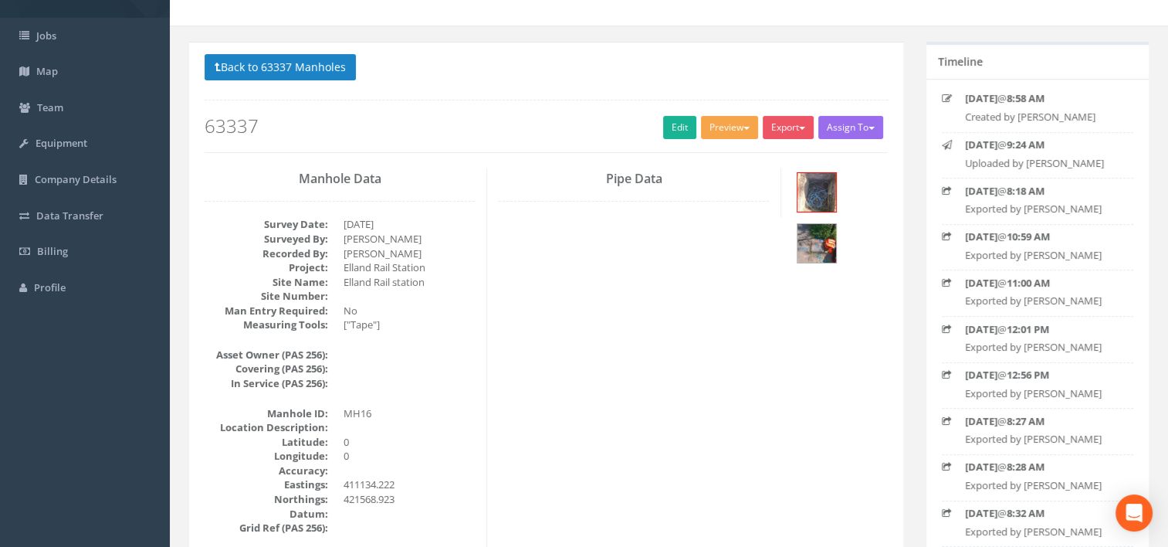
click at [733, 129] on button "Preview" at bounding box center [729, 127] width 57 height 23
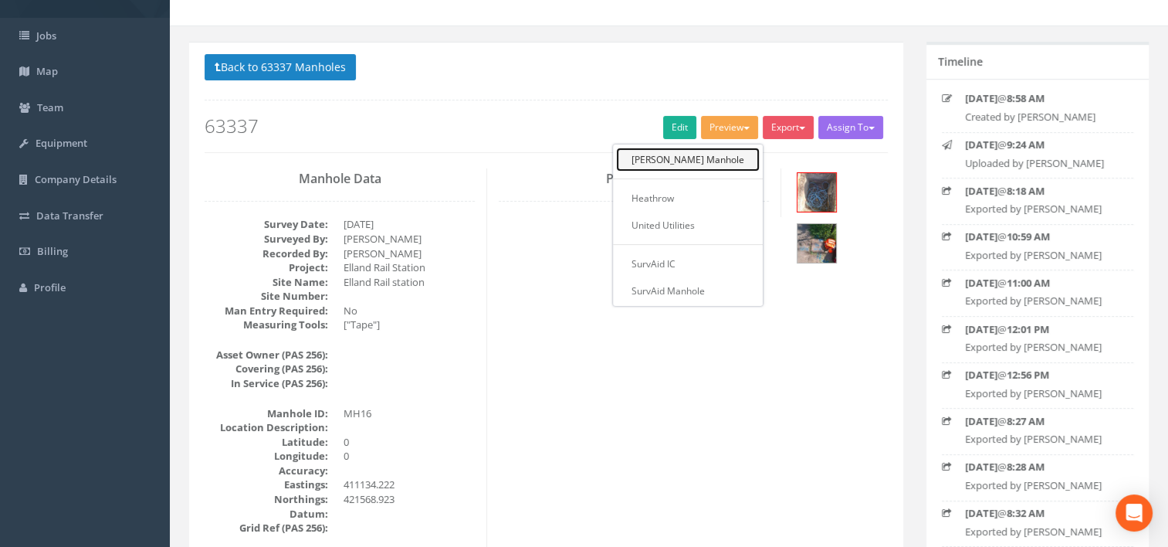
click at [719, 164] on link "[PERSON_NAME] Manhole" at bounding box center [688, 159] width 144 height 24
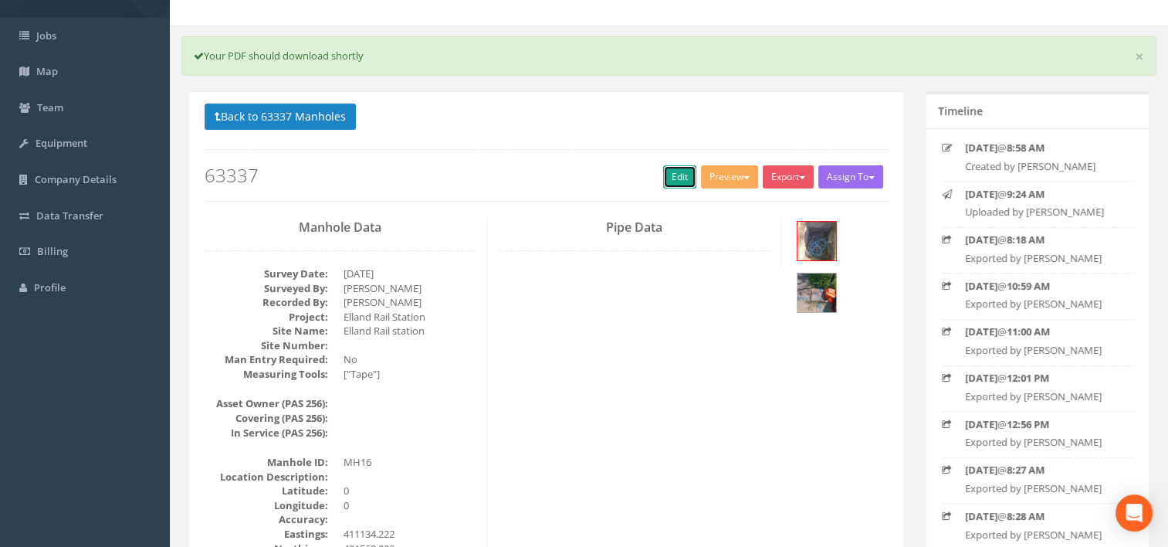
click at [663, 171] on link "Edit" at bounding box center [679, 176] width 33 height 23
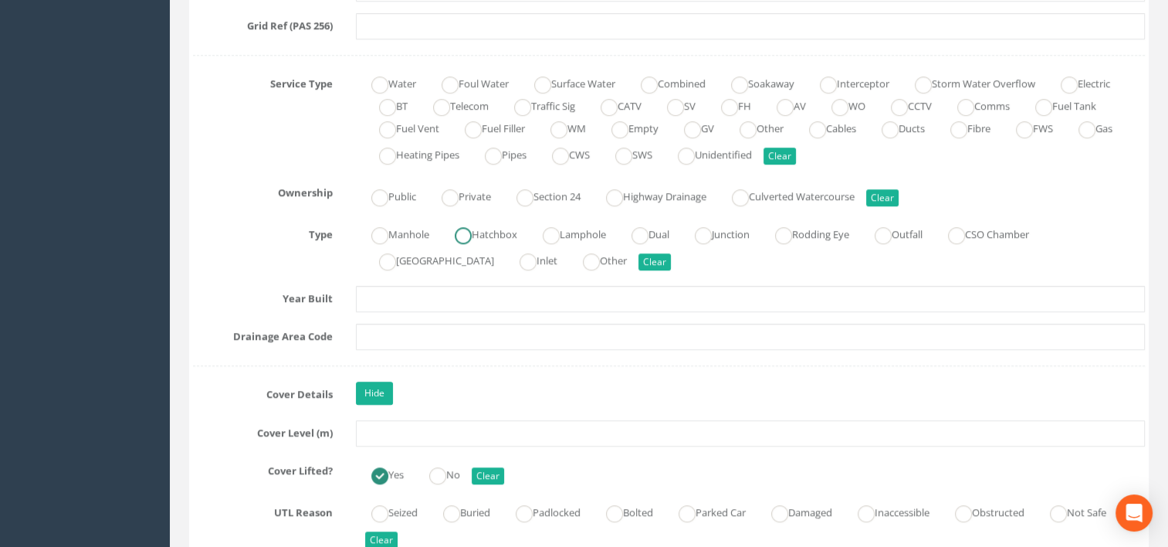
scroll to position [1161, 0]
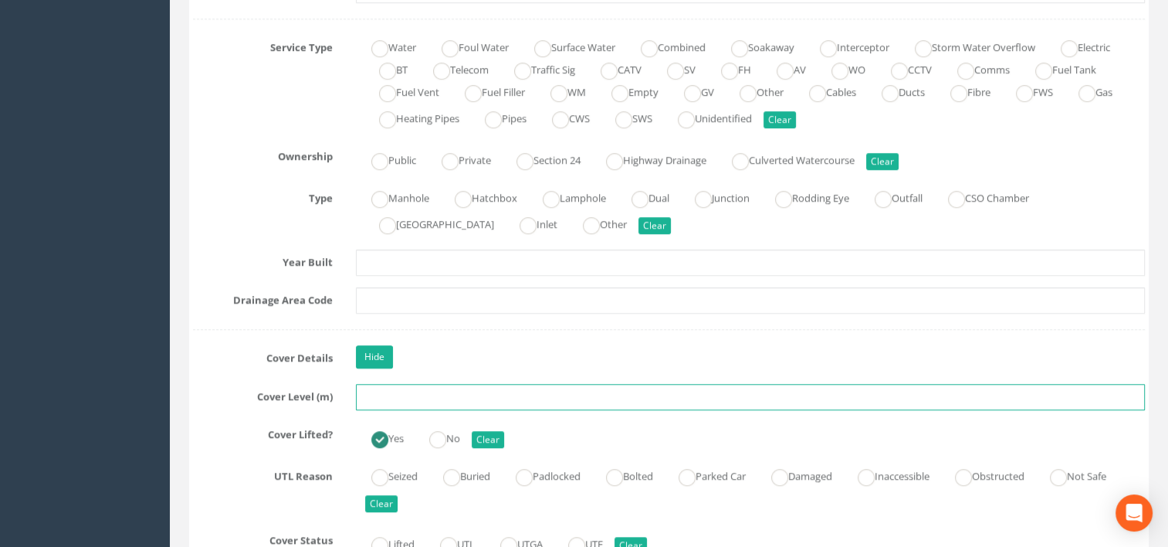
click at [447, 391] on input "text" at bounding box center [751, 397] width 790 height 26
type input "63.88"
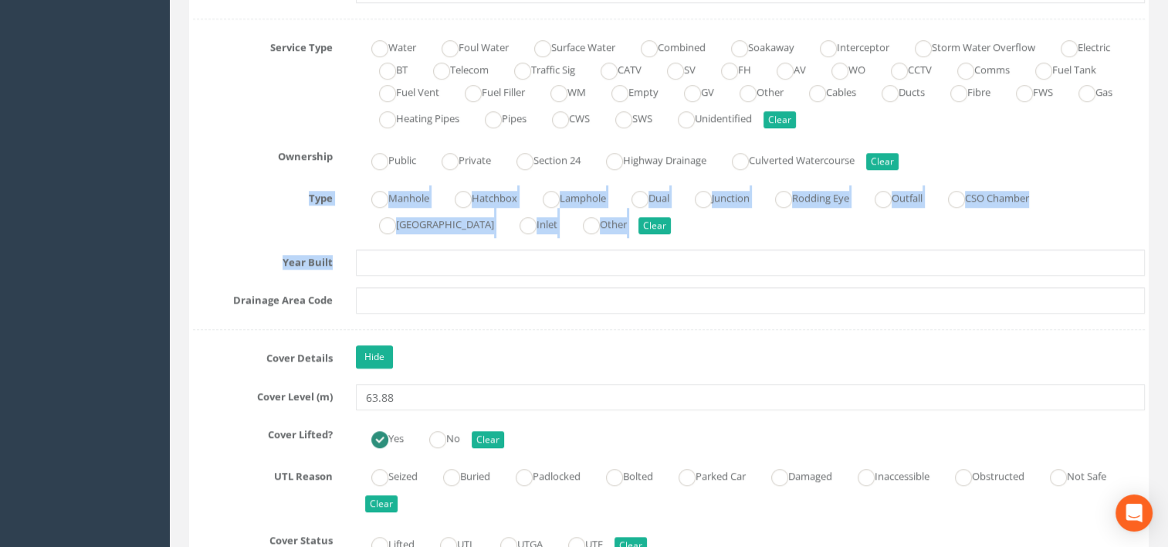
drag, startPoint x: 1167, startPoint y: 195, endPoint x: 1167, endPoint y: 236, distance: 41.7
copy div "Type Manhole Hatchbox Lamphole Dual Junction Rodding Eye Outfall CSO Chamber Pu…"
click at [1104, 195] on div "Manhole Hatchbox Lamphole Dual Junction Rodding Eye Outfall CSO Chamber Pumping…" at bounding box center [750, 211] width 813 height 53
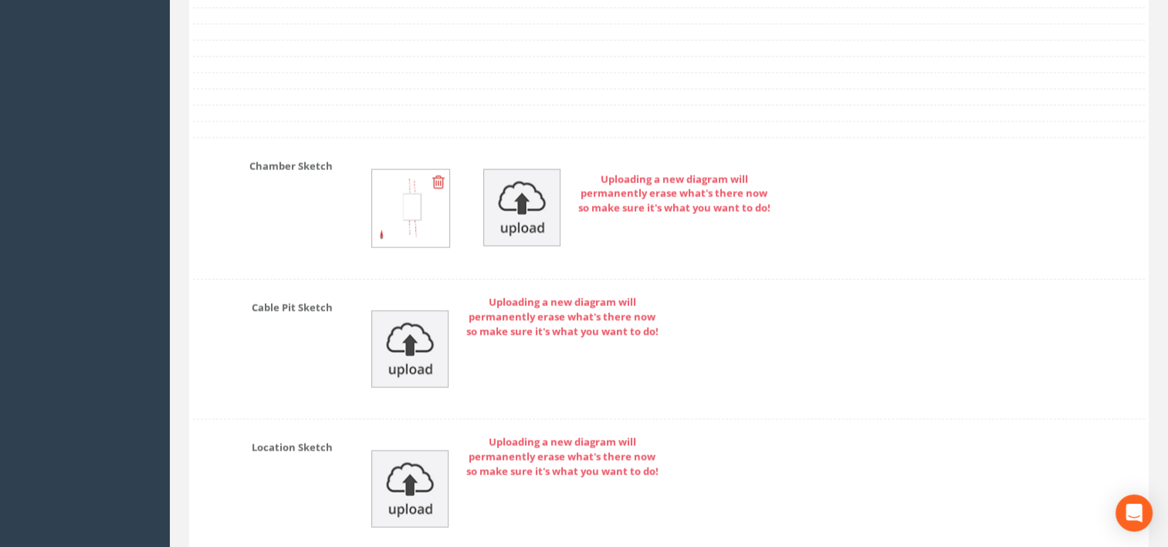
scroll to position [4055, 0]
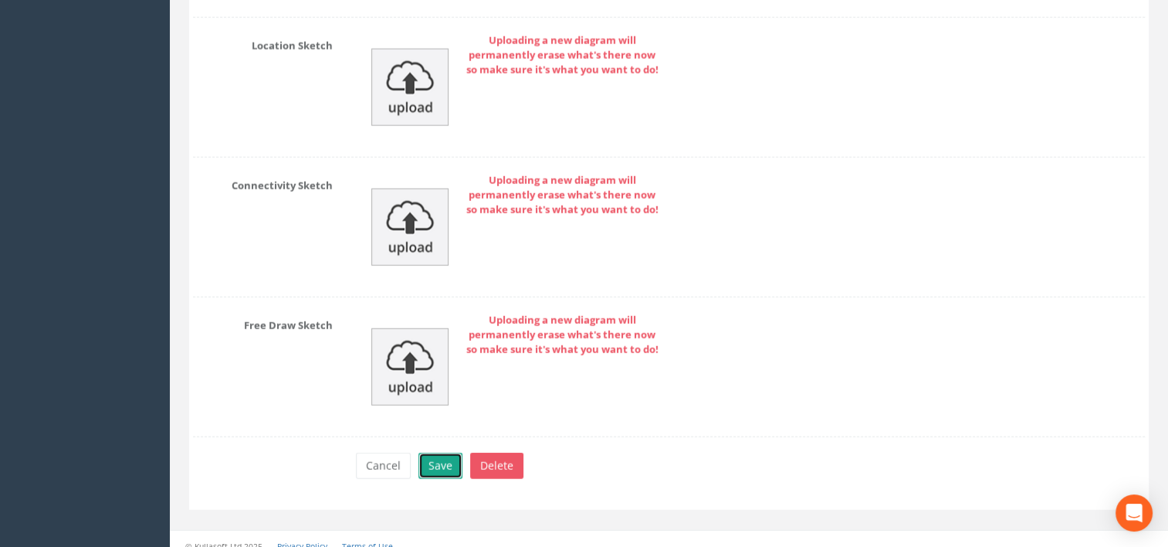
click at [435, 452] on button "Save" at bounding box center [440, 465] width 44 height 26
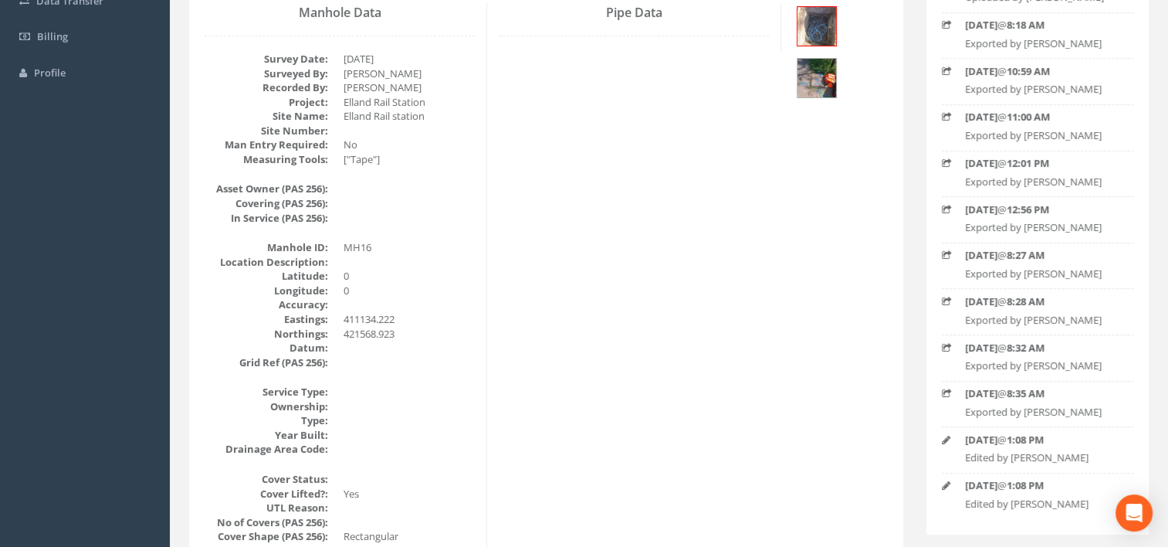
scroll to position [0, 0]
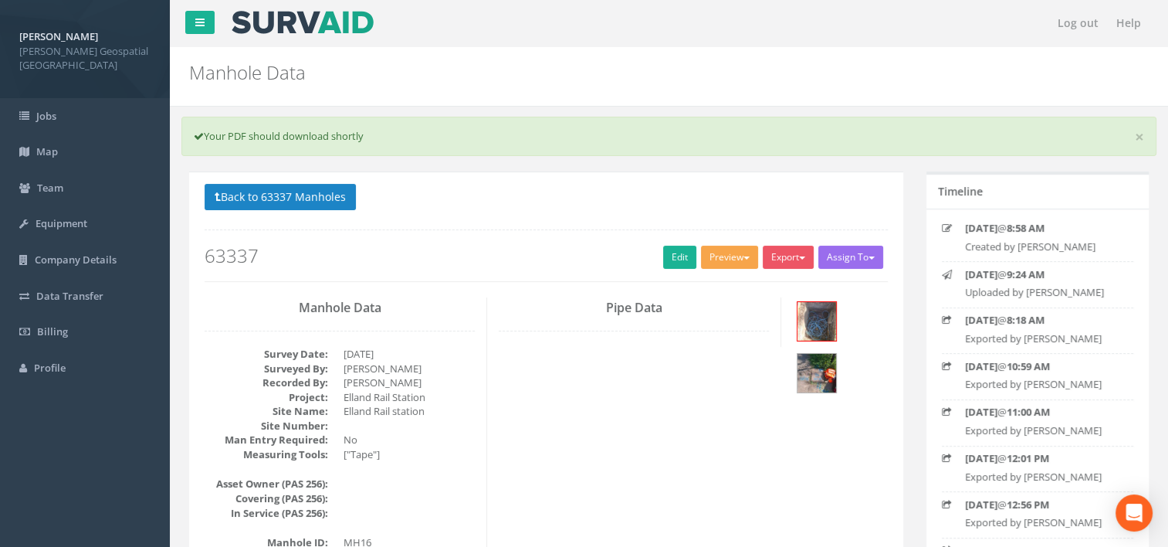
click at [715, 266] on button "Preview" at bounding box center [729, 257] width 57 height 23
click at [716, 281] on link "[PERSON_NAME] Manhole" at bounding box center [688, 289] width 144 height 24
